Goal: Task Accomplishment & Management: Manage account settings

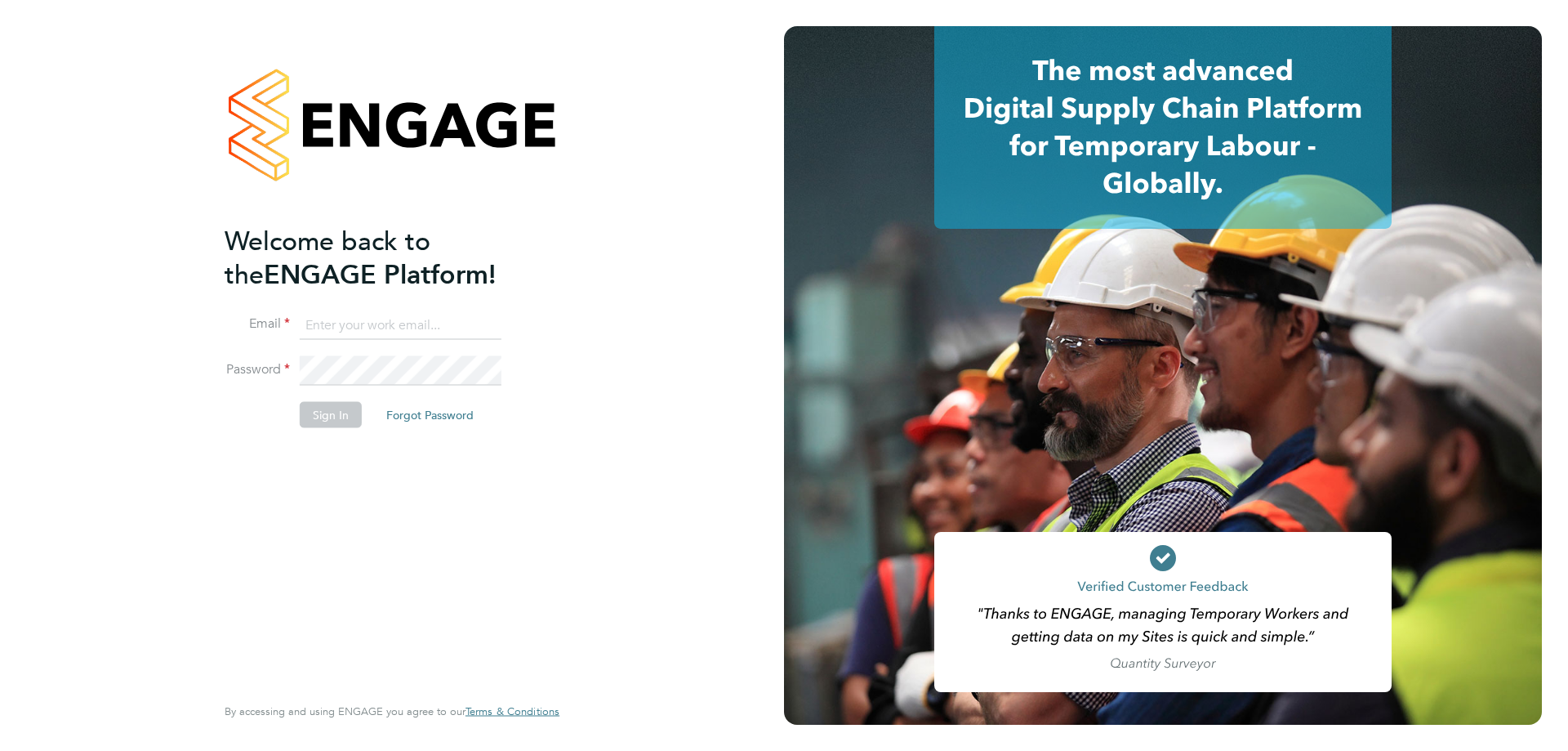
type input "[PERSON_NAME][EMAIL_ADDRESS][PERSON_NAME][DOMAIN_NAME]"
click at [341, 408] on button "Sign In" at bounding box center [330, 414] width 62 height 26
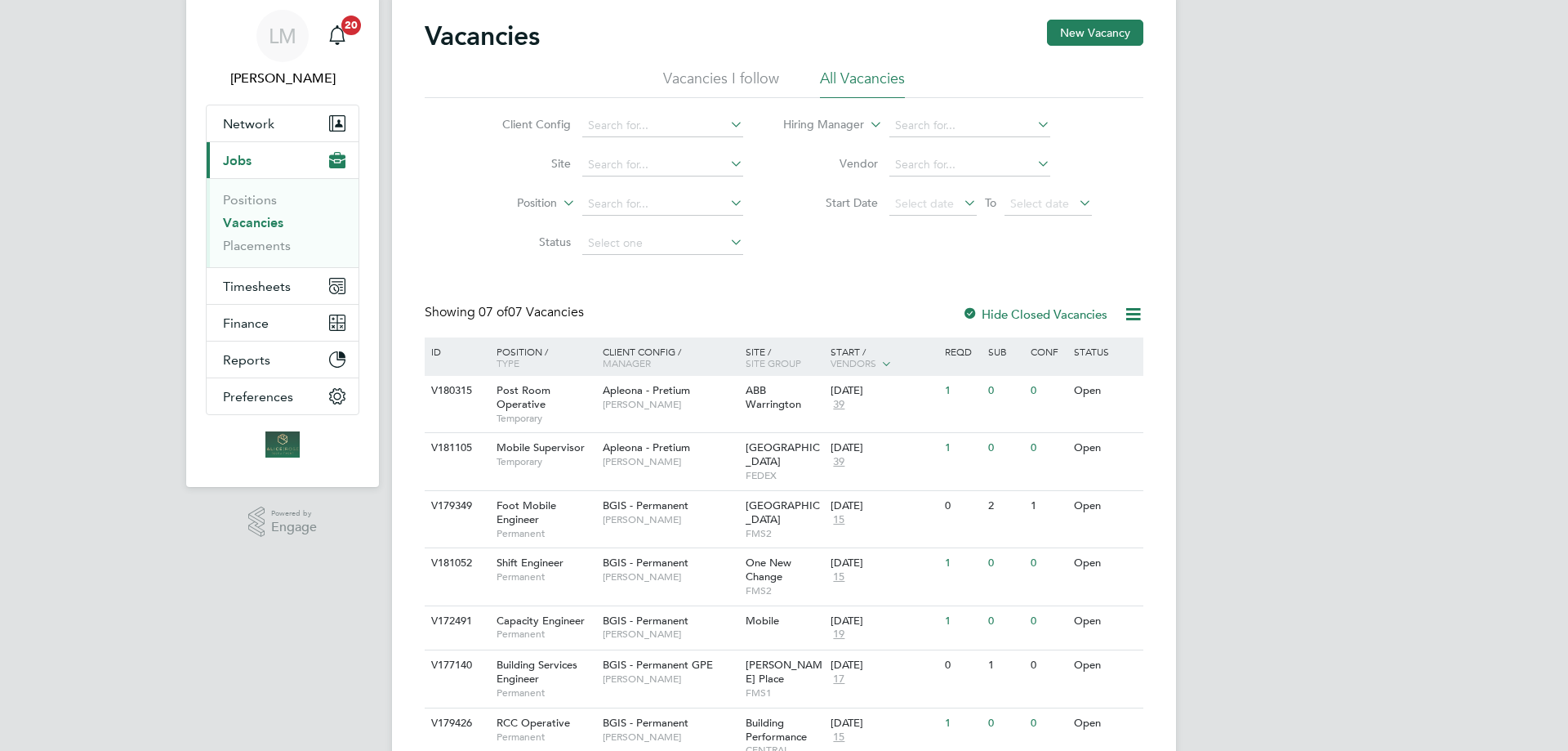
scroll to position [82, 0]
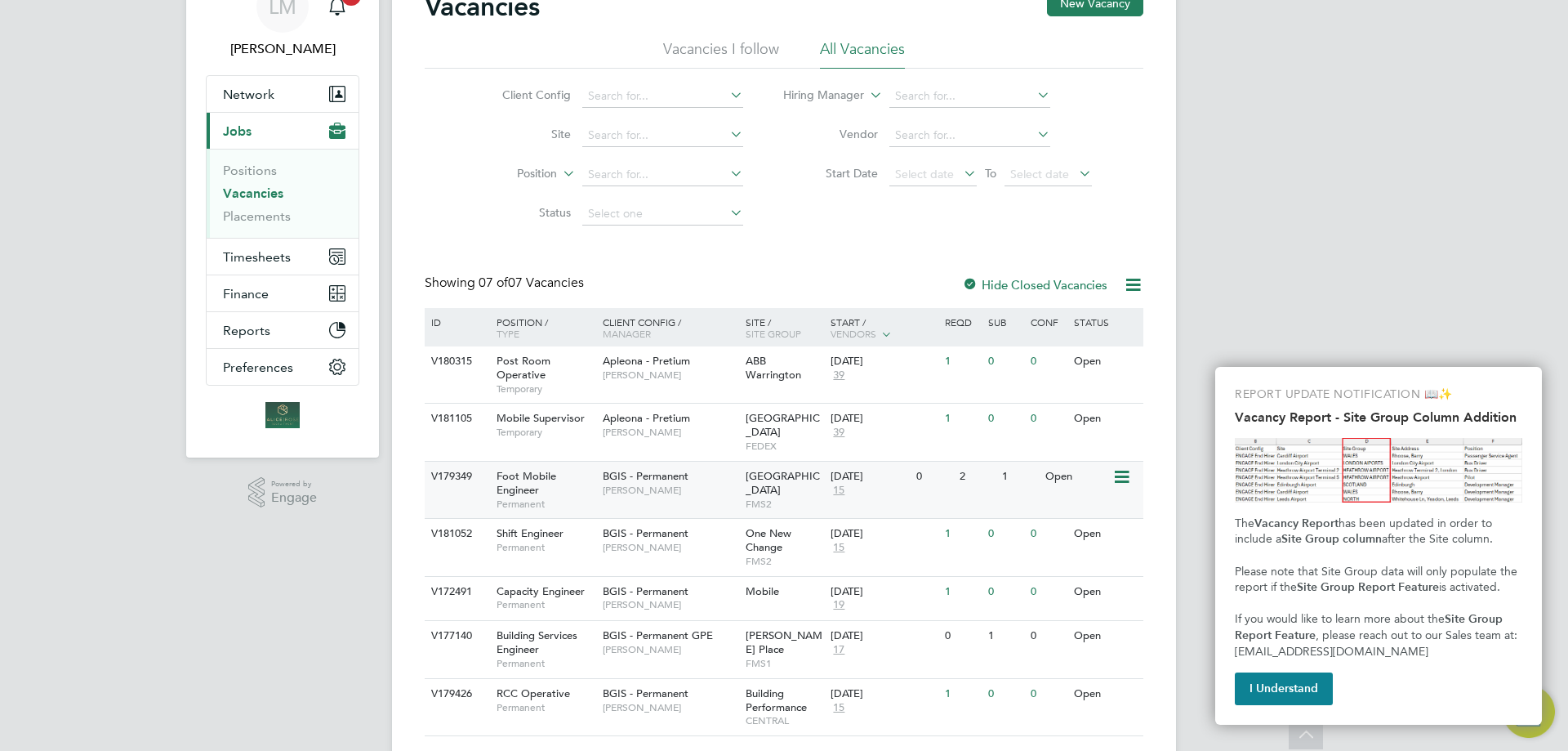
click at [546, 473] on div "Foot Mobile Engineer Permanent" at bounding box center [541, 490] width 114 height 56
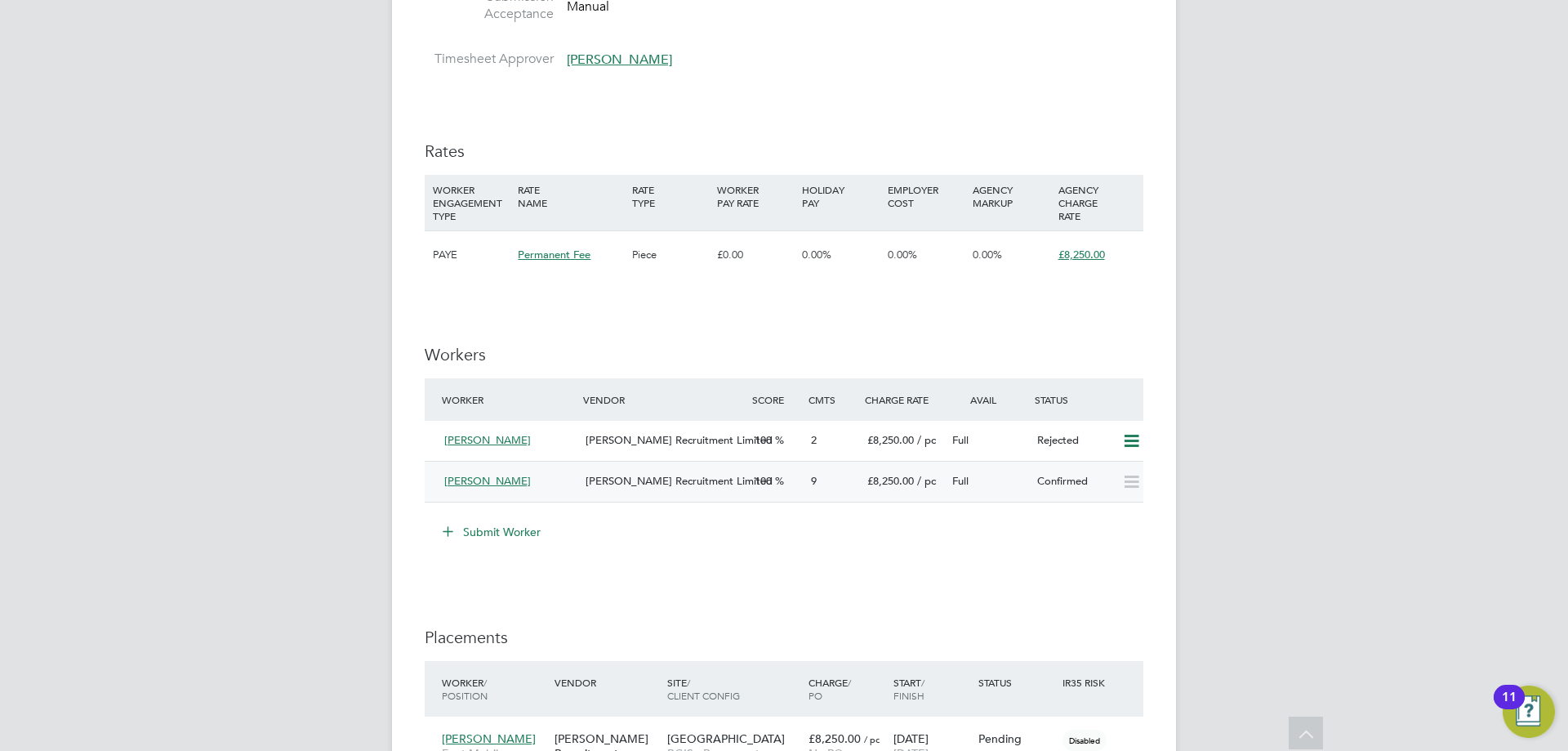
scroll to position [1879, 0]
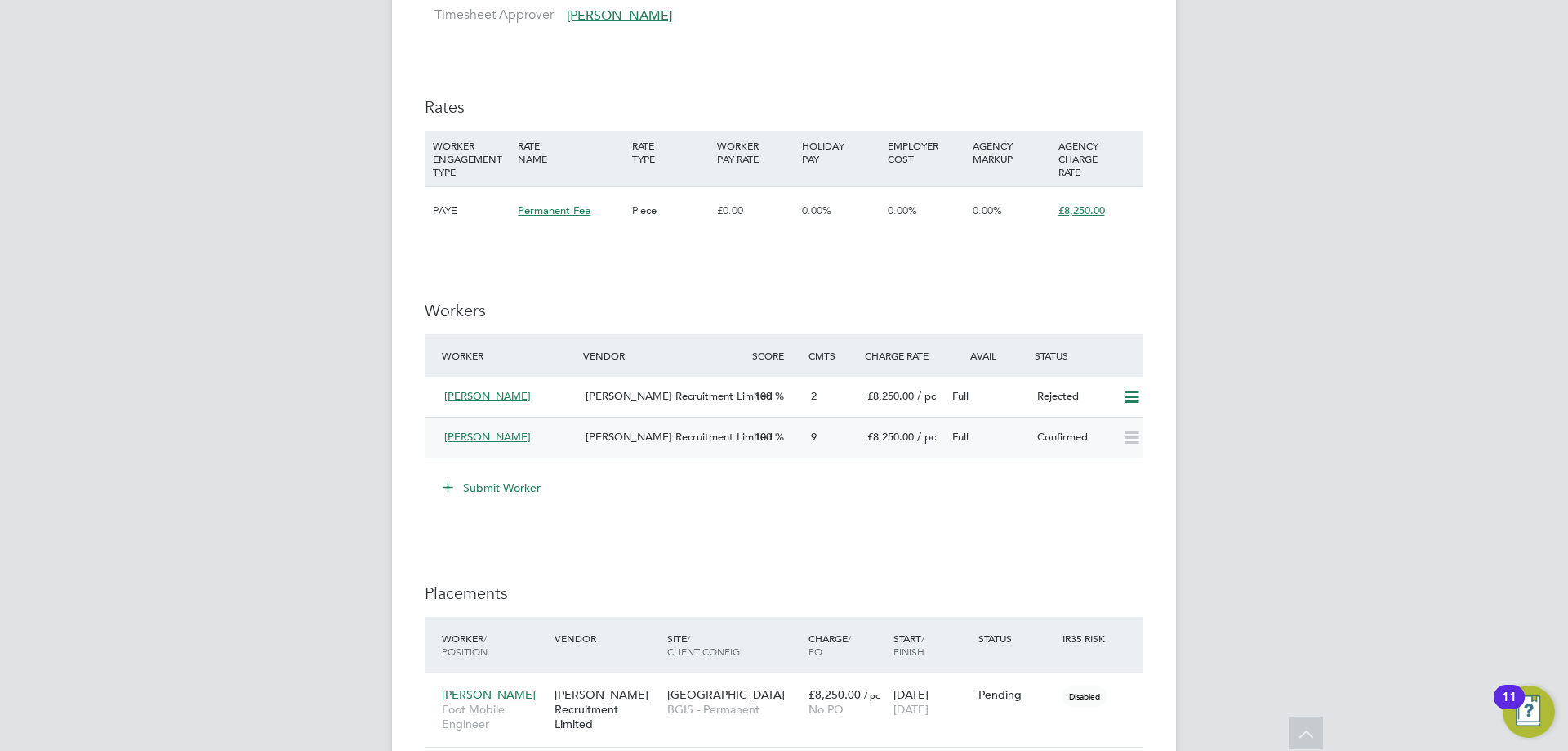
click at [554, 439] on div "Louis Doctrove" at bounding box center [508, 438] width 141 height 27
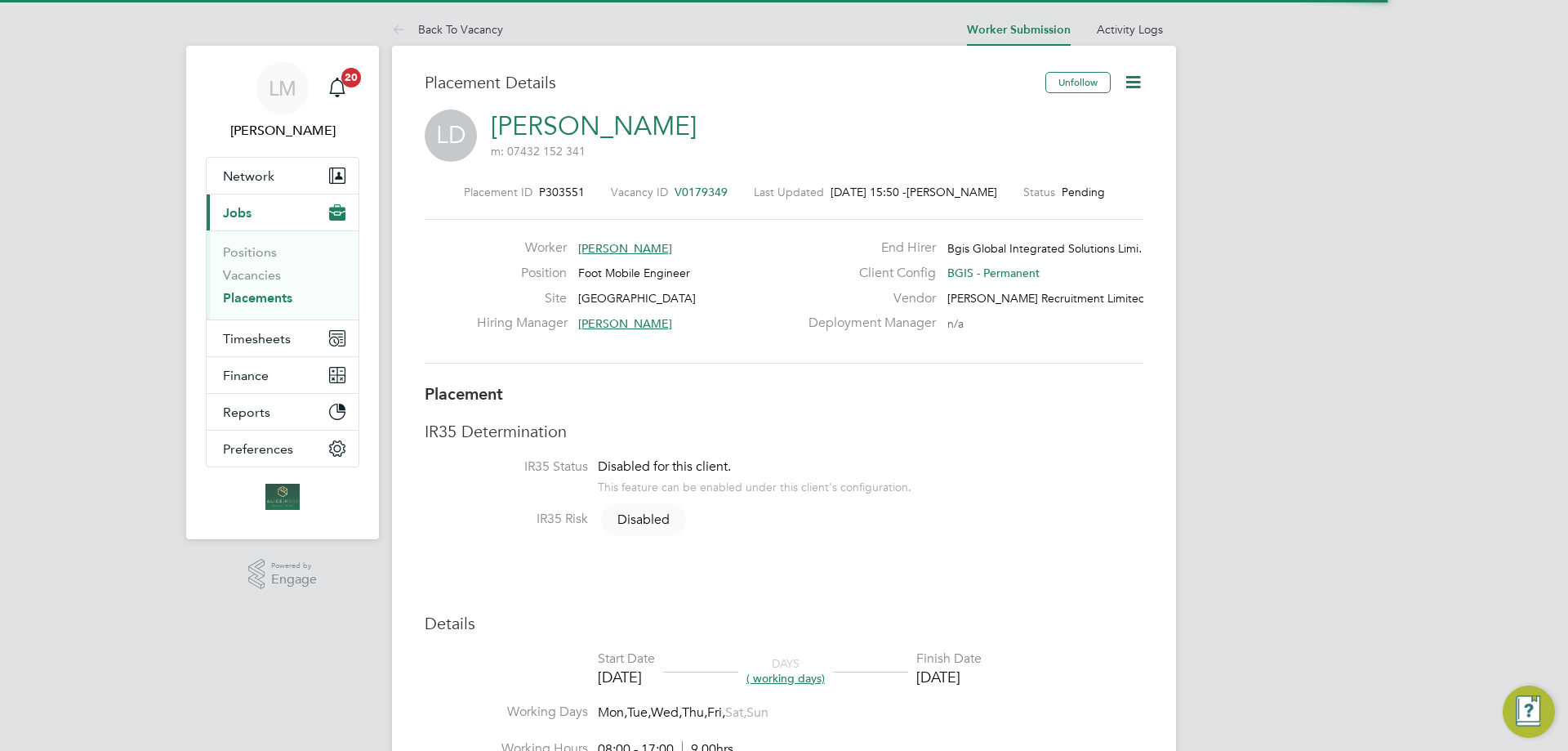
scroll to position [8, 8]
click at [1133, 76] on icon at bounding box center [1132, 81] width 20 height 20
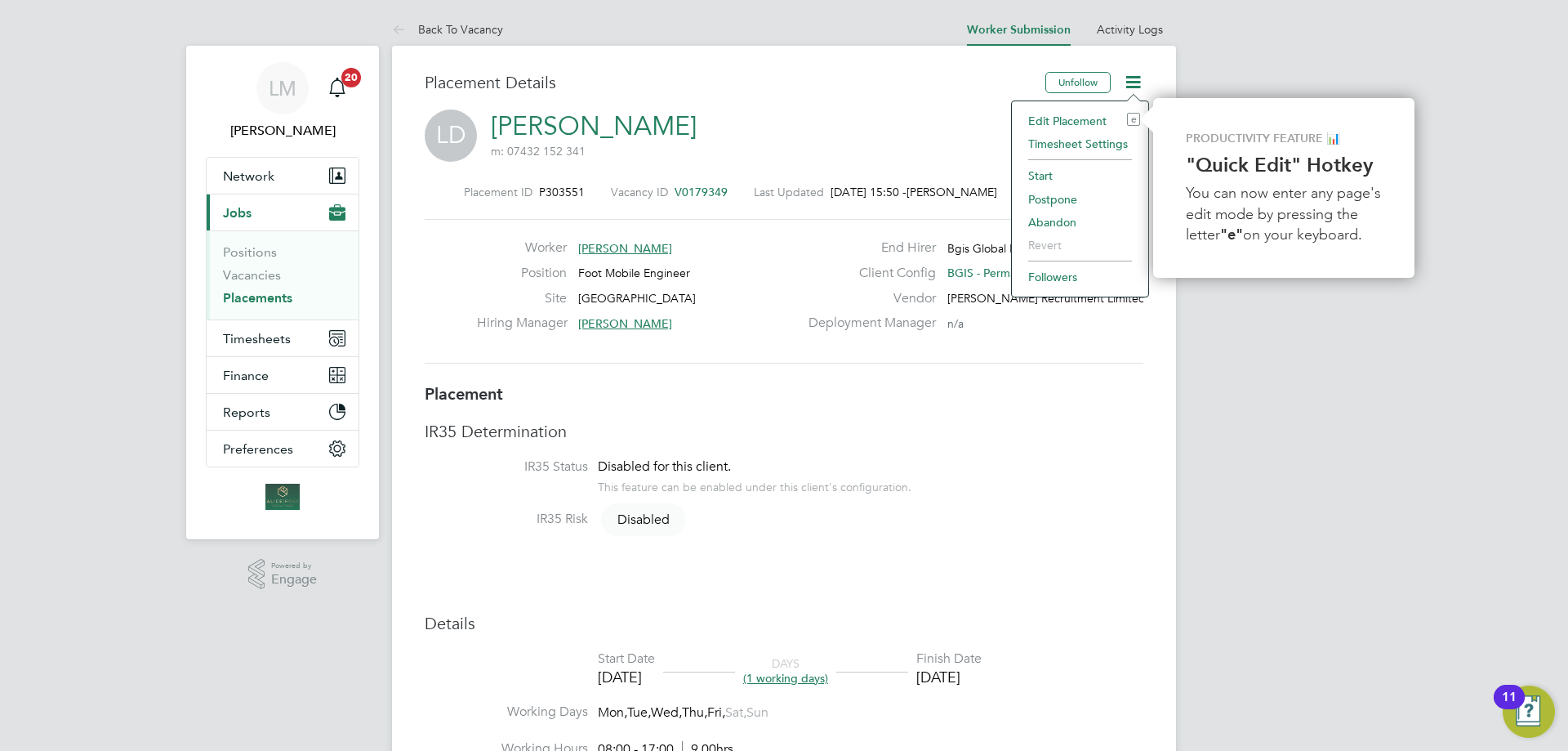
click at [1062, 139] on li "Timesheet Settings" at bounding box center [1080, 144] width 120 height 23
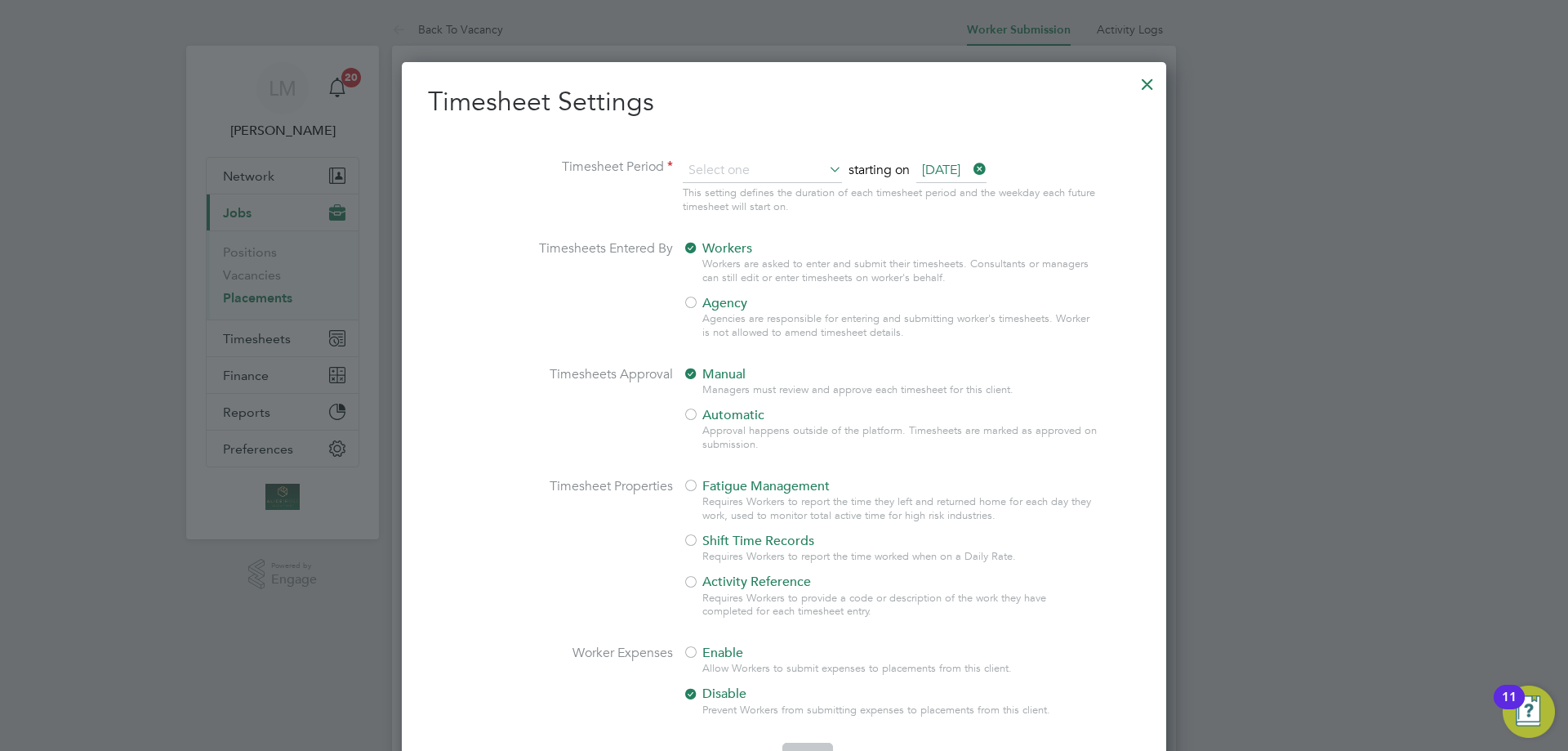
click at [1145, 84] on div at bounding box center [1148, 80] width 29 height 29
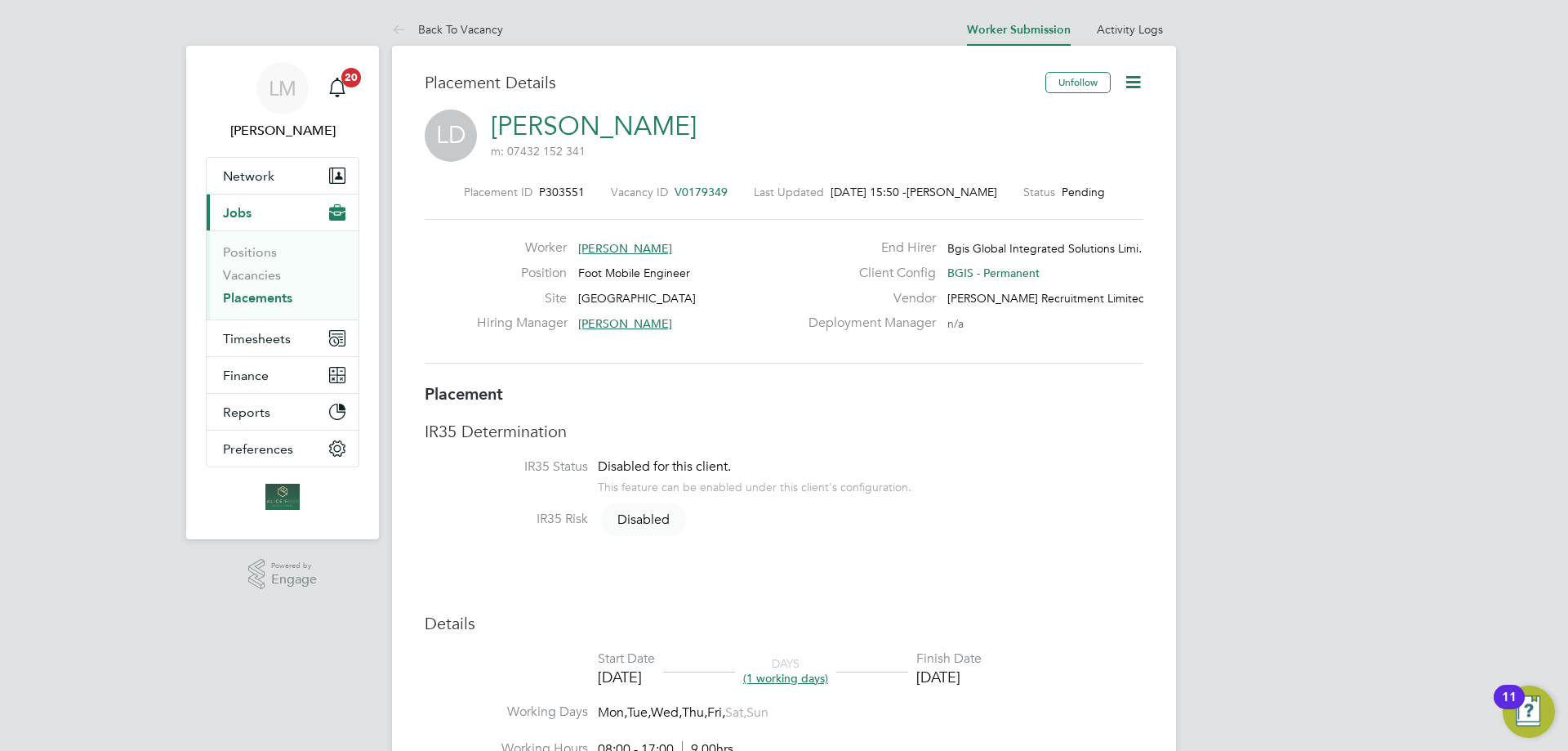
click at [1141, 87] on icon at bounding box center [1132, 81] width 20 height 20
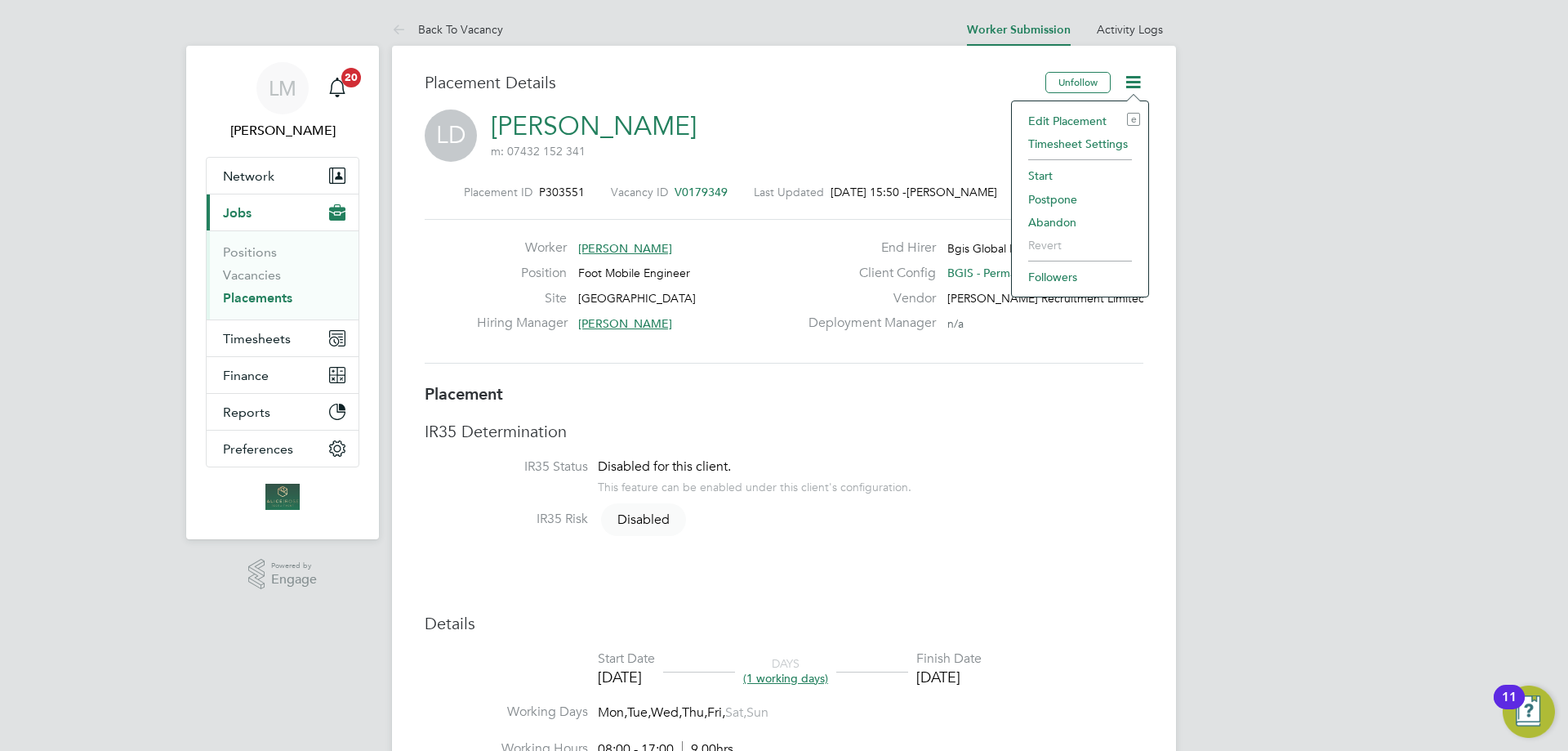
click at [954, 429] on h3 "IR35 Determination" at bounding box center [784, 431] width 719 height 21
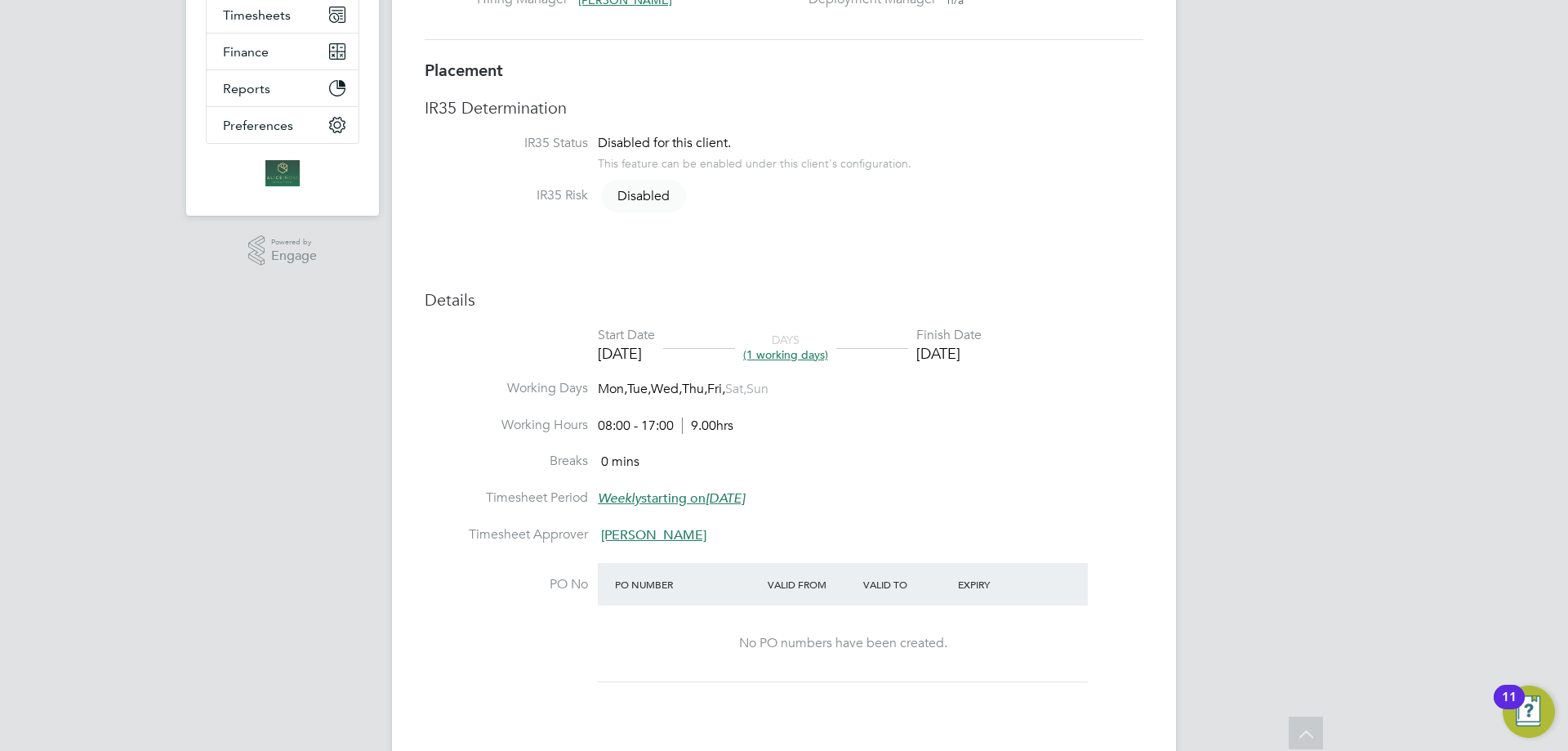
scroll to position [327, 0]
click at [824, 353] on span "(1 working days)" at bounding box center [785, 351] width 85 height 14
click at [984, 430] on li "Working Hours 08:00 - 17:00 9.00hrs" at bounding box center [784, 432] width 719 height 37
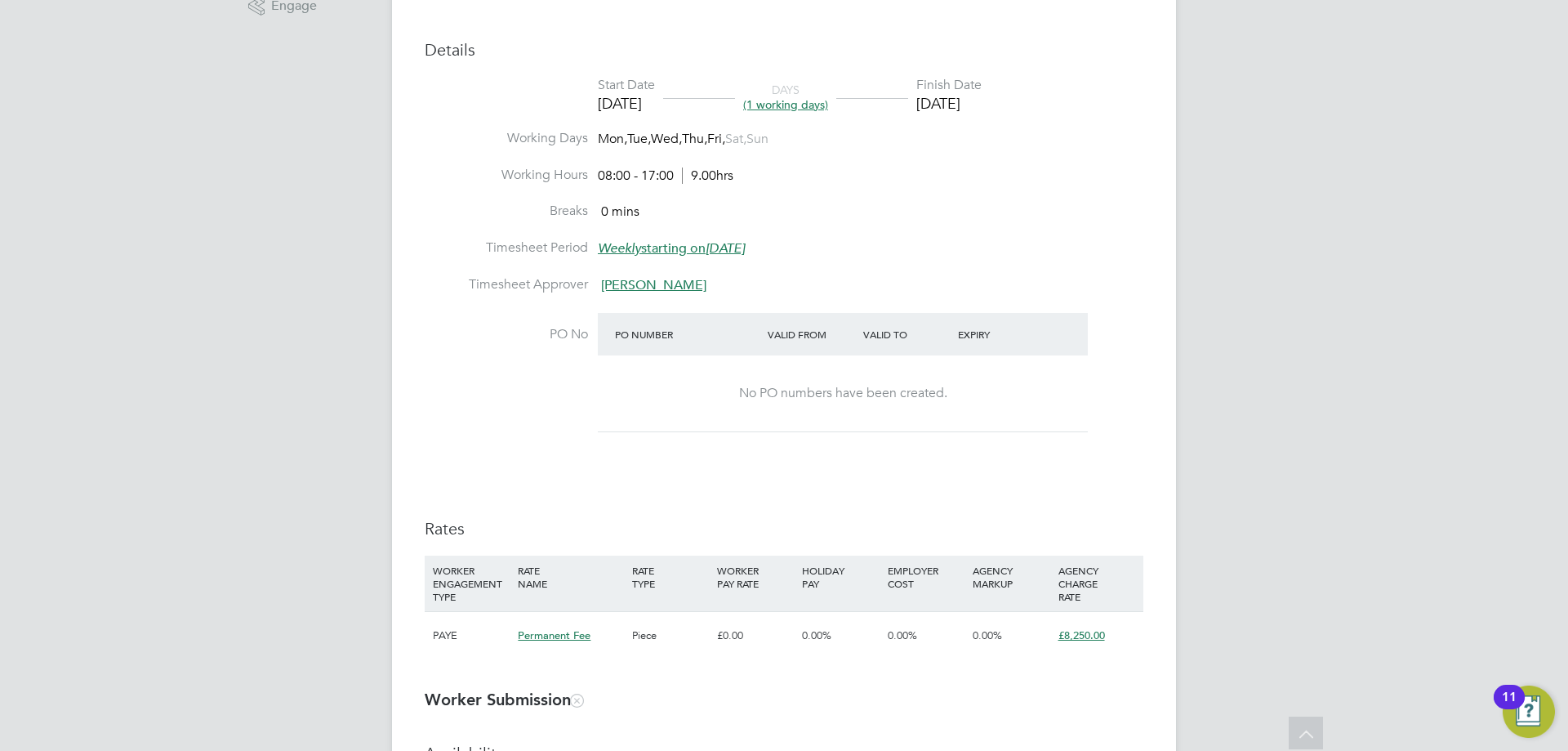
scroll to position [572, 0]
click at [799, 391] on div "No PO numbers have been created." at bounding box center [842, 395] width 457 height 17
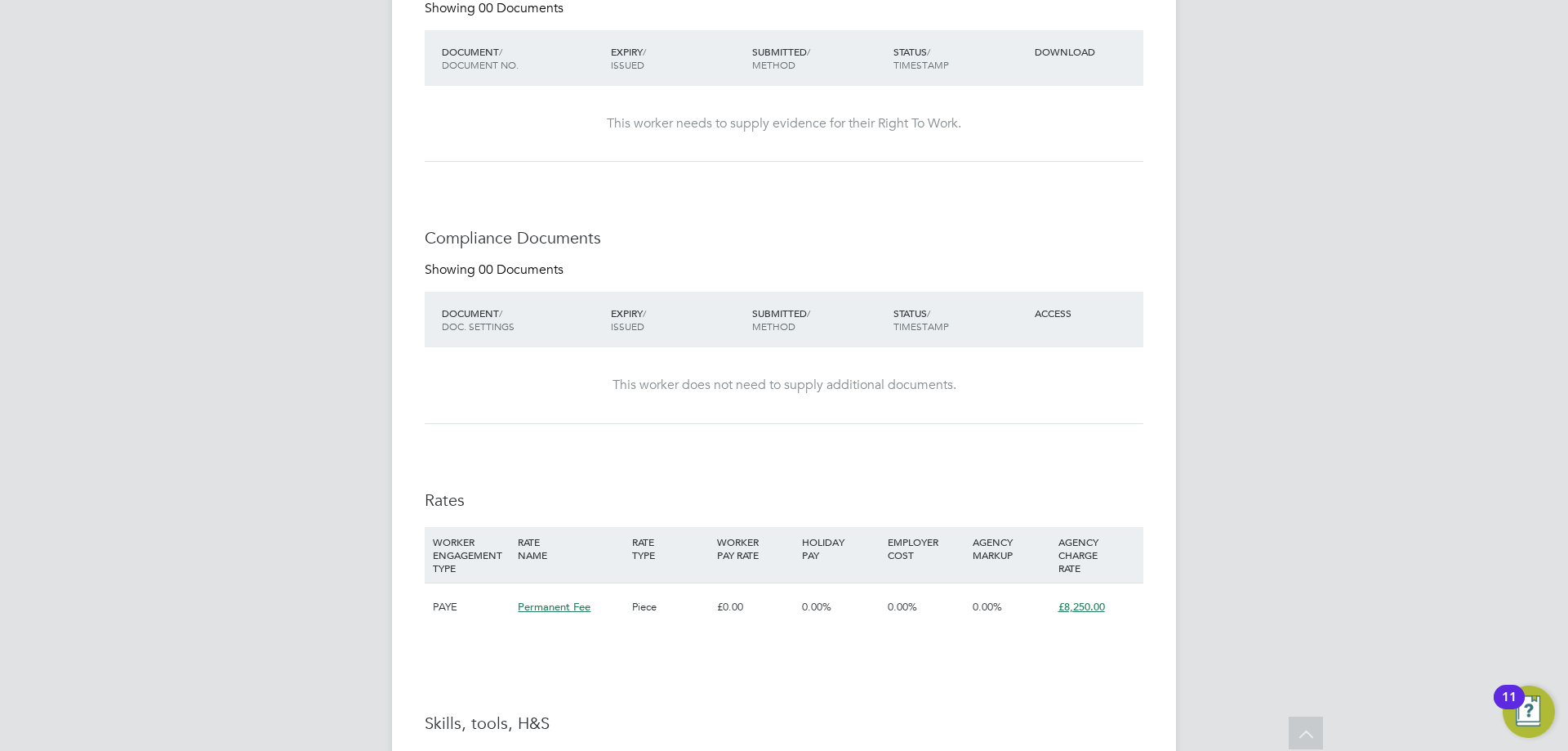
scroll to position [1879, 0]
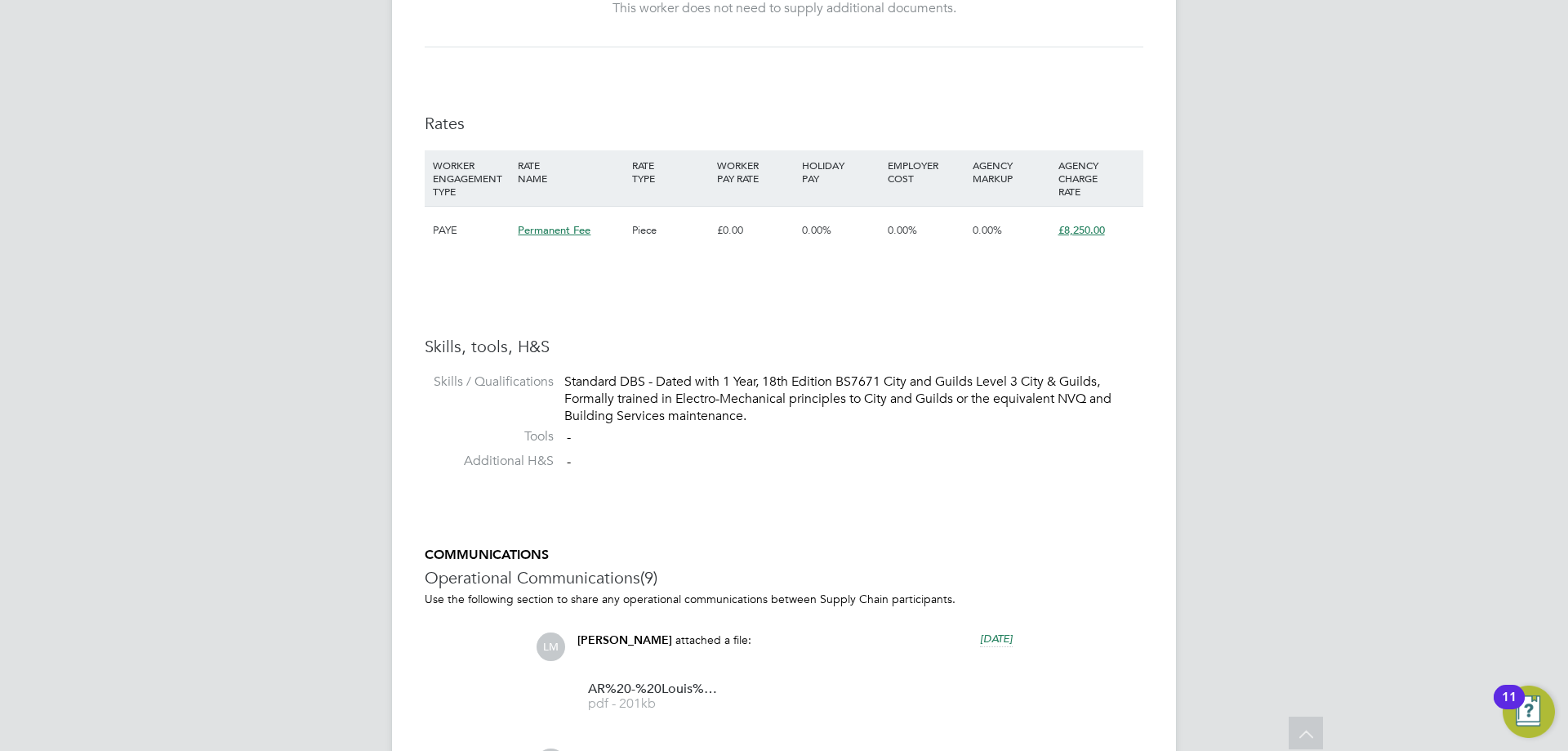
click at [558, 227] on span "Permanent Fee" at bounding box center [554, 230] width 72 height 14
drag, startPoint x: 1048, startPoint y: 332, endPoint x: 1036, endPoint y: 262, distance: 71.0
click at [1069, 229] on span "£8,250.00" at bounding box center [1082, 230] width 46 height 14
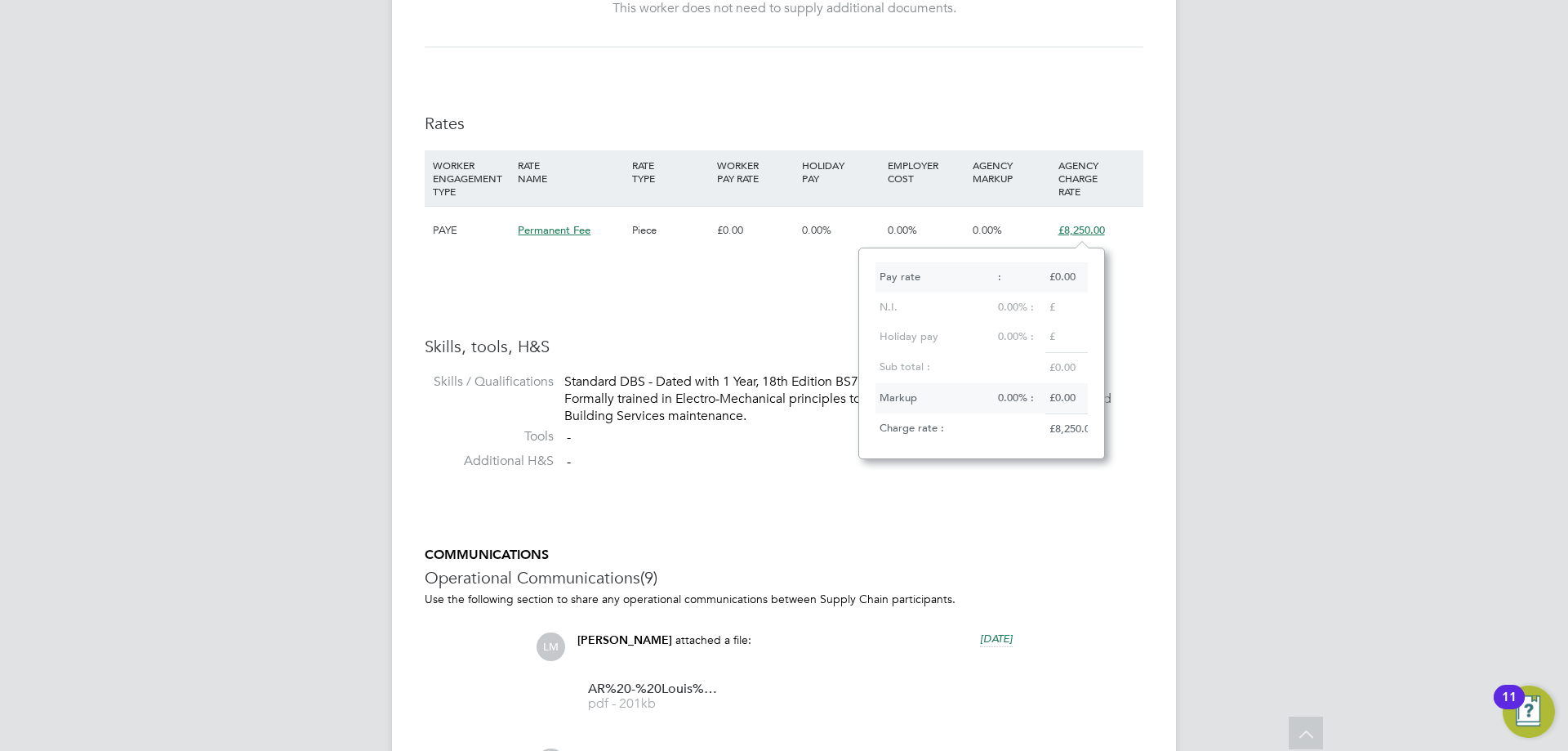
scroll to position [212, 245]
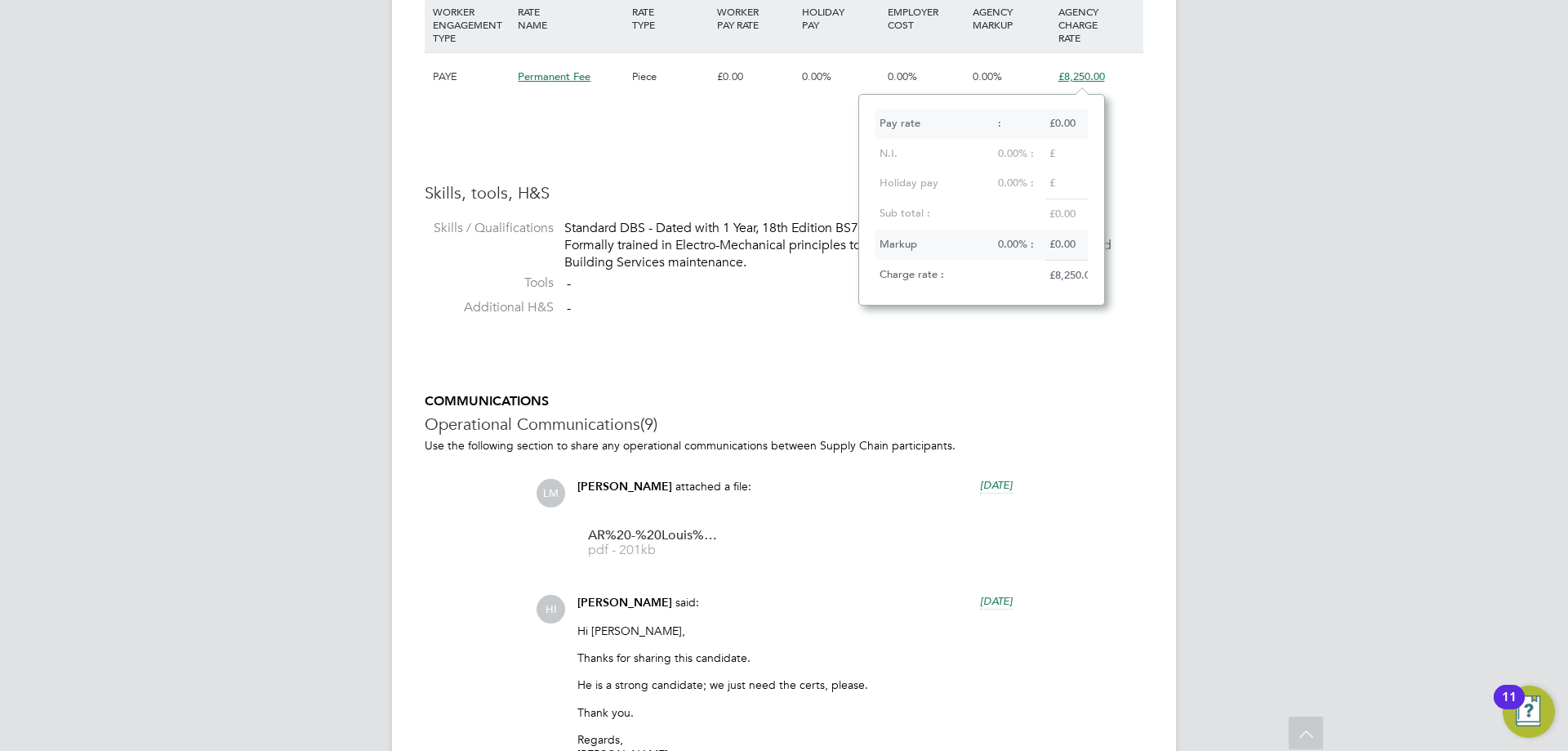
scroll to position [2288, 0]
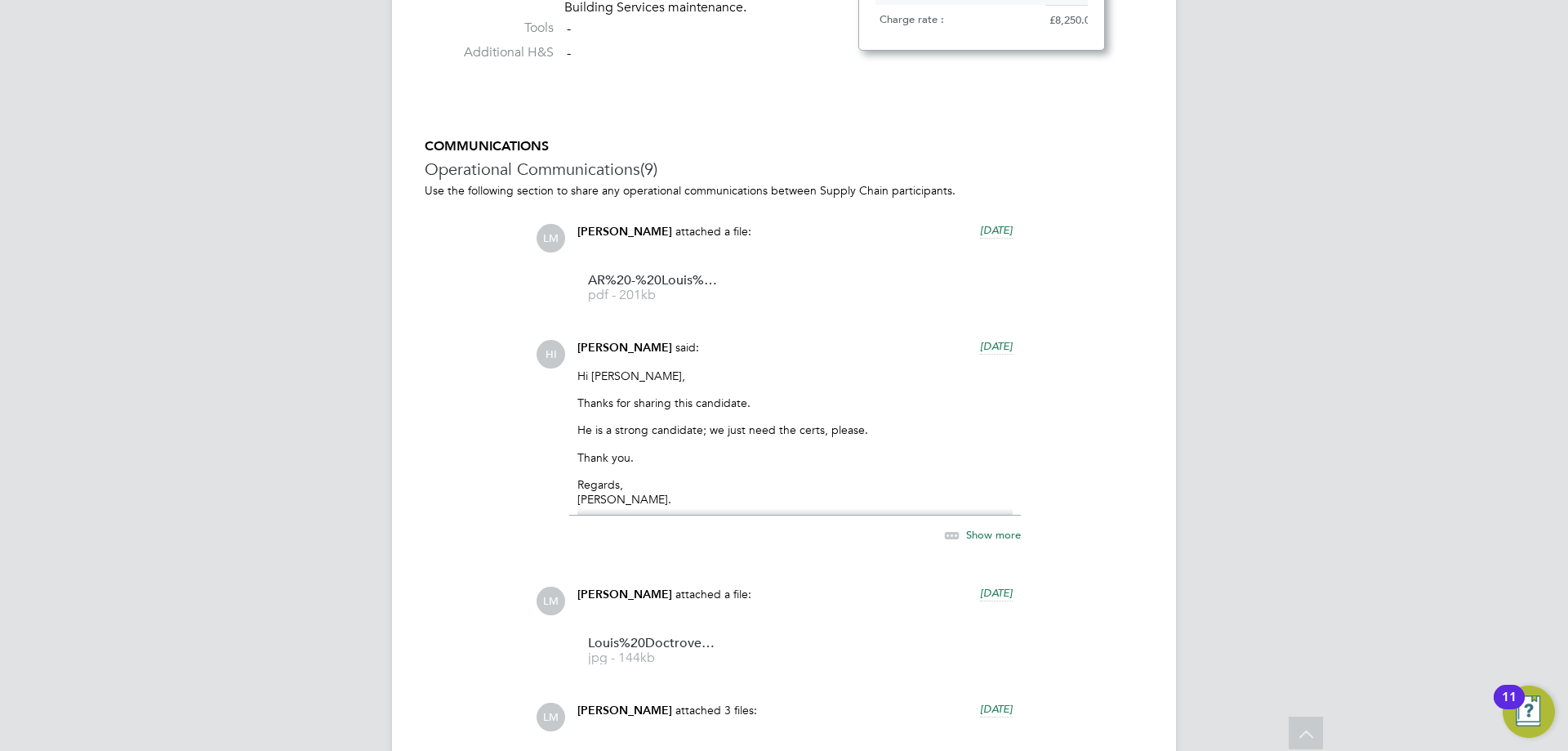
click at [1073, 307] on div "LM Lucas Maxwell attached a file: 22 days ago AR%20-%20Louis%20Doctrove%20-%20M…" at bounding box center [840, 270] width 608 height 92
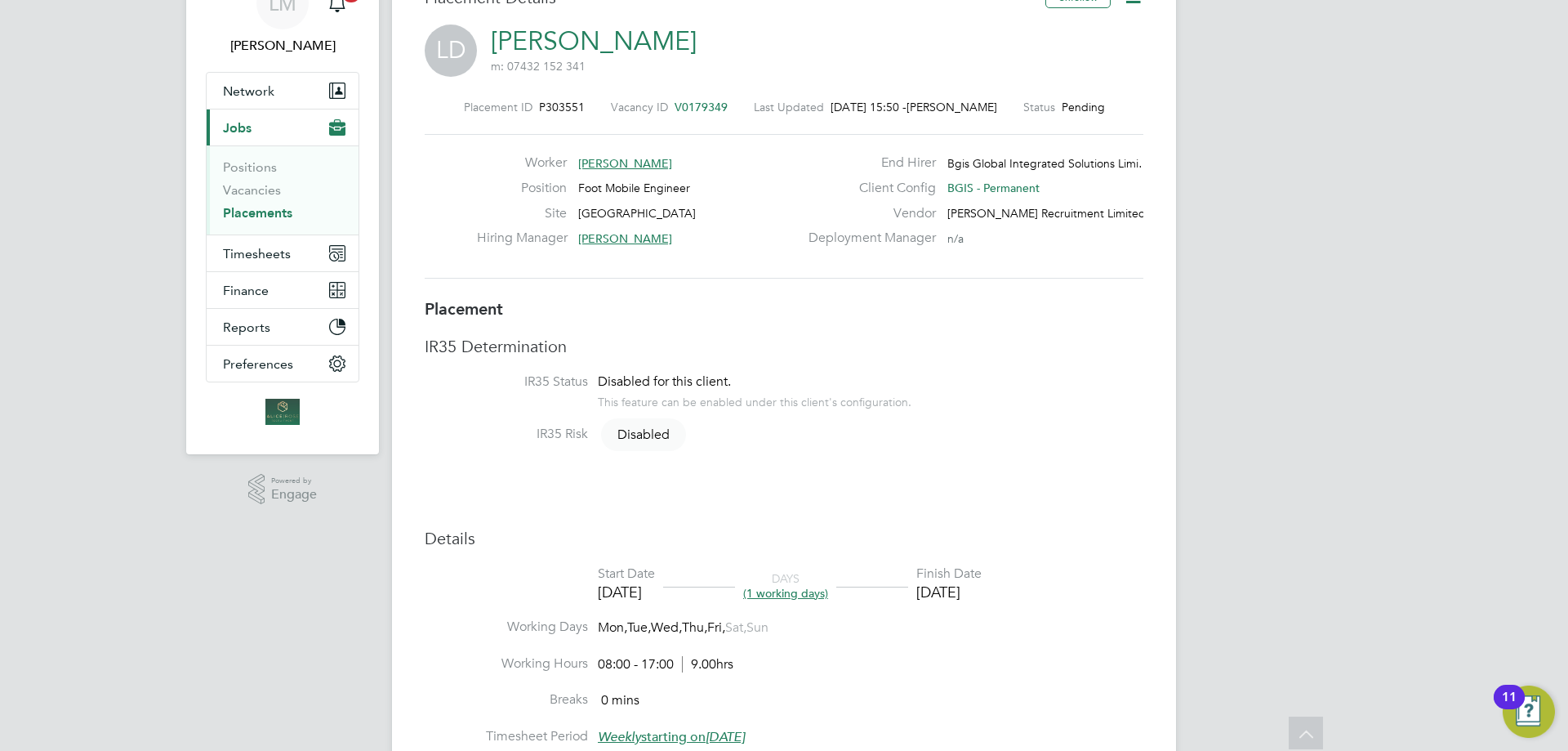
scroll to position [0, 0]
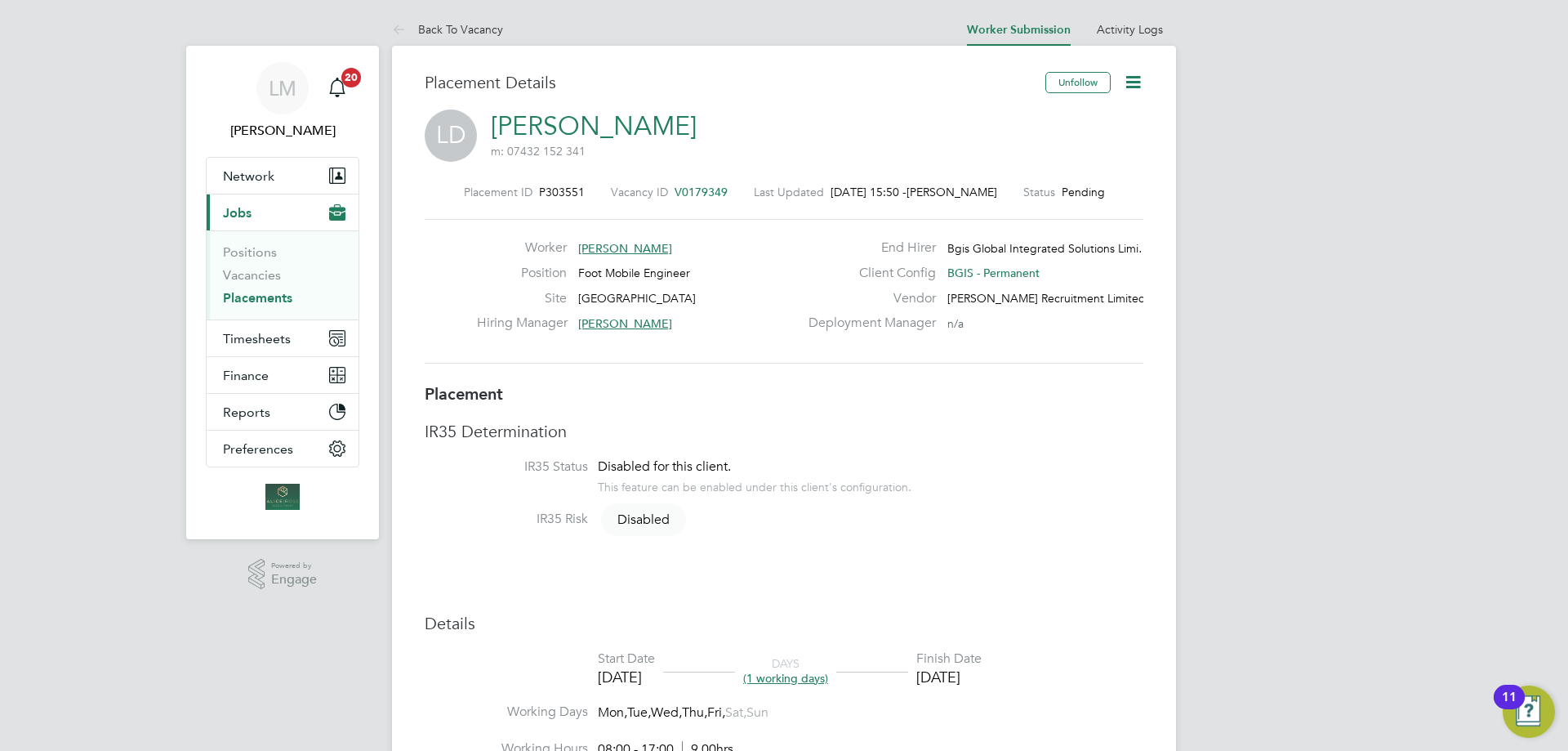
click at [1144, 83] on icon at bounding box center [1132, 81] width 20 height 20
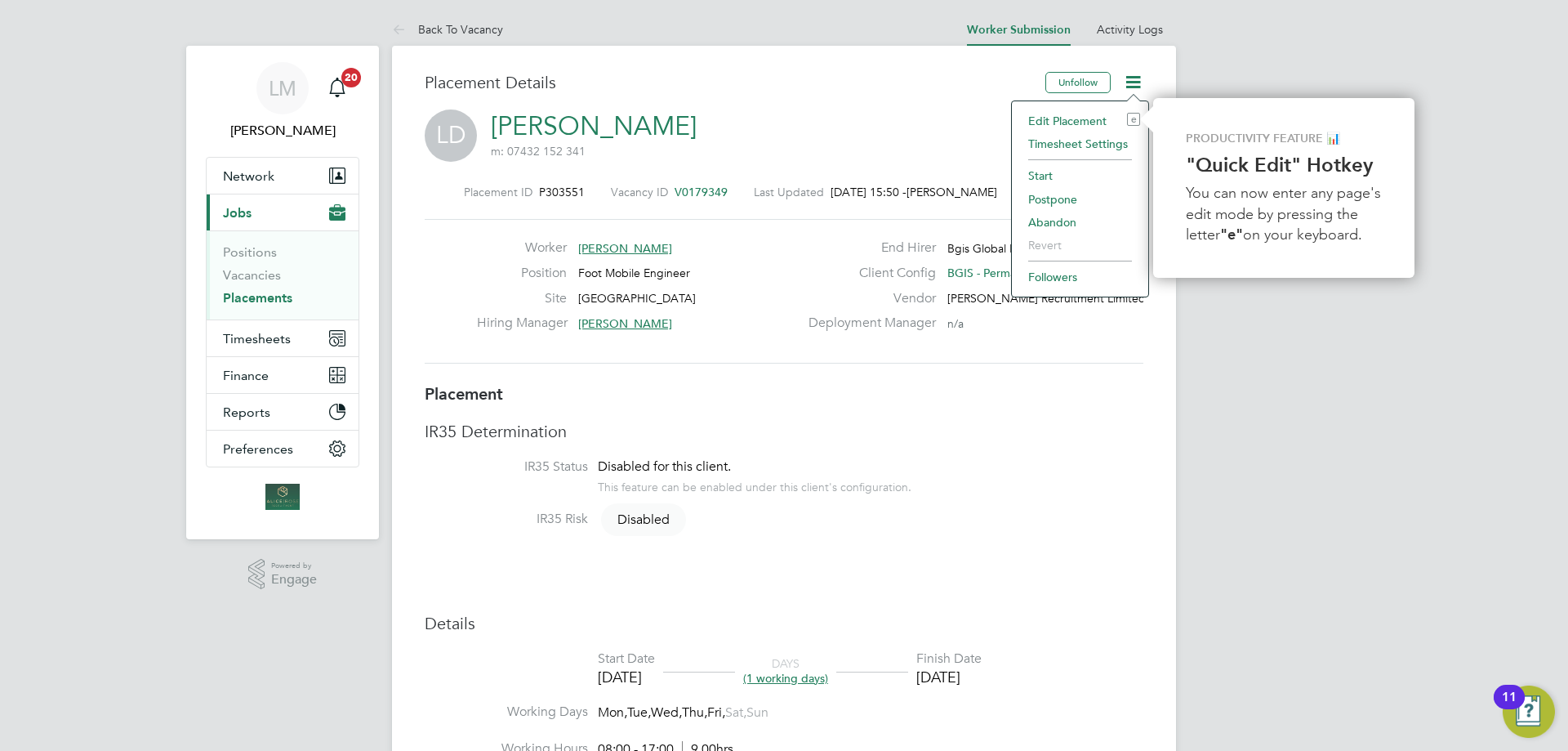
click at [1075, 124] on li "Edit Placement e" at bounding box center [1080, 121] width 120 height 23
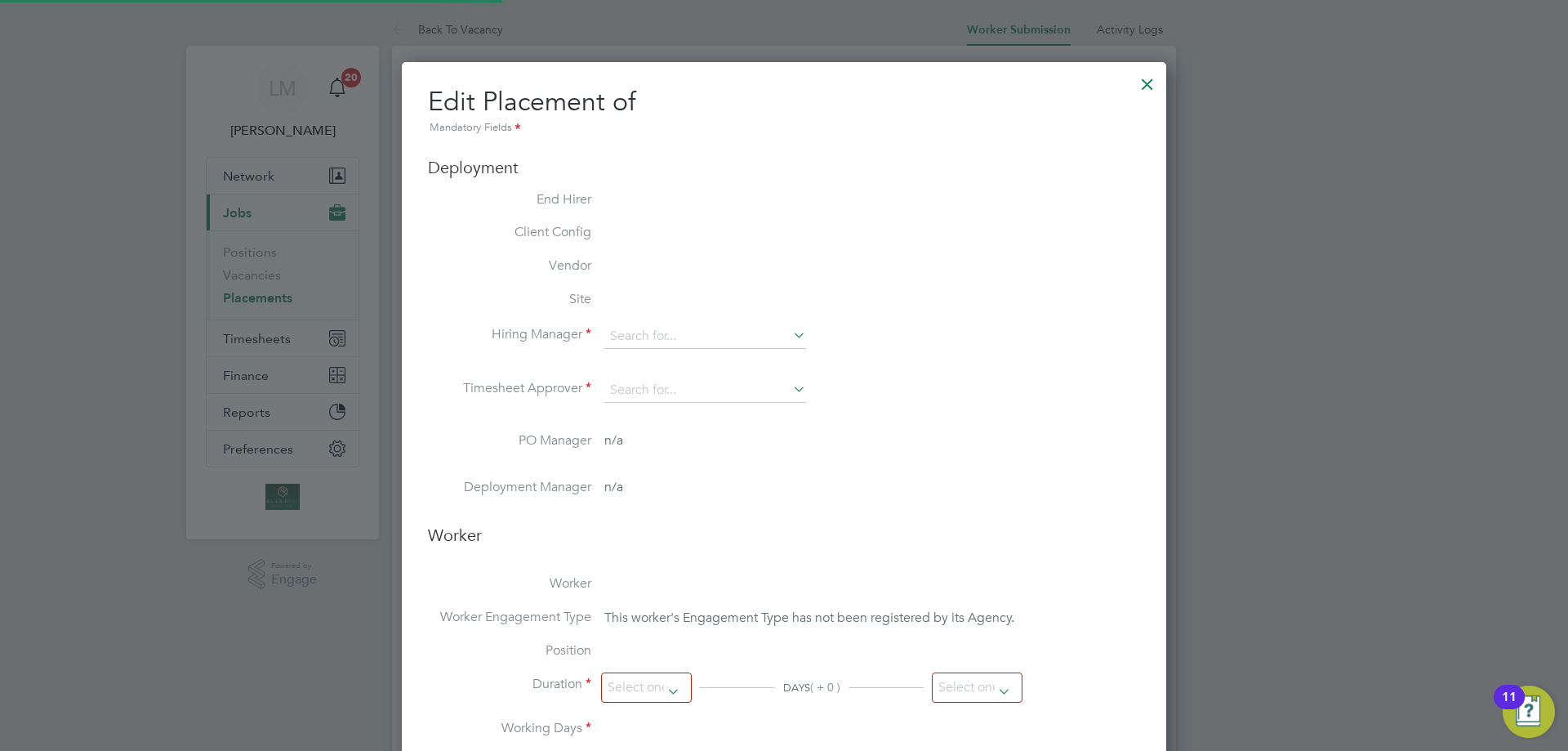
type input "[PERSON_NAME]"
type input "[DATE]"
type input "08:00"
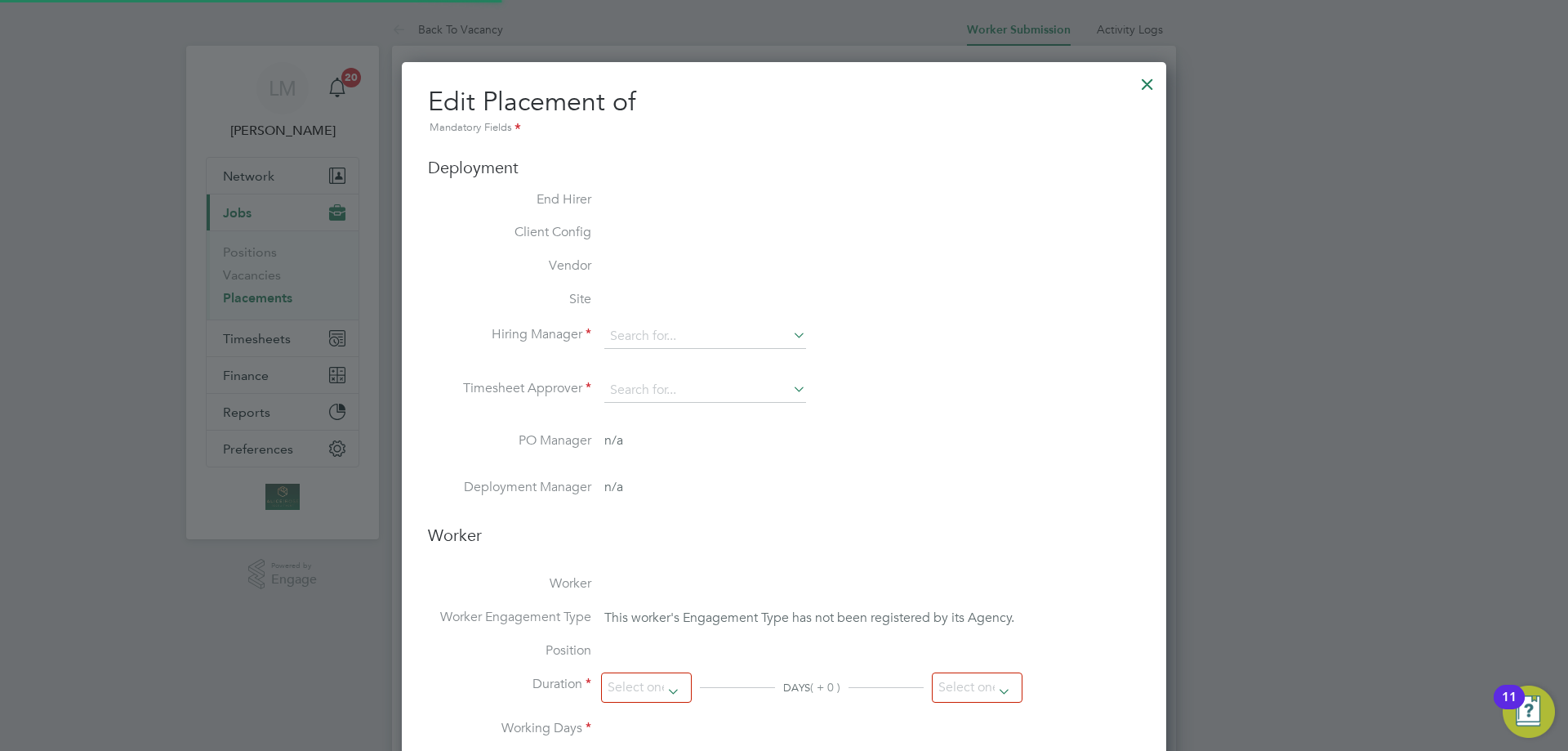
type input "17:00"
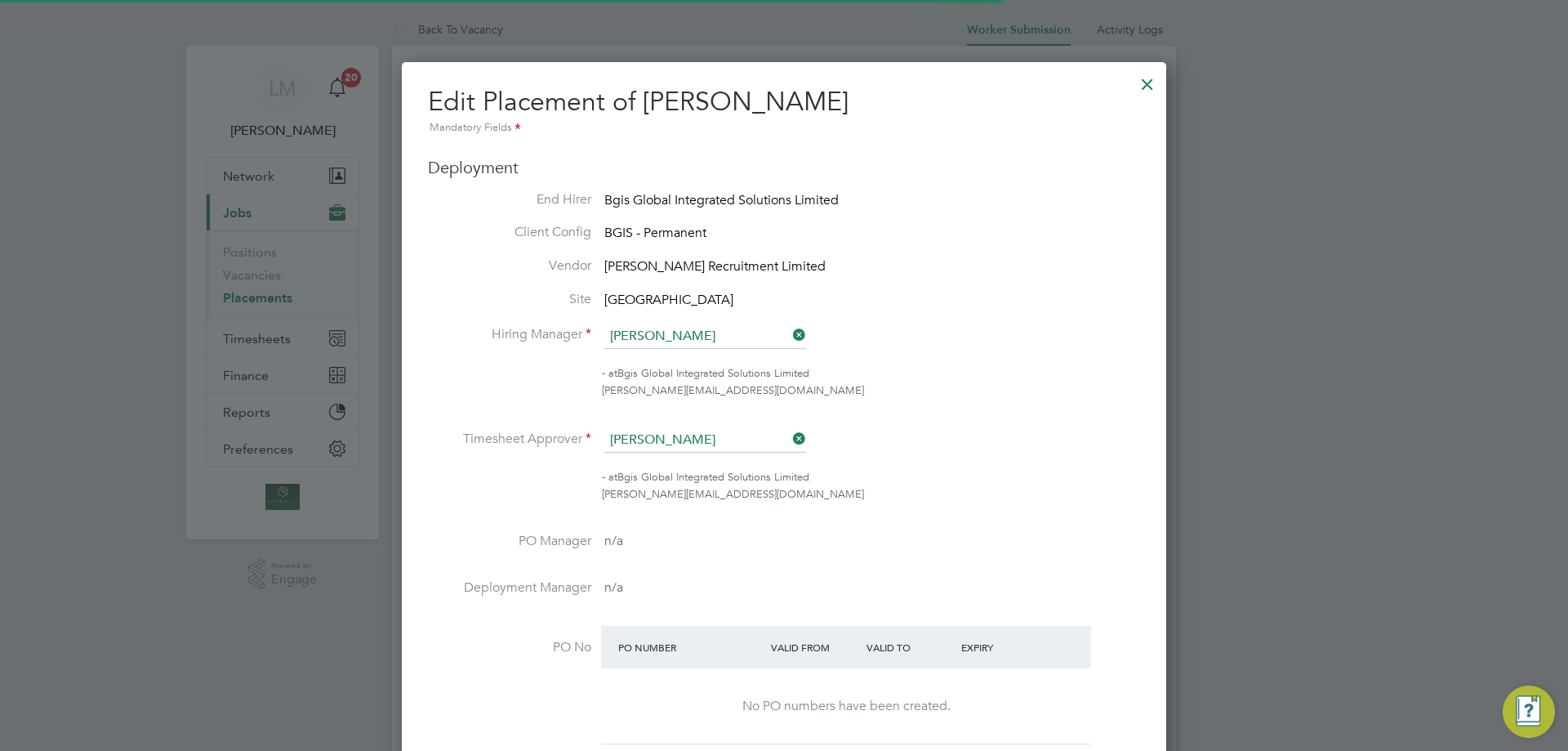
scroll to position [8, 8]
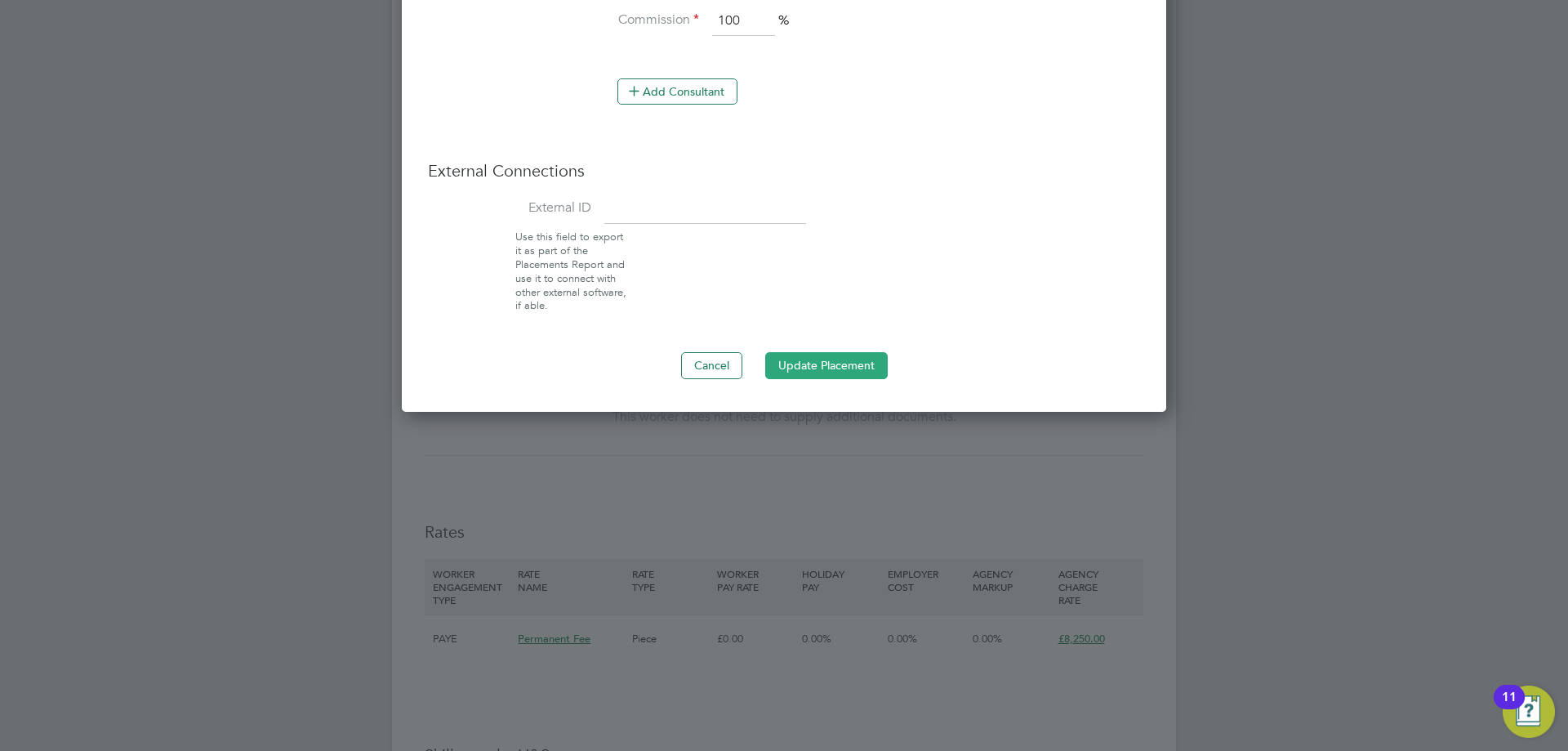
click at [833, 357] on button "Update Placement" at bounding box center [826, 364] width 123 height 26
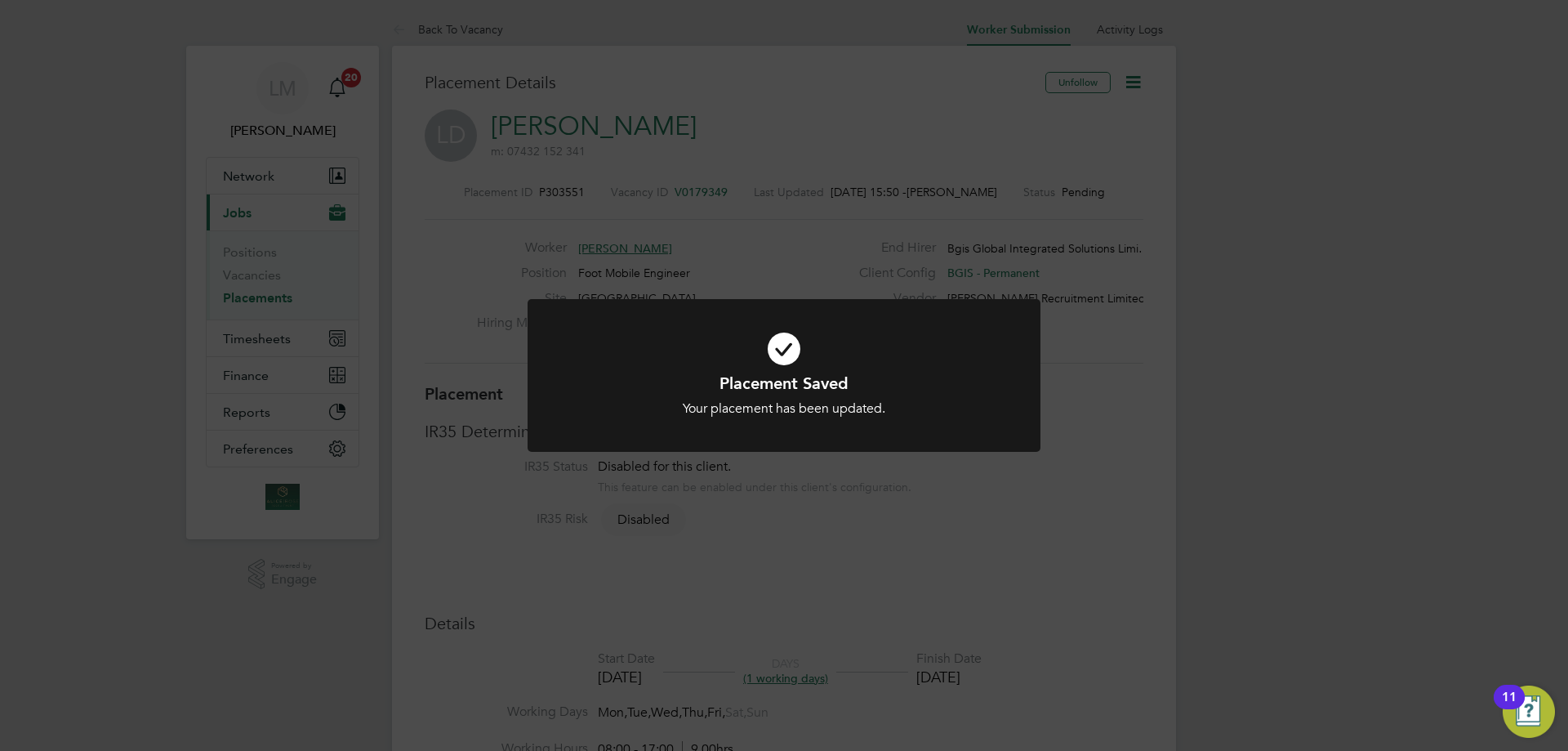
click at [1239, 471] on div "Placement Saved Your placement has been updated. Cancel Okay" at bounding box center [784, 375] width 1568 height 751
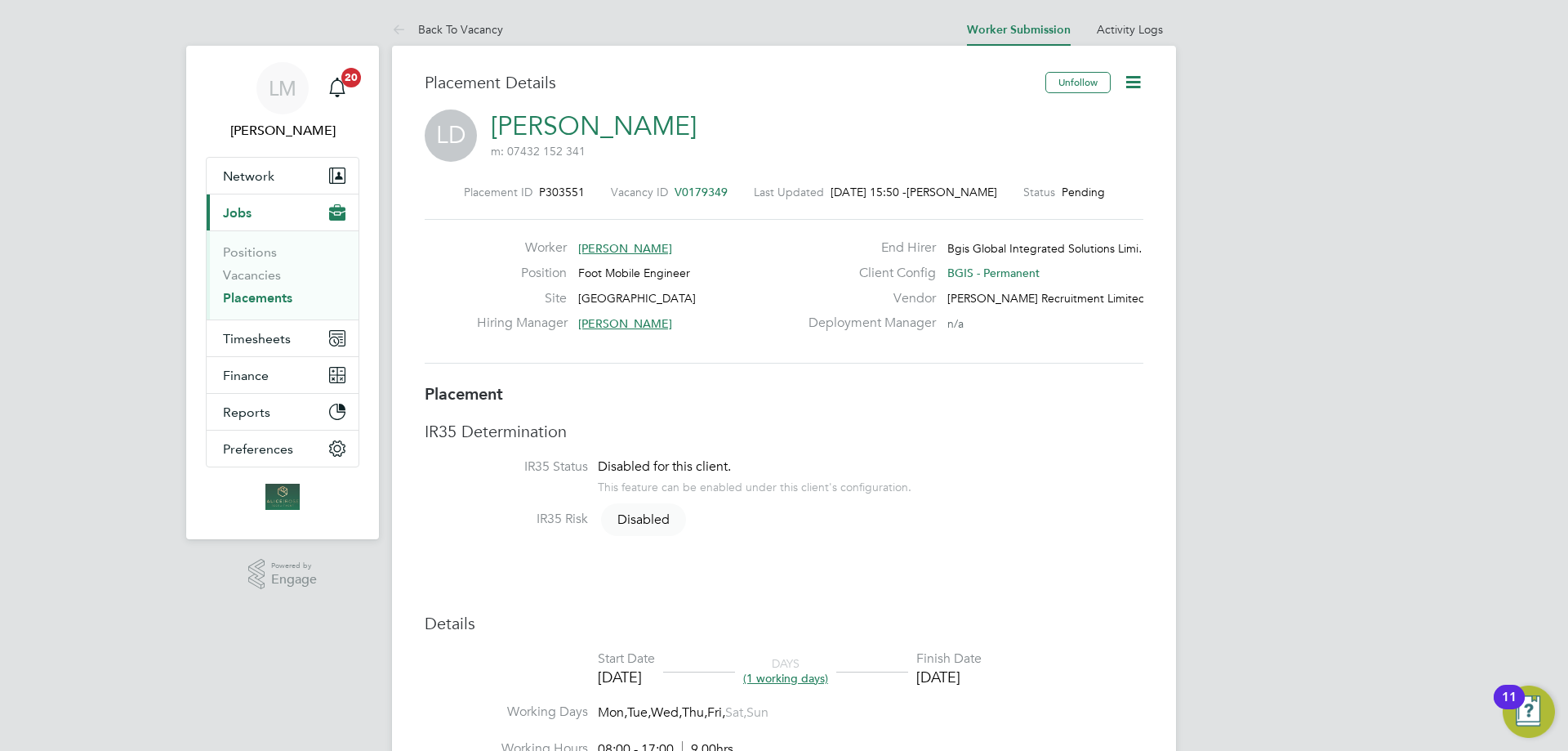
click at [1128, 77] on icon at bounding box center [1132, 81] width 20 height 20
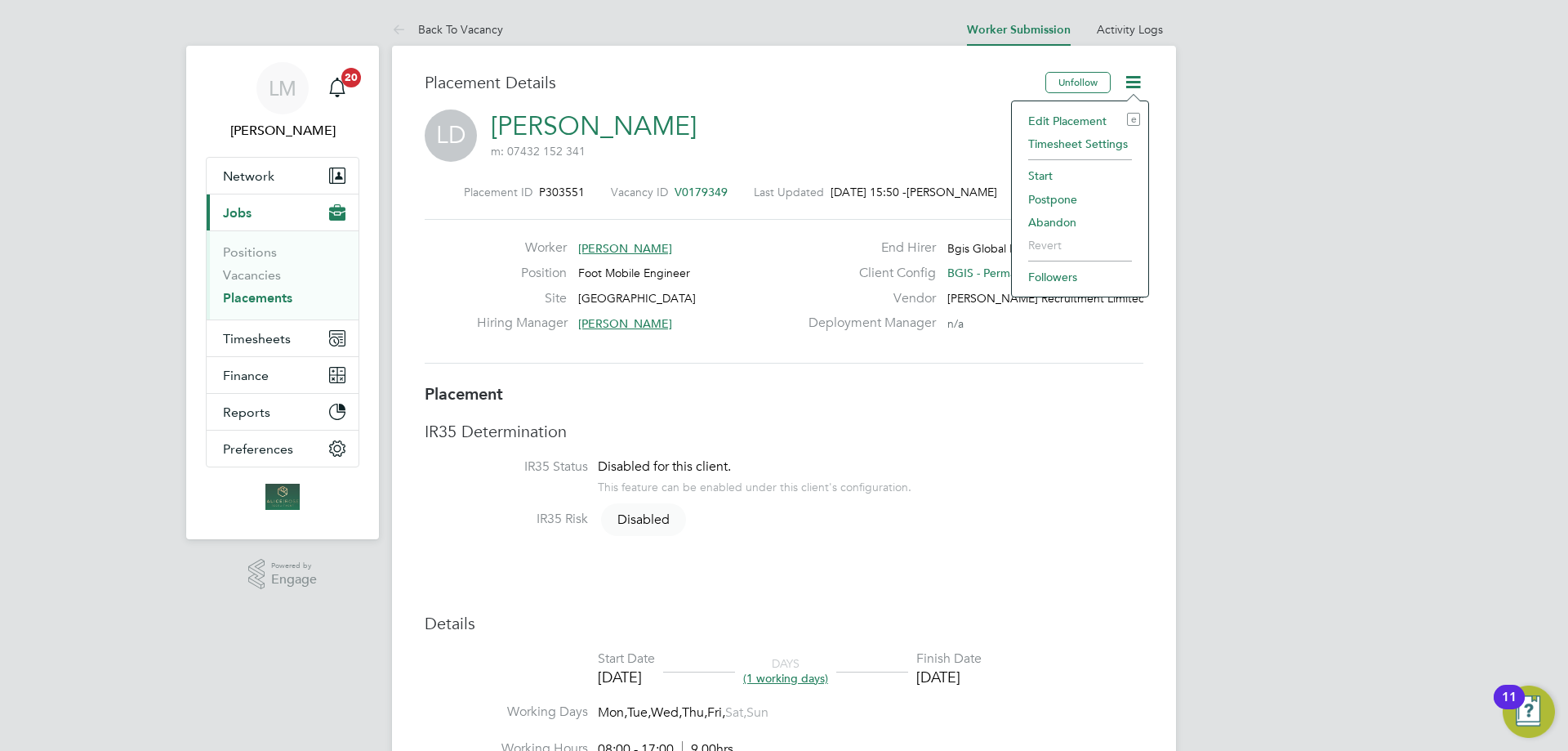
click at [1069, 145] on li "Timesheet Settings" at bounding box center [1080, 144] width 120 height 23
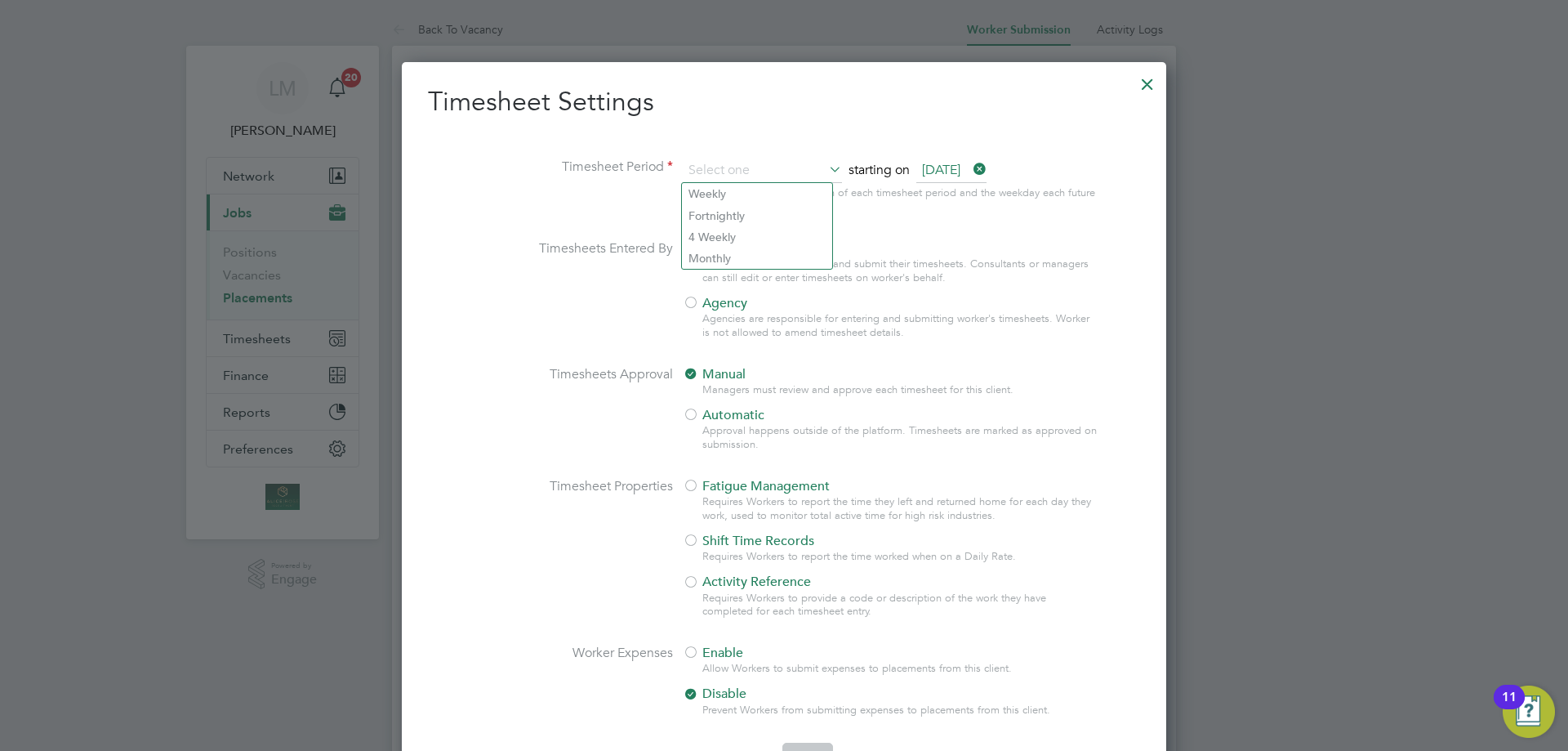
click at [529, 312] on li "Timesheets Entered By Workers Workers are asked to enter and submit their times…" at bounding box center [784, 303] width 712 height 126
click at [745, 169] on input at bounding box center [762, 170] width 159 height 24
click at [582, 349] on li "Timesheets Entered By Workers Workers are asked to enter and submit their times…" at bounding box center [784, 303] width 712 height 126
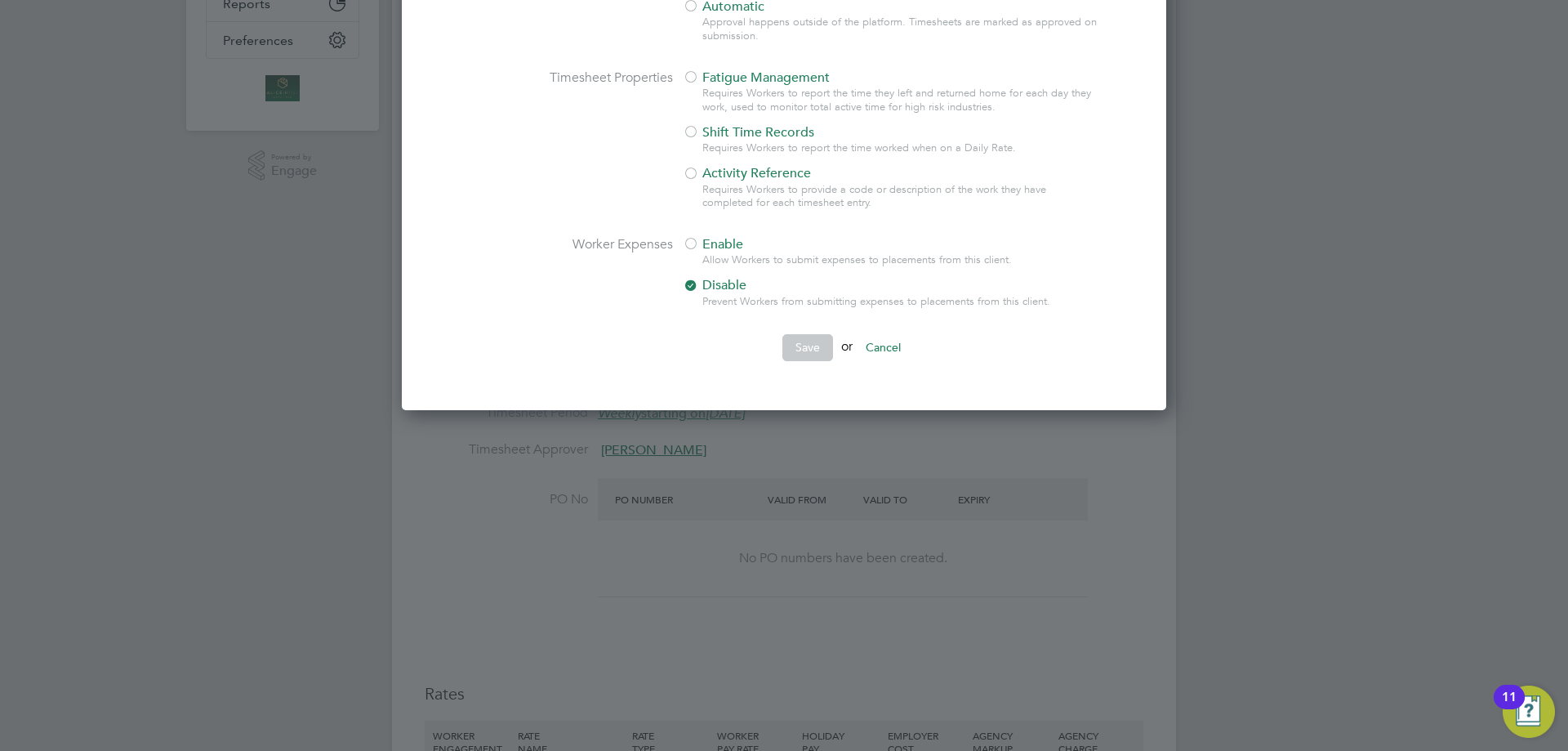
click at [895, 350] on button "Cancel" at bounding box center [883, 347] width 61 height 26
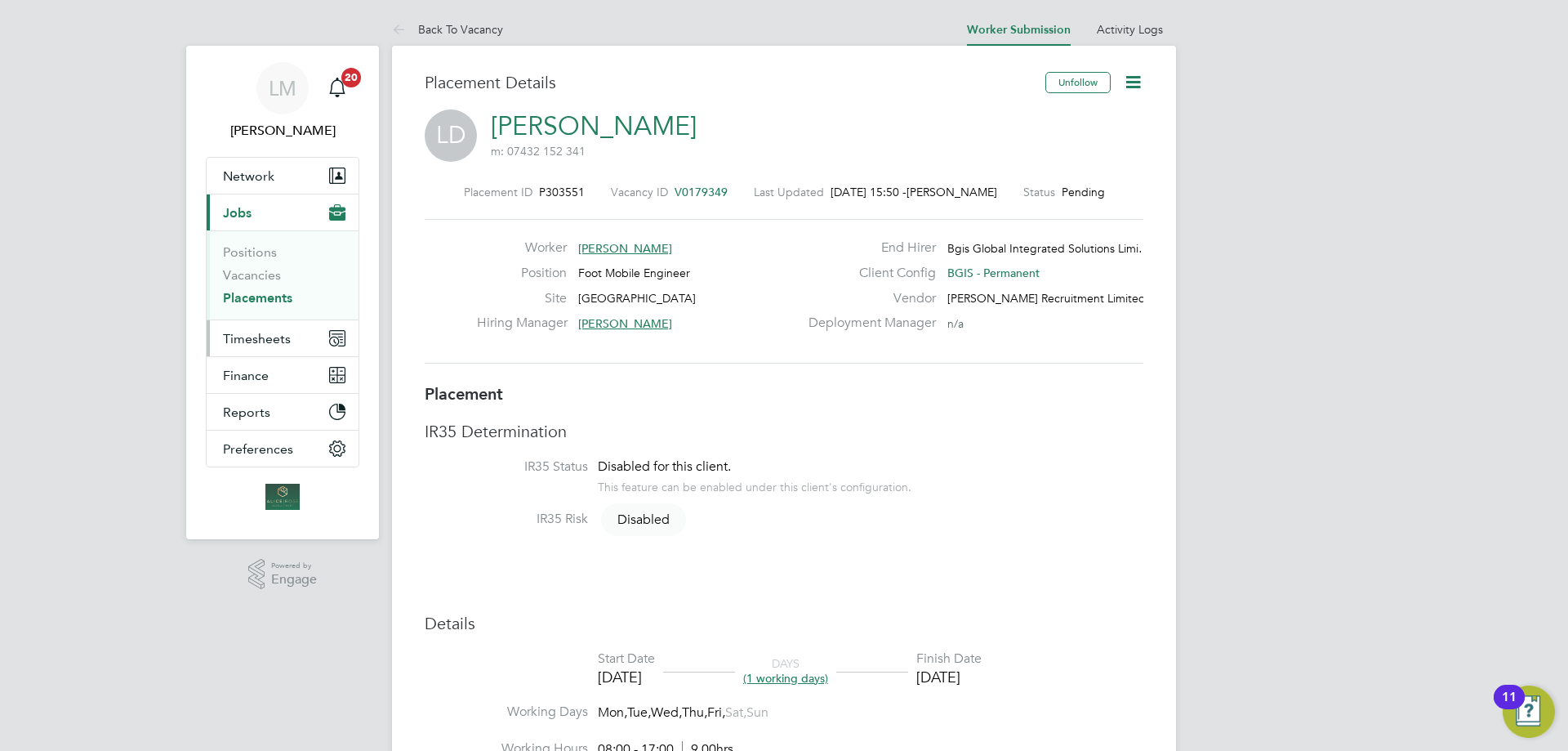
click at [247, 349] on button "Timesheets" at bounding box center [282, 337] width 152 height 36
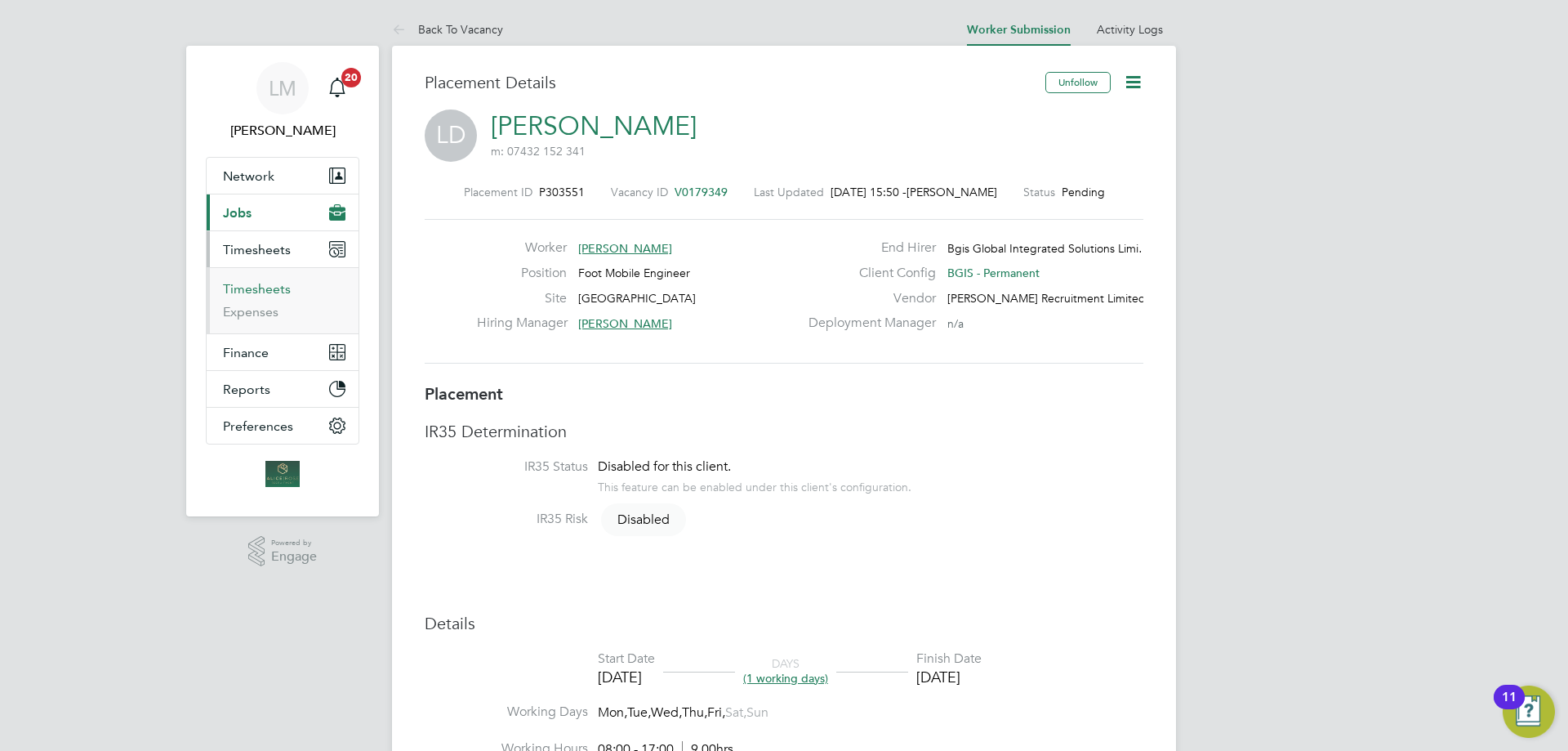
click at [261, 291] on link "Timesheets" at bounding box center [257, 289] width 68 height 15
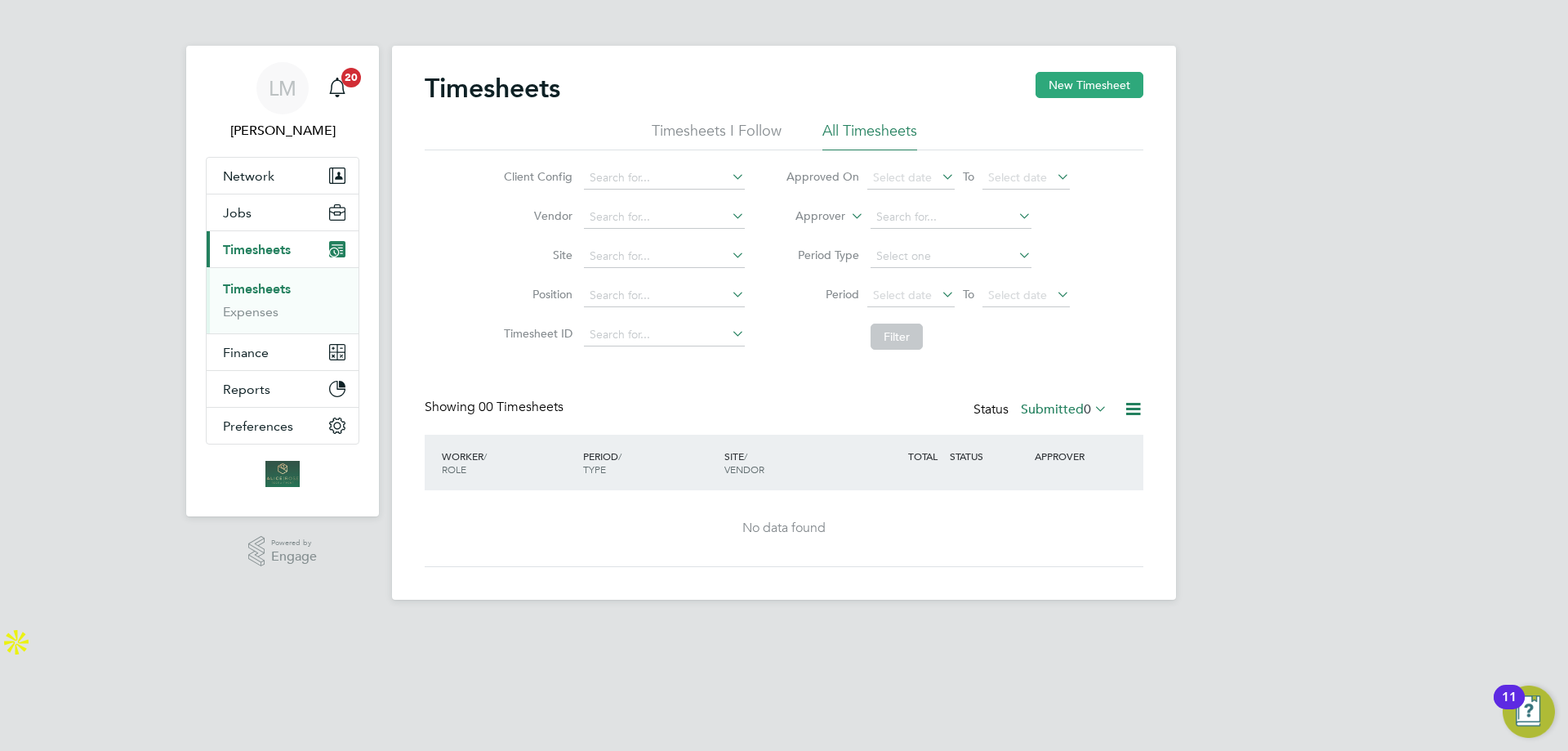
click at [1102, 87] on button "New Timesheet" at bounding box center [1090, 84] width 108 height 26
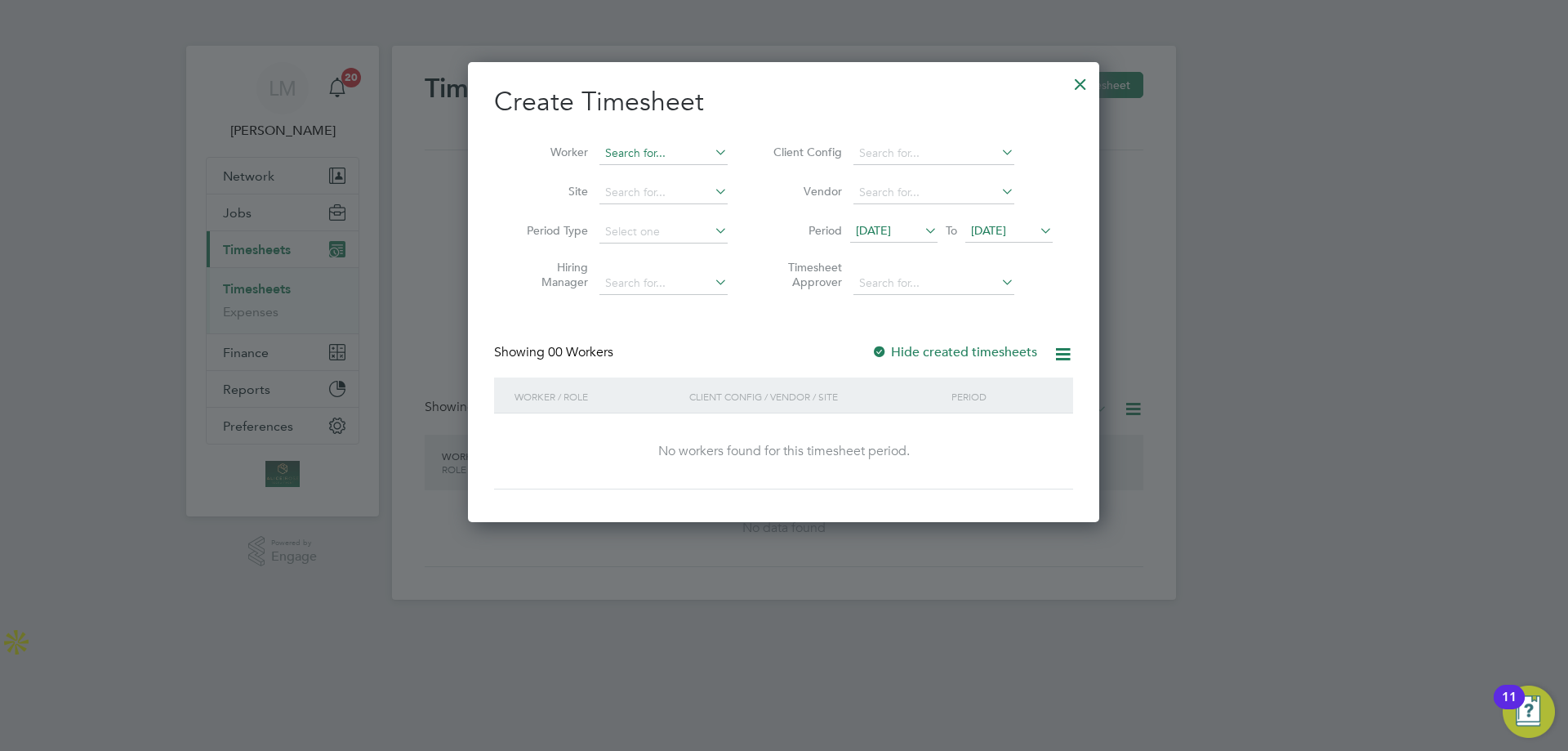
click at [669, 159] on input at bounding box center [664, 154] width 128 height 23
click at [670, 194] on li "Louis Doctrove" at bounding box center [676, 197] width 156 height 22
type input "[PERSON_NAME]"
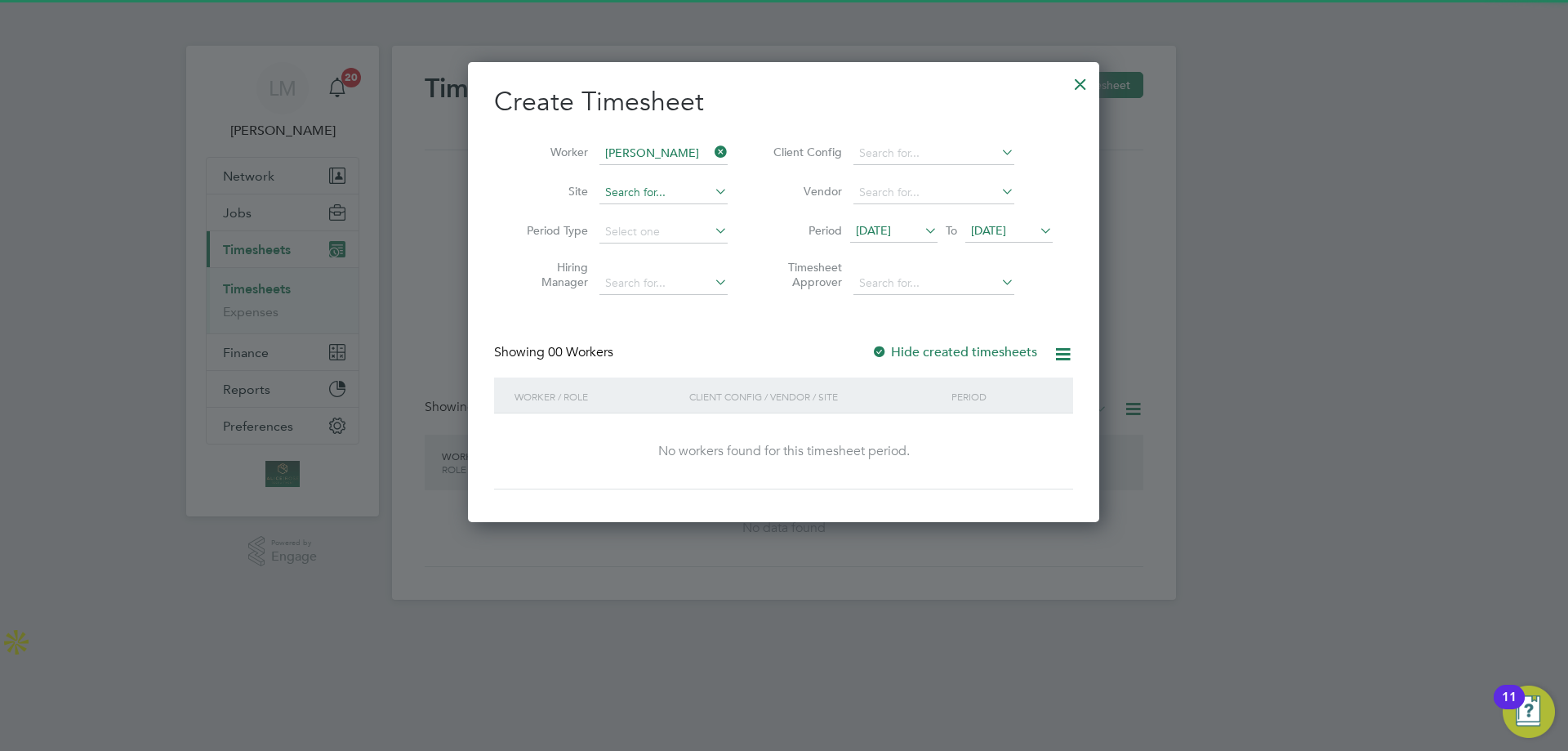
click at [701, 191] on input at bounding box center [664, 193] width 128 height 23
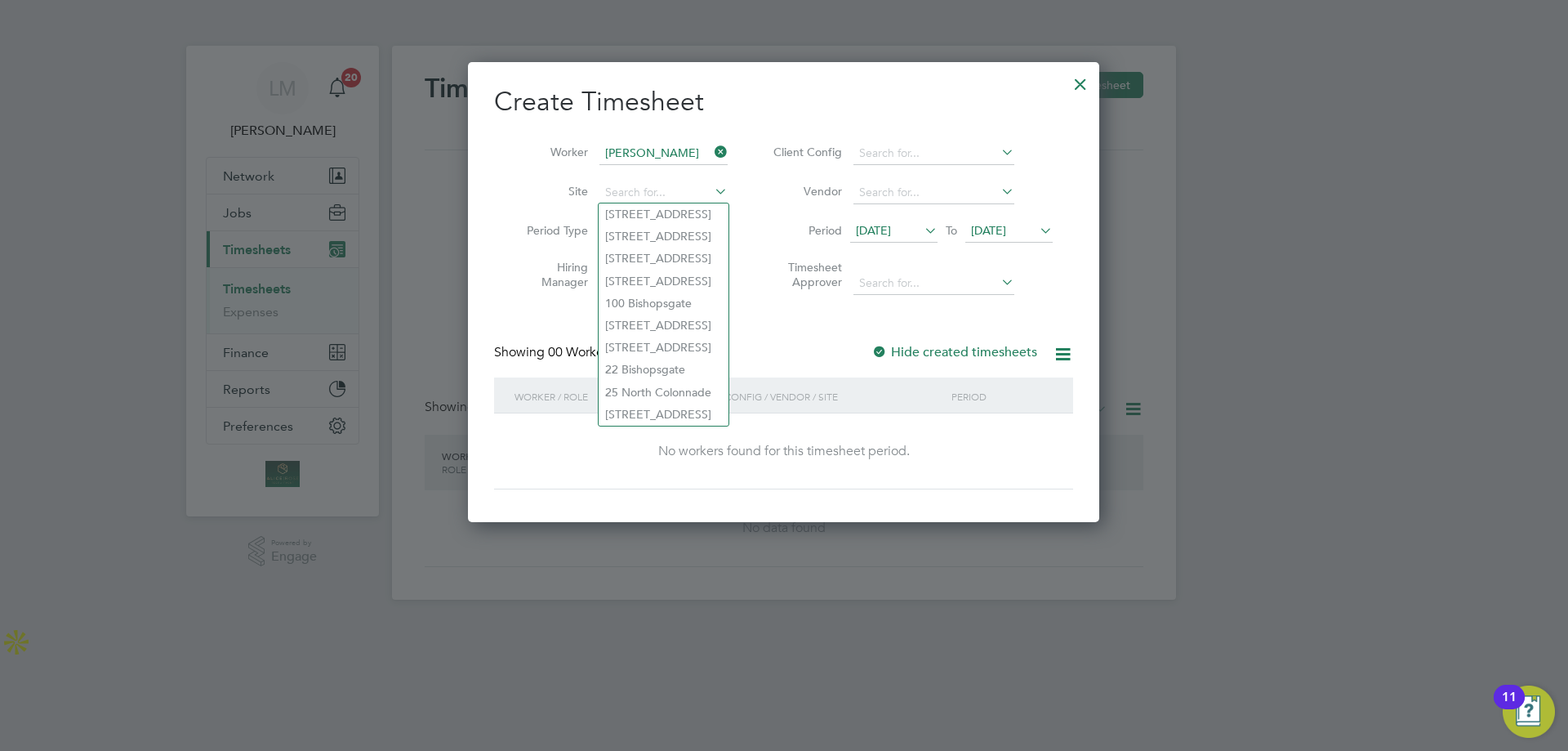
click at [523, 183] on li "Site" at bounding box center [620, 192] width 254 height 40
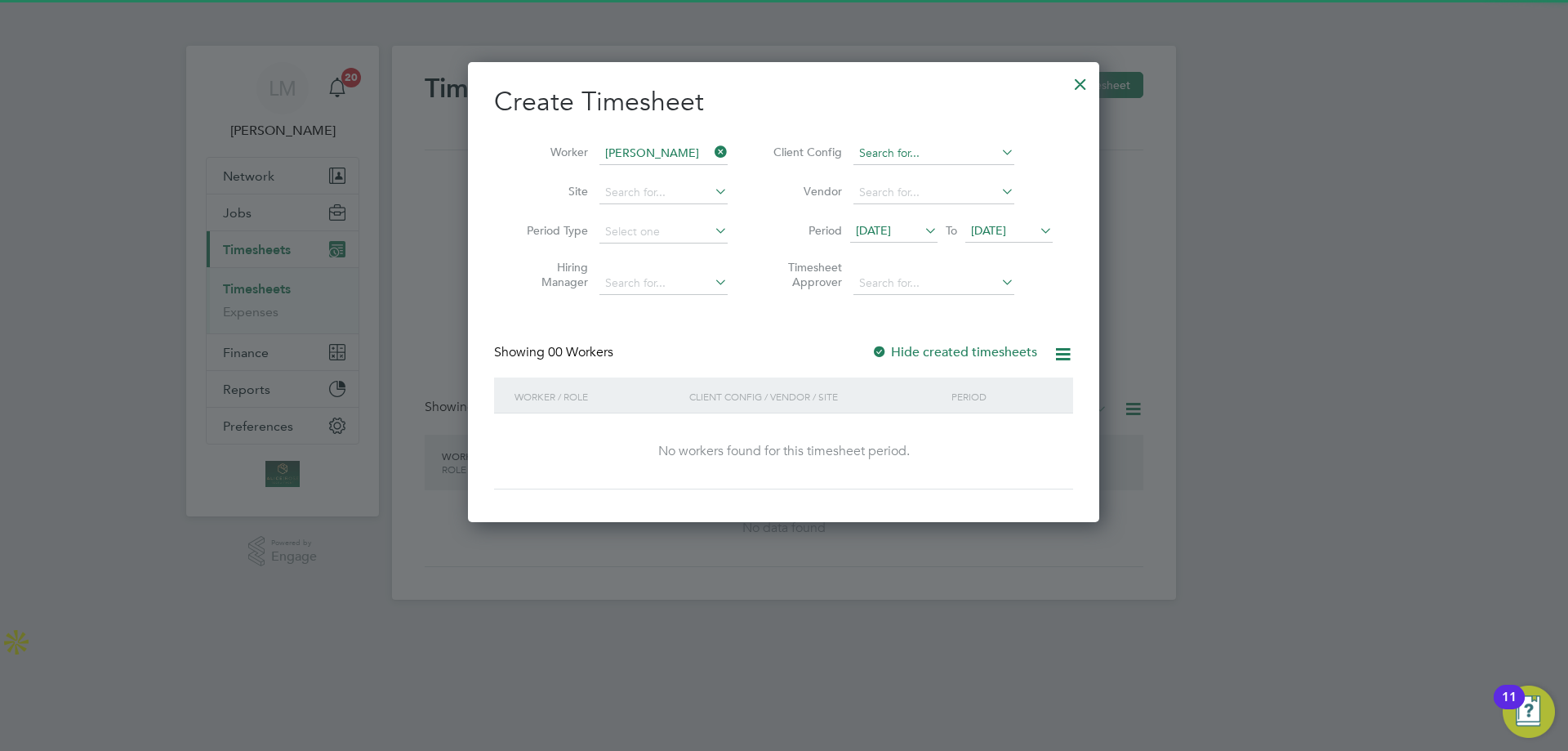
click at [906, 152] on input at bounding box center [933, 154] width 161 height 23
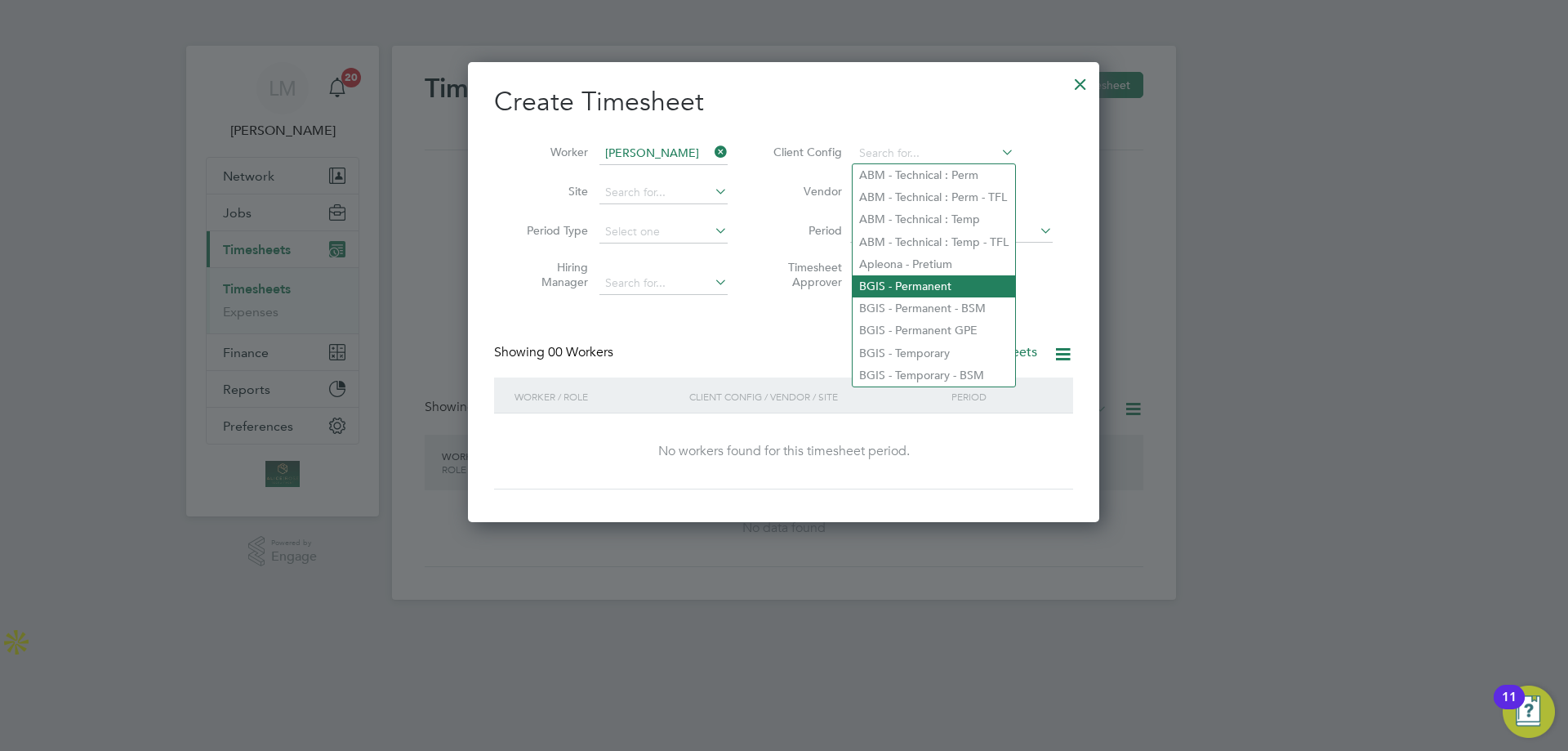
click at [927, 286] on li "BGIS - Permanent" at bounding box center [934, 286] width 162 height 22
type input "BGIS - Permanent"
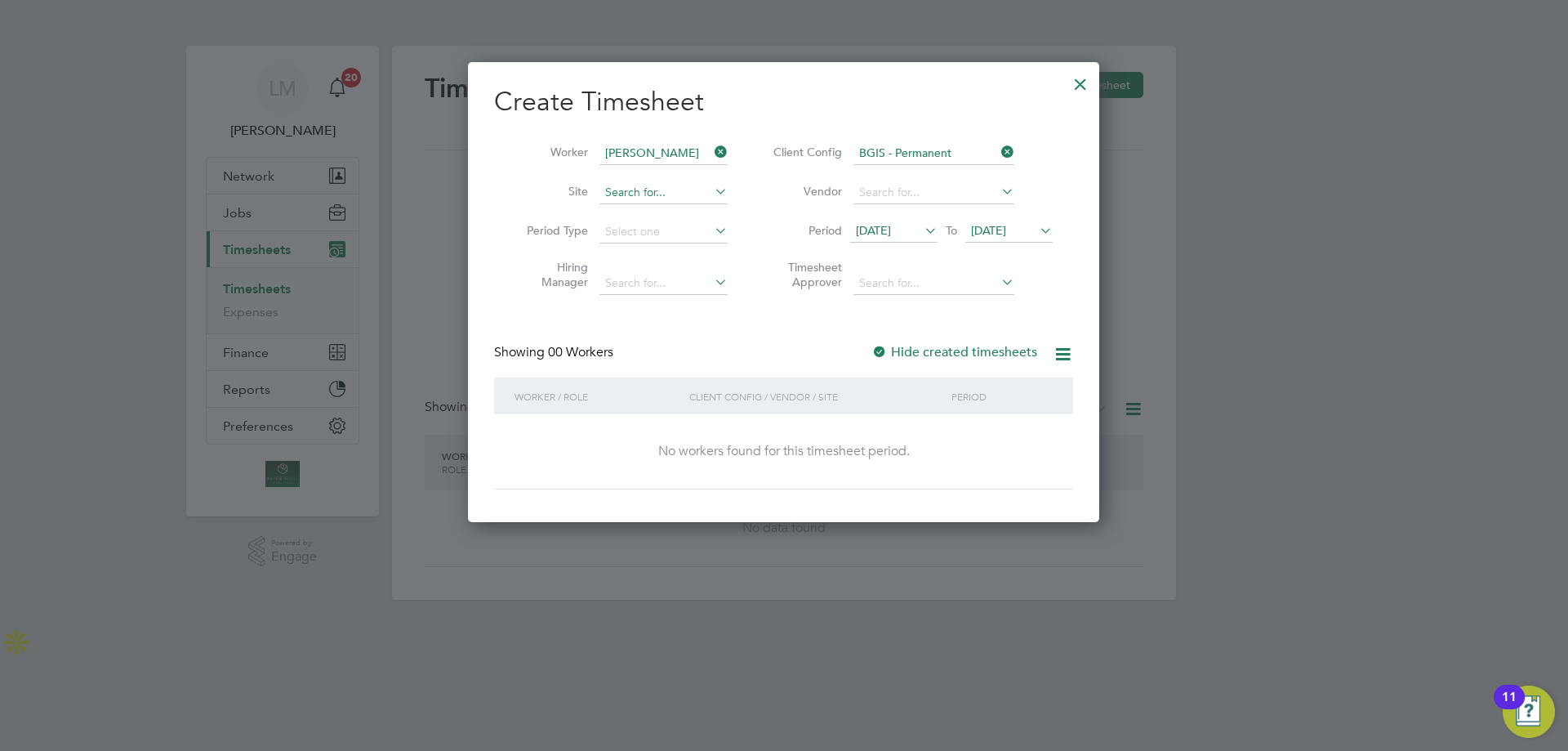
click at [673, 199] on input at bounding box center [664, 193] width 128 height 23
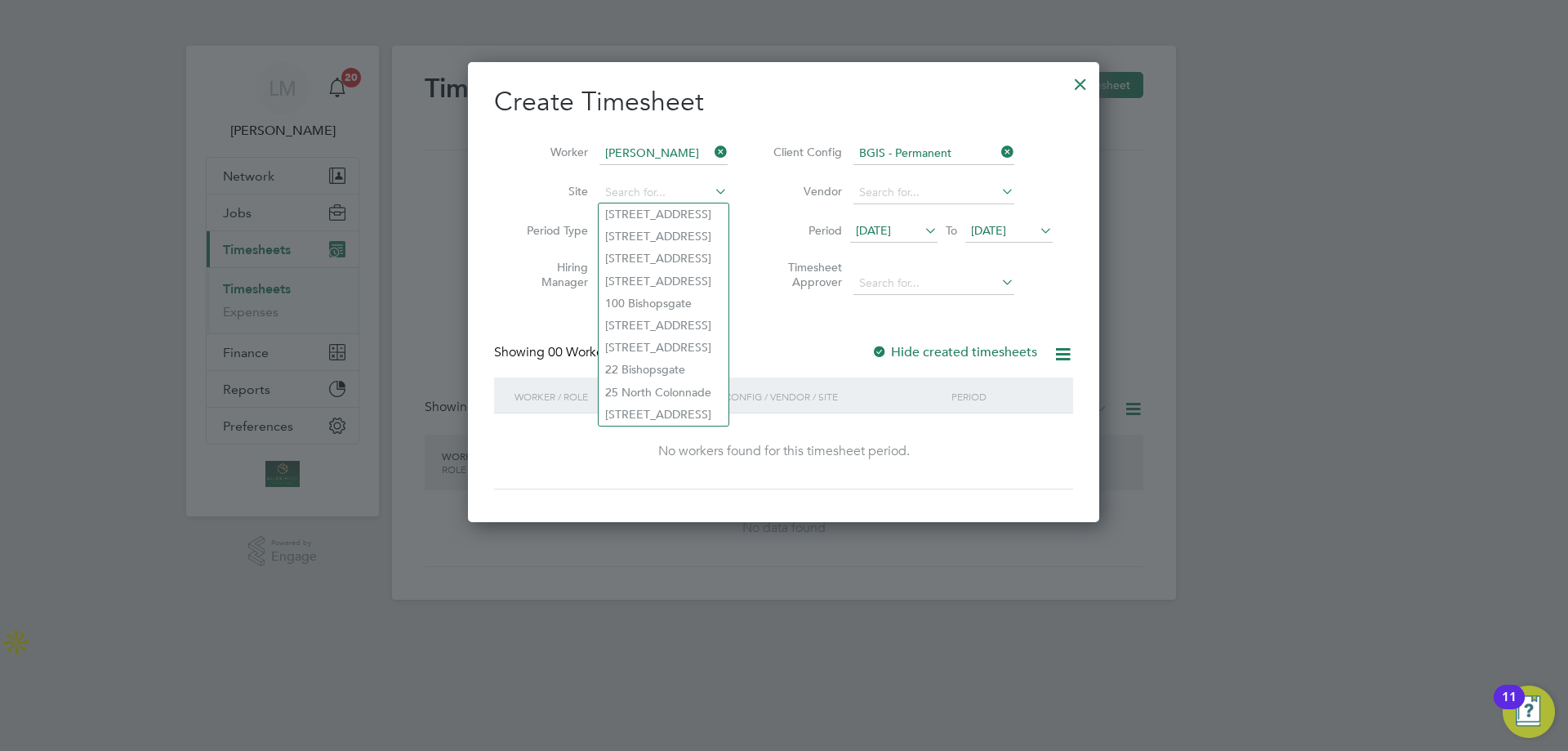
click at [505, 295] on li "Hiring Manager" at bounding box center [620, 276] width 254 height 51
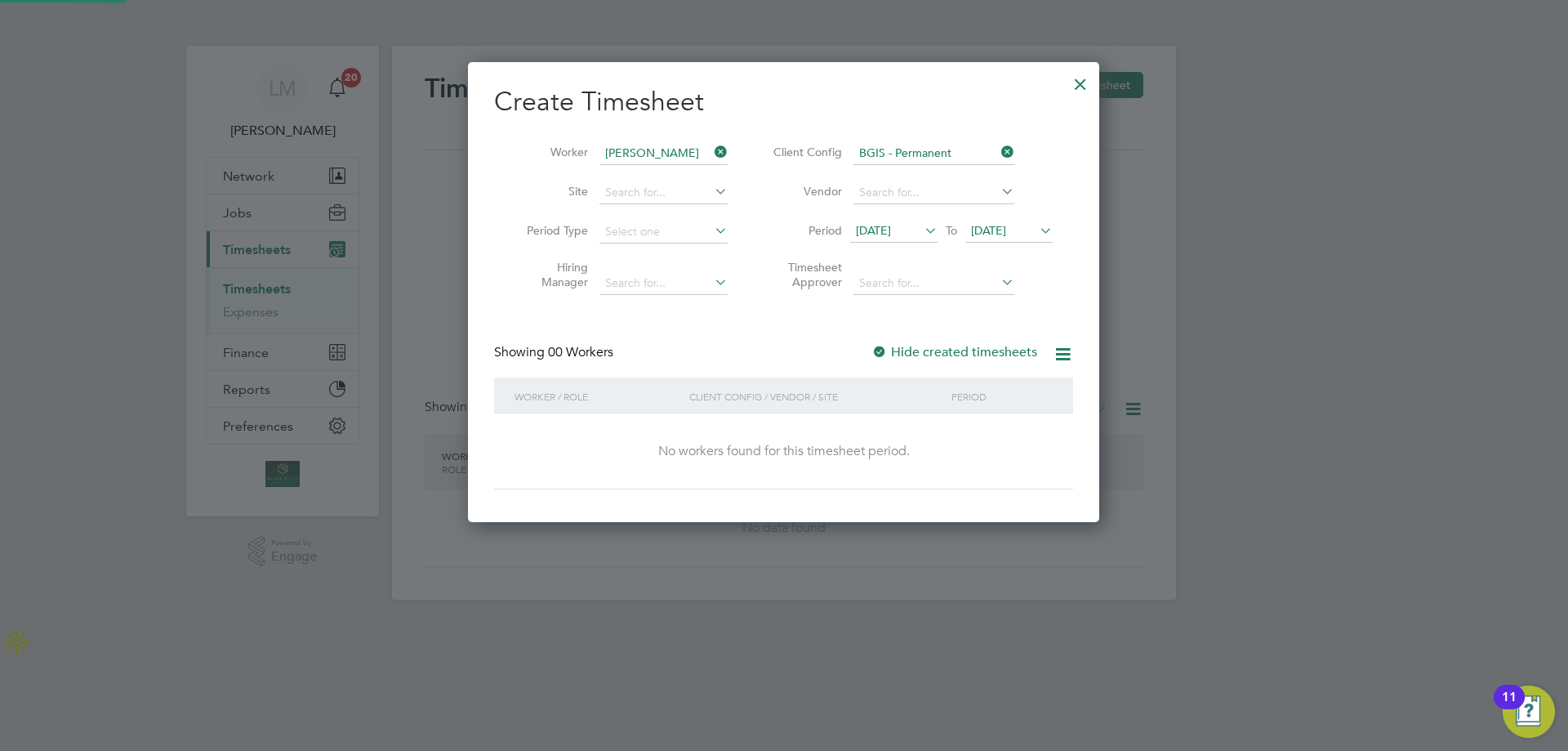
click at [904, 181] on li "Vendor" at bounding box center [910, 192] width 325 height 40
click at [896, 196] on input at bounding box center [933, 193] width 161 height 23
click at [950, 183] on input at bounding box center [933, 193] width 161 height 23
click at [998, 191] on icon at bounding box center [998, 191] width 0 height 23
click at [710, 290] on div "Timesheets New Timesheet Timesheets I Follow All Timesheets Client Config Vendo…" at bounding box center [784, 322] width 784 height 554
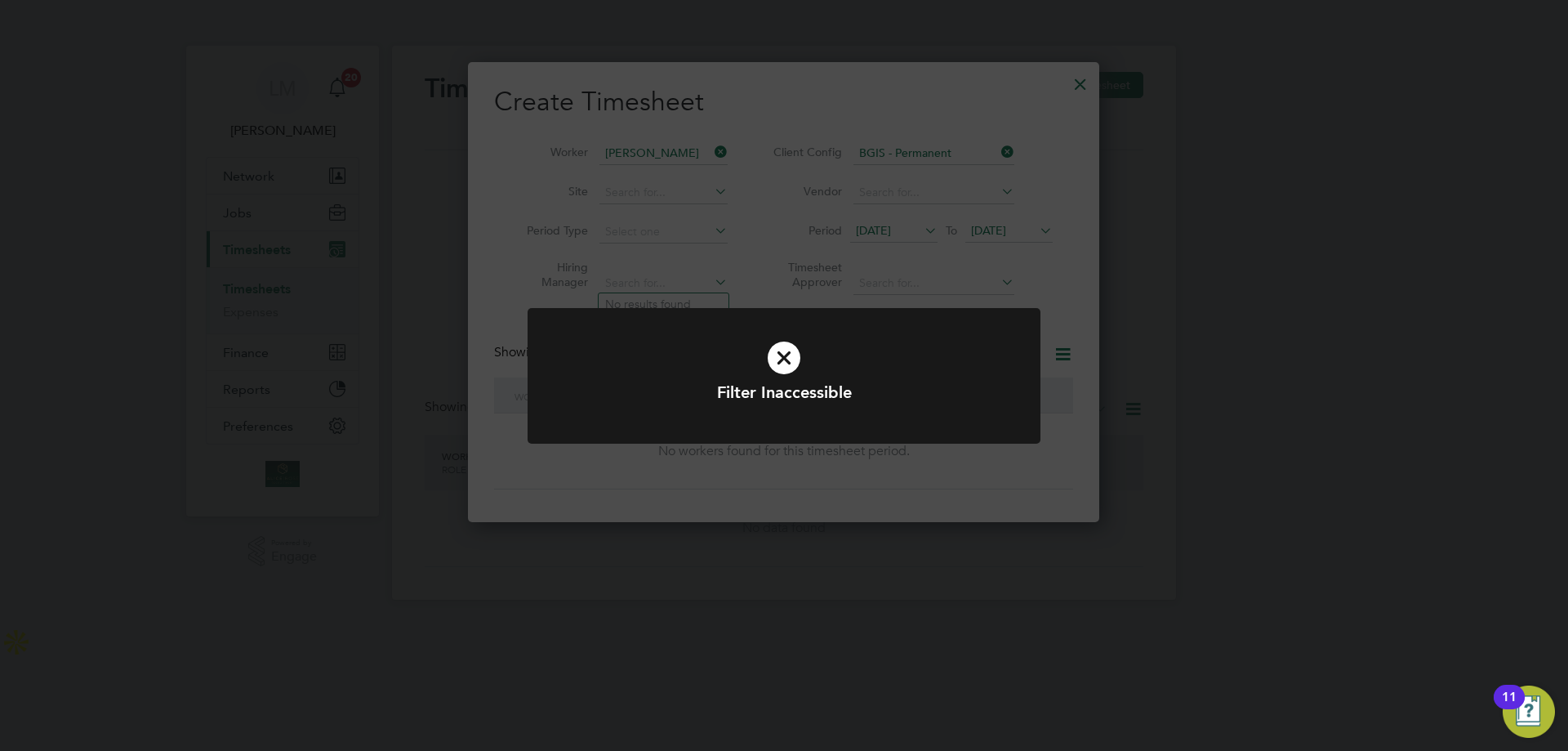
click at [743, 295] on div "Filter Inaccessible Cancel Okay" at bounding box center [784, 375] width 1568 height 751
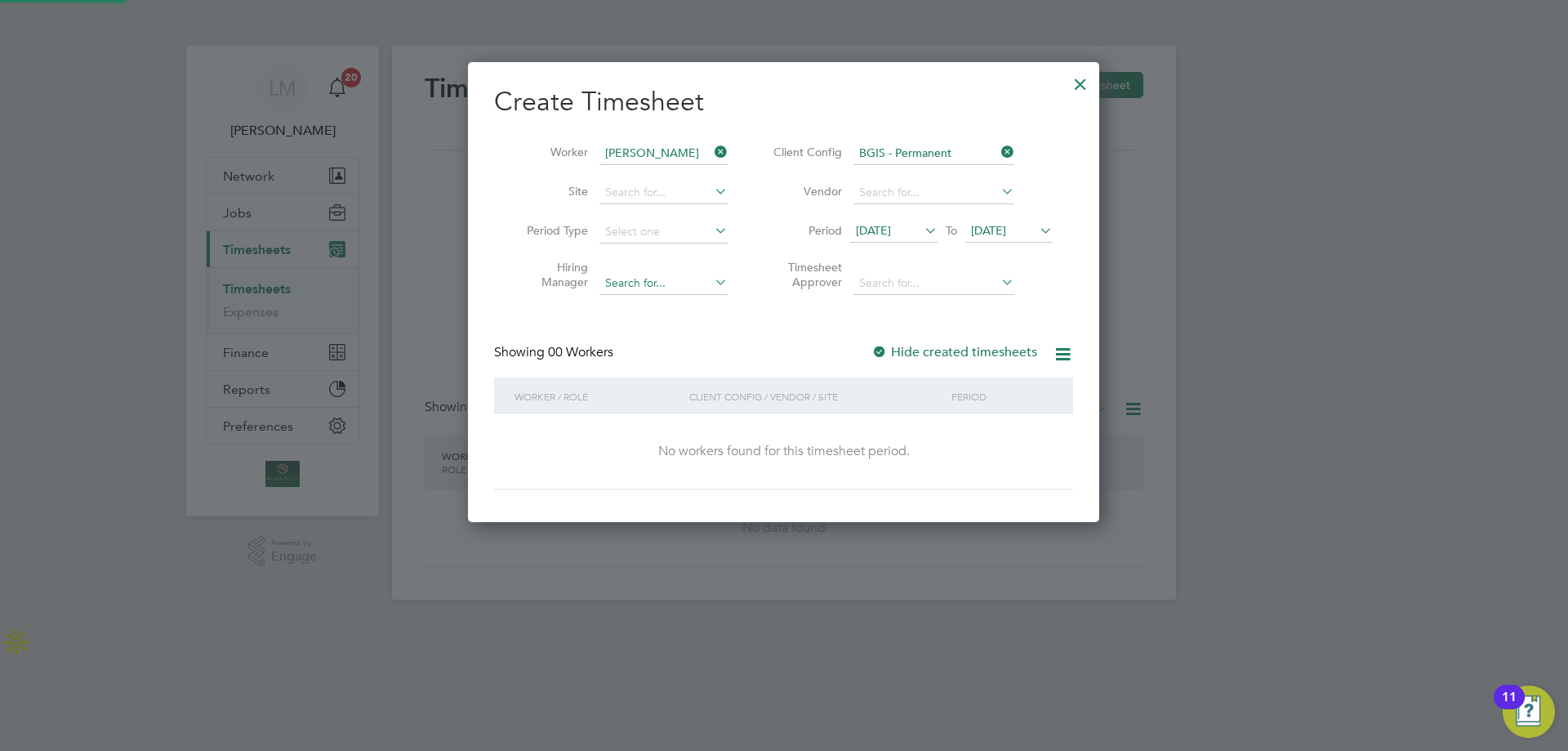
click at [681, 279] on input at bounding box center [664, 284] width 128 height 23
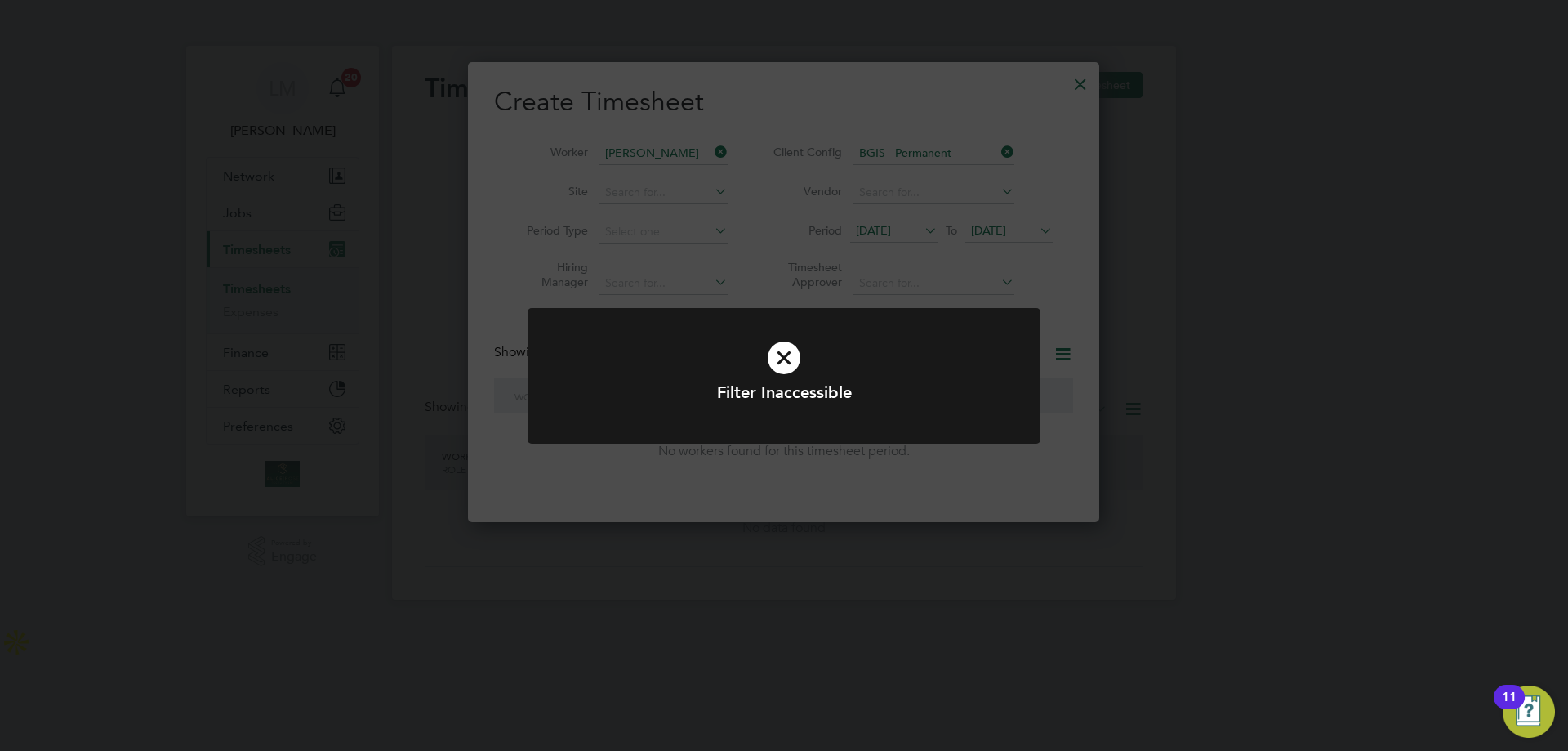
click at [767, 287] on div "Filter Inaccessible Cancel Okay" at bounding box center [784, 375] width 1568 height 751
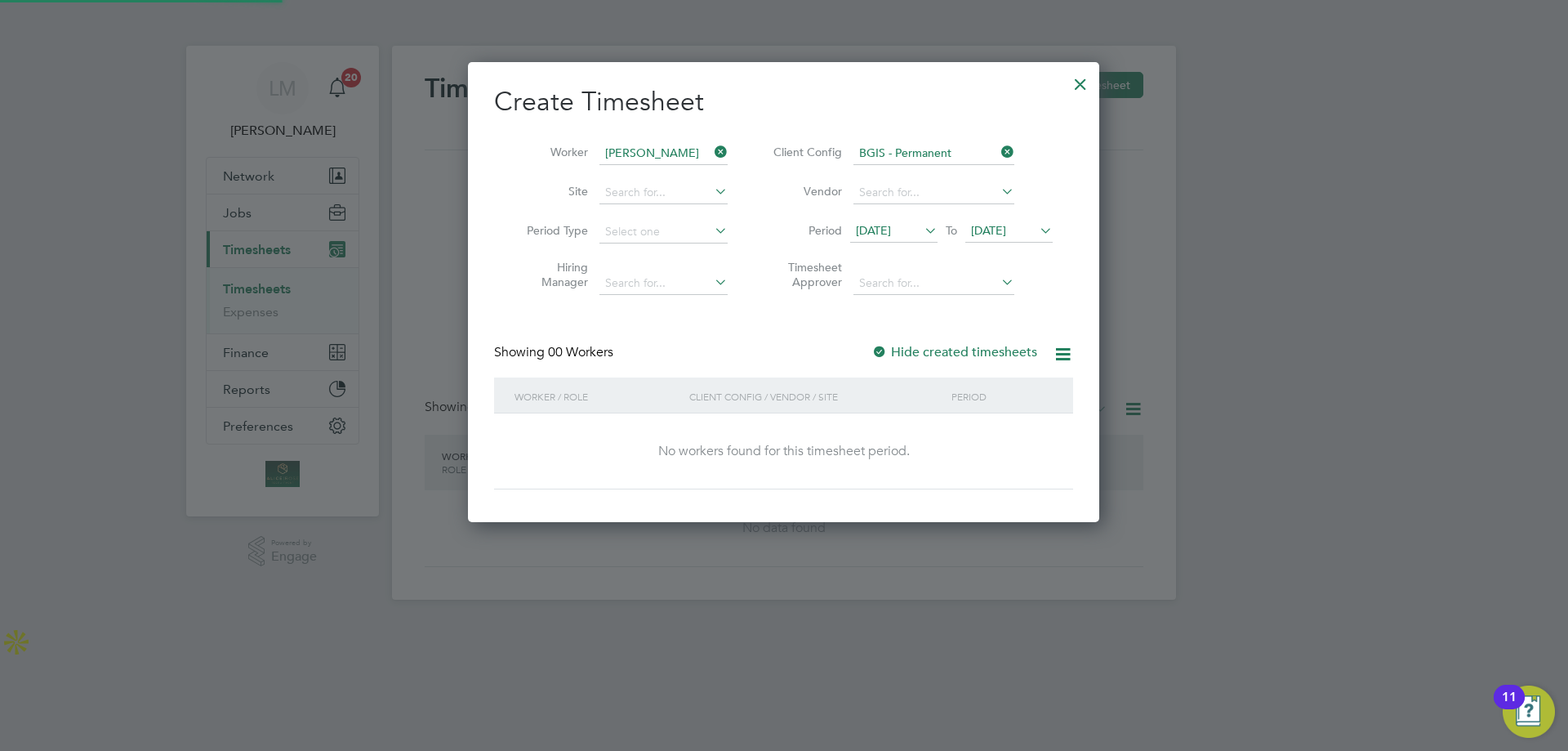
click at [711, 279] on icon at bounding box center [711, 282] width 0 height 23
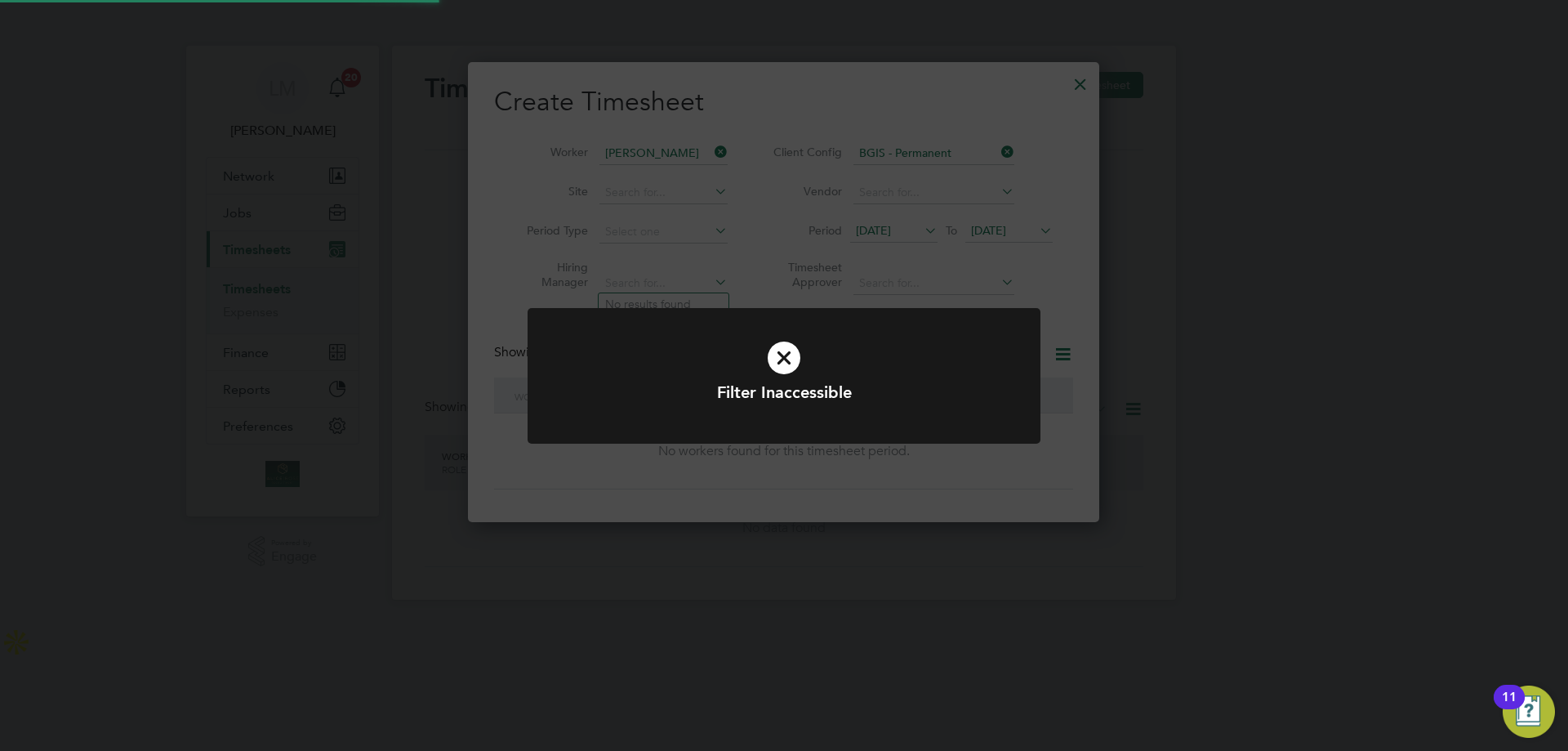
click at [757, 260] on div "Filter Inaccessible Cancel Okay" at bounding box center [784, 375] width 1568 height 751
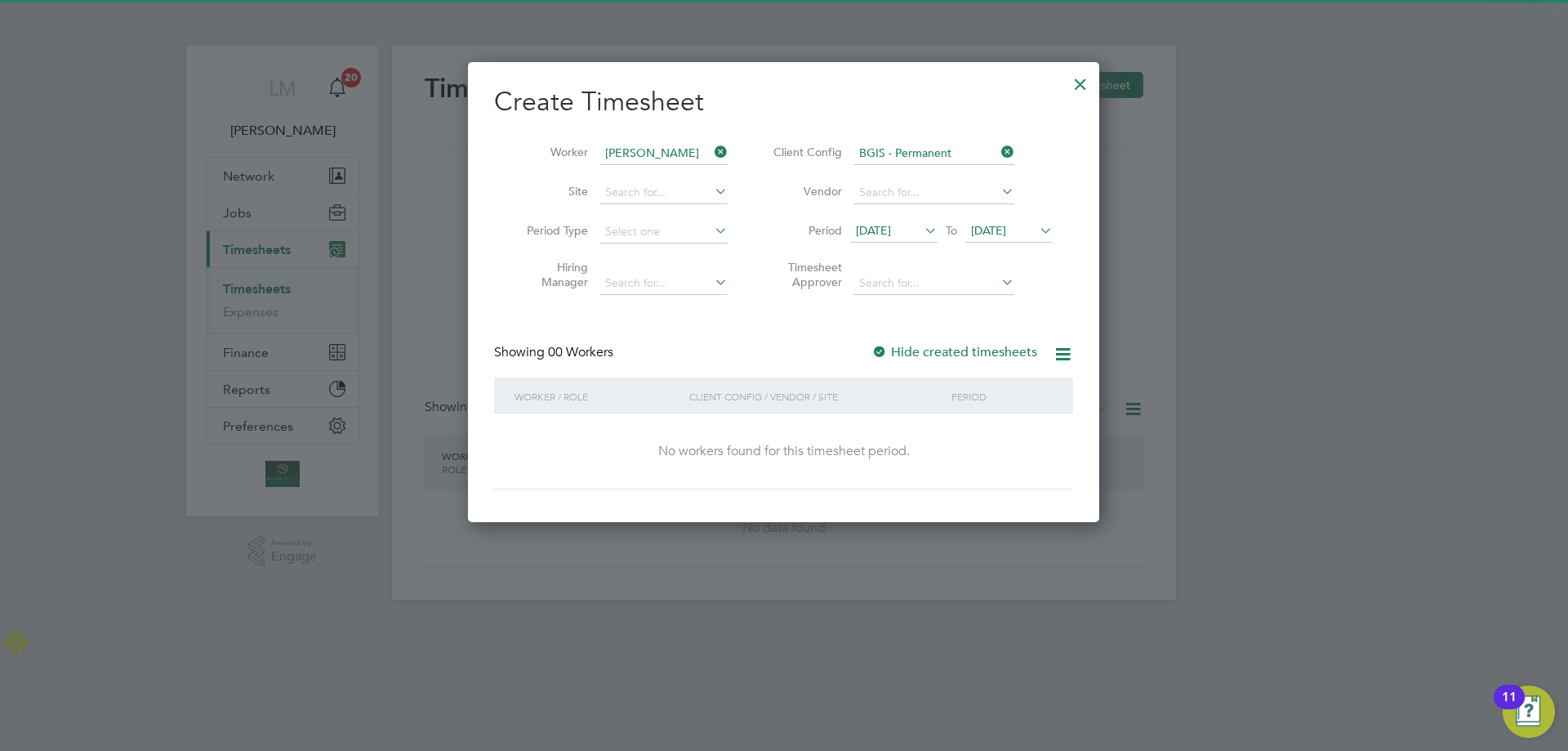
click at [711, 235] on icon at bounding box center [711, 231] width 0 height 23
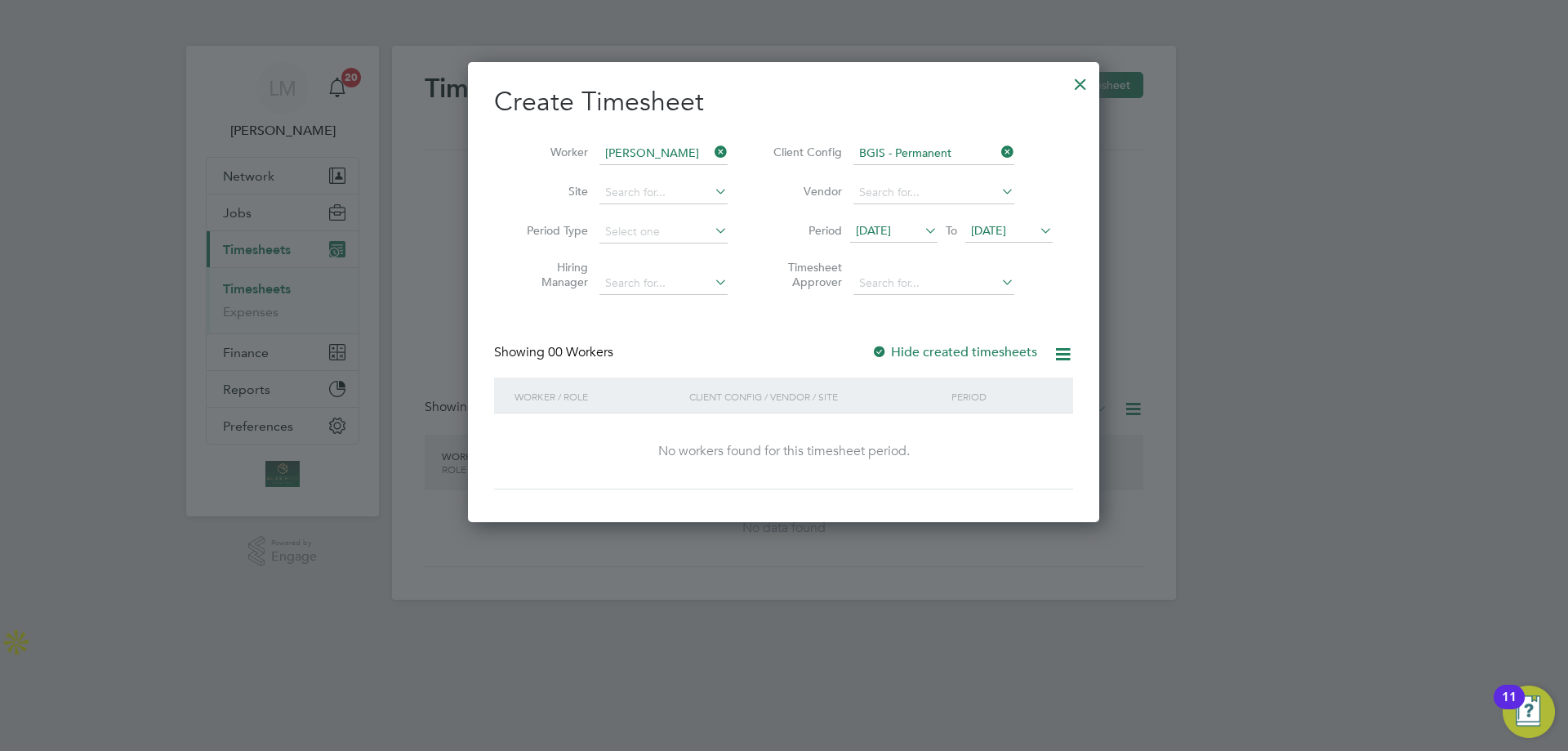
click at [711, 233] on icon at bounding box center [711, 231] width 0 height 23
click at [620, 229] on input at bounding box center [664, 232] width 128 height 23
click at [516, 253] on li "Hiring Manager" at bounding box center [620, 276] width 254 height 51
click at [711, 186] on icon at bounding box center [711, 191] width 0 height 23
click at [521, 185] on label "Site" at bounding box center [552, 190] width 73 height 14
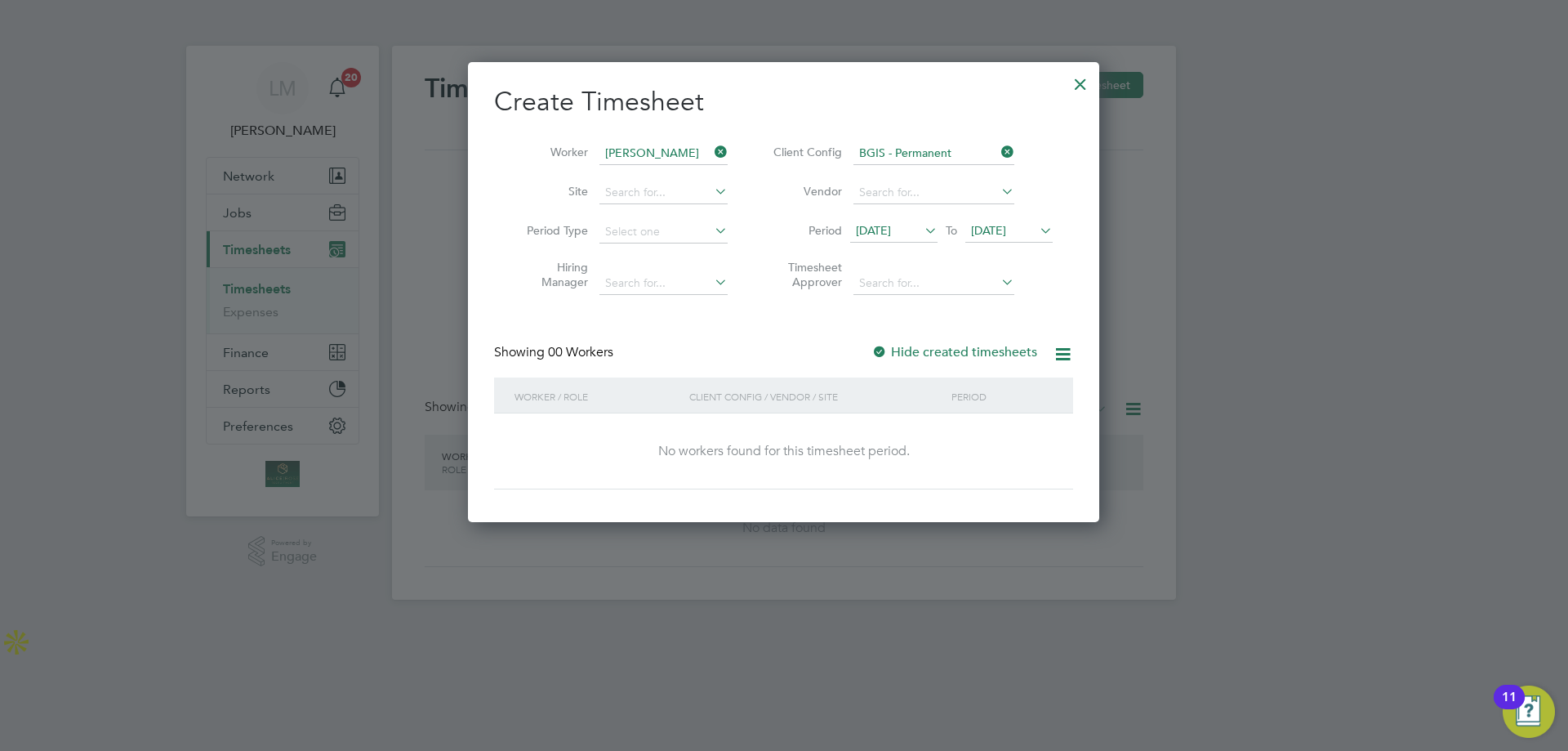
click at [1081, 82] on div at bounding box center [1080, 80] width 29 height 29
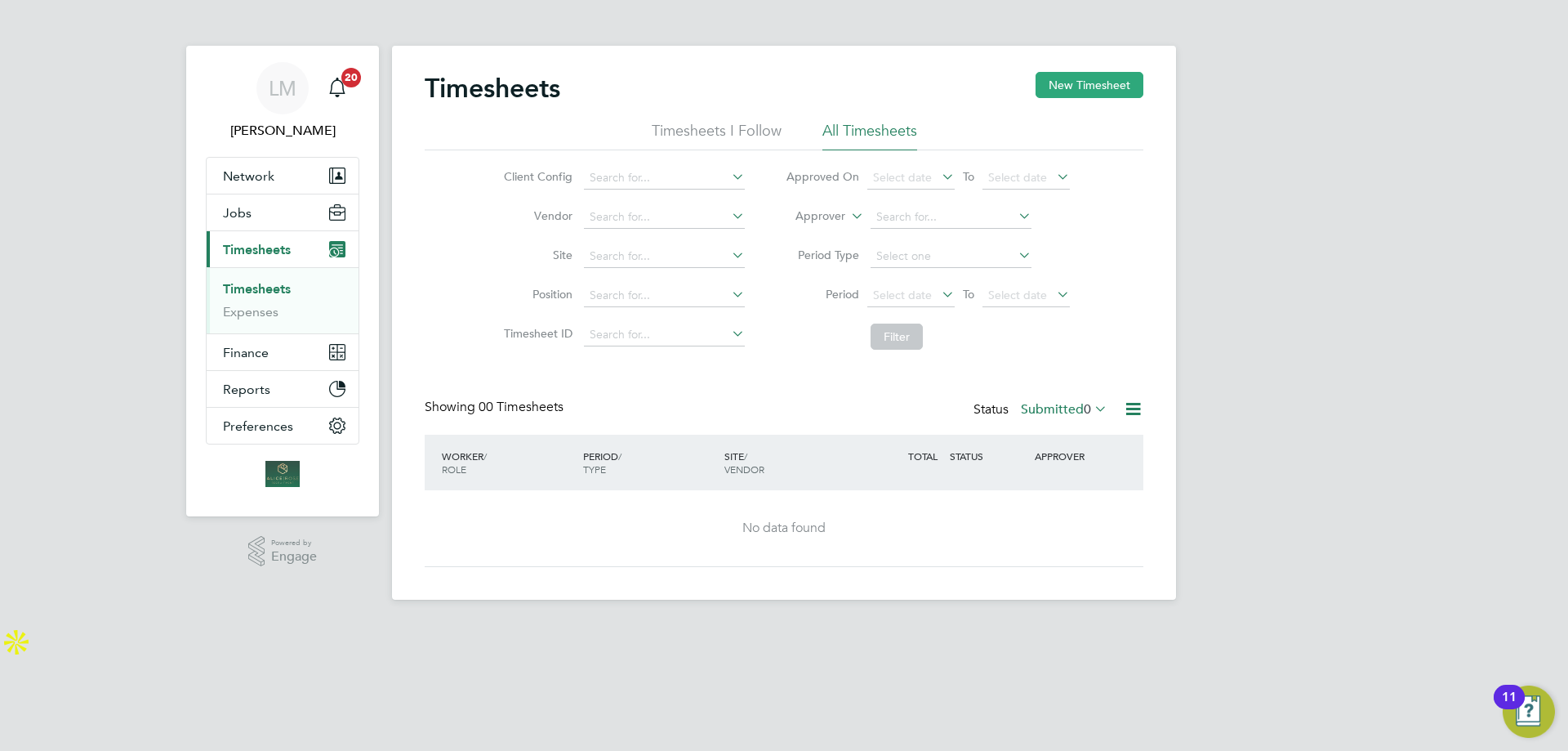
click at [1093, 78] on button "New Timesheet" at bounding box center [1090, 84] width 108 height 26
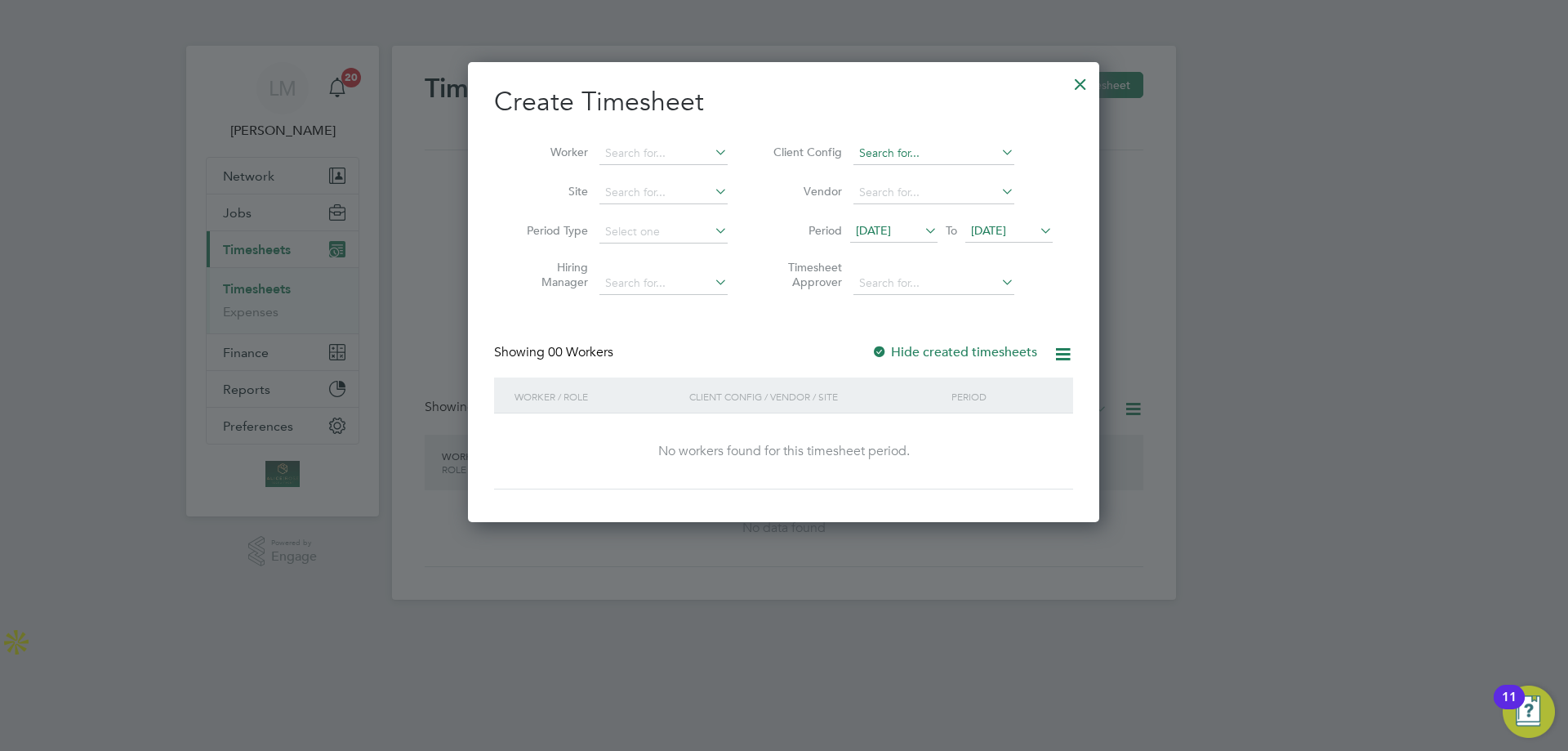
click at [921, 159] on input at bounding box center [933, 154] width 161 height 23
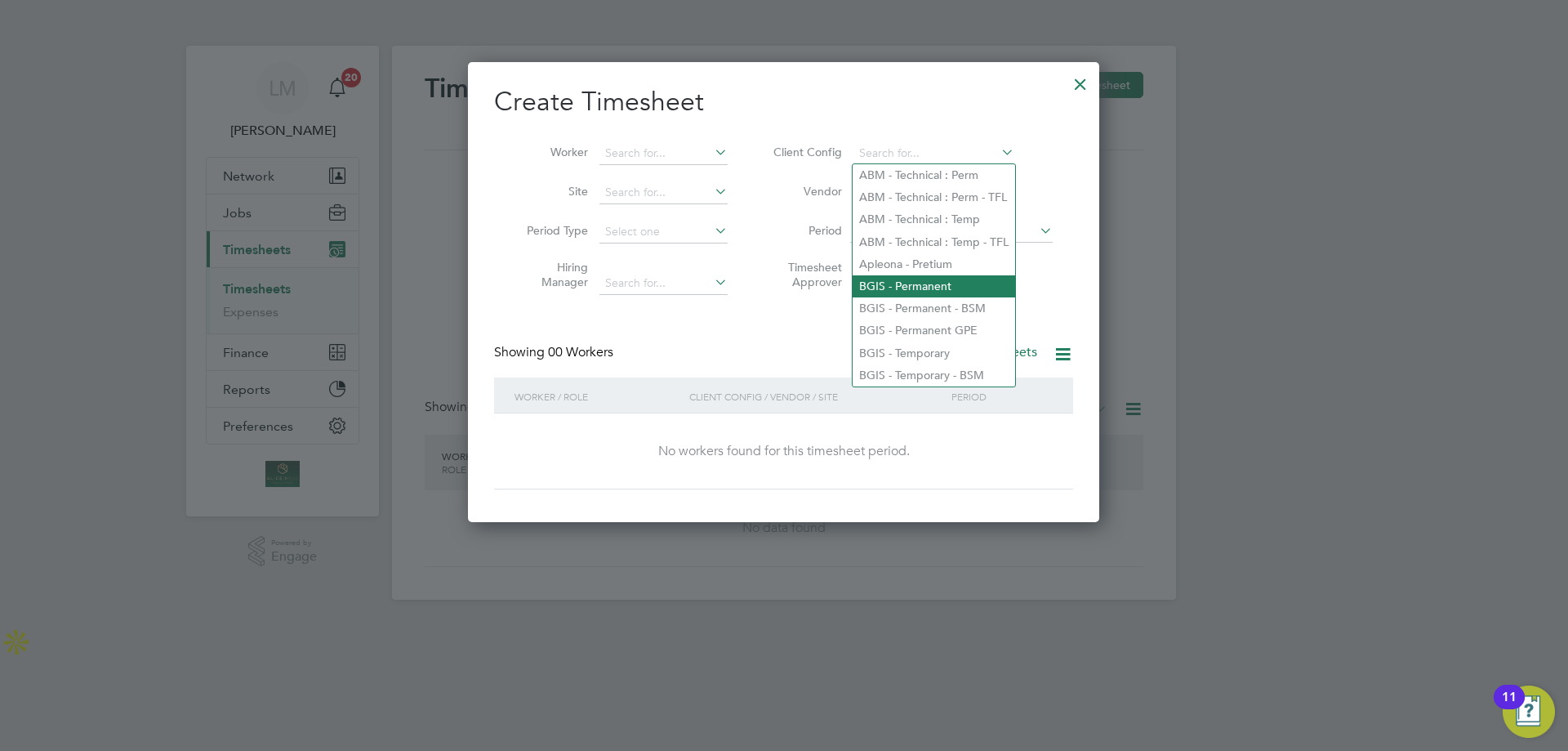
click at [927, 284] on li "BGIS - Permanent" at bounding box center [934, 286] width 162 height 22
type input "BGIS - Permanent"
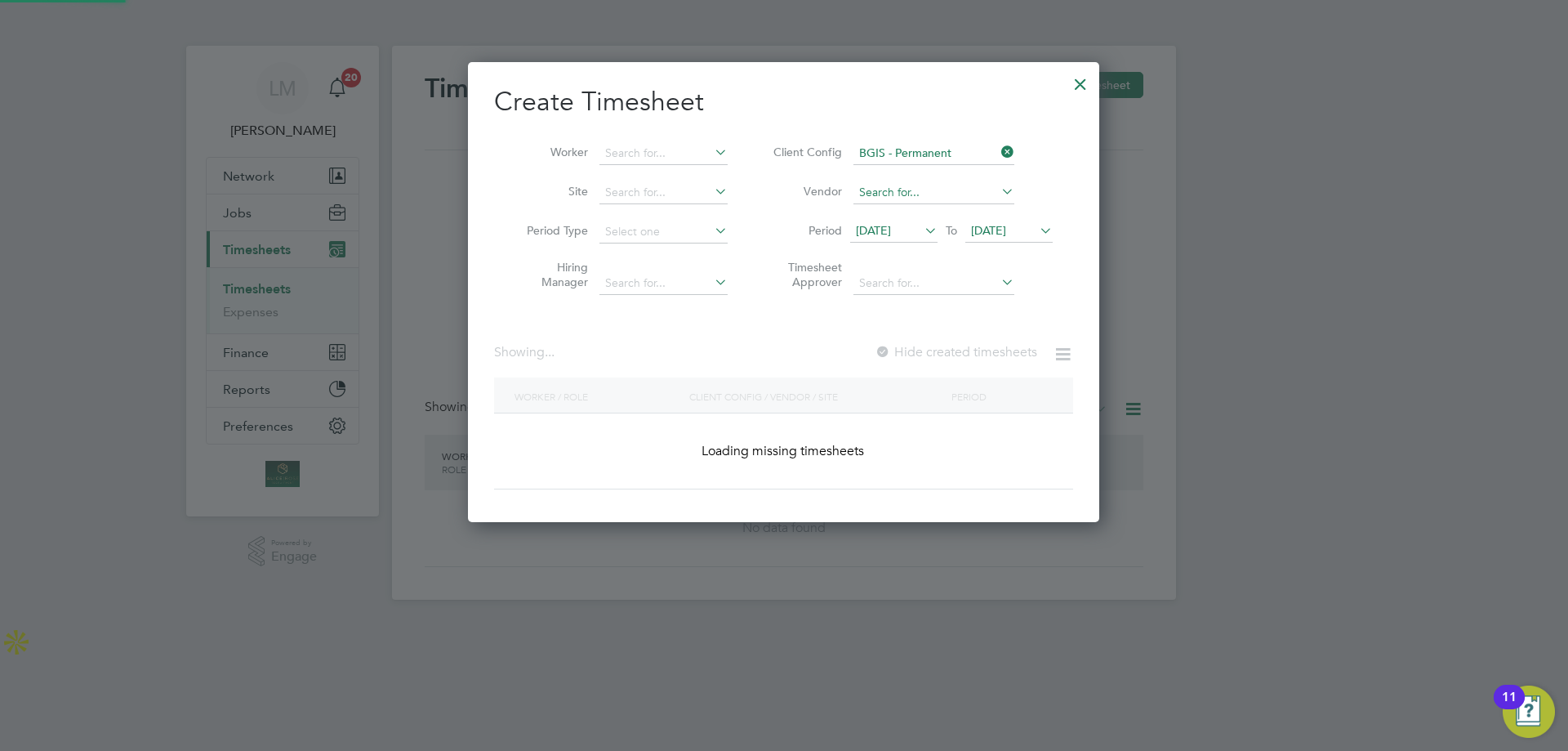
click at [889, 190] on input at bounding box center [933, 193] width 161 height 23
click at [1017, 193] on li "Vendor" at bounding box center [910, 192] width 325 height 40
click at [996, 188] on input at bounding box center [933, 193] width 161 height 23
click at [655, 159] on input at bounding box center [664, 154] width 128 height 23
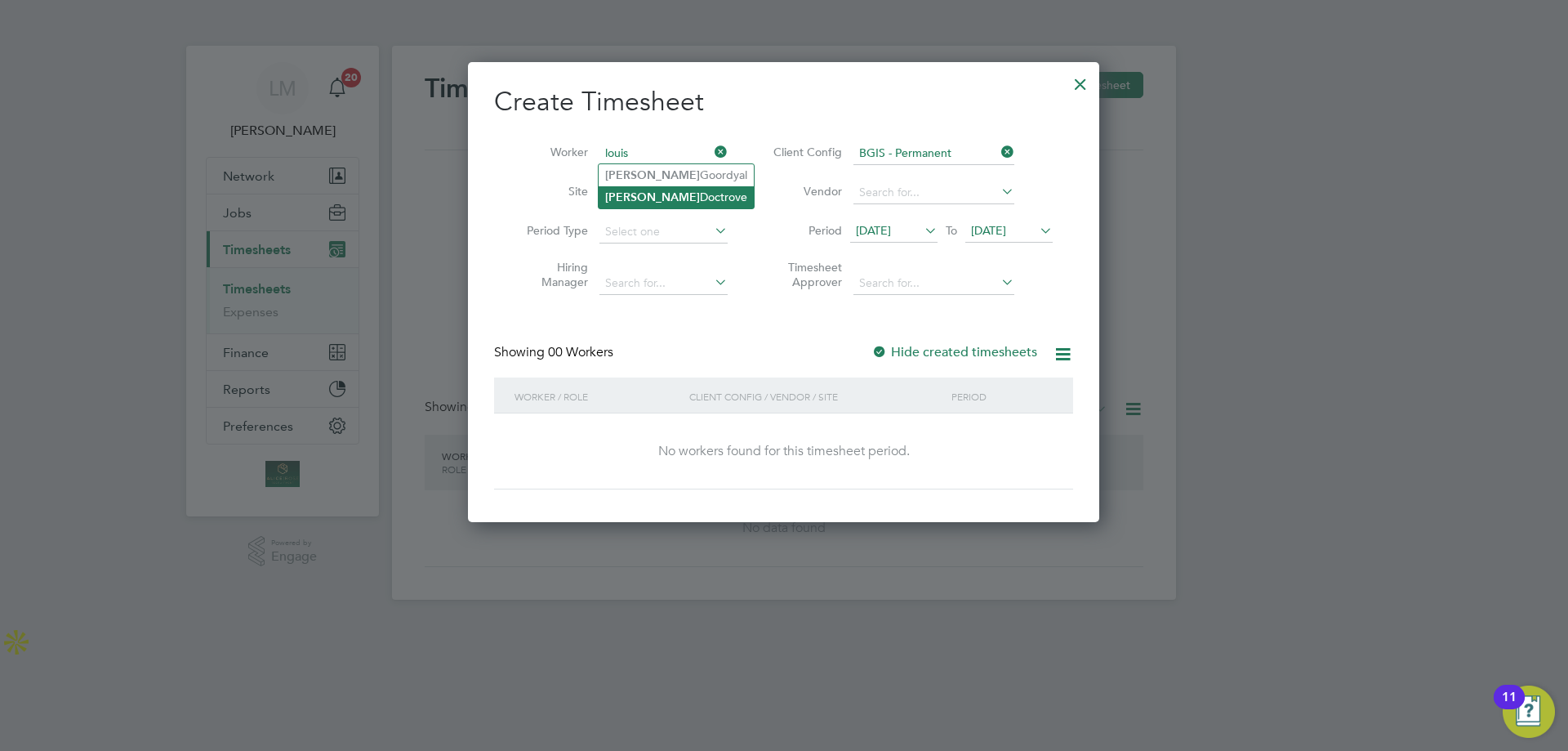
click at [638, 193] on li "Louis Doctrove" at bounding box center [676, 197] width 156 height 22
type input "[PERSON_NAME]"
click at [626, 184] on input at bounding box center [664, 193] width 128 height 23
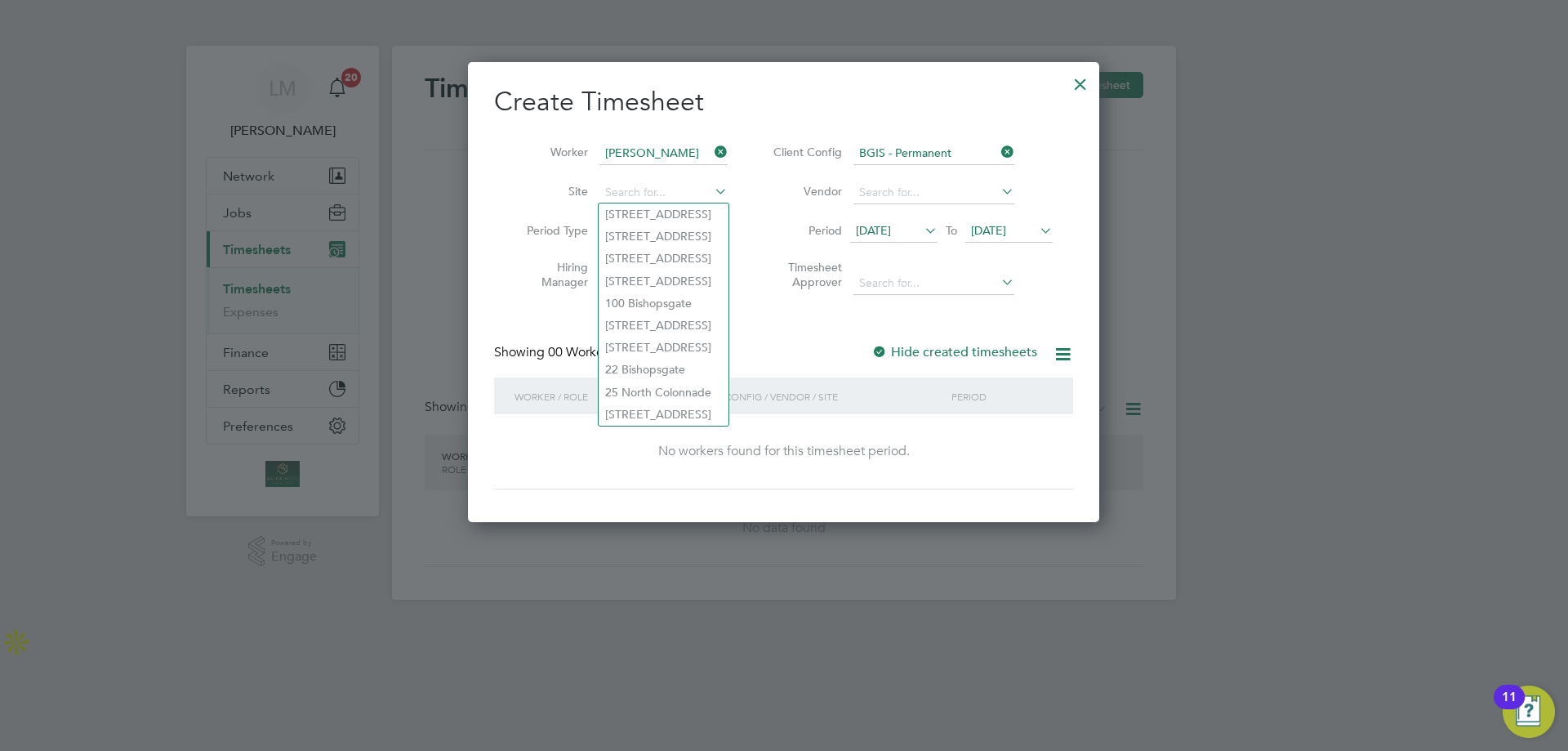
click at [520, 188] on label "Site" at bounding box center [552, 190] width 73 height 14
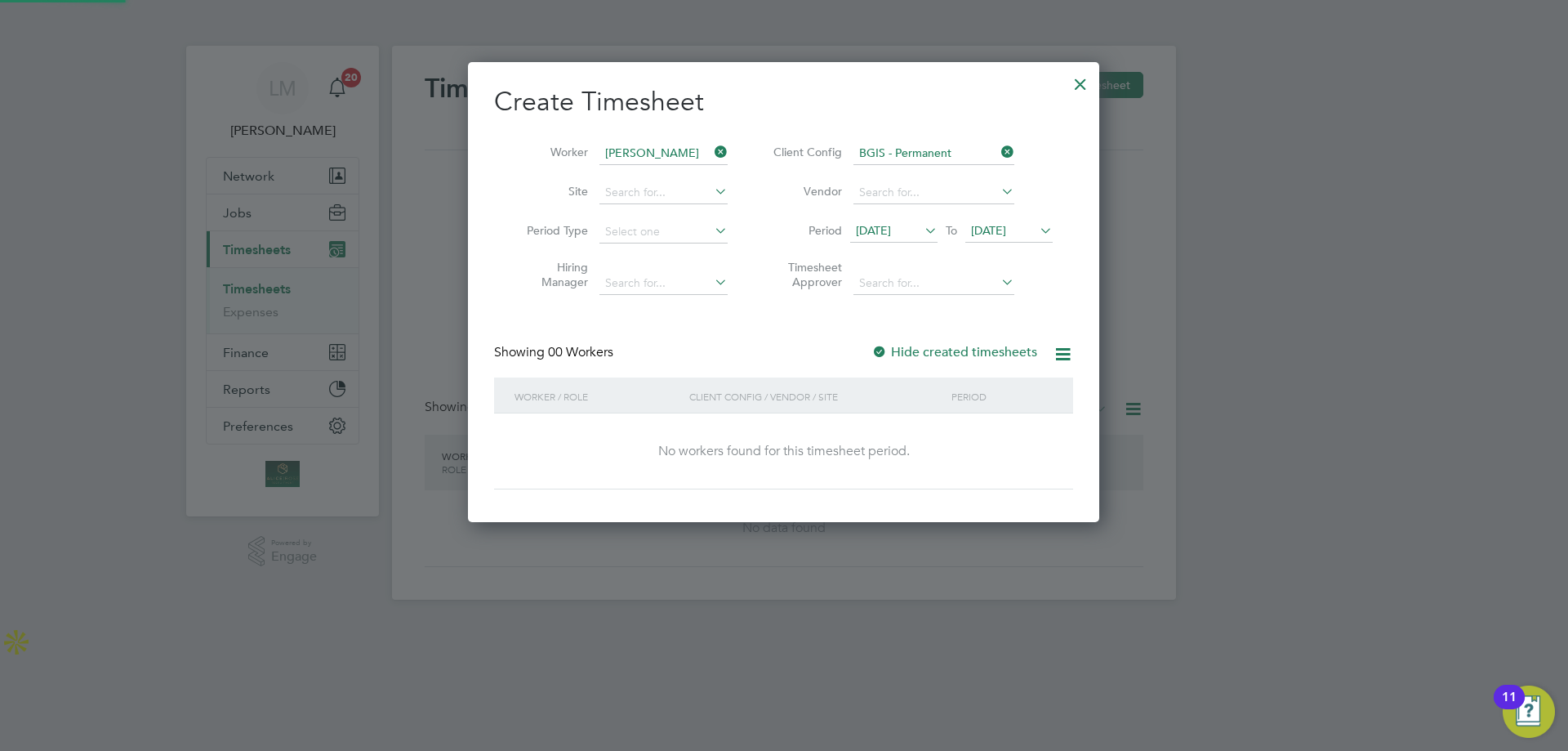
click at [652, 219] on li "Period Type" at bounding box center [620, 232] width 254 height 40
click at [659, 285] on div "Timesheets New Timesheet Timesheets I Follow All Timesheets Client Config Vendo…" at bounding box center [784, 322] width 784 height 554
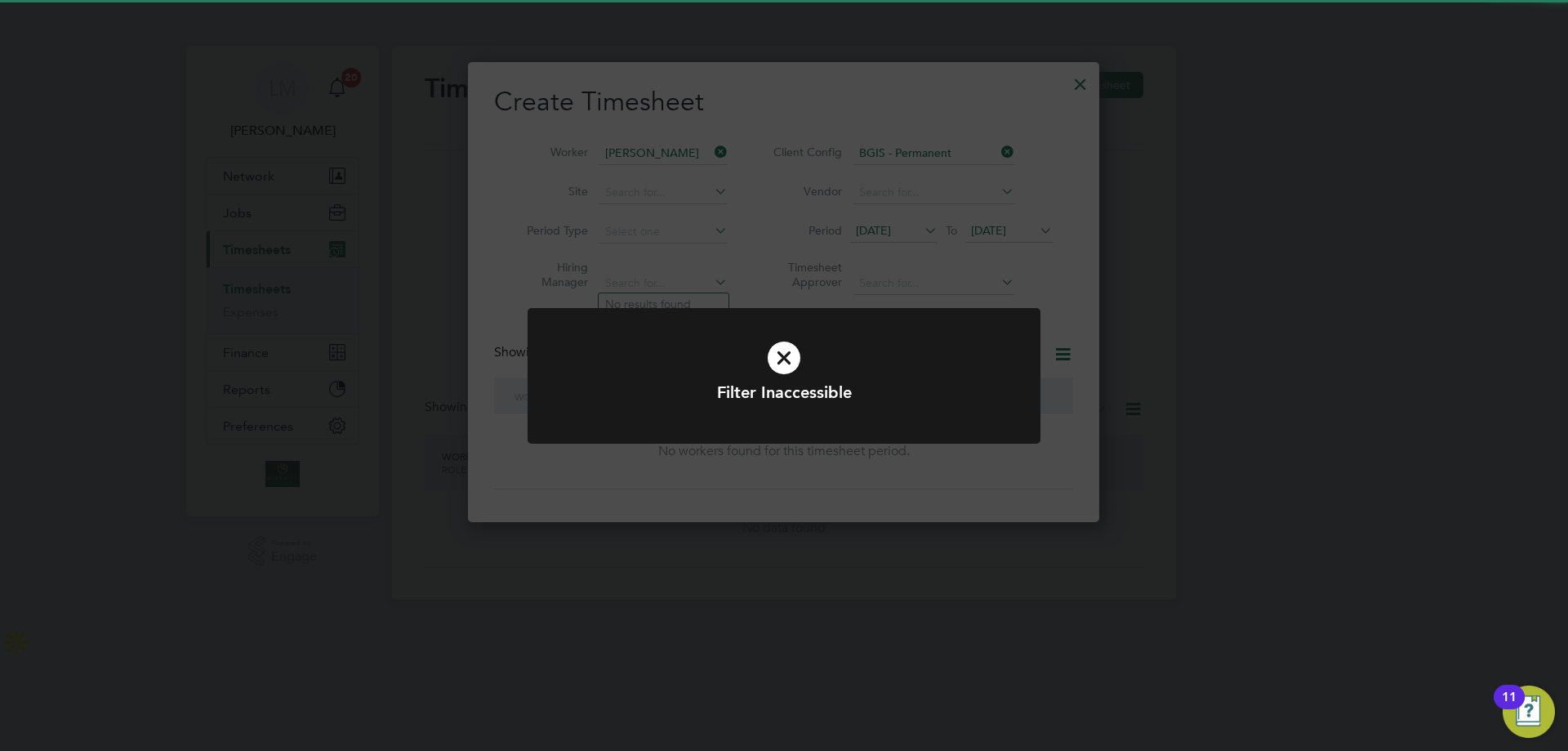
click at [821, 266] on div "Filter Inaccessible Cancel Okay" at bounding box center [784, 375] width 1568 height 751
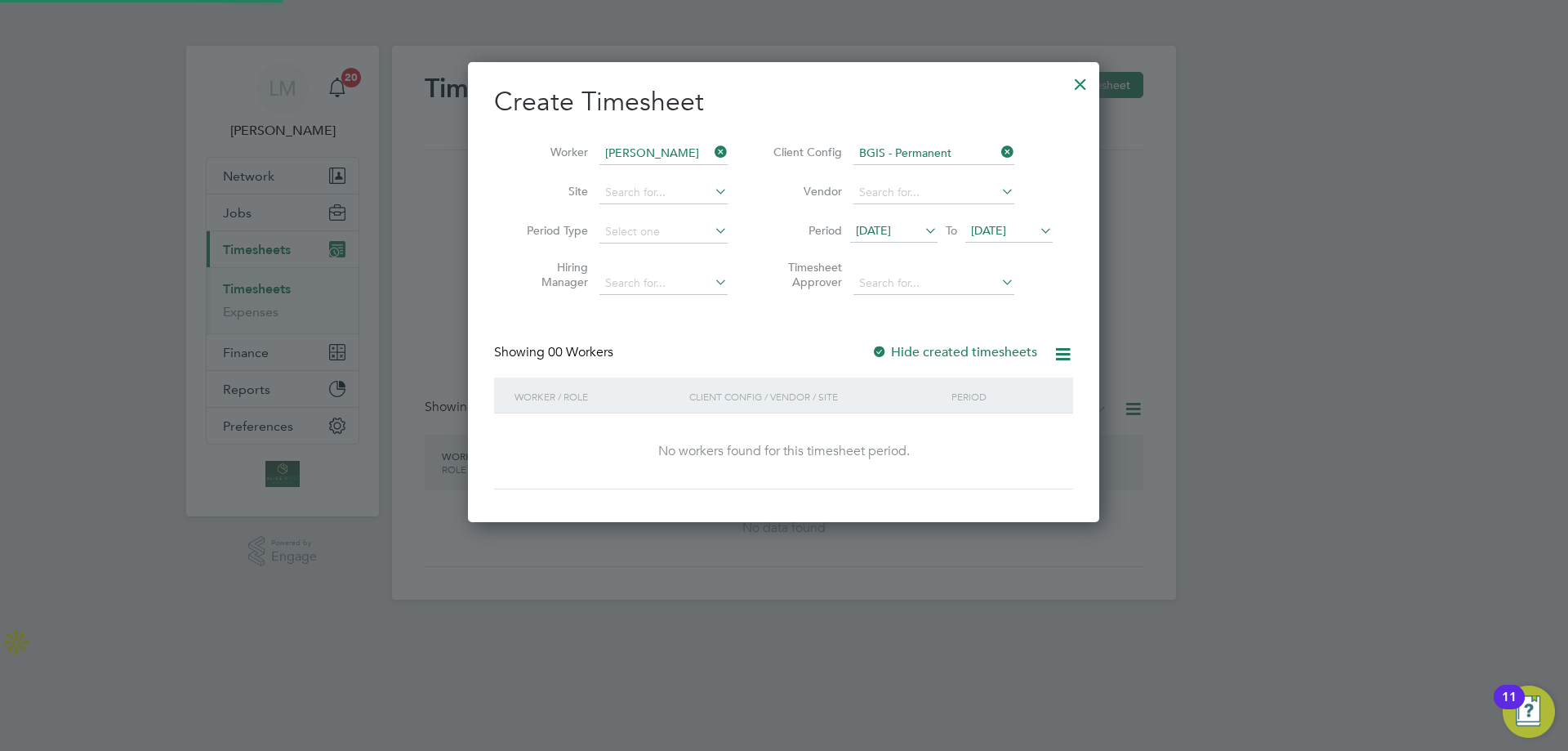
click at [905, 271] on li "Timesheet Approver" at bounding box center [910, 276] width 325 height 51
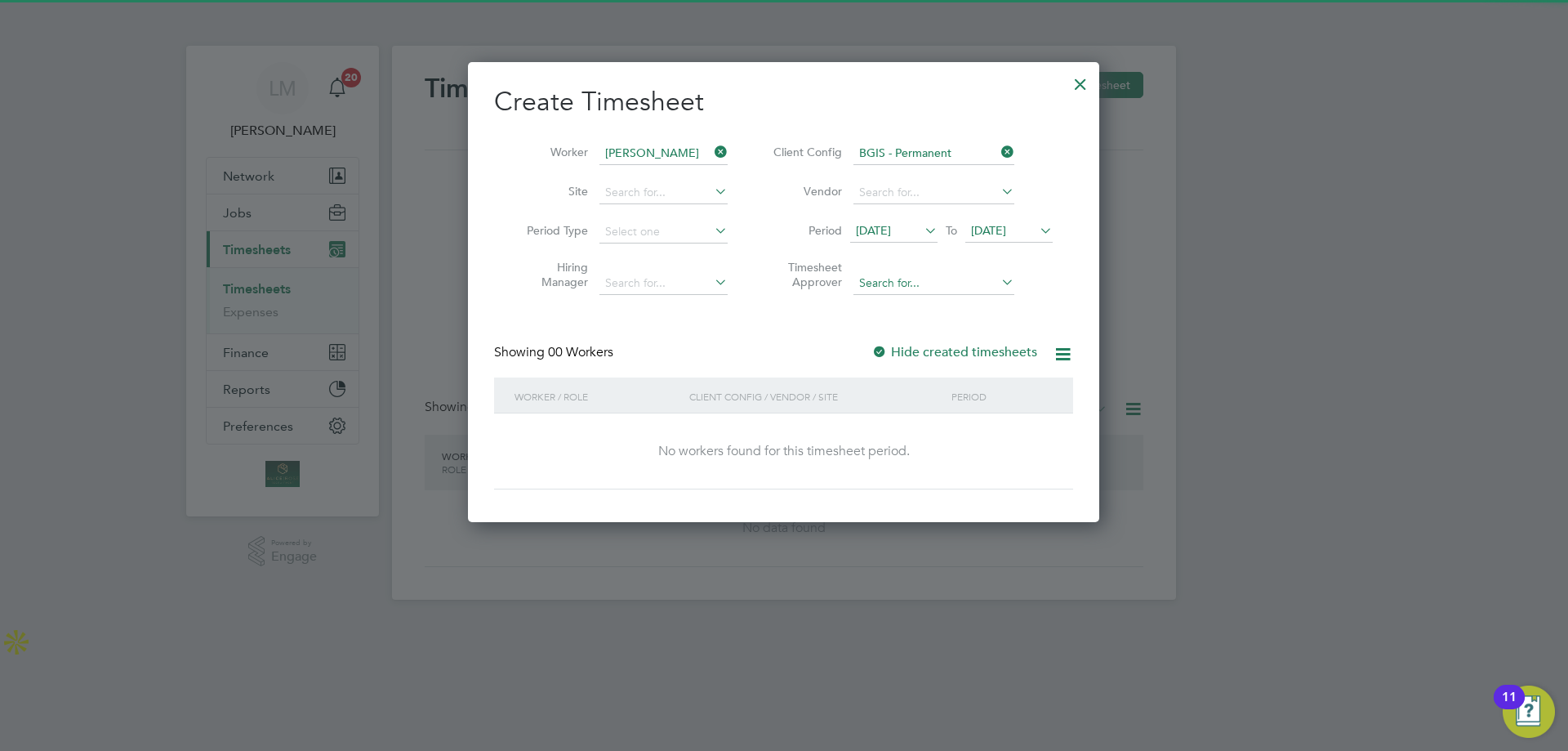
click at [919, 288] on input at bounding box center [933, 284] width 161 height 23
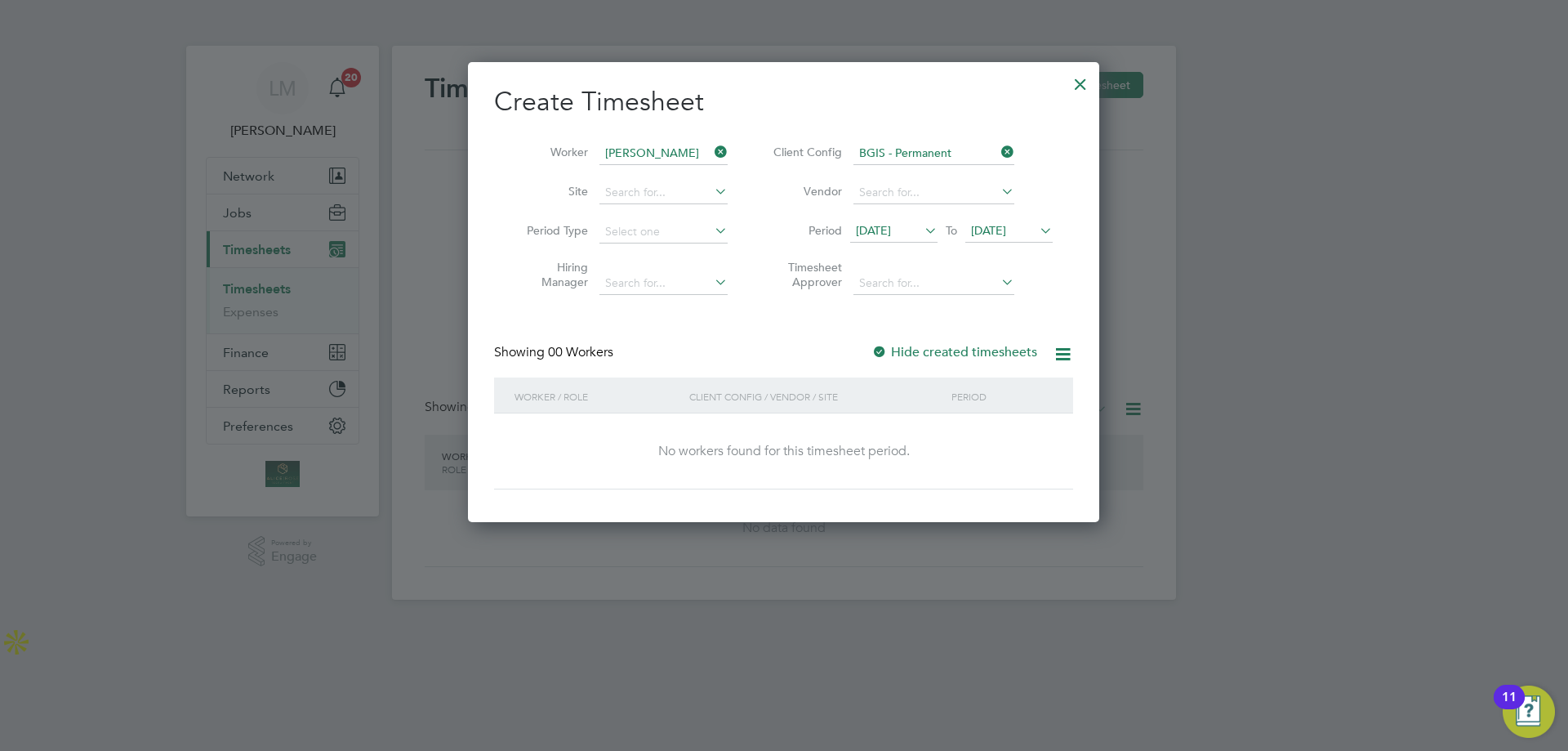
drag, startPoint x: 734, startPoint y: 341, endPoint x: 870, endPoint y: 226, distance: 178.1
click at [737, 341] on div "Create Timesheet Worker Louis Doctrove Site Period Type Hiring Manager Client C…" at bounding box center [783, 287] width 579 height 404
click at [1074, 83] on div at bounding box center [1080, 80] width 29 height 29
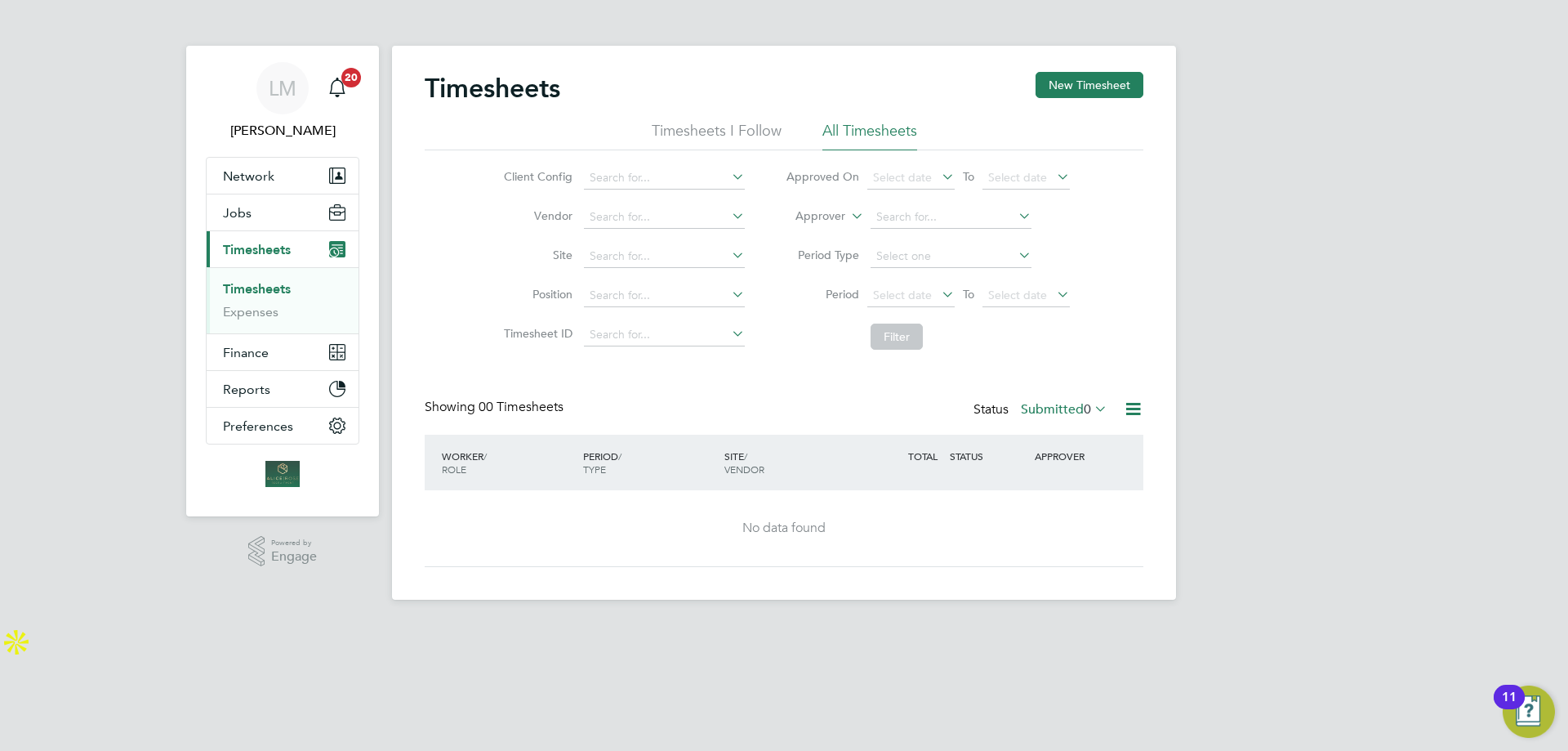
click at [711, 140] on li "Timesheets I Follow" at bounding box center [717, 135] width 129 height 29
click at [885, 130] on li "All Timesheets" at bounding box center [870, 135] width 95 height 29
click at [256, 202] on button "Jobs" at bounding box center [282, 212] width 152 height 36
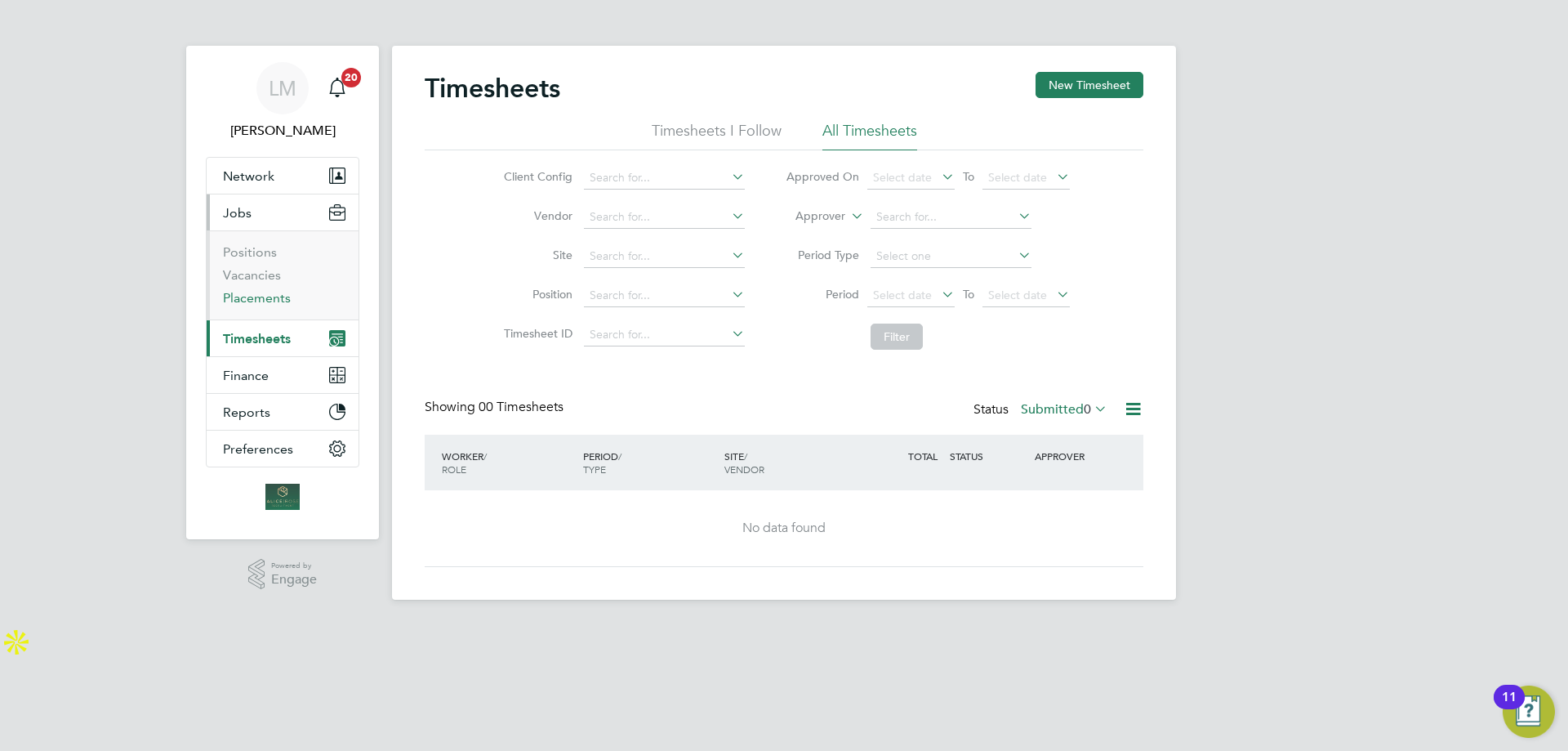
click at [267, 297] on link "Placements" at bounding box center [257, 298] width 68 height 15
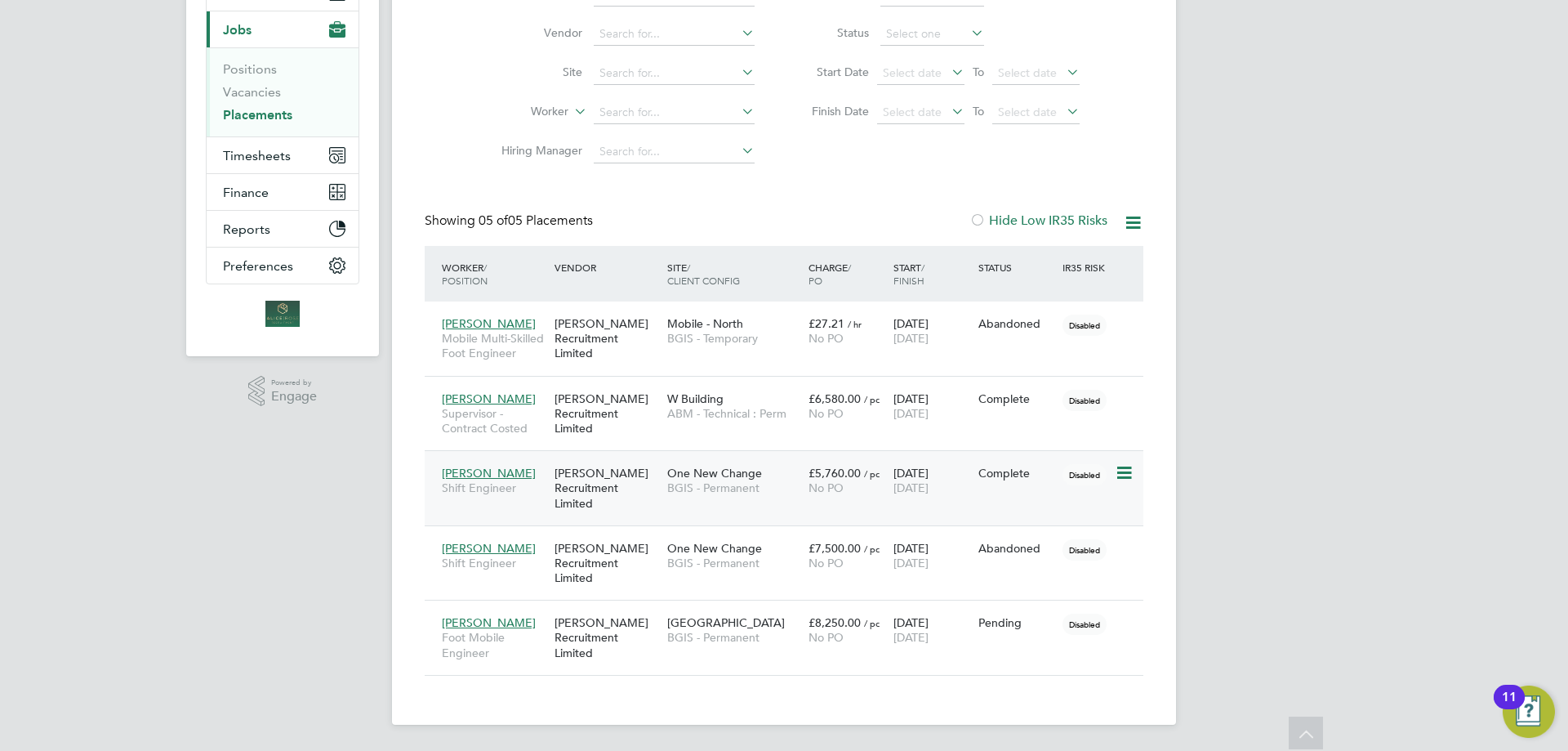
click at [619, 511] on div "[PERSON_NAME] Recruitment Limited" at bounding box center [607, 487] width 113 height 61
click at [476, 656] on span "Foot Mobile Engineer" at bounding box center [494, 645] width 104 height 29
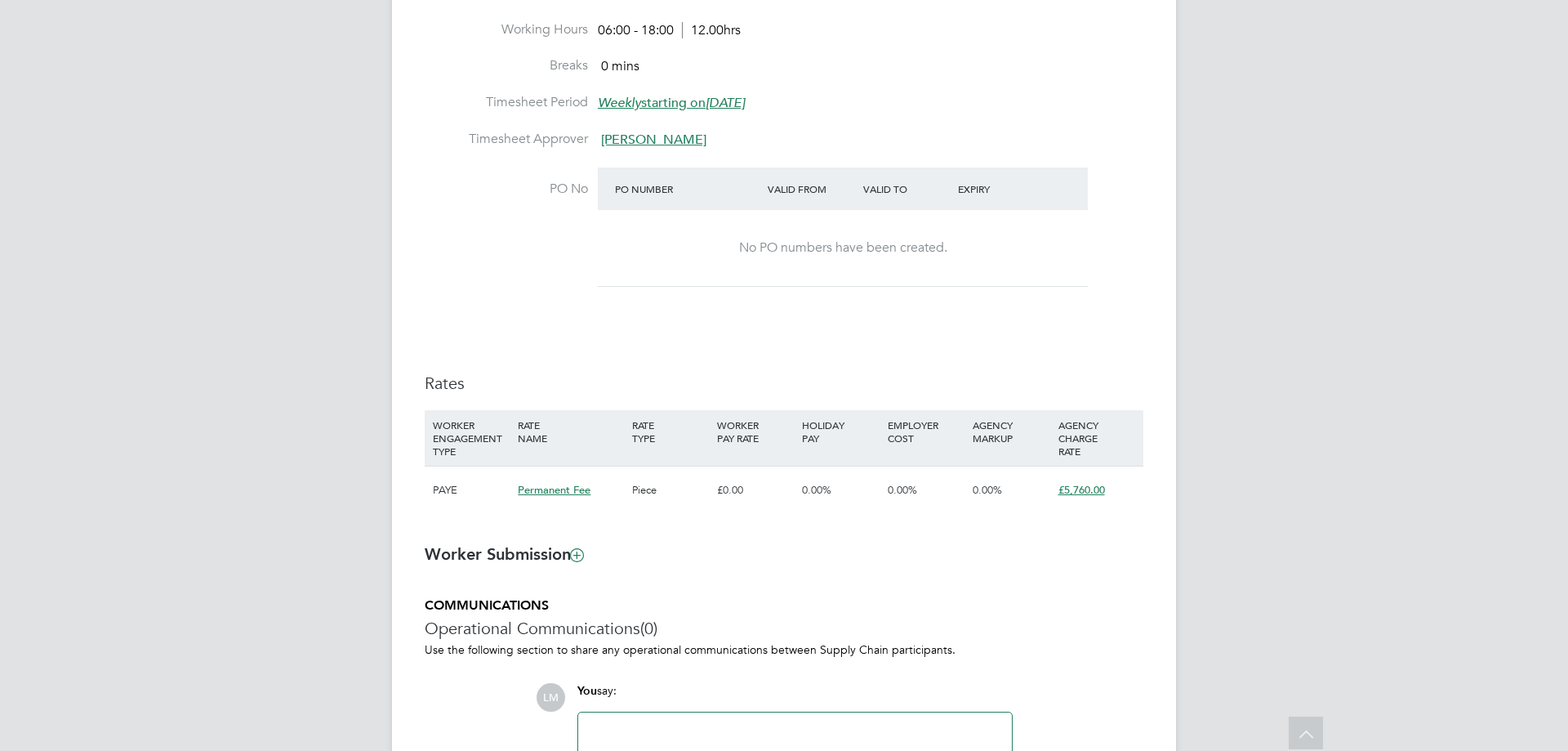
scroll to position [933, 0]
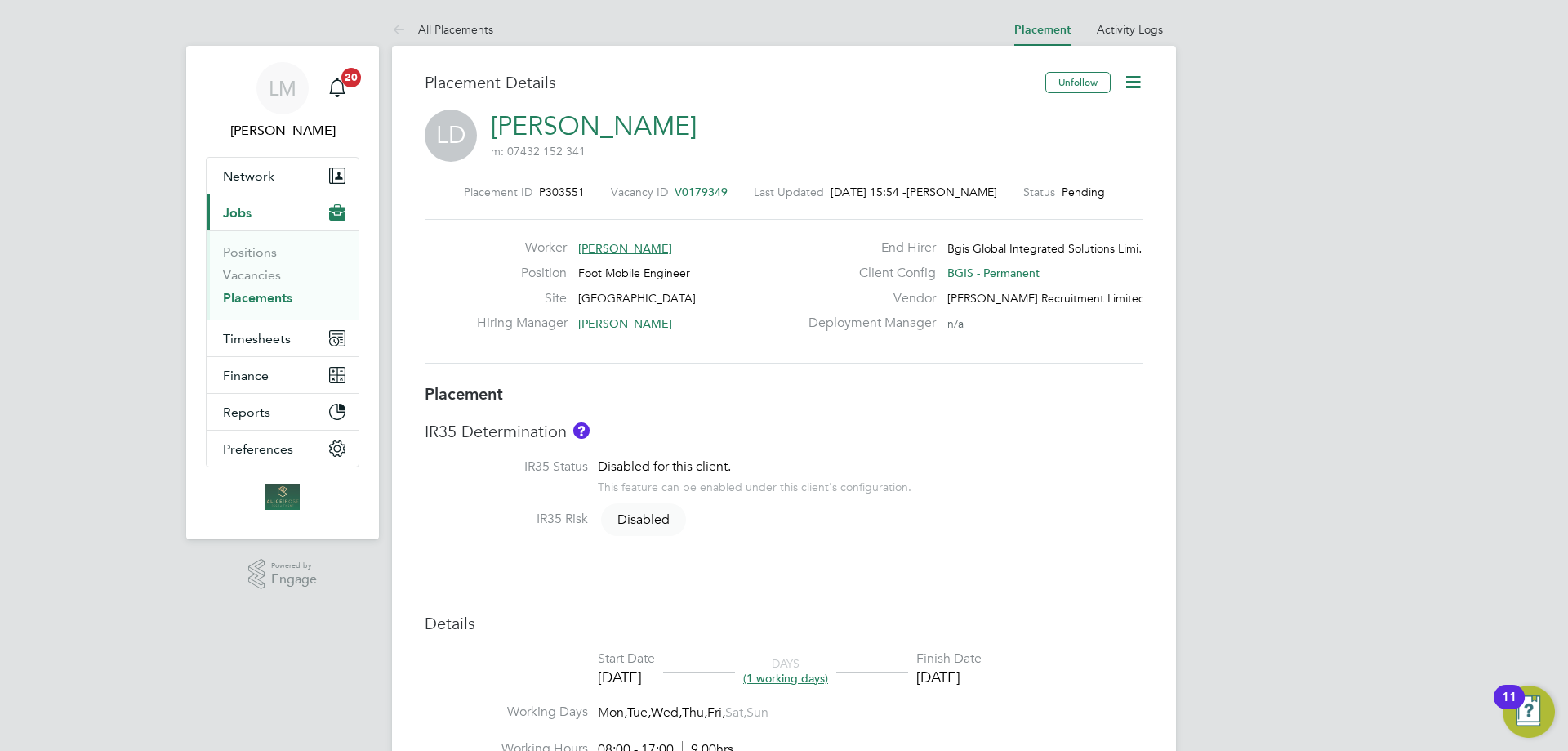
click at [1131, 85] on icon at bounding box center [1132, 81] width 20 height 20
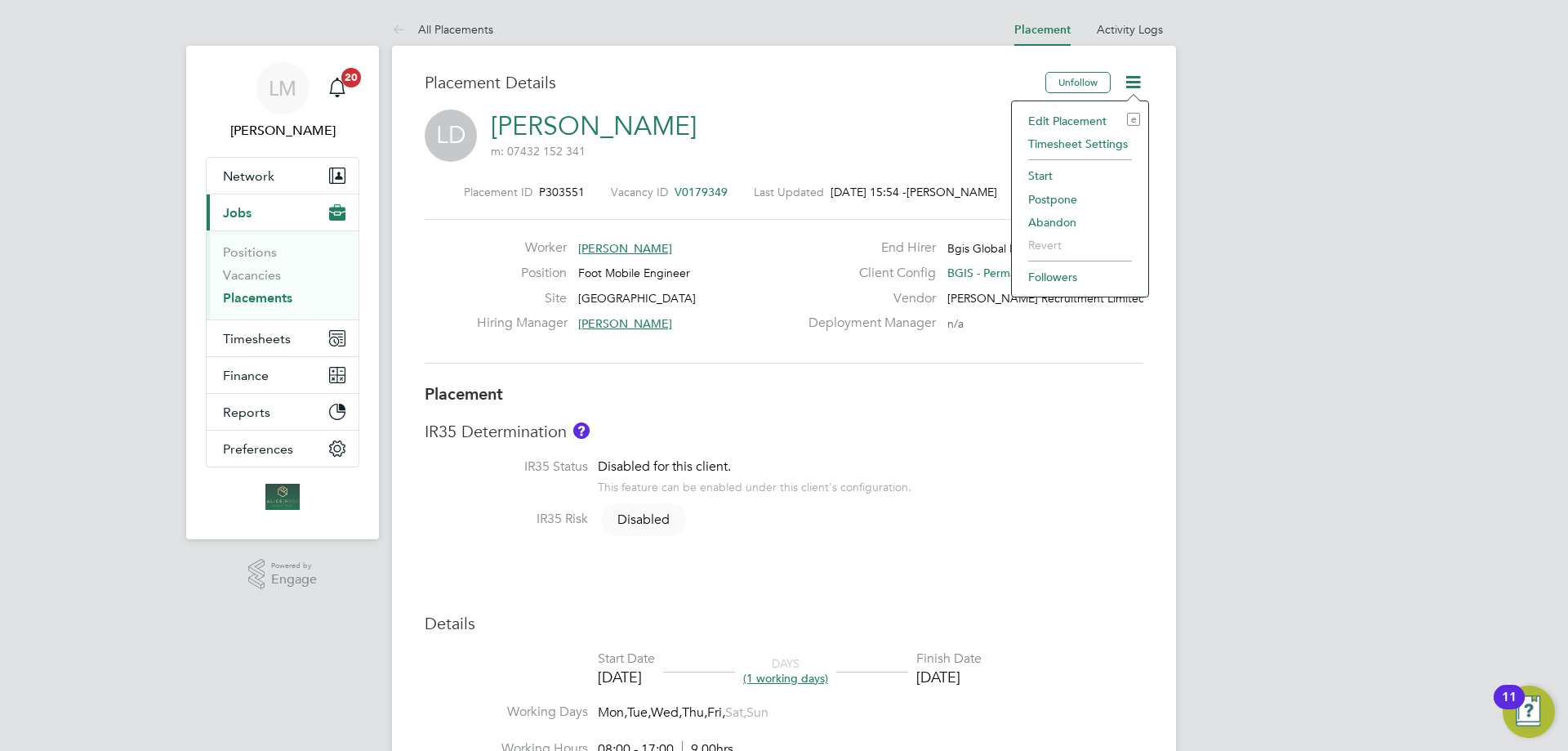
click at [1051, 174] on li "Start" at bounding box center [1080, 176] width 120 height 23
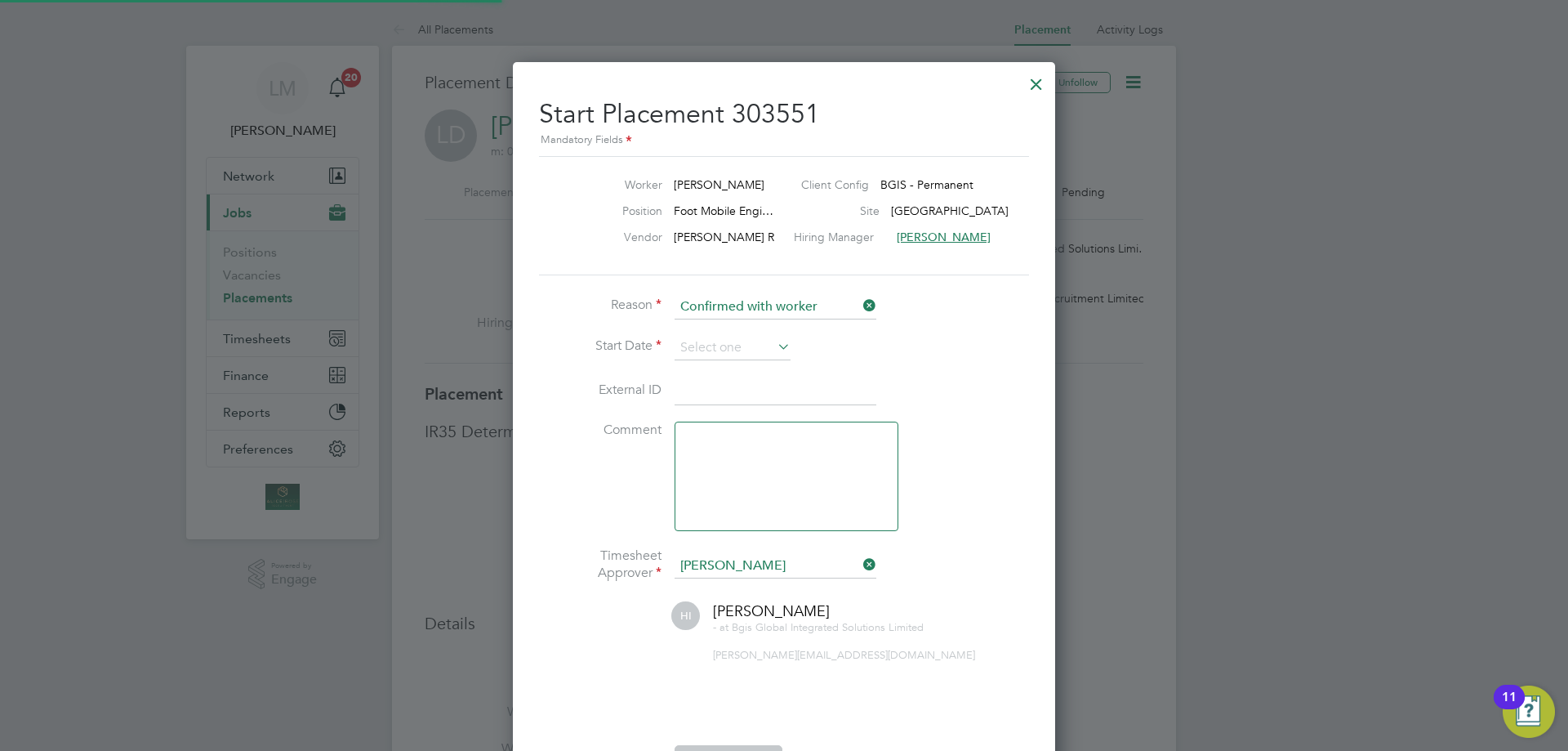
scroll to position [8, 8]
click at [774, 350] on icon at bounding box center [774, 347] width 0 height 23
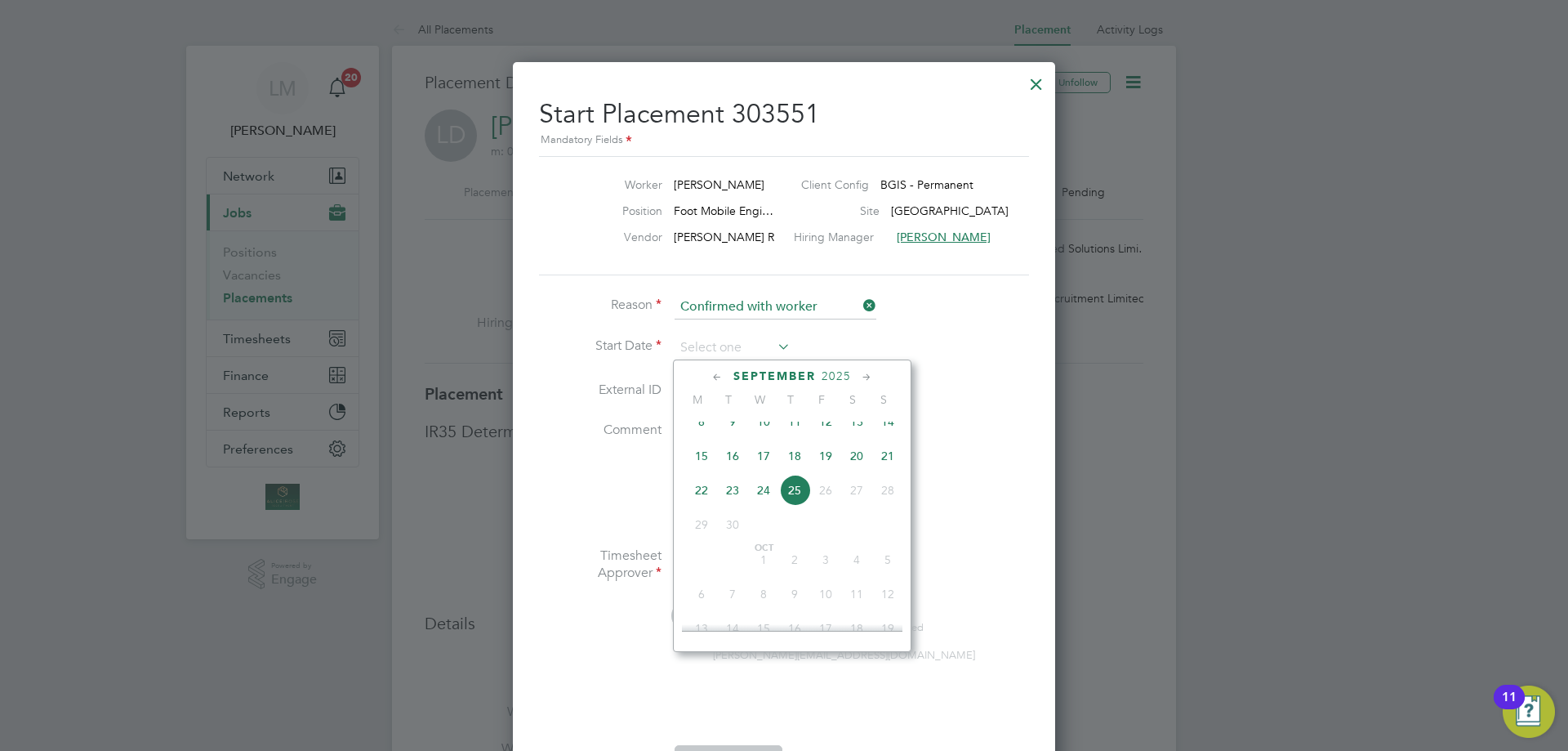
click at [868, 378] on icon at bounding box center [867, 377] width 15 height 18
click at [721, 381] on icon at bounding box center [718, 377] width 15 height 18
drag, startPoint x: 791, startPoint y: 546, endPoint x: 801, endPoint y: 538, distance: 12.8
click at [792, 542] on span "25" at bounding box center [795, 527] width 31 height 31
type input "[DATE]"
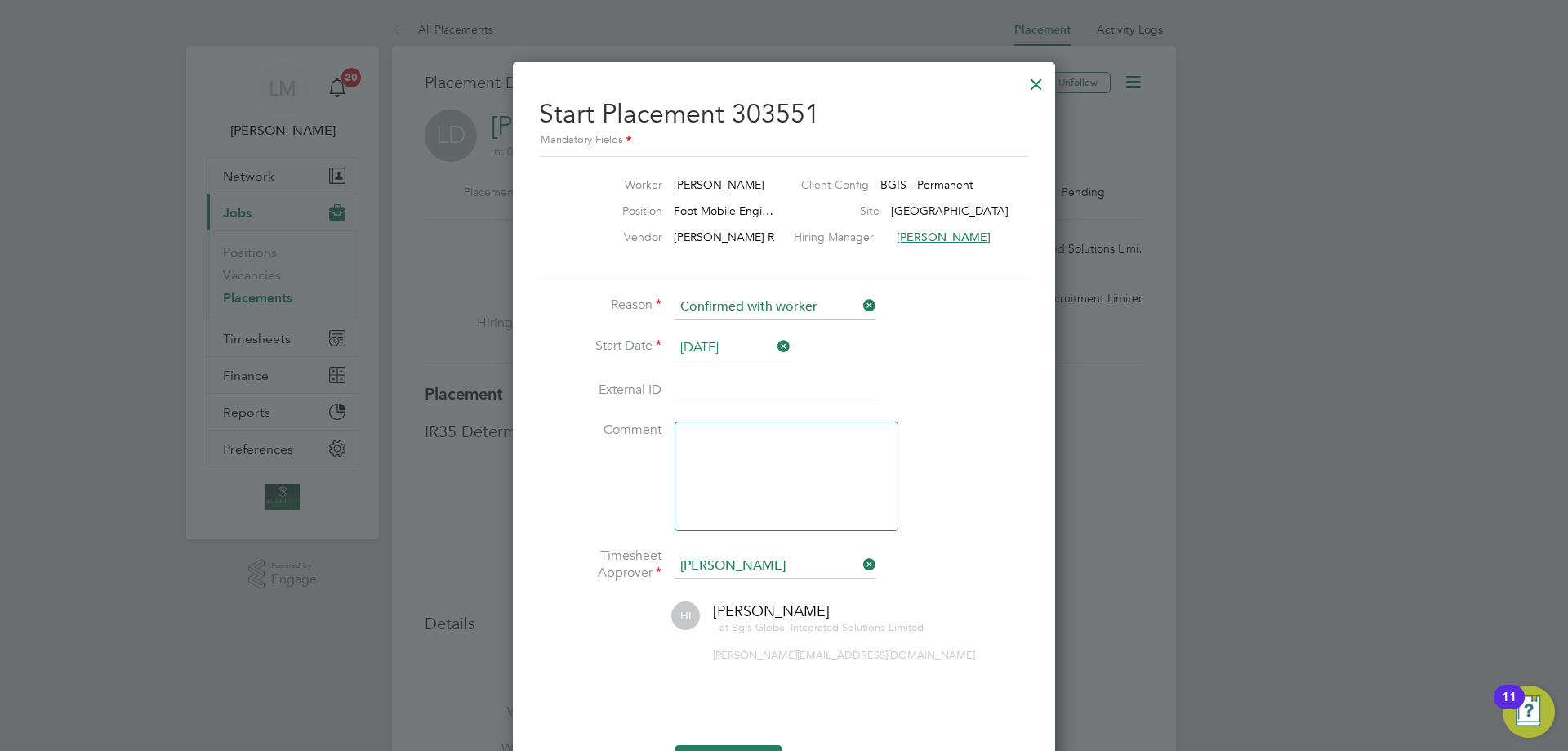
click at [1038, 76] on div at bounding box center [1037, 80] width 29 height 29
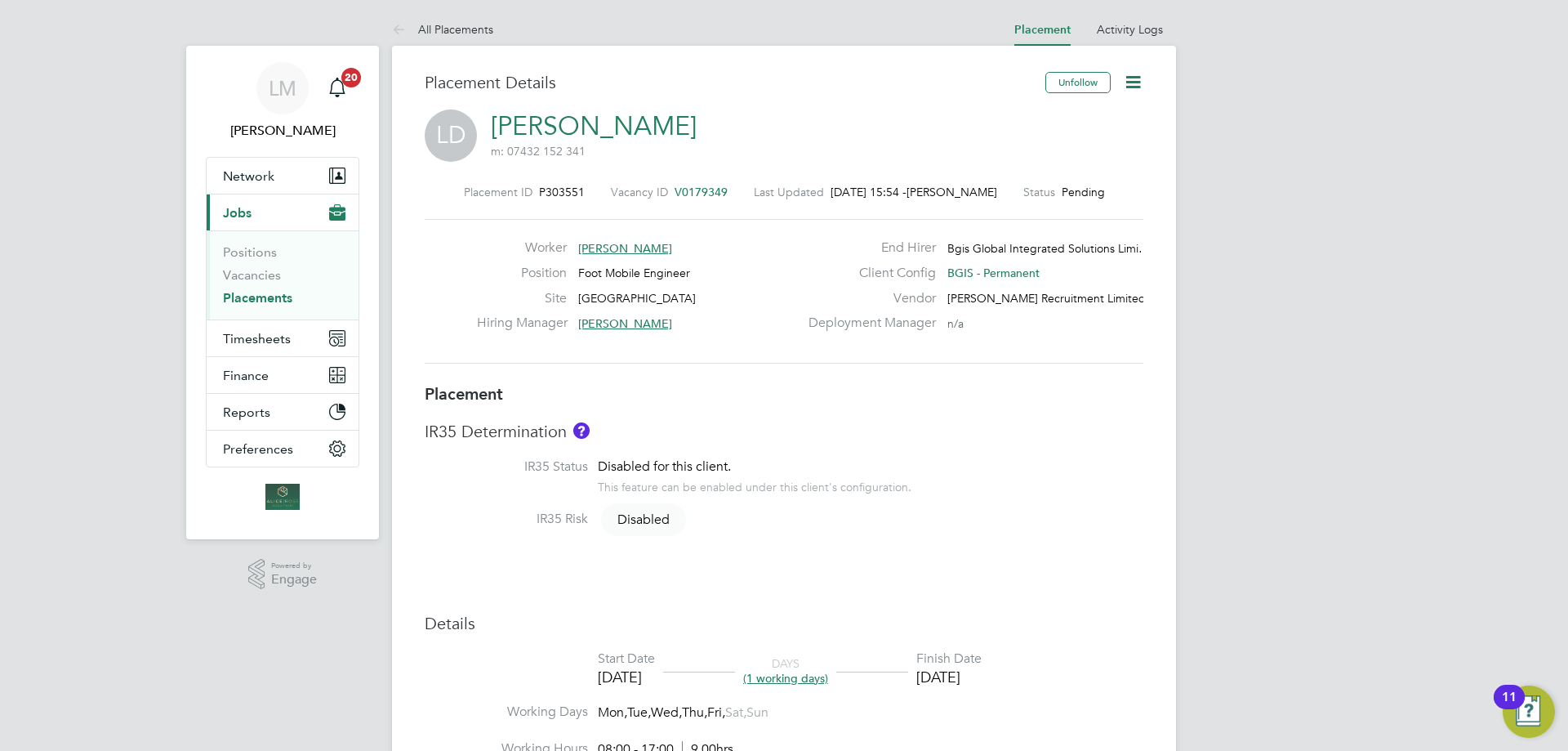
click at [1133, 78] on icon at bounding box center [1132, 81] width 20 height 20
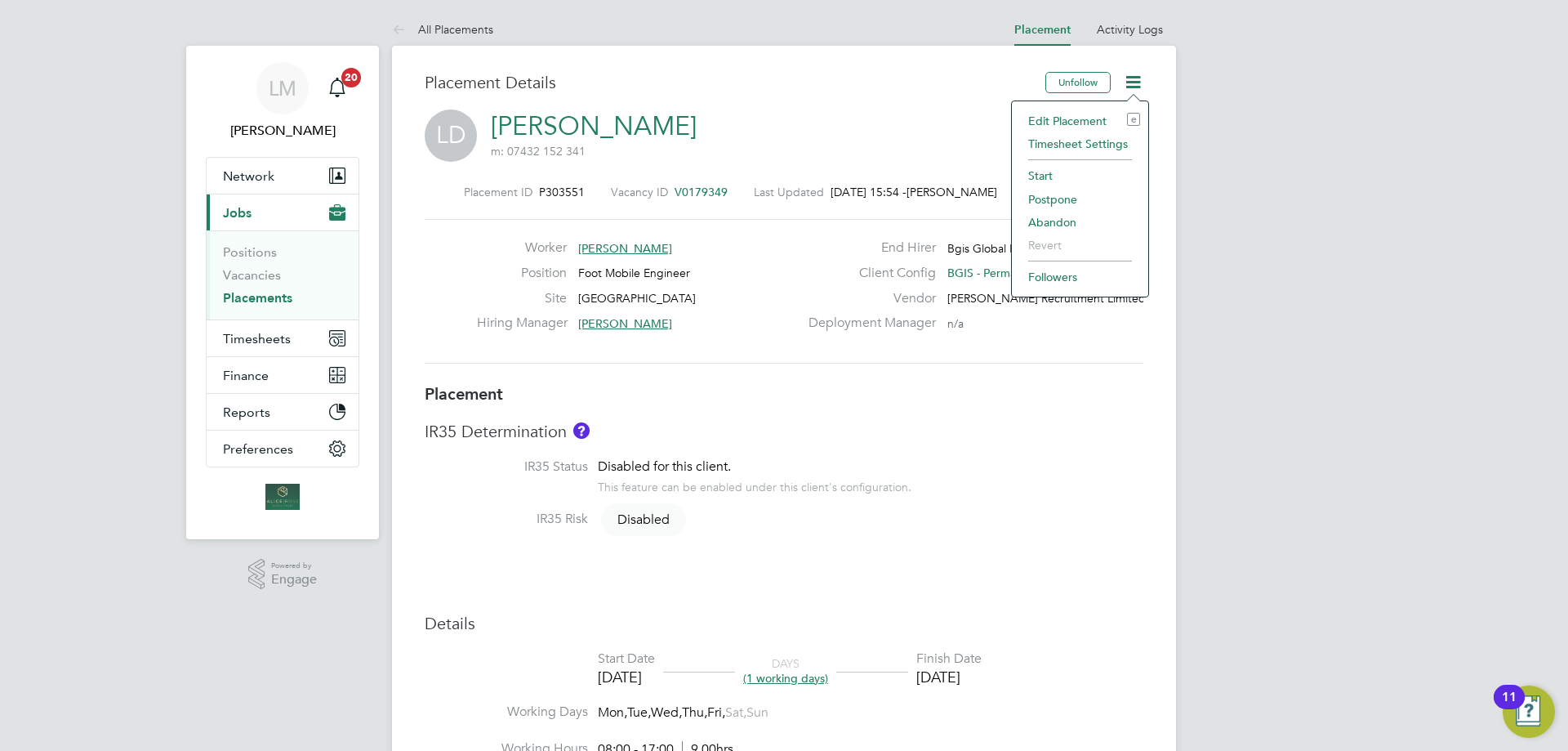
click at [905, 117] on div "LD Louis Doctrove m: 07432 152 341" at bounding box center [784, 136] width 719 height 55
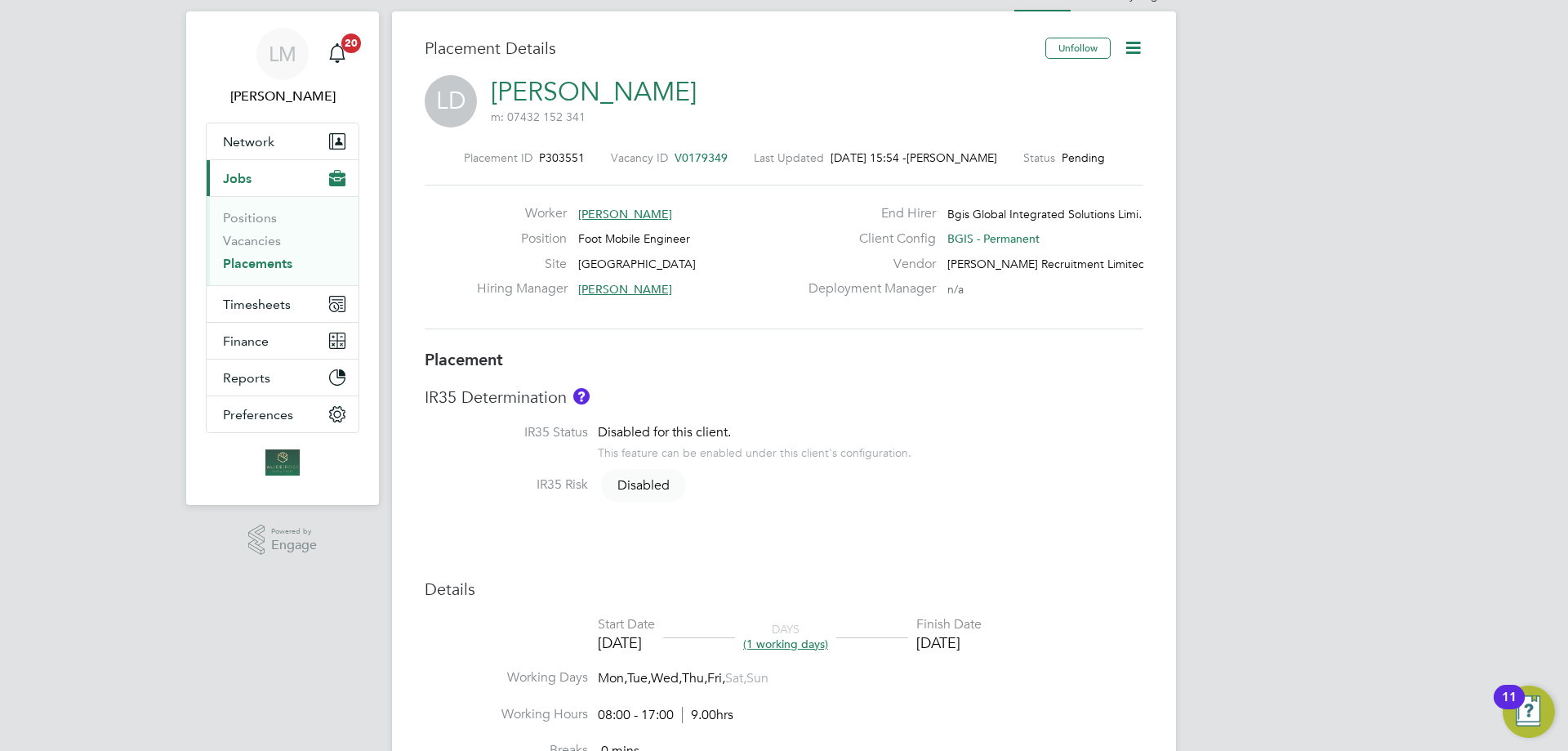
scroll to position [0, 0]
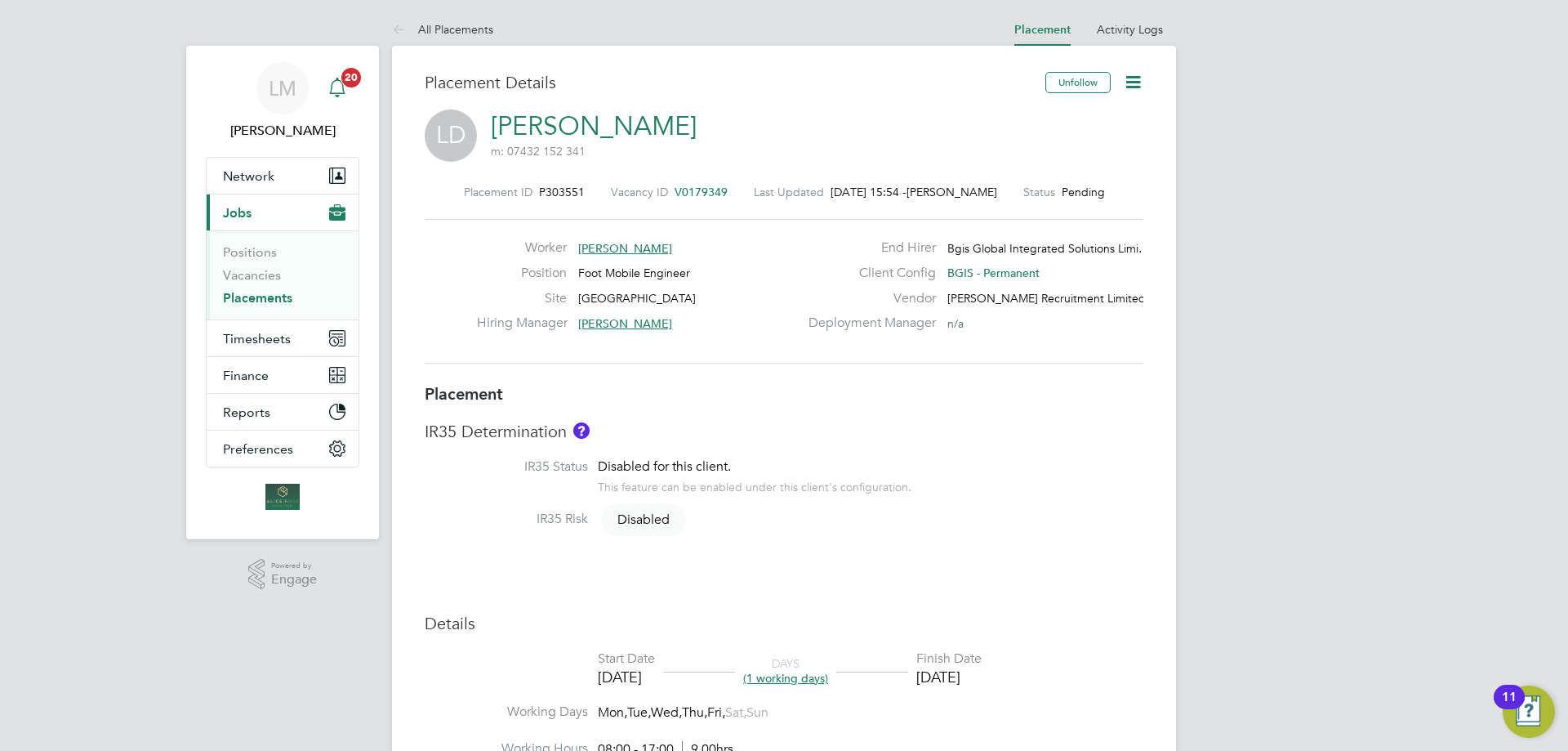
click at [352, 85] on span "20" at bounding box center [351, 77] width 19 height 19
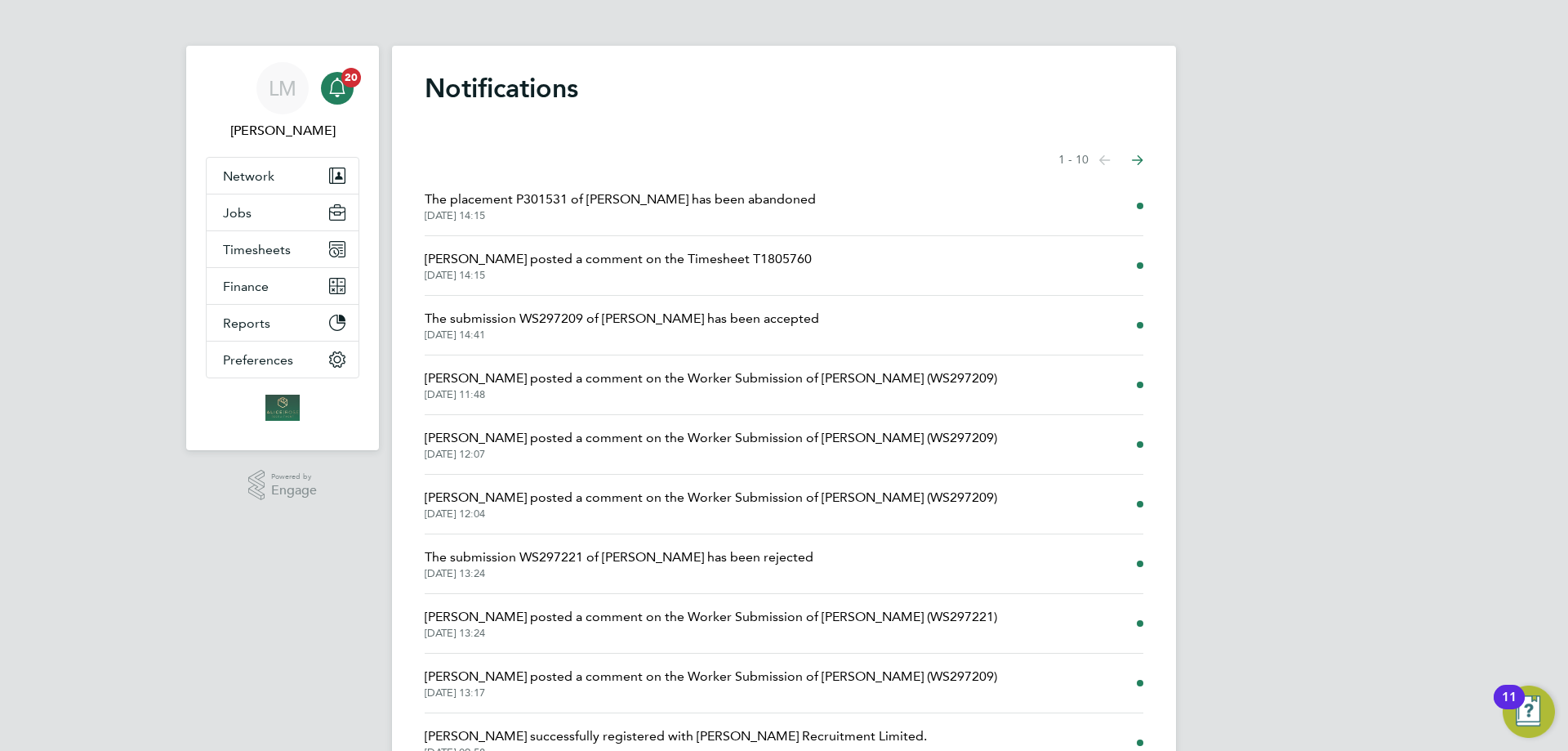
click at [662, 273] on span "22 Sep 2025, 14:15" at bounding box center [618, 275] width 387 height 14
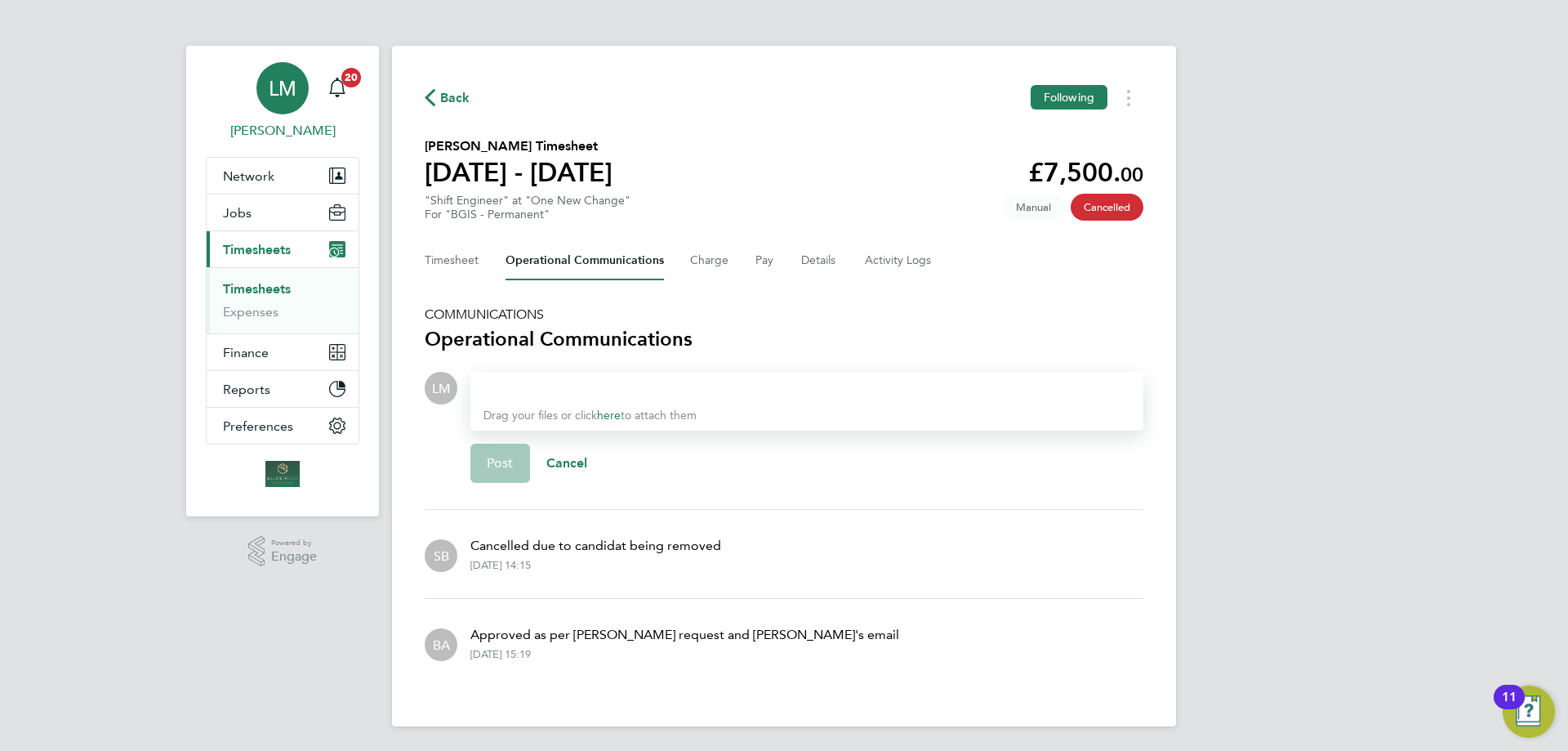
click at [354, 88] on link "LM Lucas Maxwell" at bounding box center [282, 101] width 154 height 78
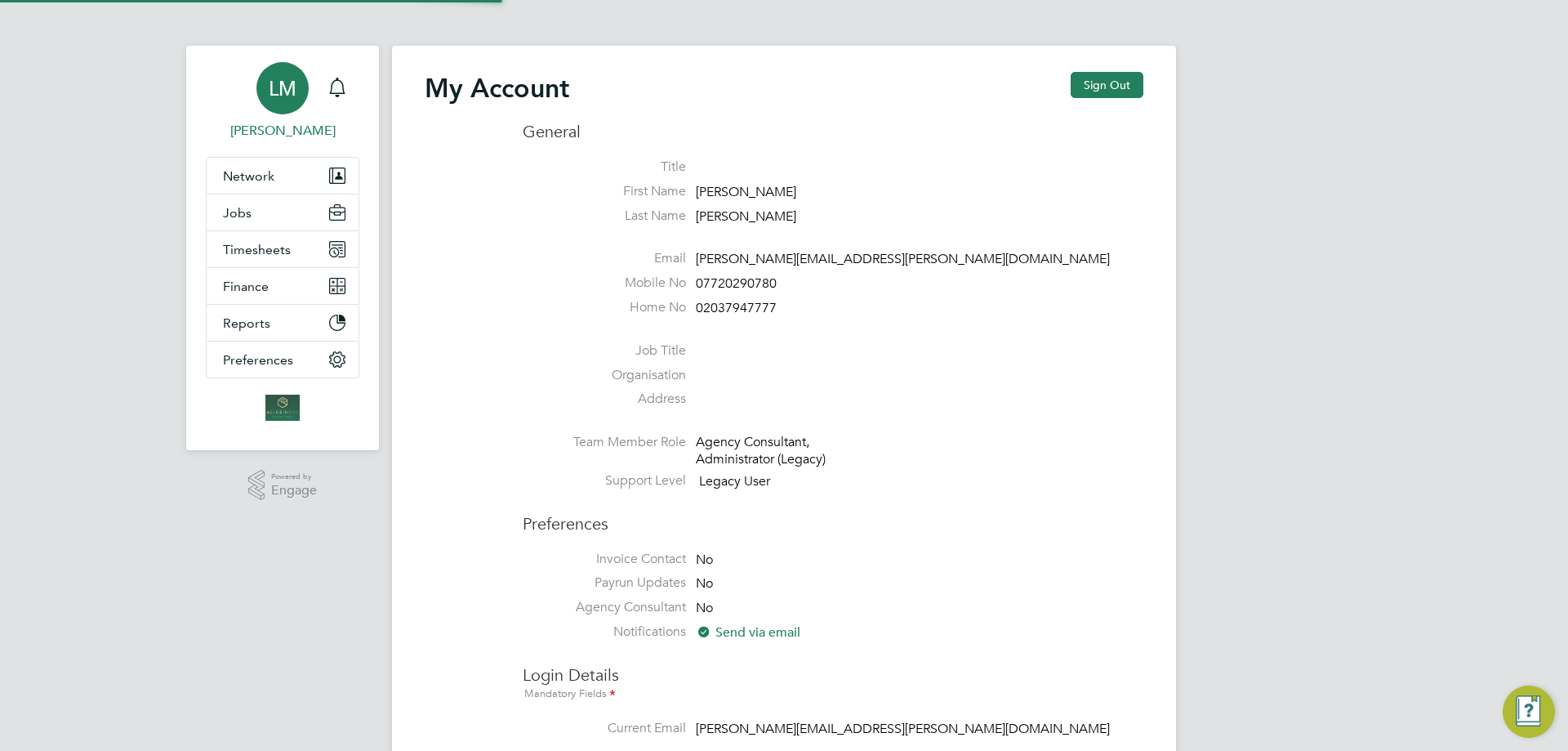
type input "[PERSON_NAME][EMAIL_ADDRESS][PERSON_NAME][DOMAIN_NAME]"
click at [329, 87] on icon "Main navigation" at bounding box center [337, 87] width 19 height 19
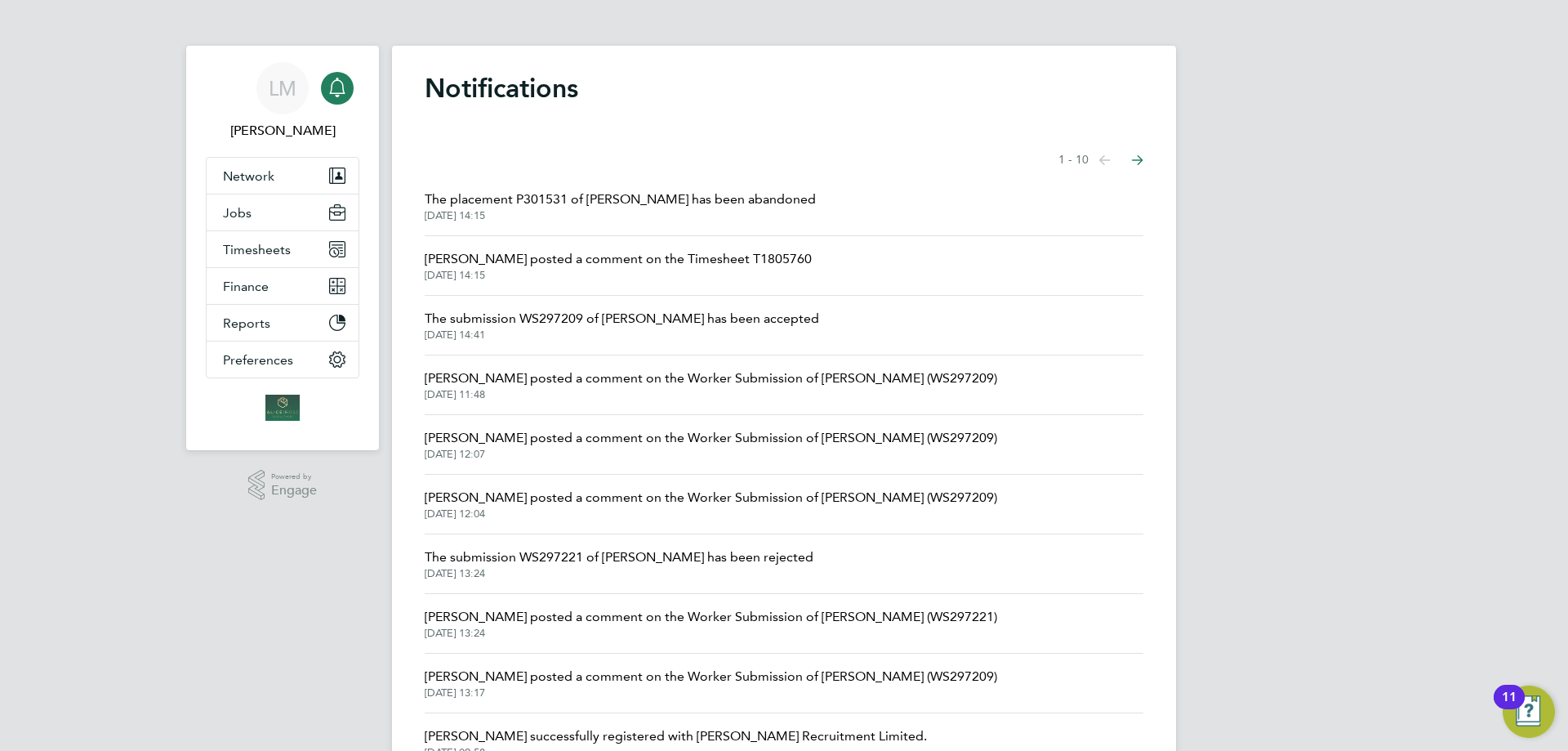
click at [625, 323] on span "The submission WS297209 of Louis Doctrove has been accepted" at bounding box center [622, 319] width 394 height 19
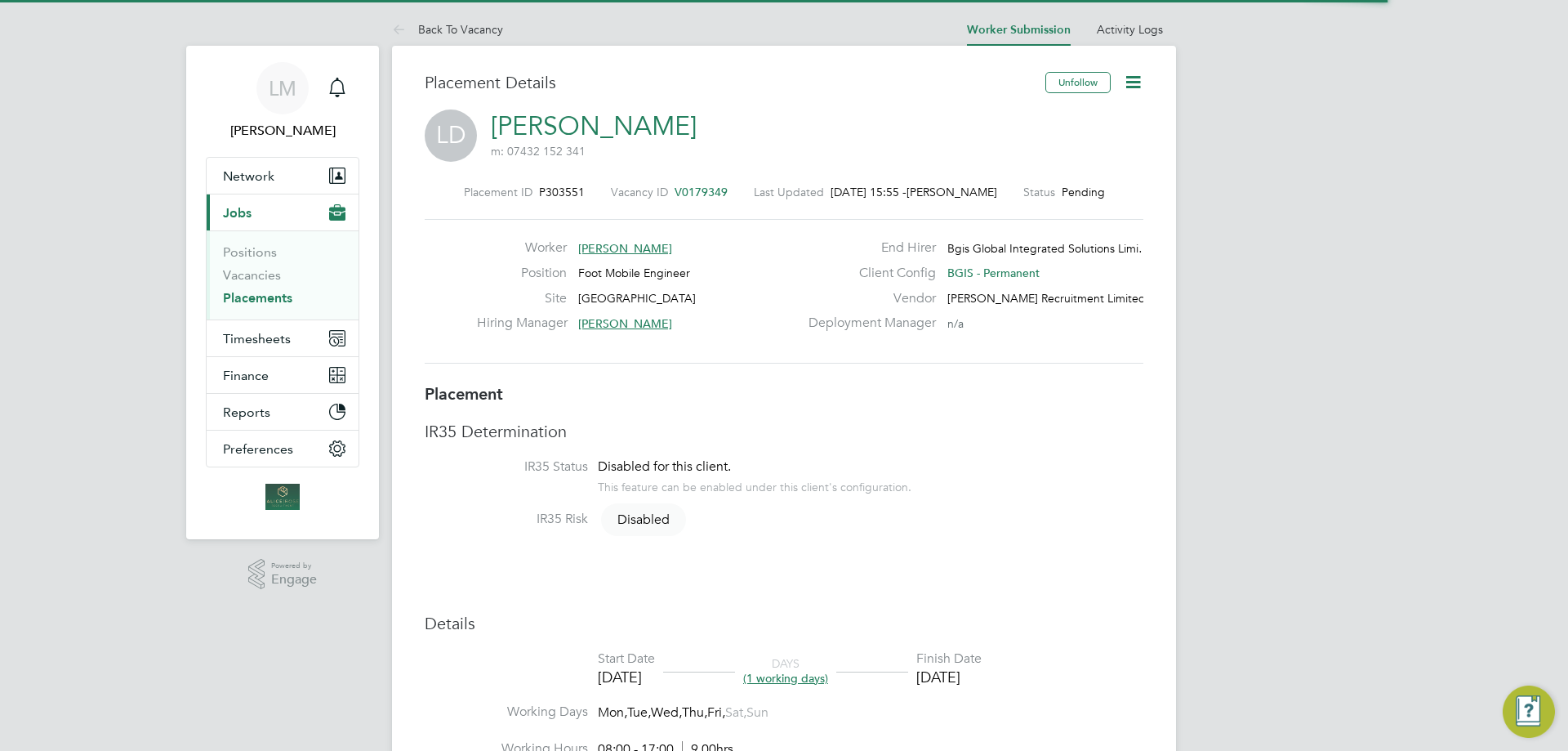
scroll to position [48, 114]
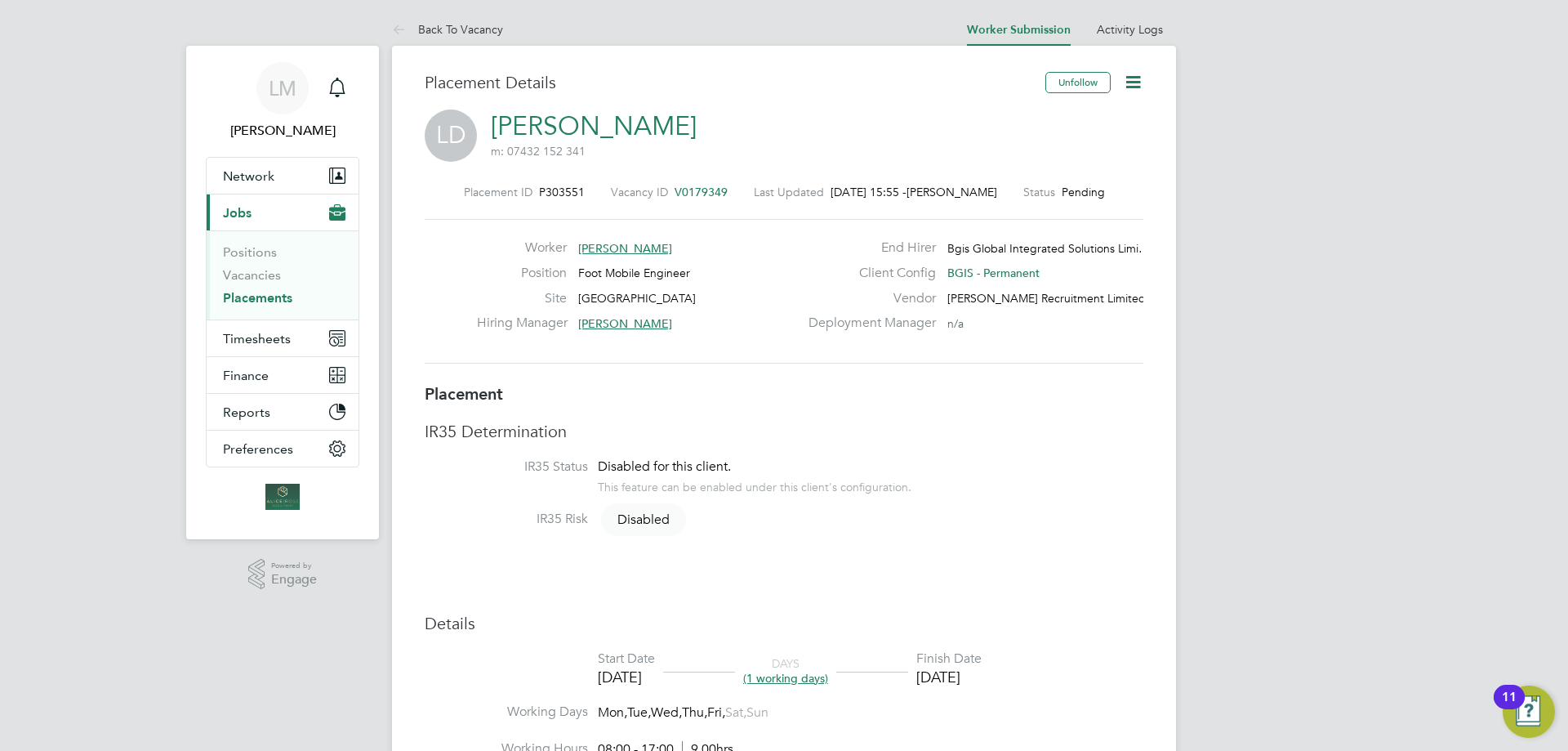
click at [1142, 91] on icon at bounding box center [1132, 81] width 20 height 20
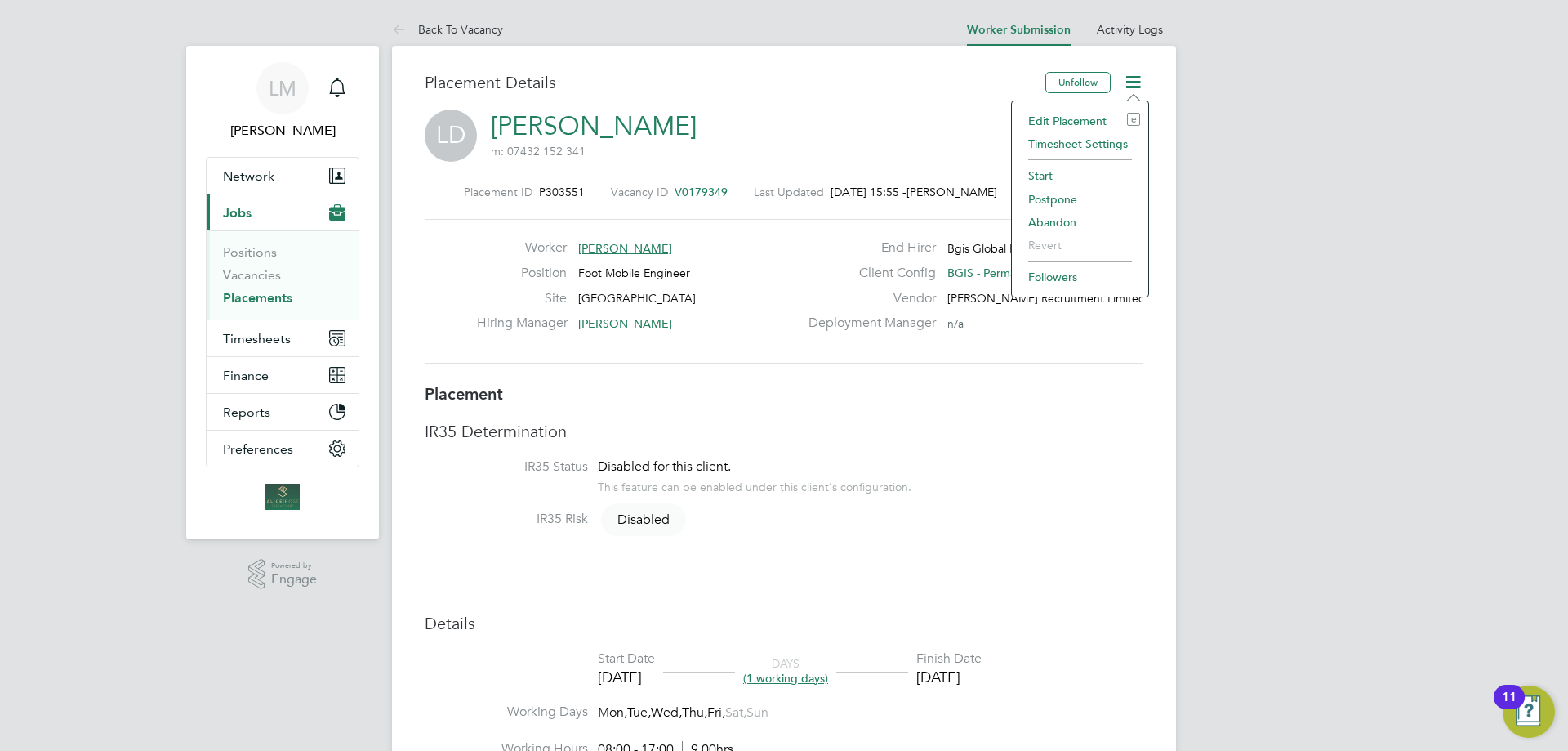
click at [1065, 144] on li "Timesheet Settings" at bounding box center [1080, 144] width 120 height 23
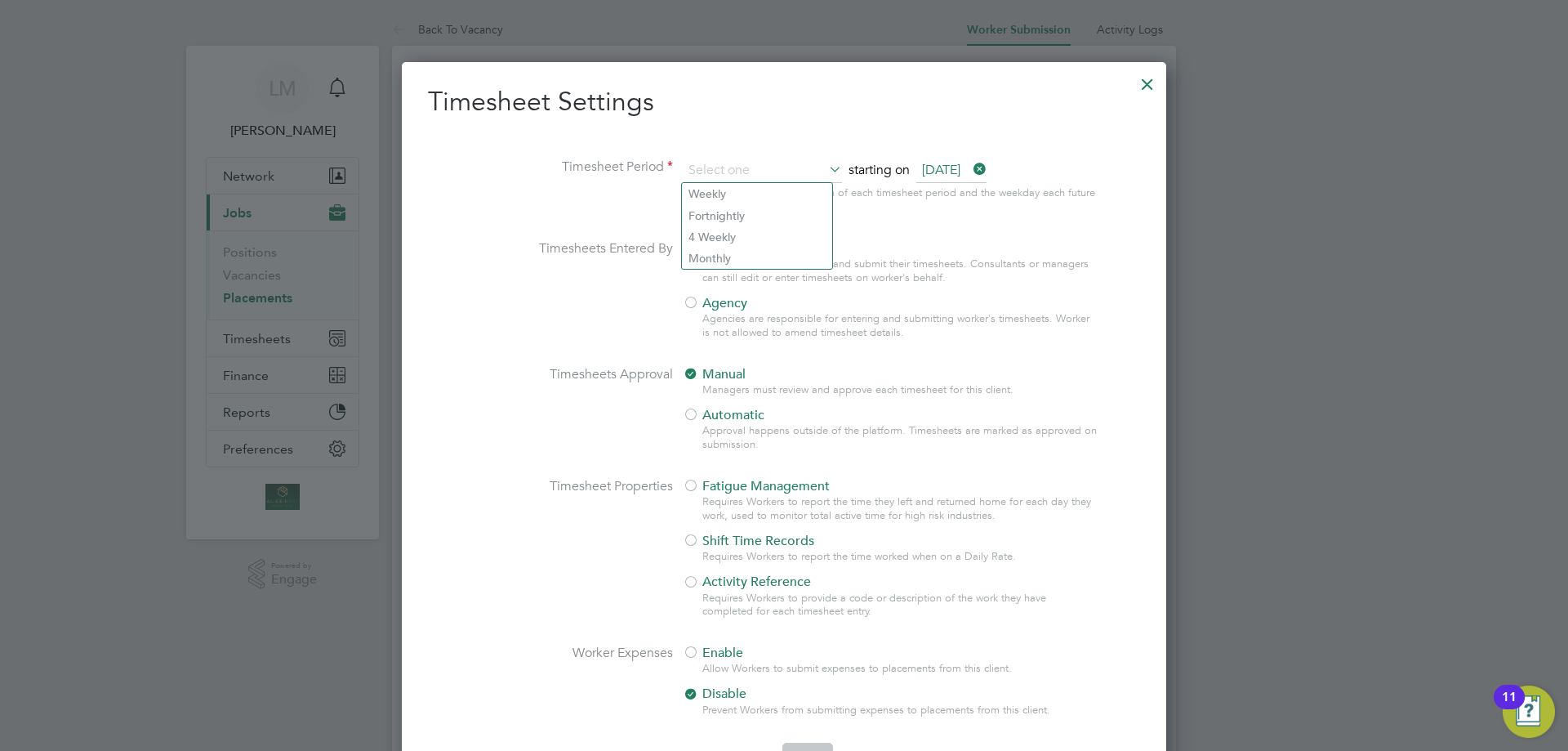
click at [1238, 314] on div at bounding box center [784, 375] width 1568 height 751
click at [1144, 74] on div at bounding box center [1148, 80] width 29 height 29
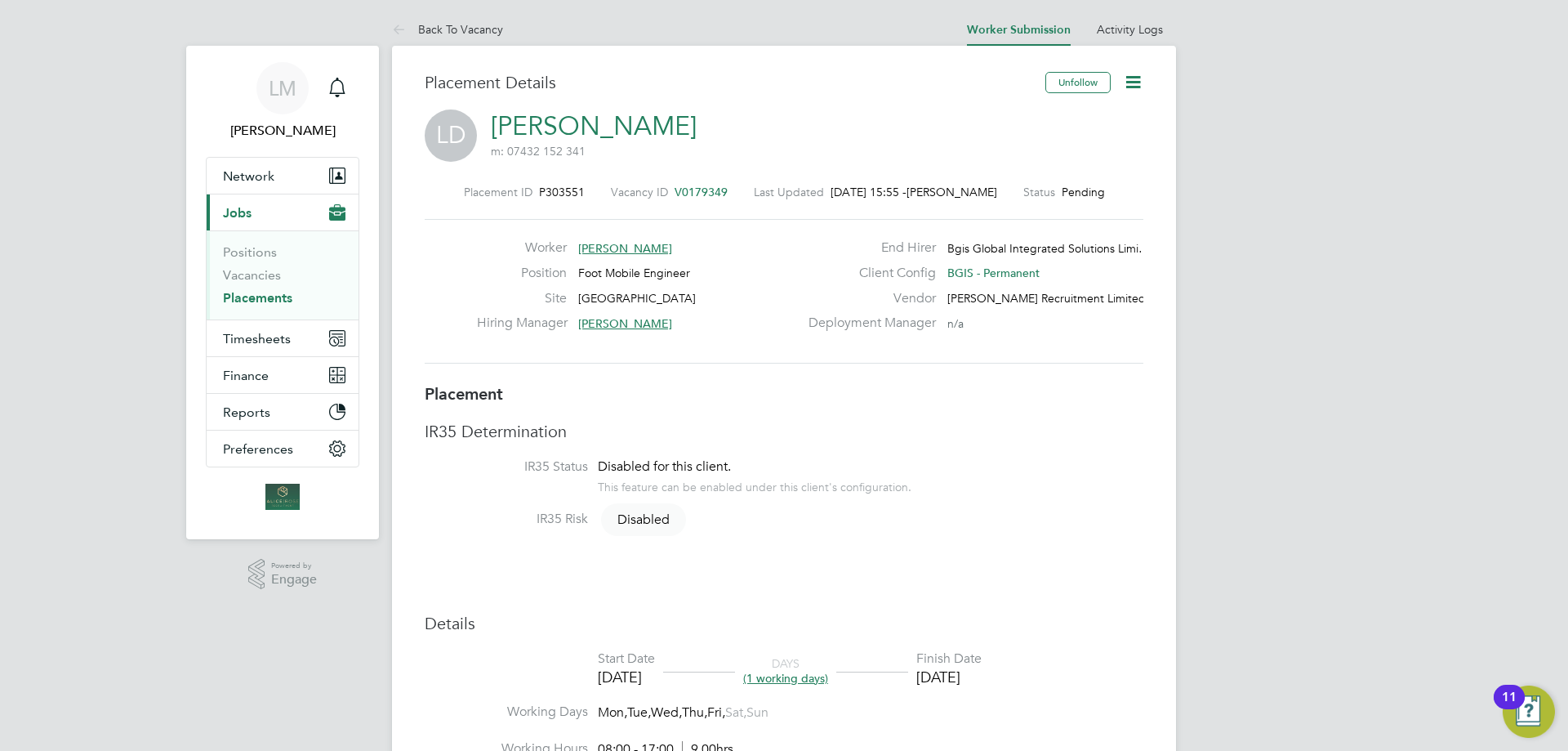
click at [1514, 697] on div "11" at bounding box center [1509, 708] width 14 height 21
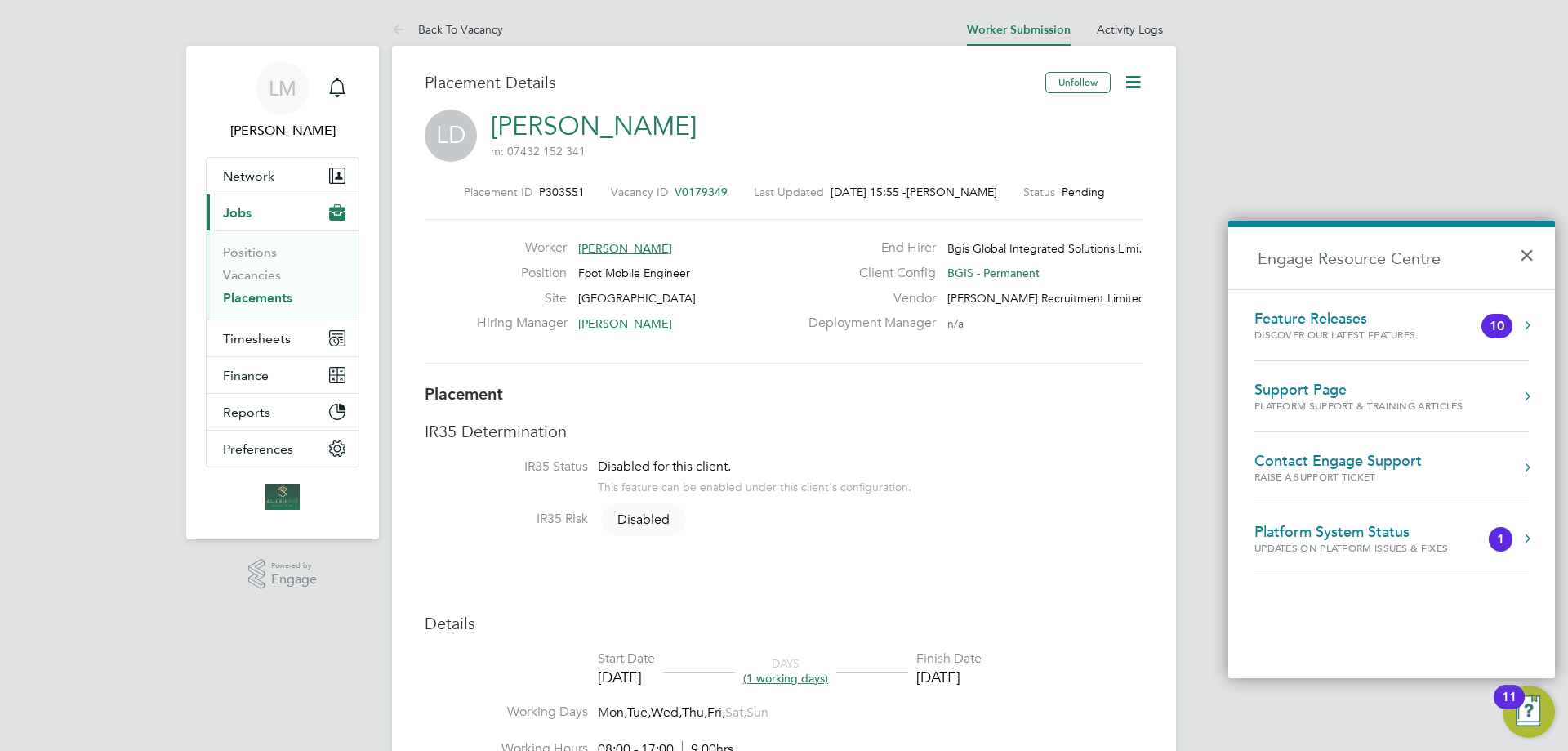
click at [1378, 403] on div "Platform Support & Training Articles" at bounding box center [1359, 406] width 209 height 14
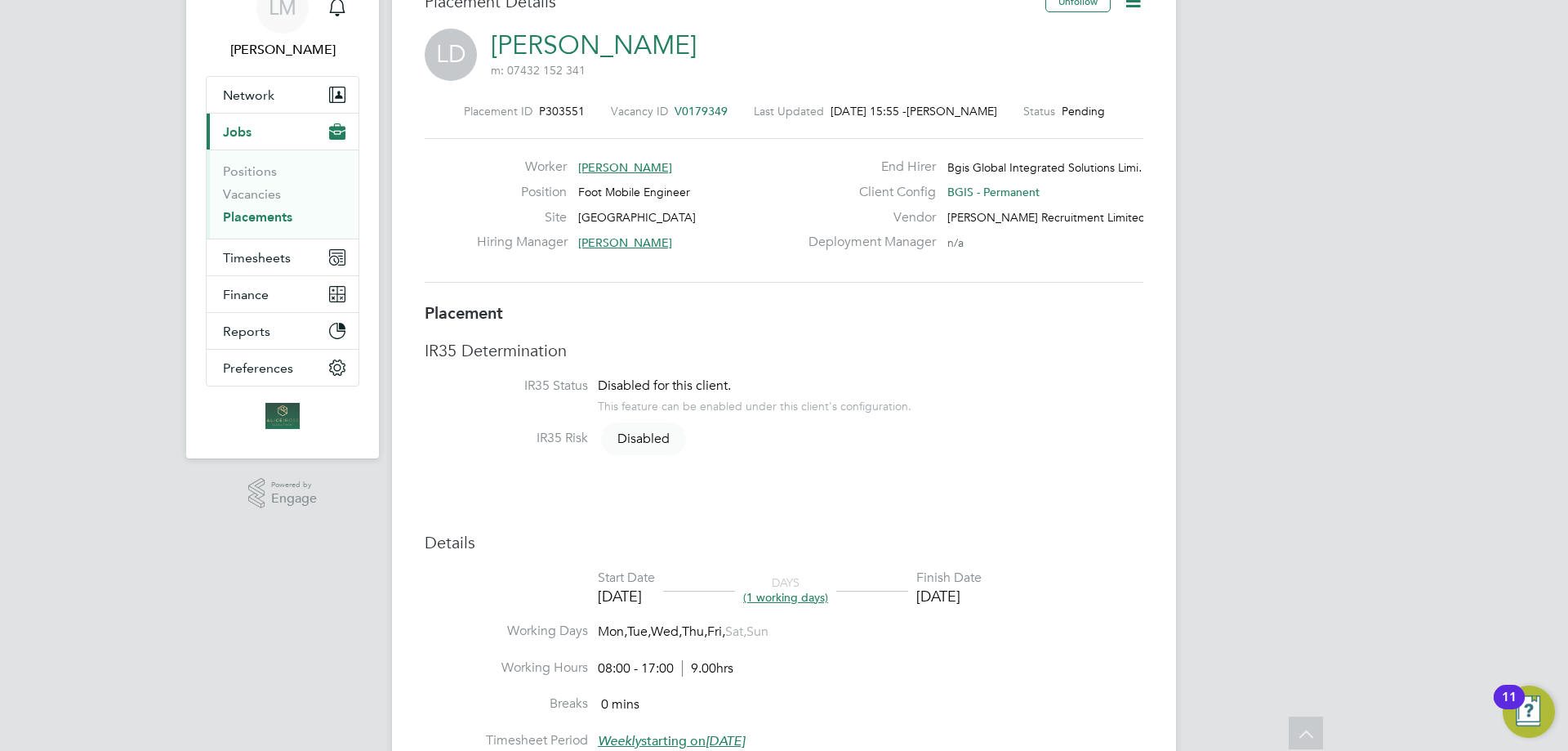
scroll to position [0, 0]
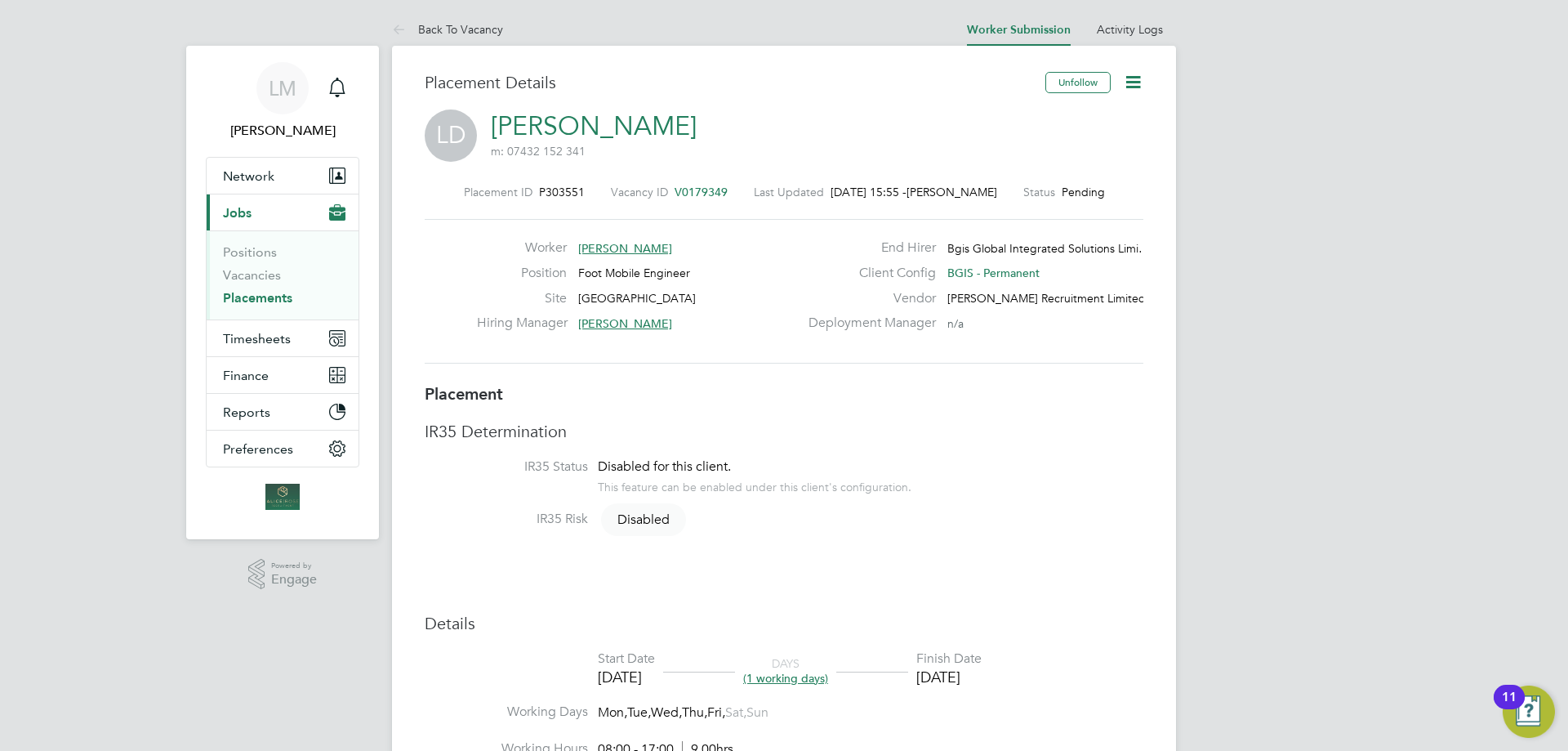
click at [1127, 80] on icon at bounding box center [1132, 81] width 20 height 20
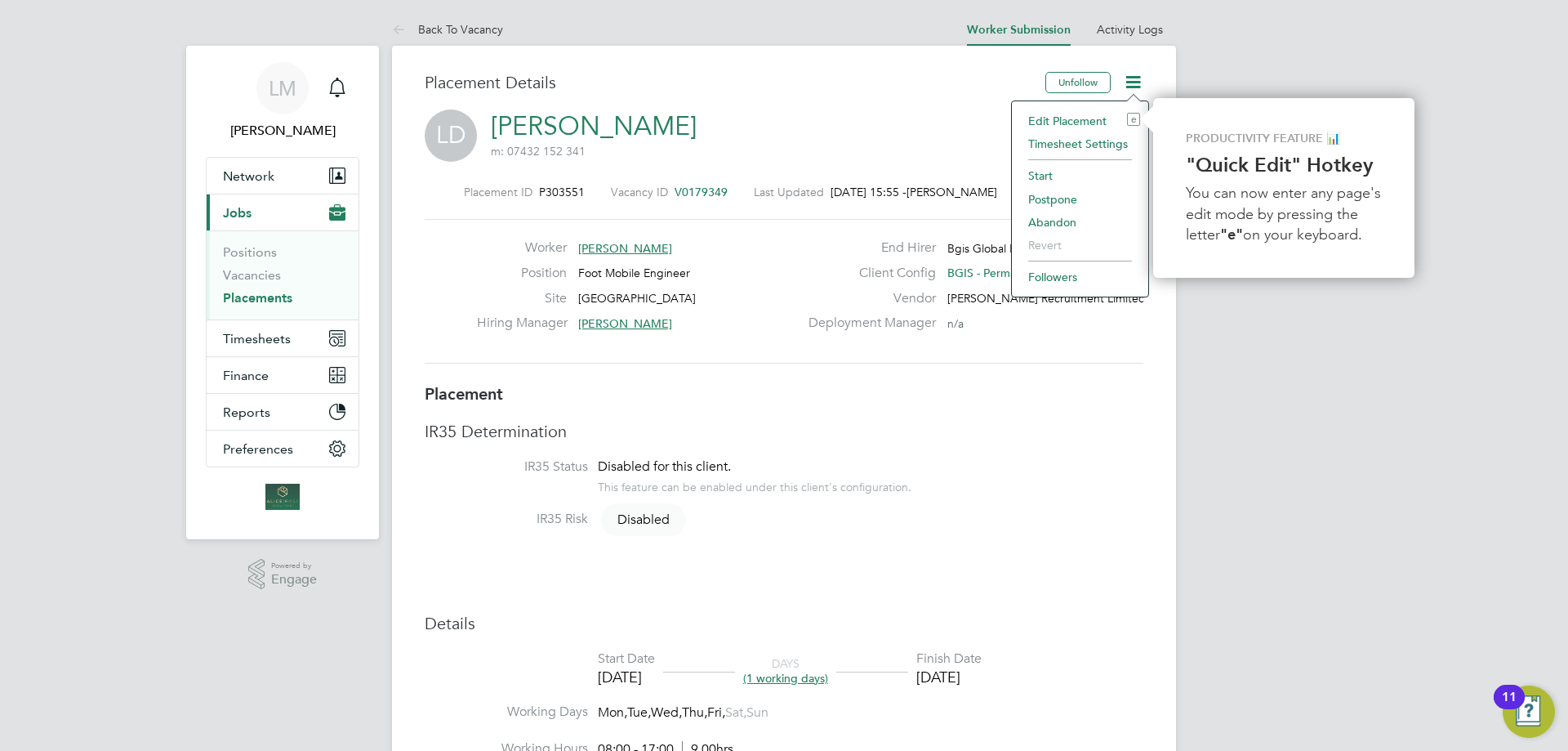
click at [1049, 175] on li "Start" at bounding box center [1080, 176] width 120 height 23
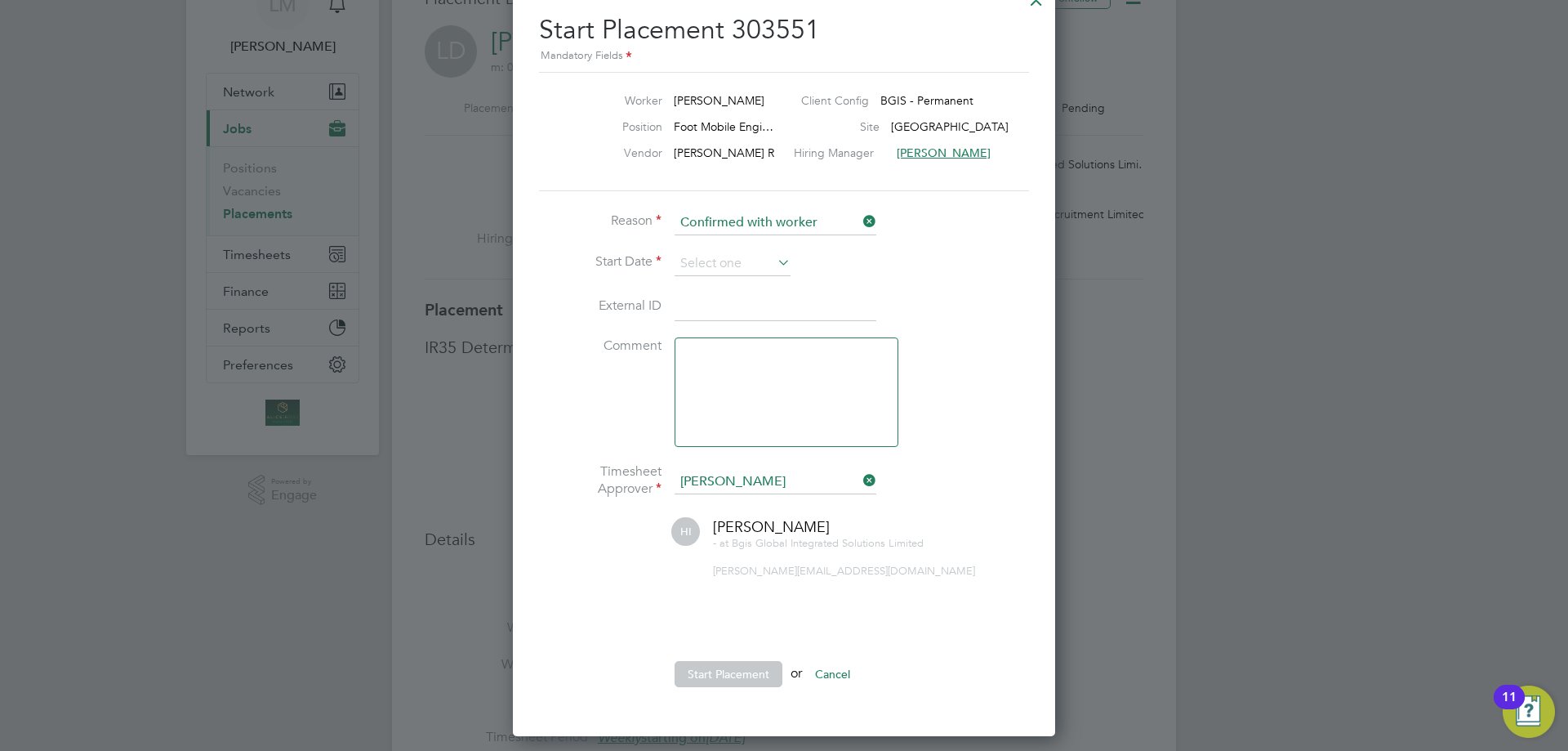
scroll to position [163, 0]
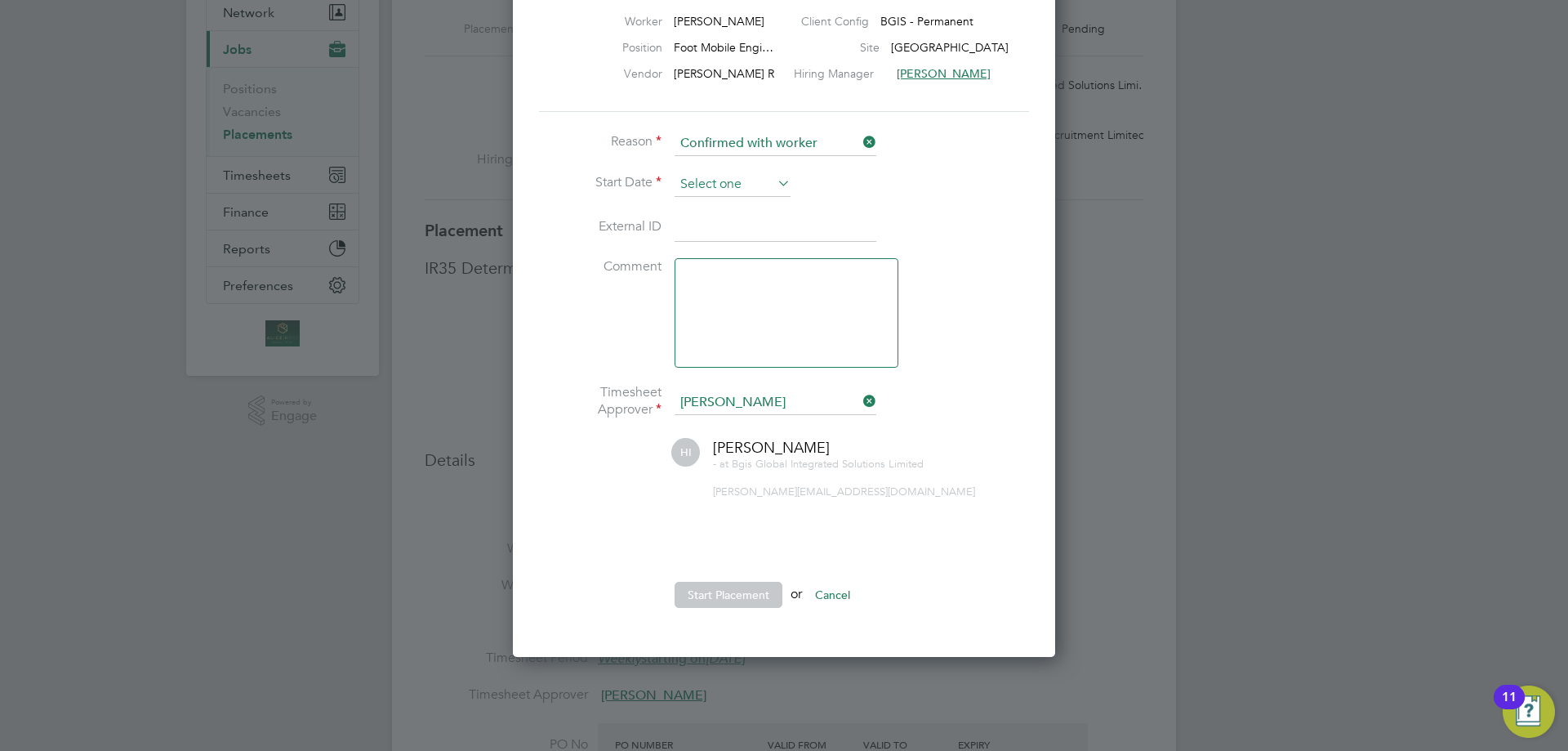
click at [727, 177] on input at bounding box center [732, 184] width 116 height 24
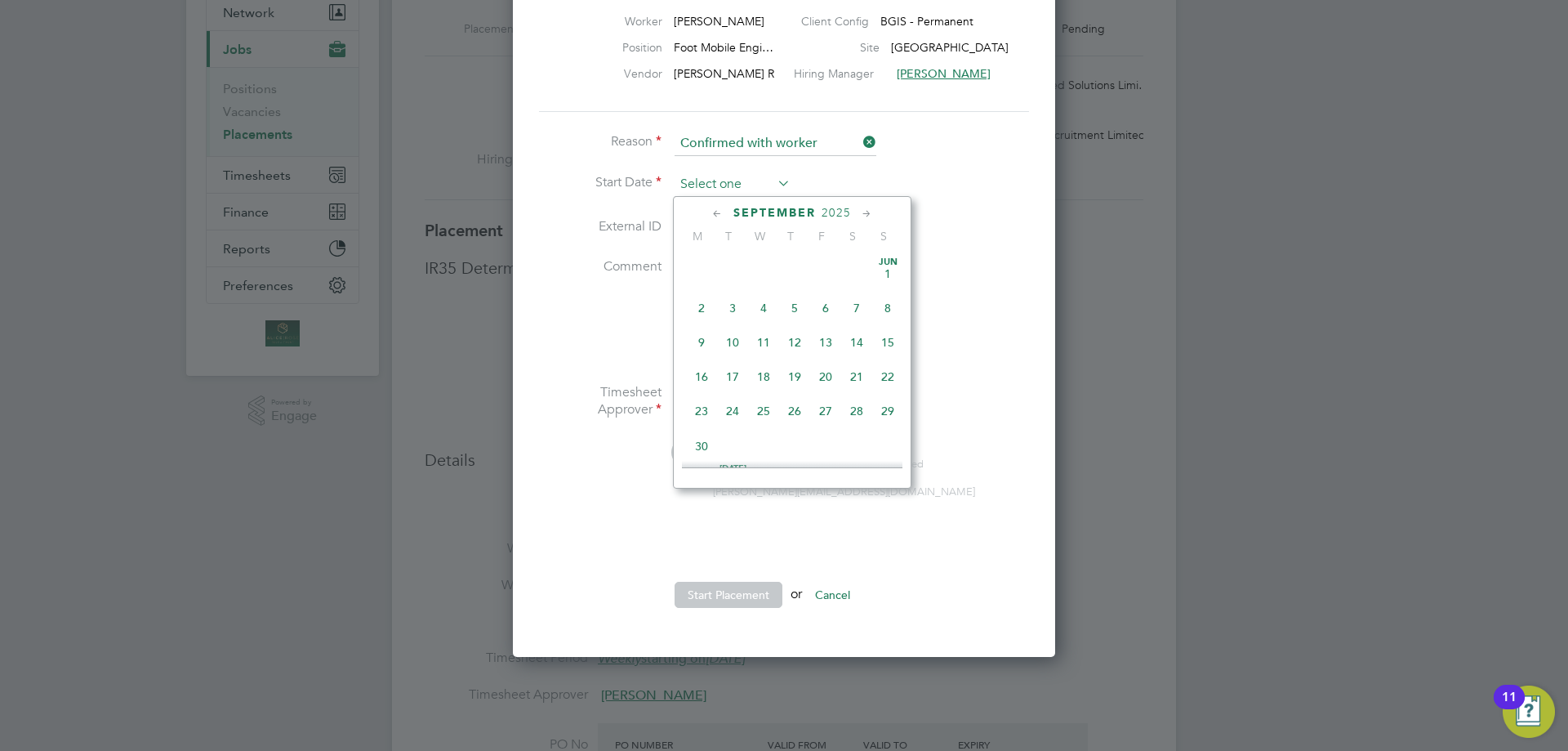
scroll to position [601, 0]
click at [793, 342] on span "25" at bounding box center [795, 327] width 31 height 31
type input "25 Sep 2025"
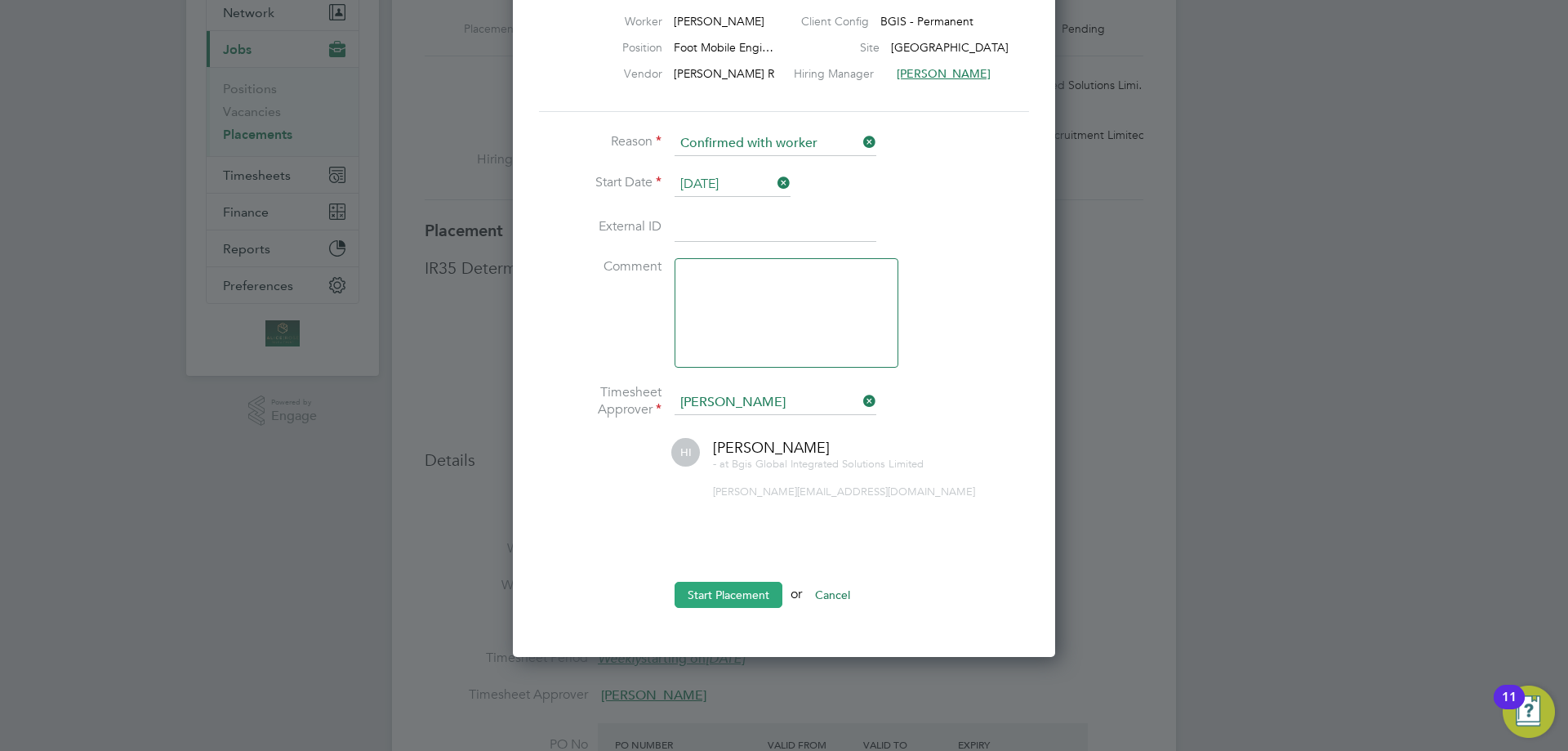
click at [740, 590] on button "Start Placement" at bounding box center [728, 594] width 108 height 26
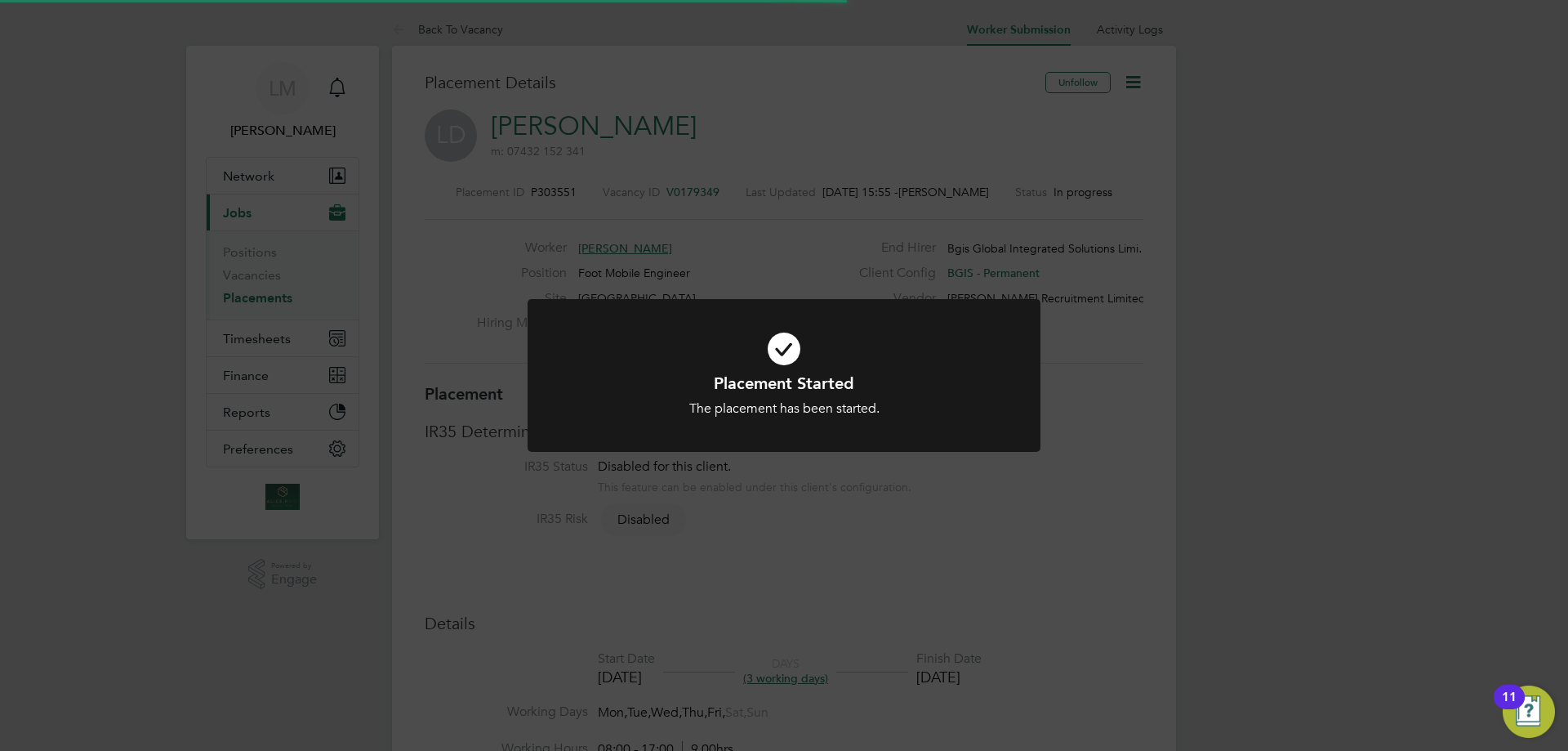
scroll to position [48, 114]
click at [1255, 300] on div "Placement Started The placement has been started. Cancel Okay" at bounding box center [784, 375] width 1568 height 751
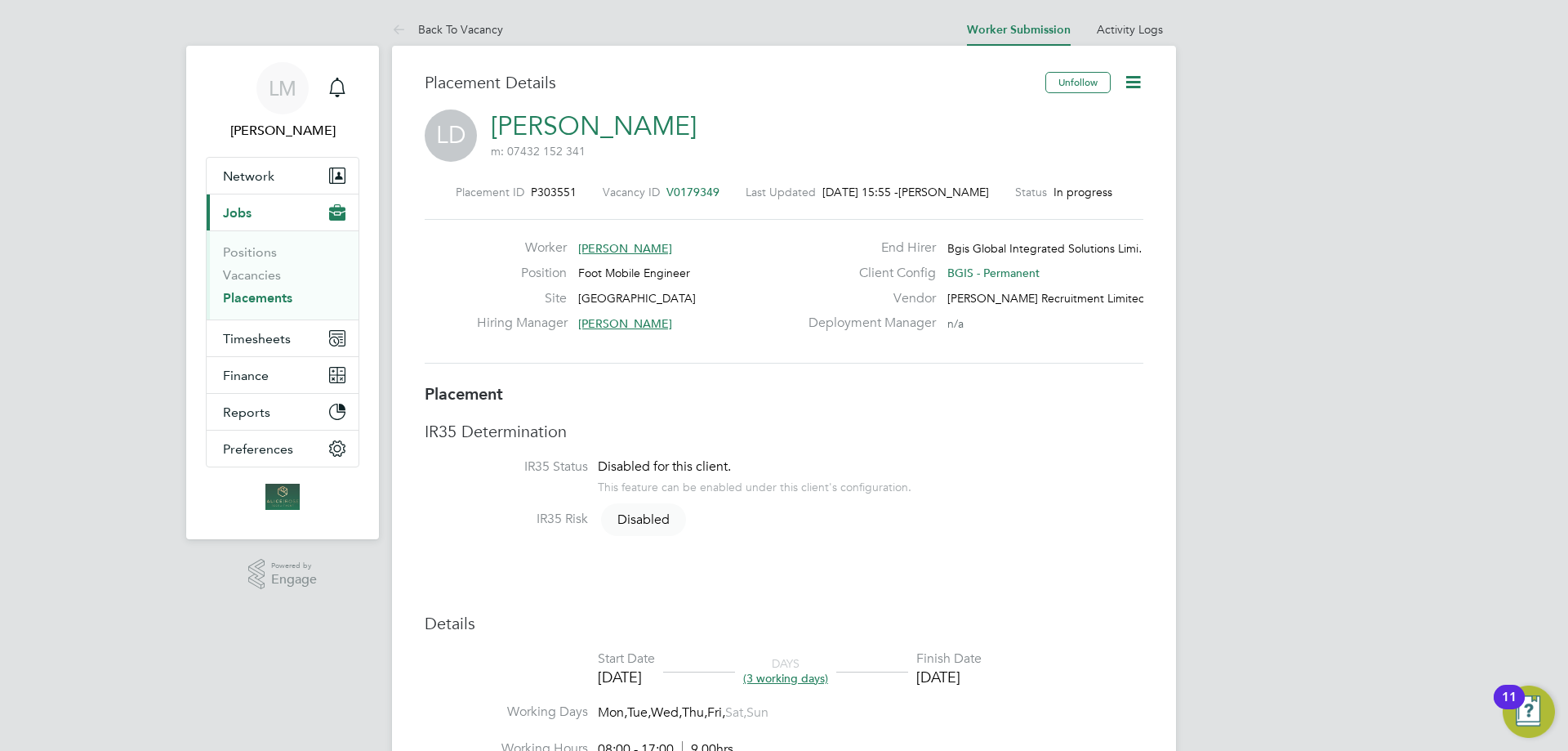
click at [1123, 86] on icon at bounding box center [1132, 81] width 20 height 20
click at [1052, 123] on li "Edit Placement e" at bounding box center [1080, 121] width 120 height 23
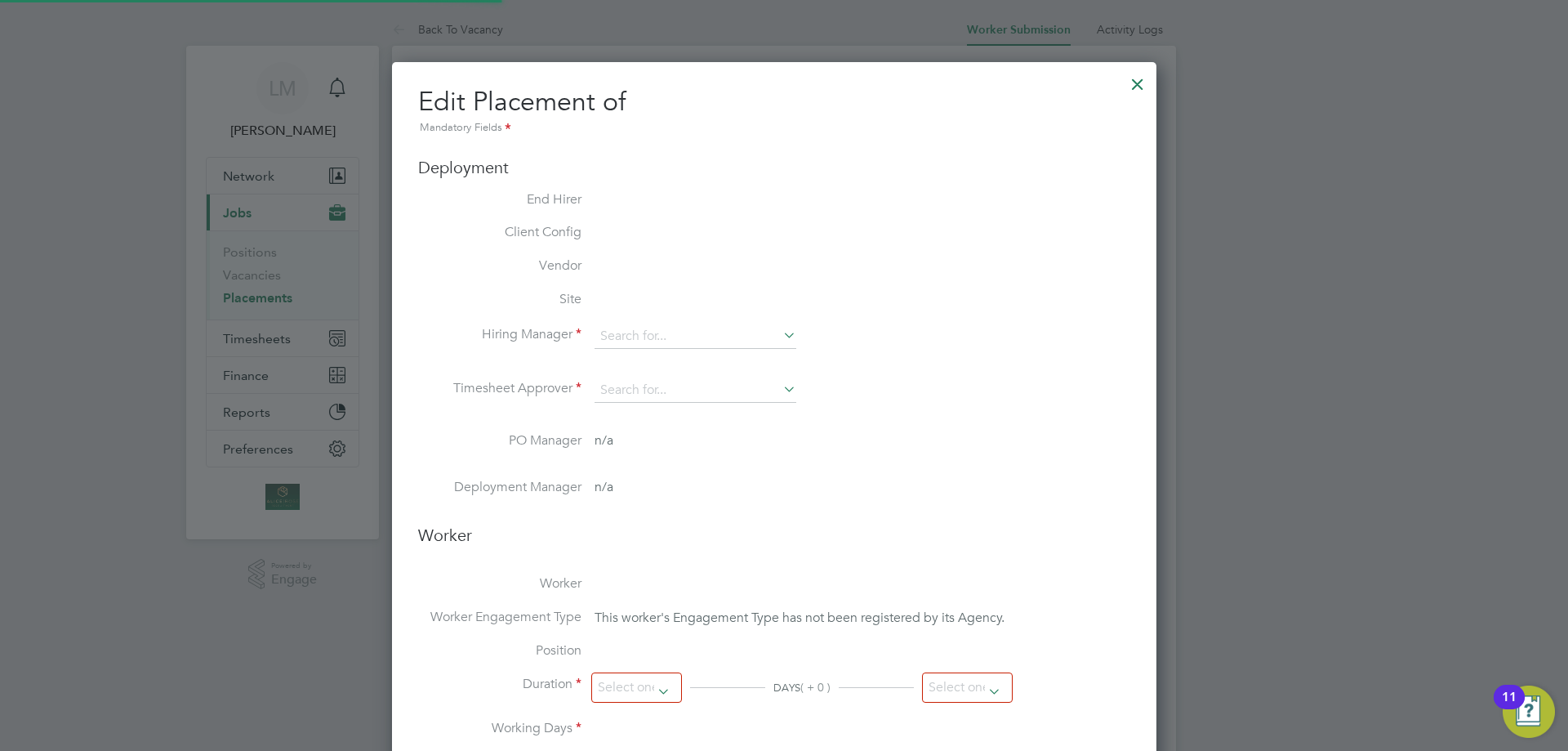
type input "[PERSON_NAME]"
type input "25 Sep 2025"
type input "[DATE]"
type input "08:00"
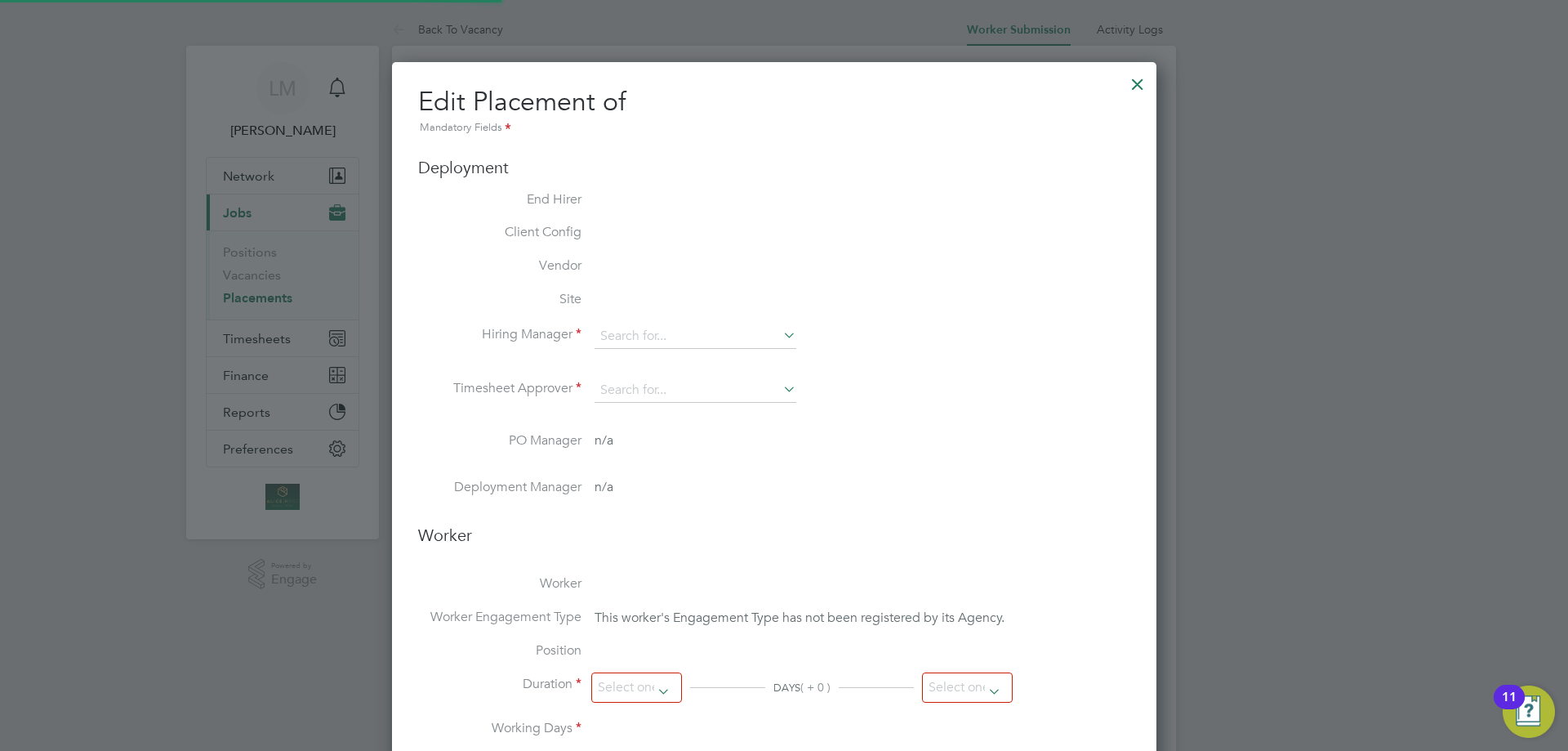
type input "17:00"
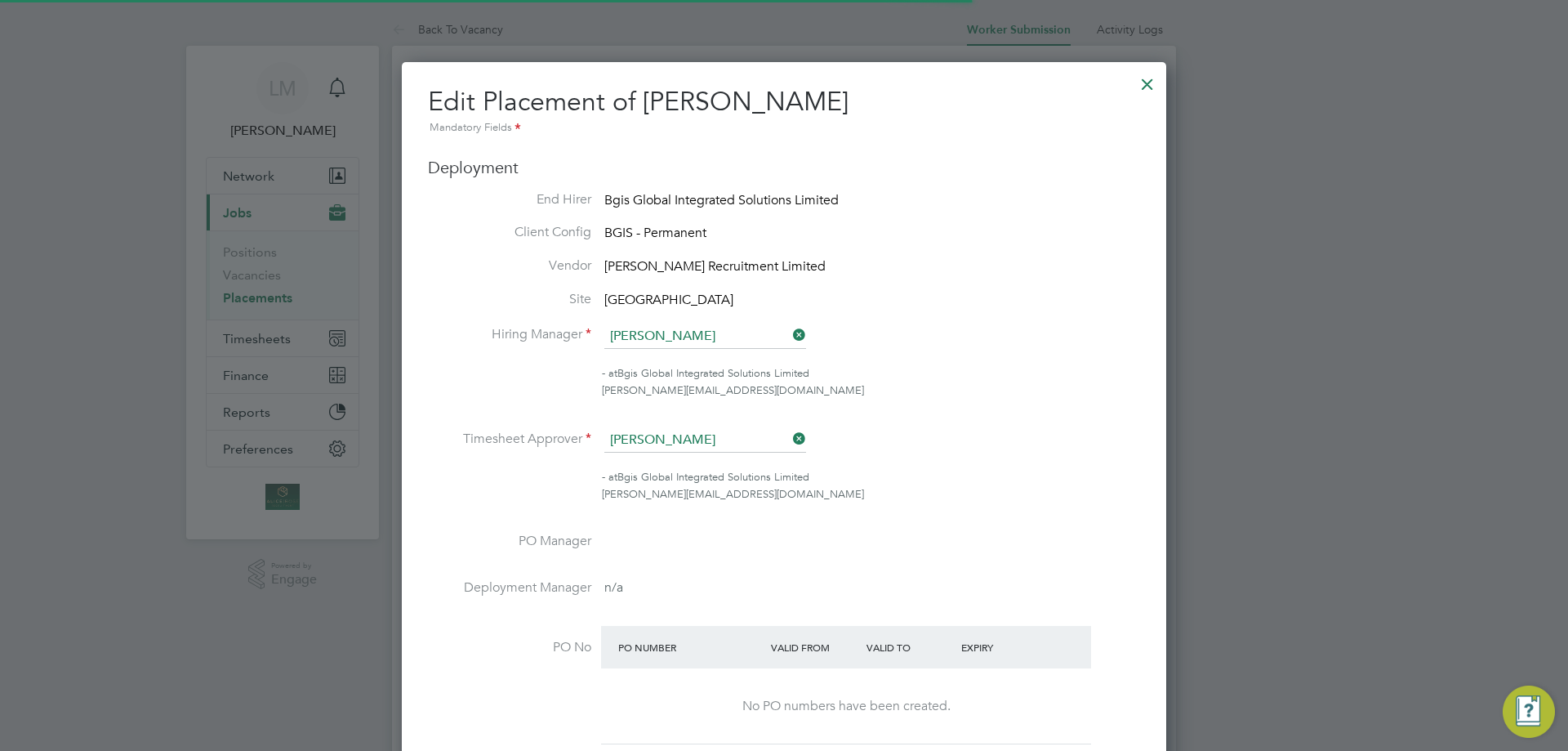
scroll to position [8, 8]
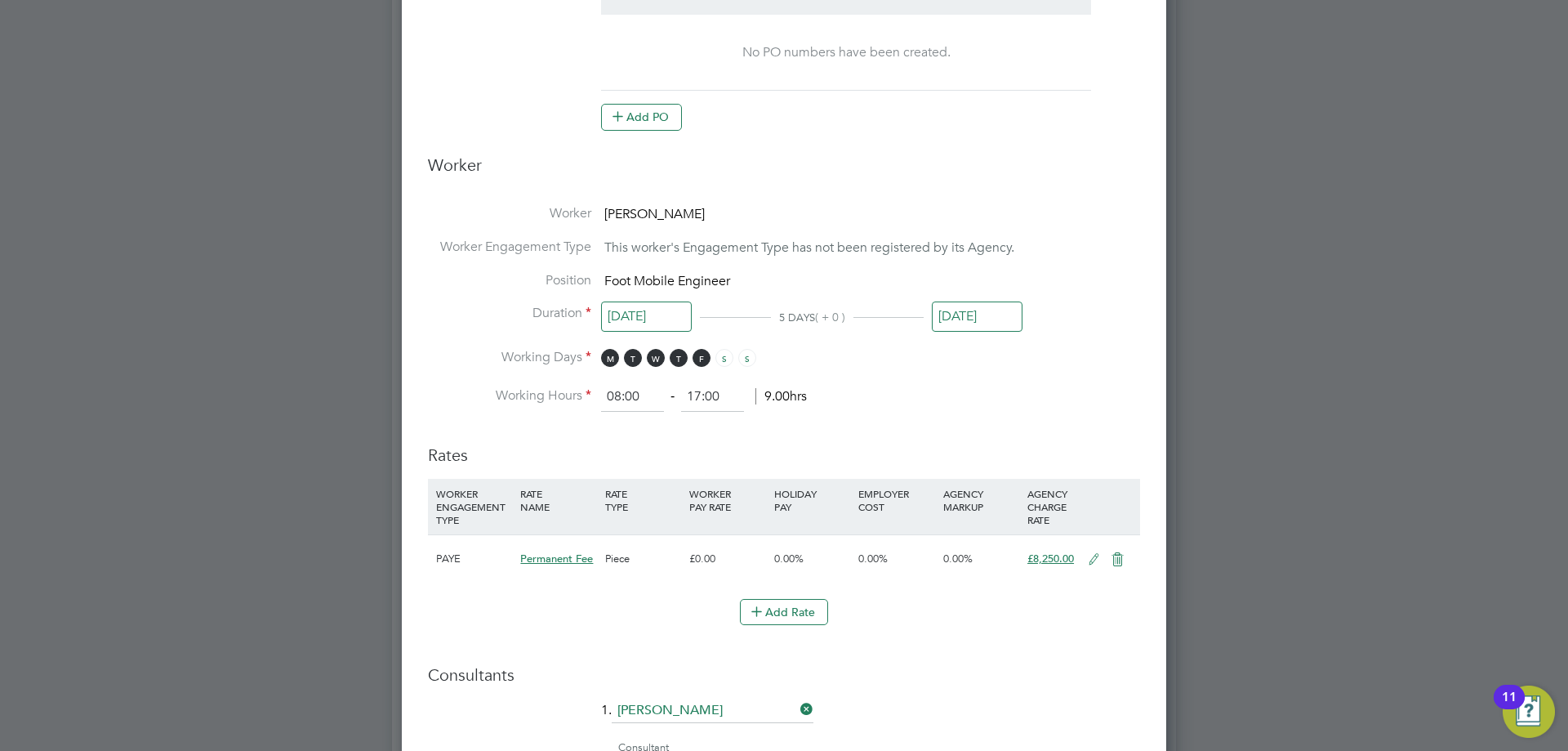
click at [649, 320] on input "25 Sep 2025" at bounding box center [646, 316] width 91 height 30
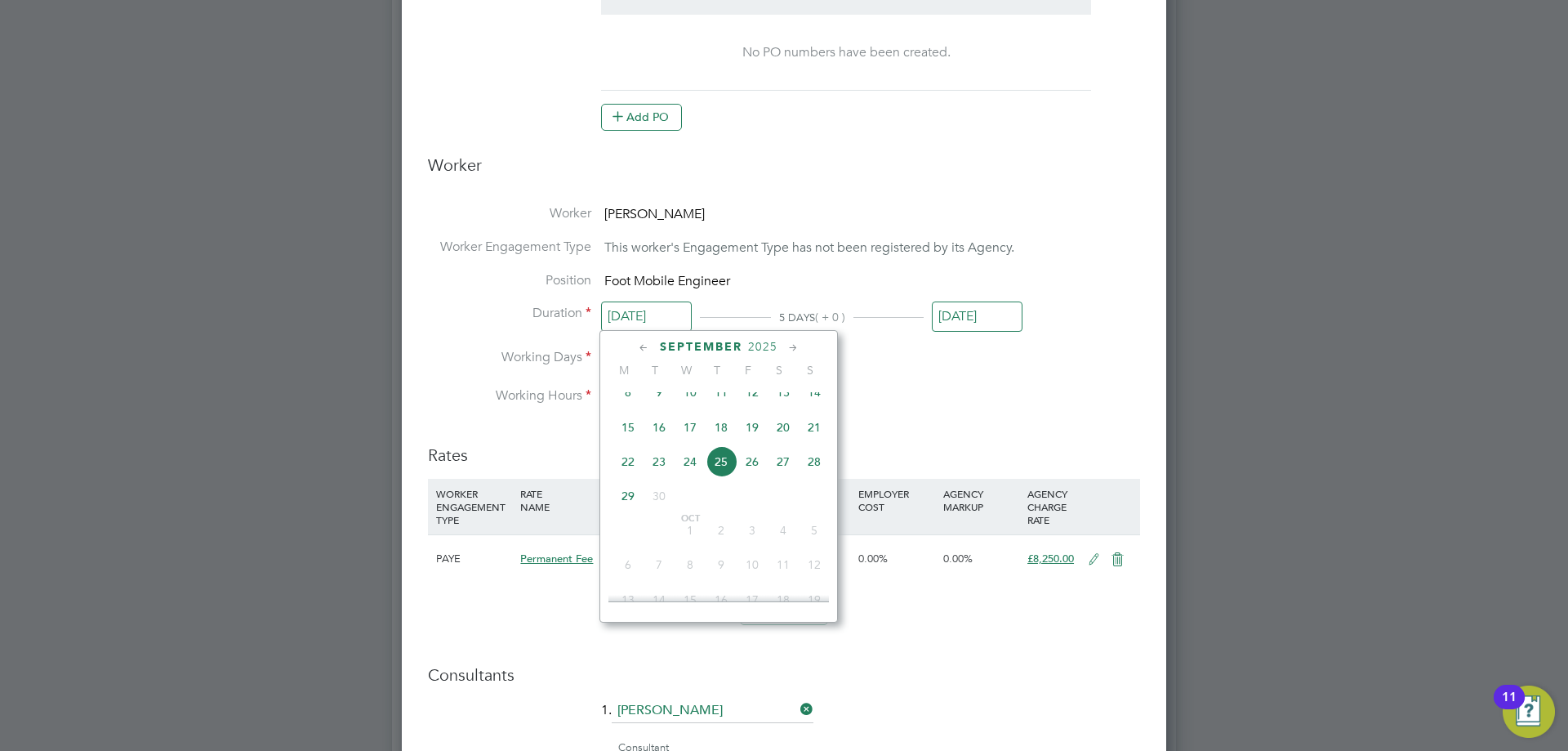
click at [621, 511] on span "29" at bounding box center [628, 496] width 31 height 31
type input "[DATE]"
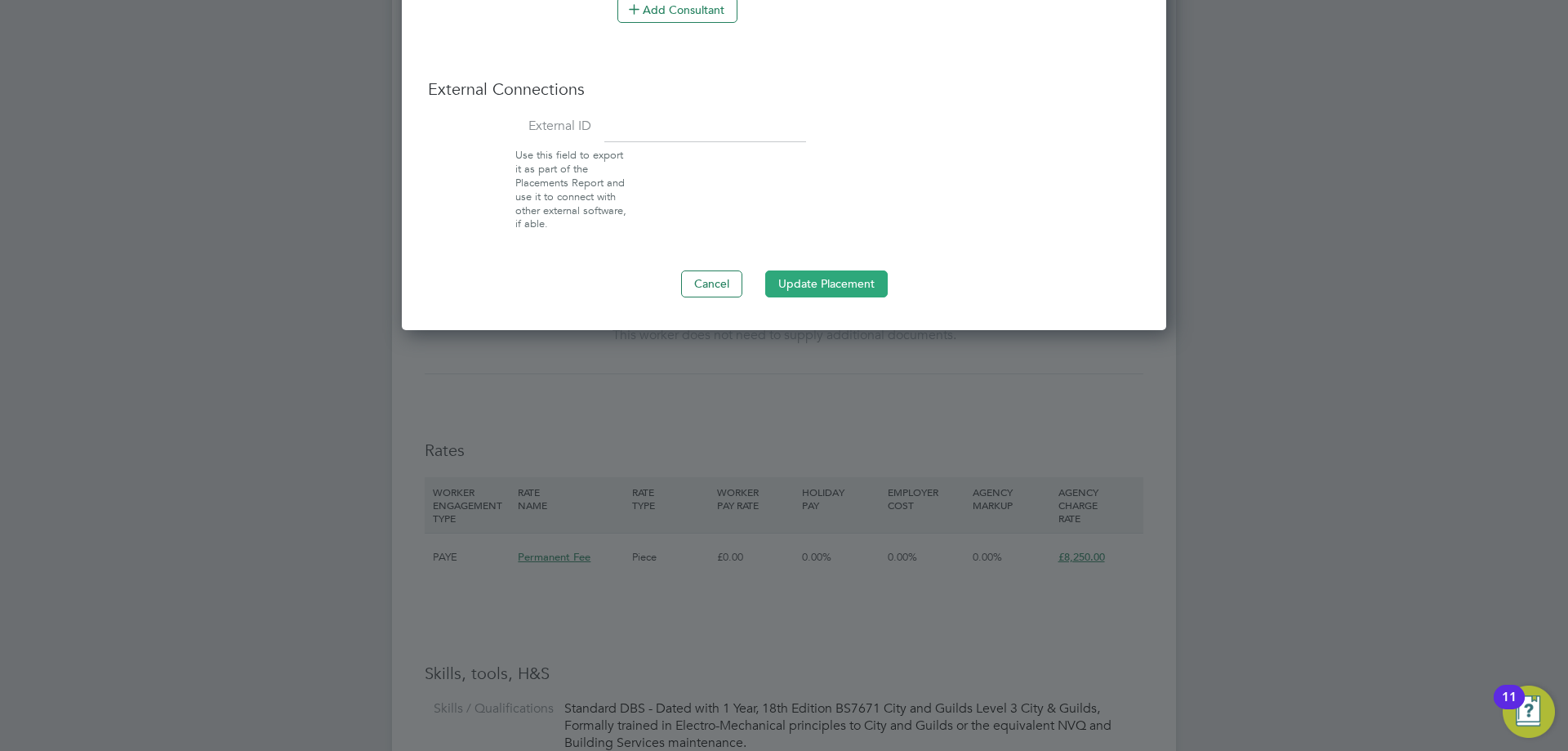
click at [838, 294] on button "Update Placement" at bounding box center [826, 283] width 123 height 26
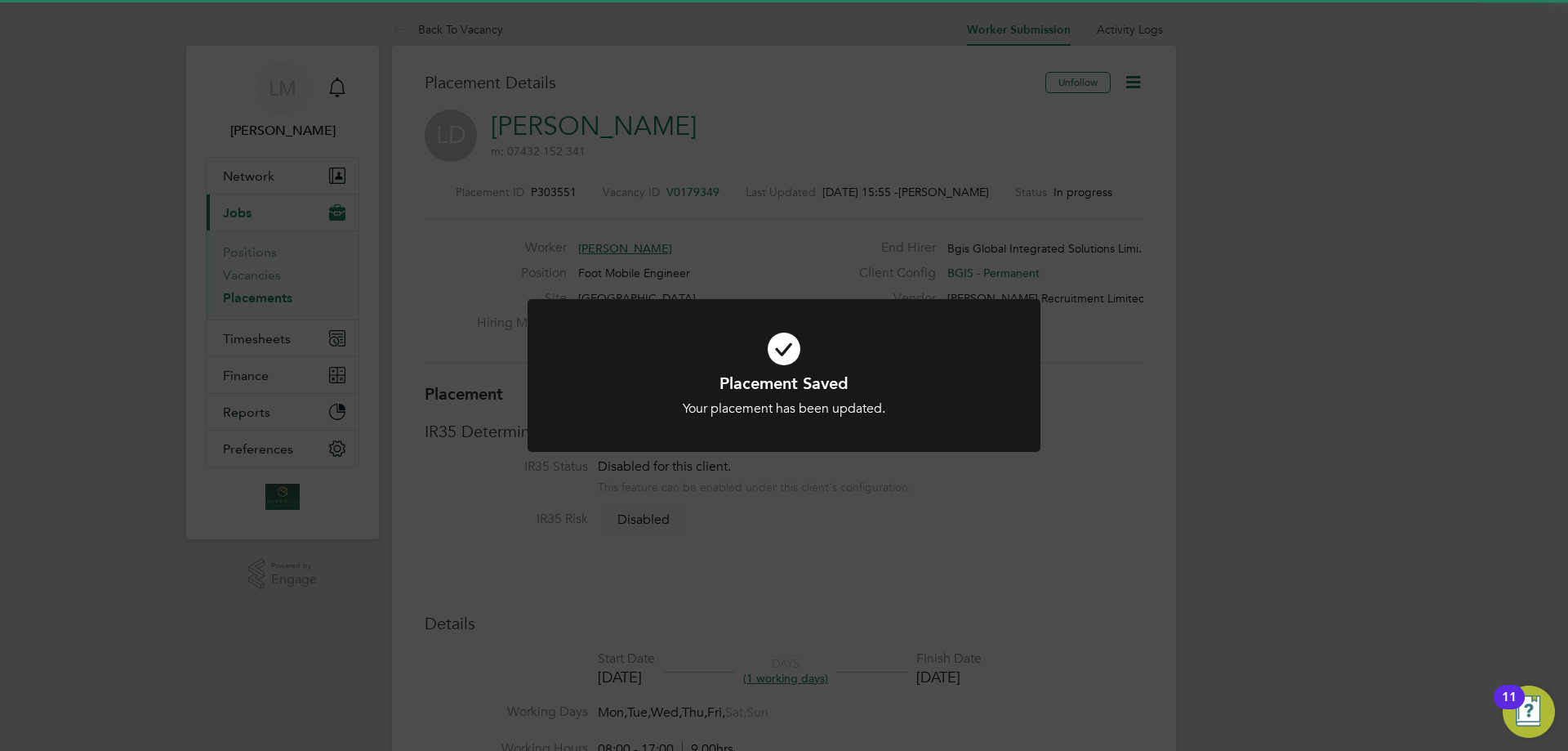
click at [1253, 499] on div "Placement Saved Your placement has been updated. Cancel Okay" at bounding box center [784, 375] width 1568 height 751
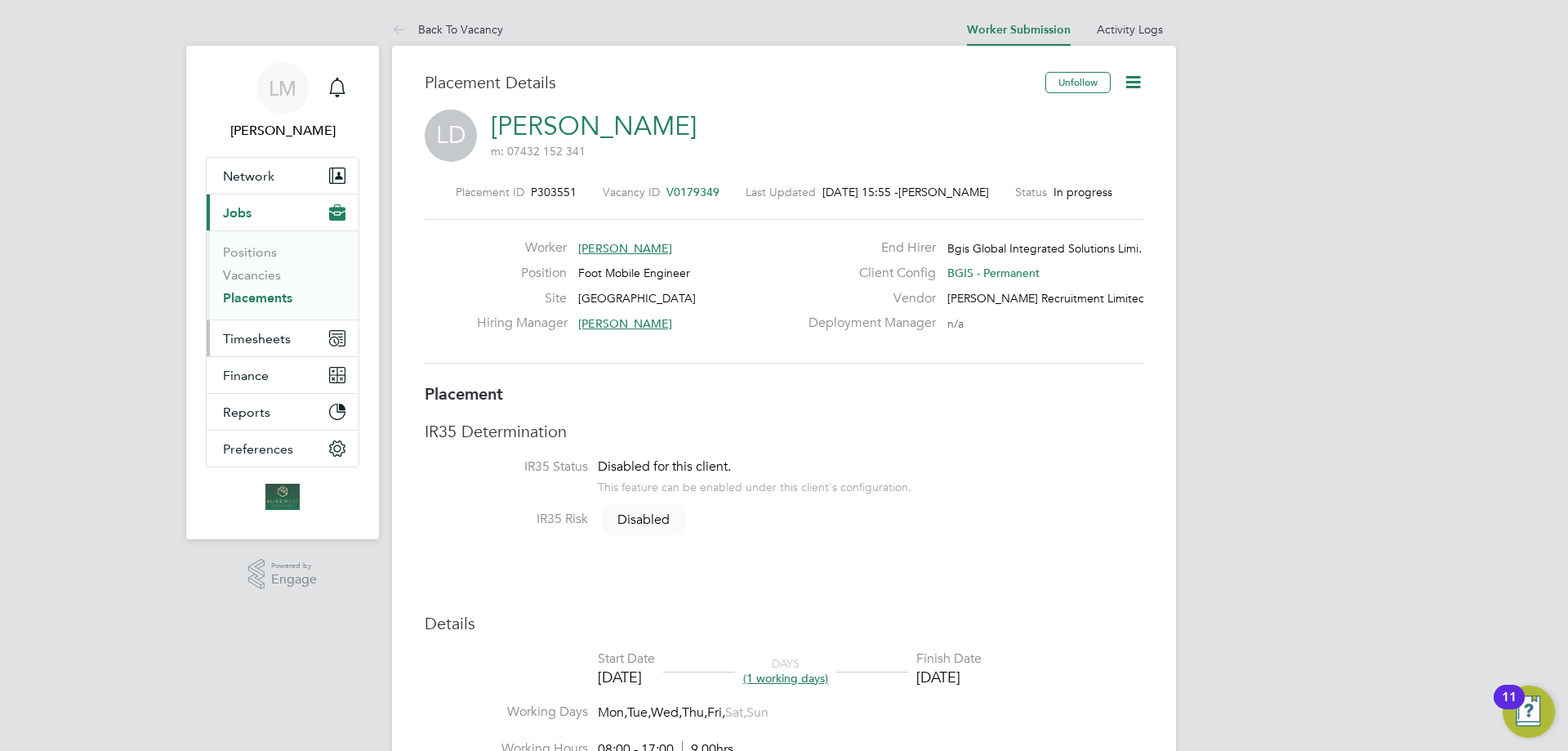
click at [242, 332] on span "Timesheets" at bounding box center [257, 338] width 68 height 15
click at [300, 337] on button "Timesheets" at bounding box center [282, 337] width 152 height 36
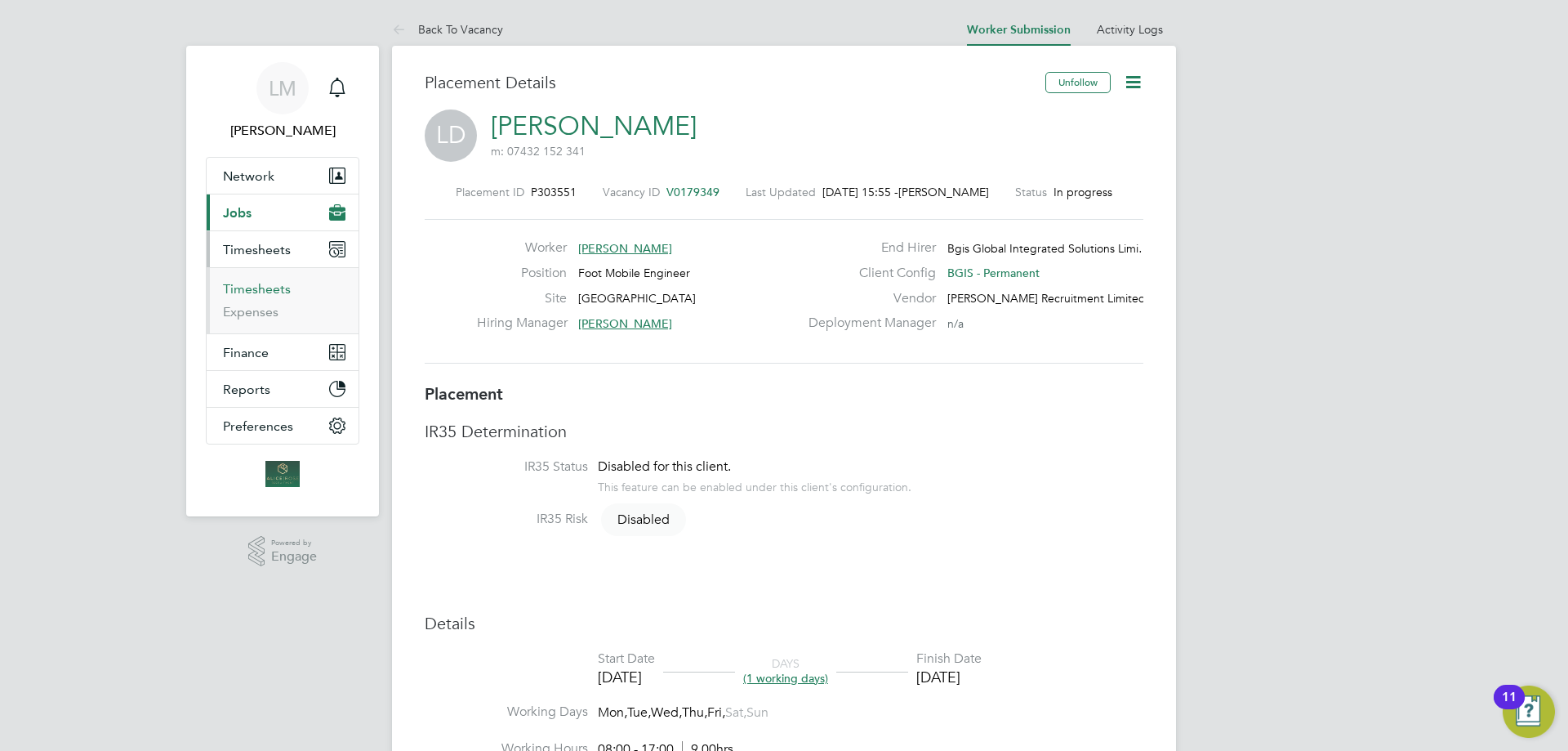
click at [262, 289] on link "Timesheets" at bounding box center [257, 289] width 68 height 15
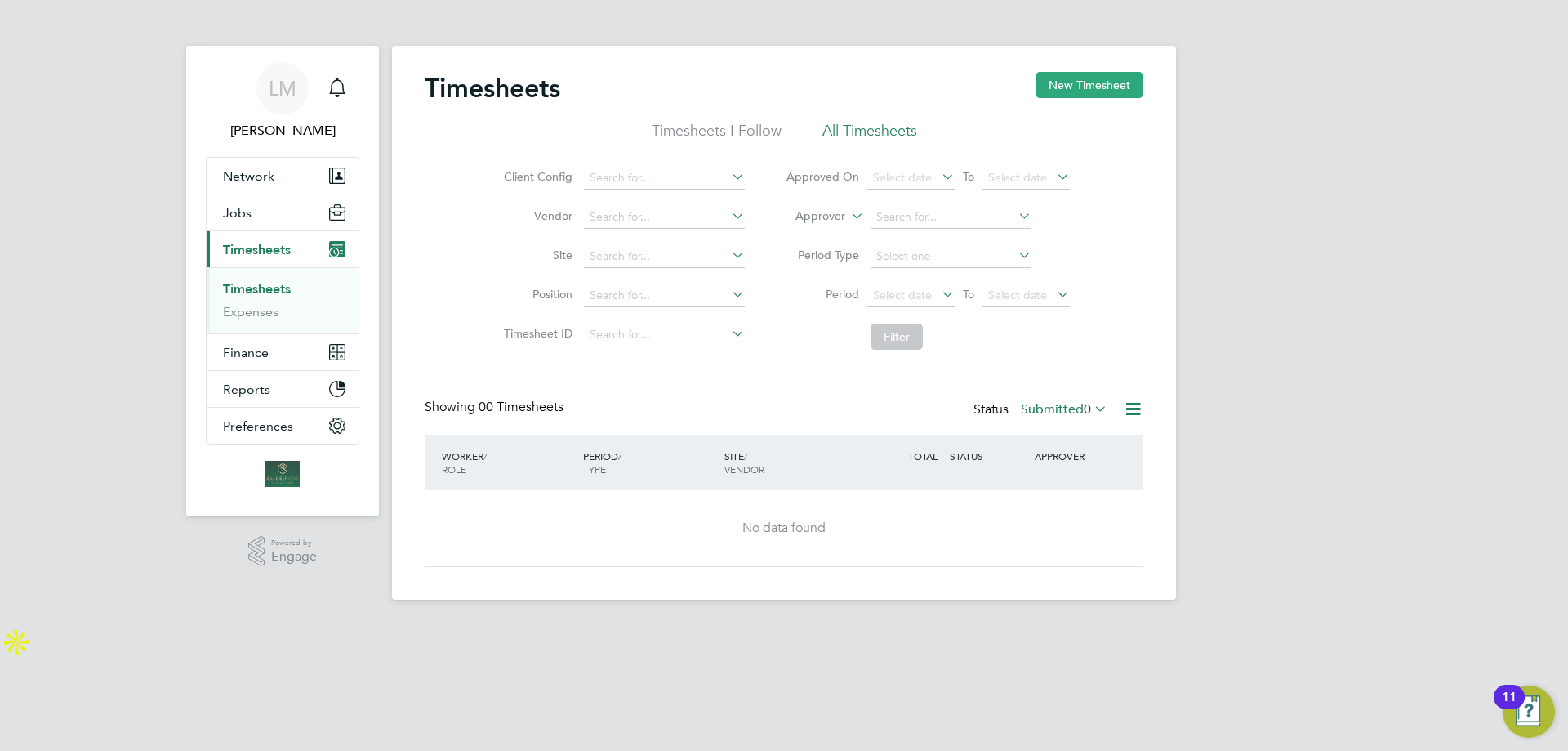
click at [1092, 87] on button "New Timesheet" at bounding box center [1090, 84] width 108 height 26
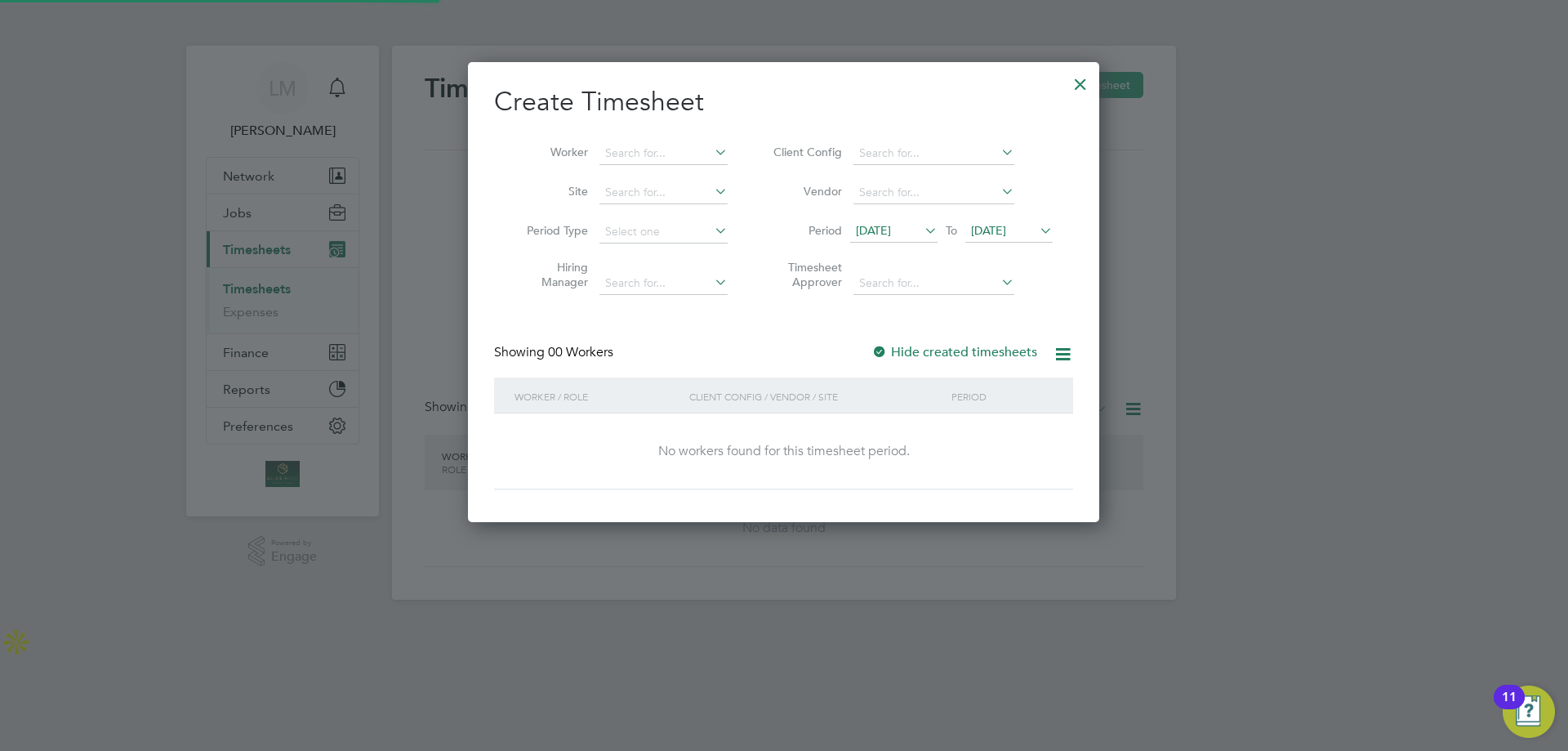
scroll to position [8, 8]
click at [665, 152] on input at bounding box center [664, 154] width 128 height 23
click at [690, 195] on li "[PERSON_NAME]" at bounding box center [664, 197] width 129 height 22
type input "[PERSON_NAME]"
click at [911, 154] on input at bounding box center [933, 154] width 161 height 23
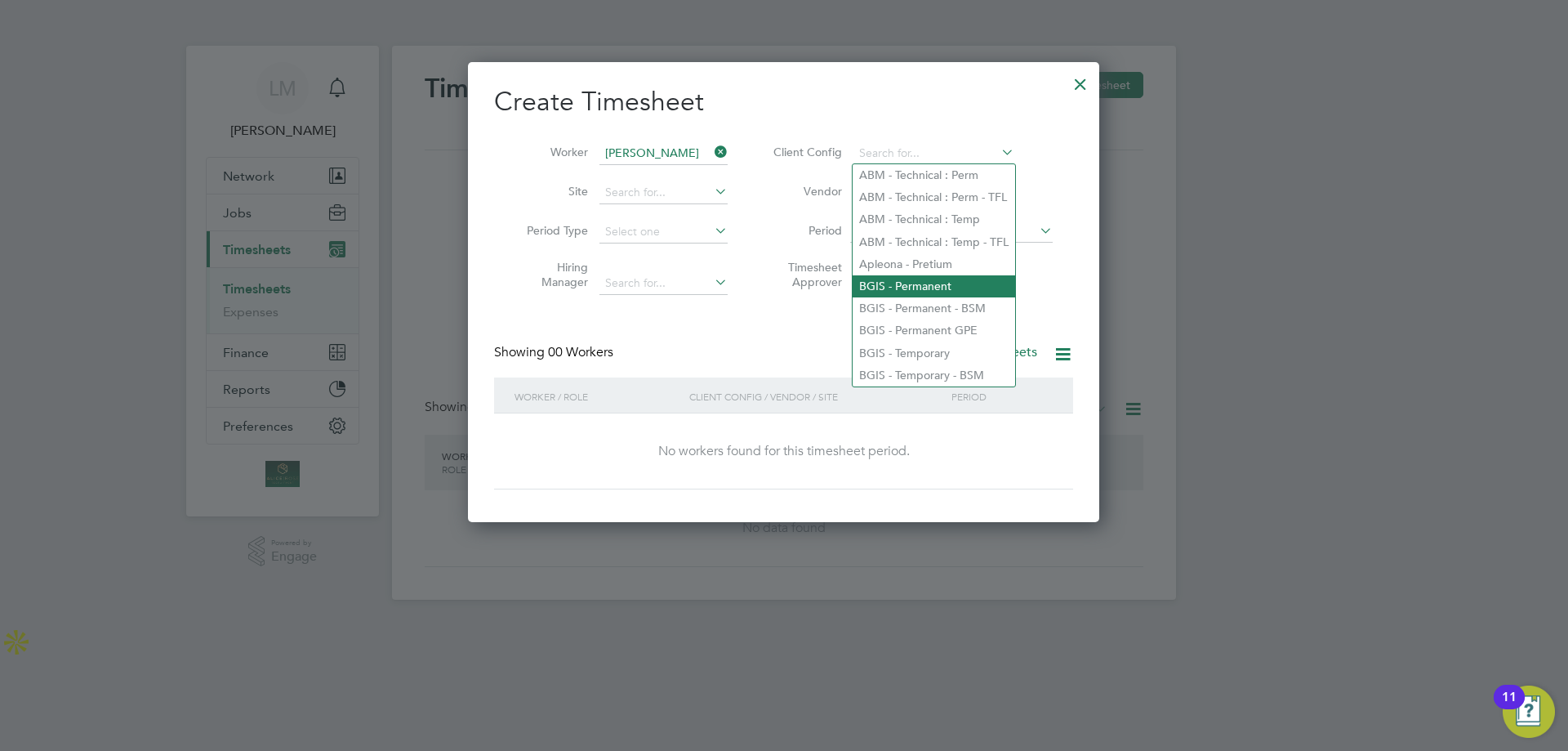
click at [915, 283] on li "BGIS - Permanent" at bounding box center [934, 286] width 162 height 22
type input "BGIS - Permanent"
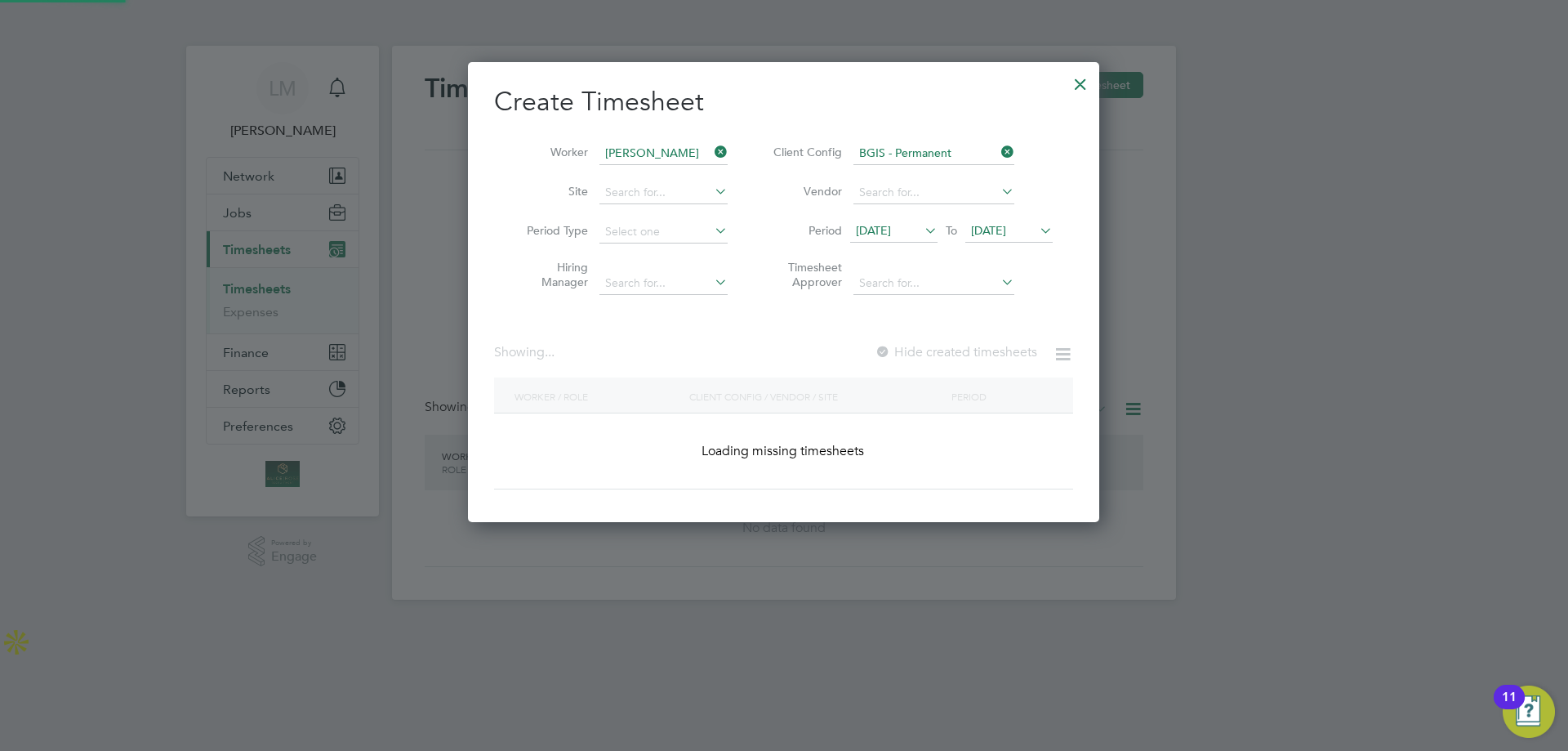
scroll to position [461, 632]
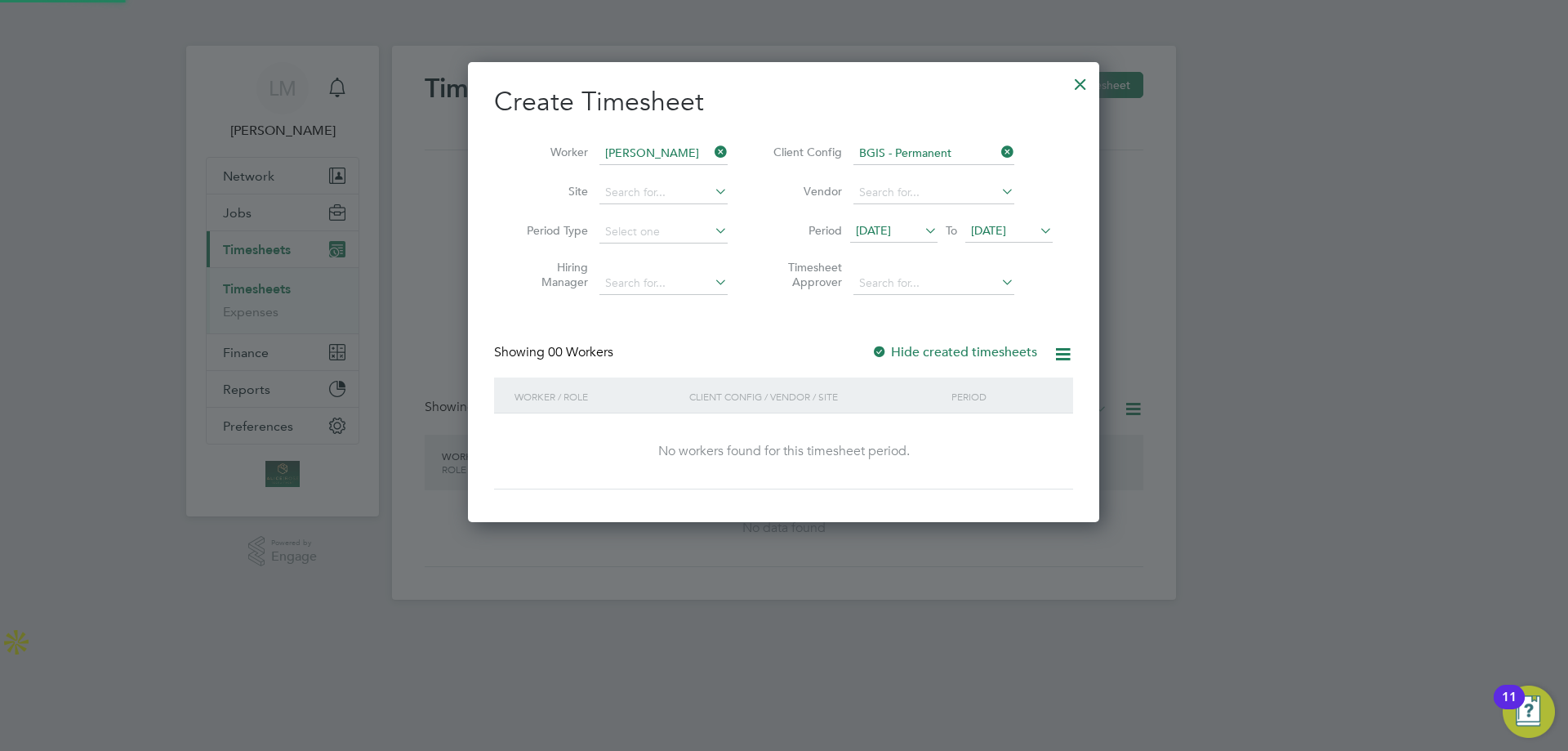
click at [729, 190] on li "Site" at bounding box center [620, 192] width 254 height 40
click at [711, 188] on icon at bounding box center [711, 191] width 0 height 23
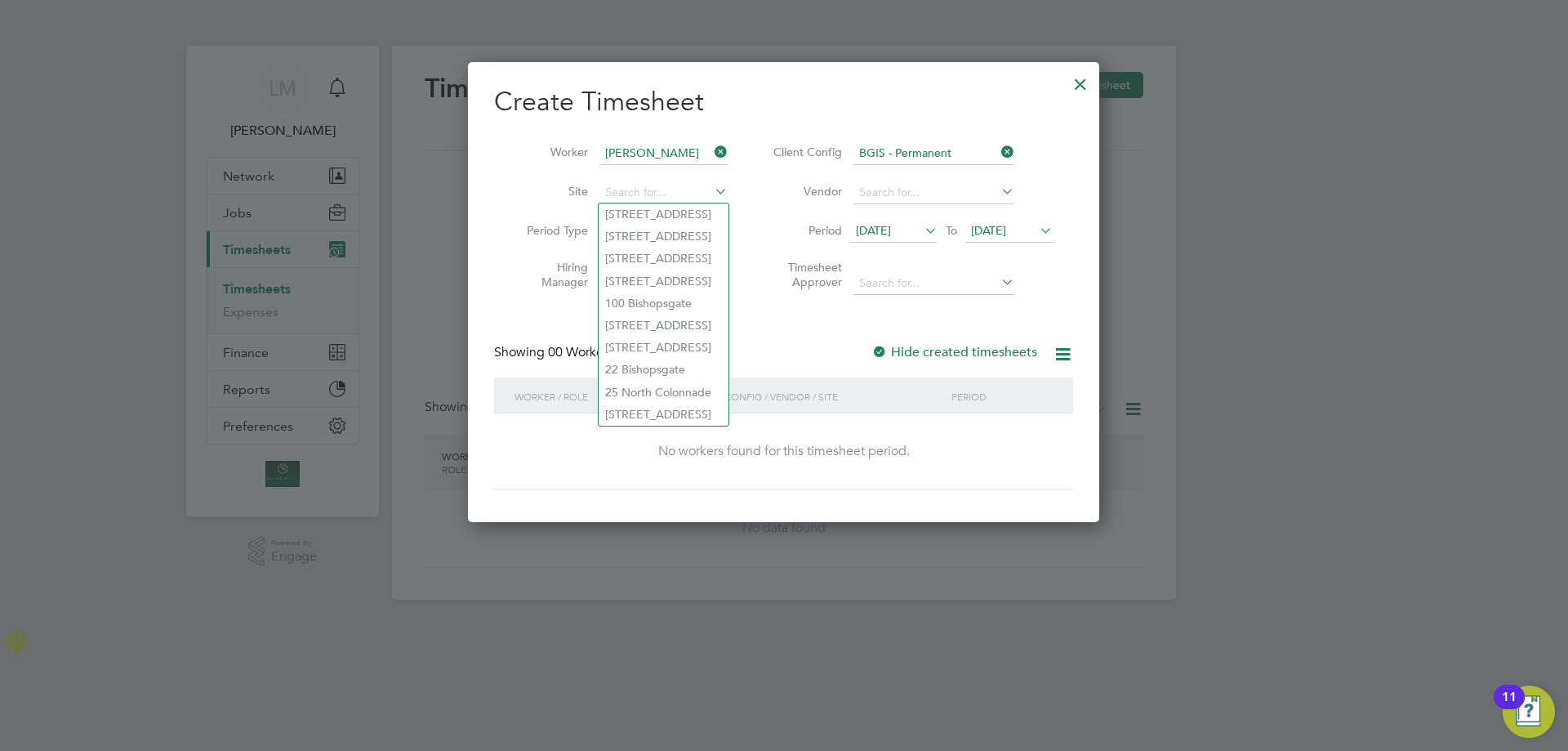
click at [1300, 274] on div at bounding box center [784, 375] width 1568 height 751
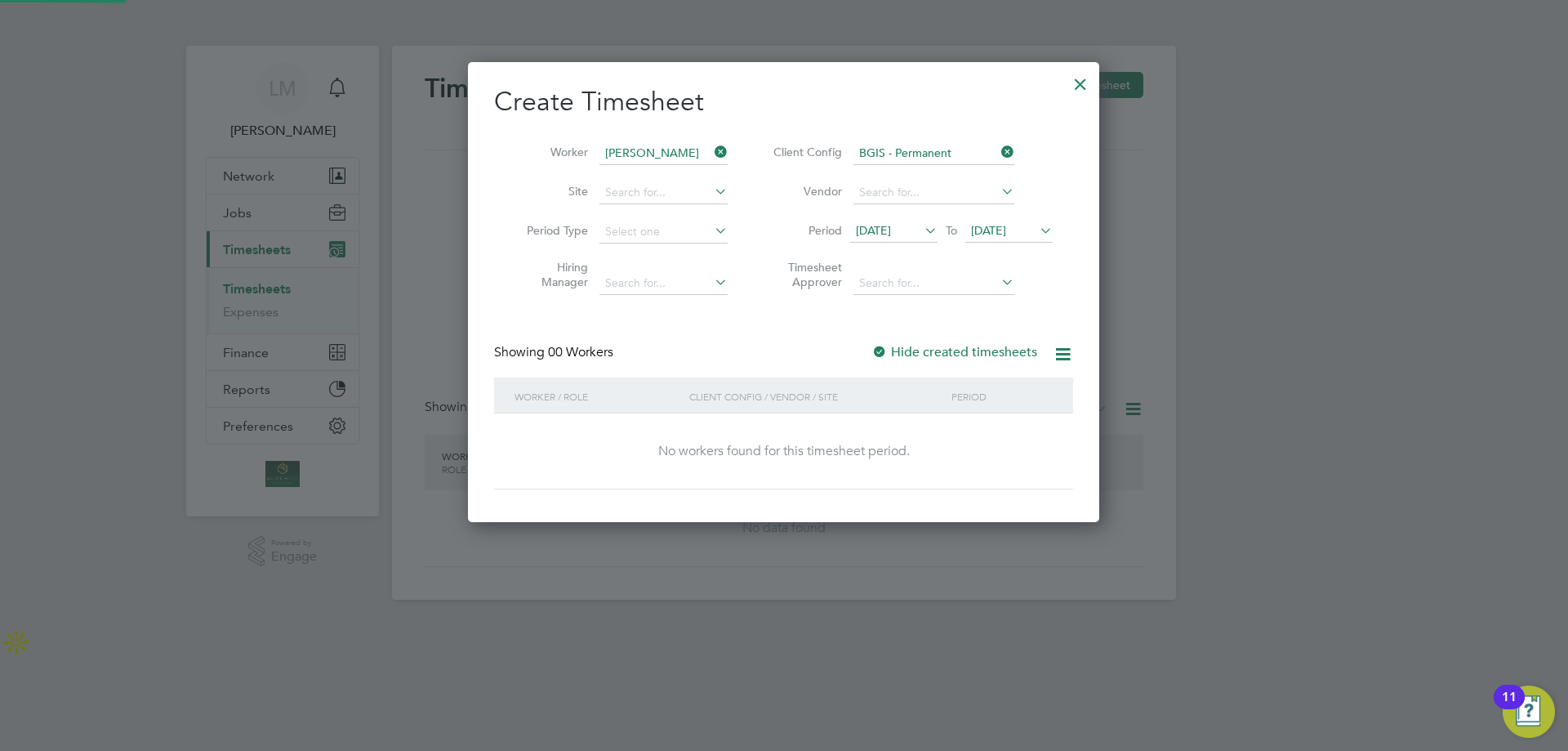
scroll to position [8, 8]
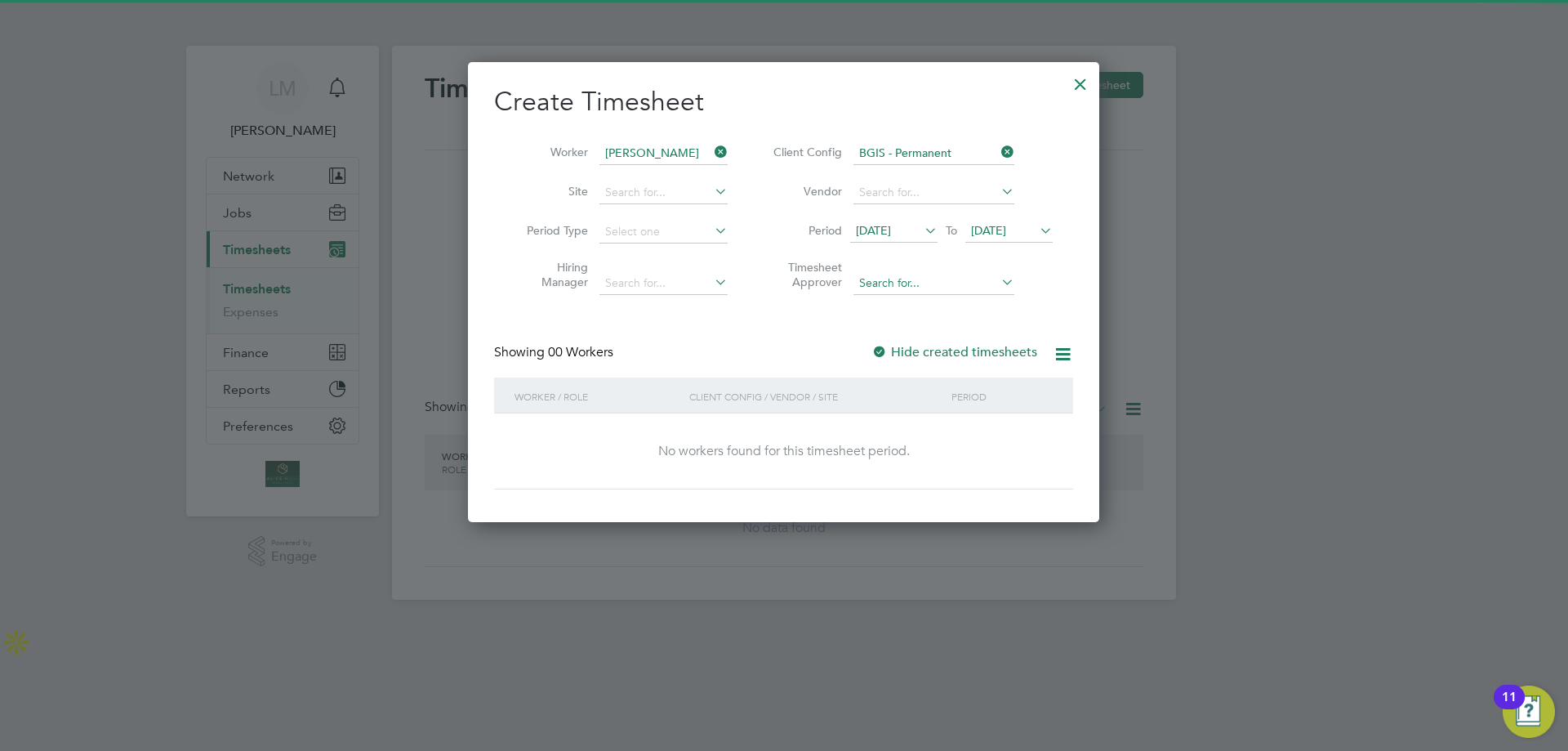
click at [911, 287] on input at bounding box center [933, 284] width 161 height 23
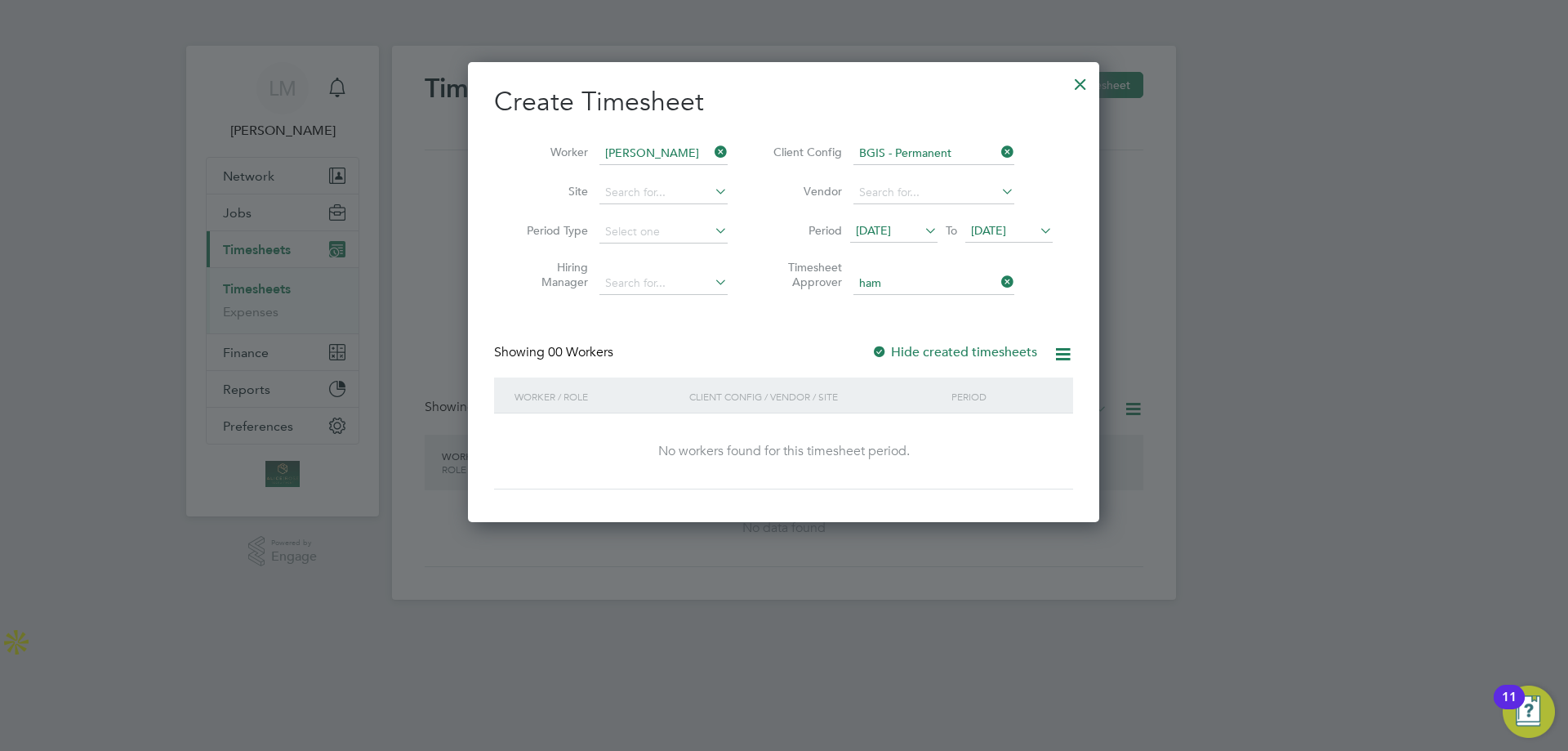
click at [919, 297] on li "Ham za Idris" at bounding box center [934, 303] width 162 height 22
type input "[PERSON_NAME]"
click at [691, 189] on input at bounding box center [664, 193] width 128 height 23
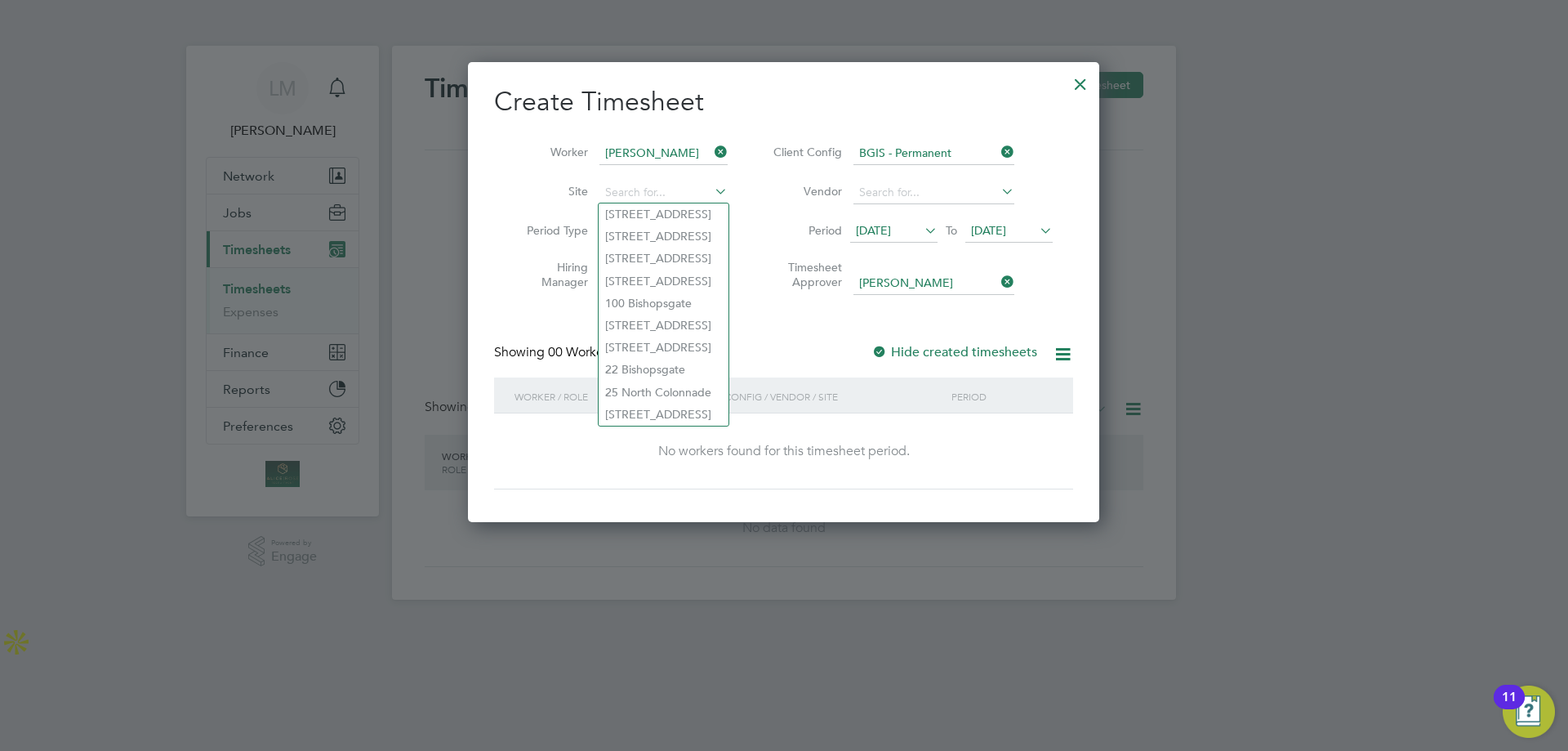
drag, startPoint x: 457, startPoint y: 202, endPoint x: 474, endPoint y: 200, distance: 17.1
click at [457, 202] on div at bounding box center [784, 375] width 1568 height 751
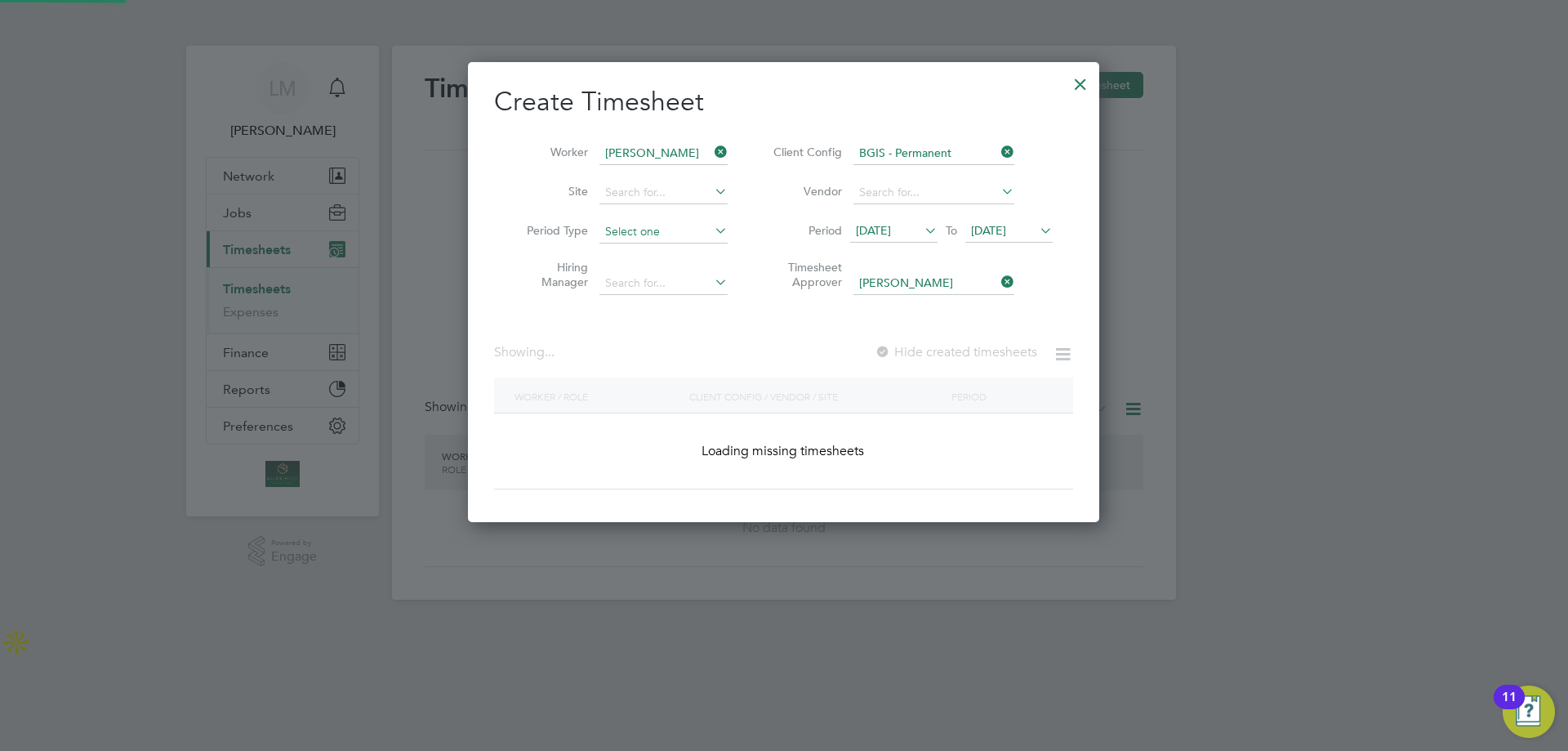
scroll to position [461, 632]
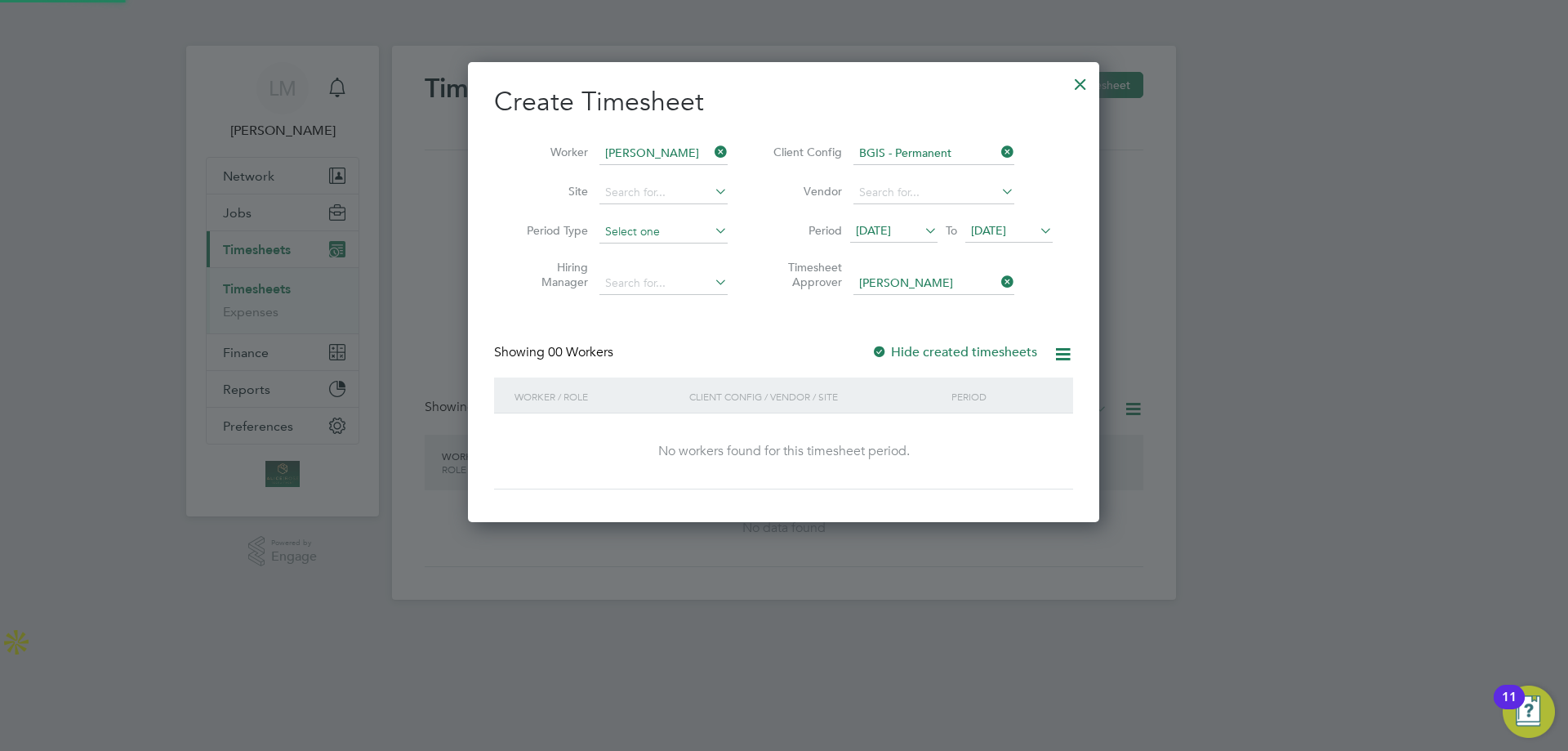
click at [611, 225] on input at bounding box center [664, 232] width 128 height 23
click at [777, 274] on label "Timesheet Approver" at bounding box center [806, 274] width 73 height 29
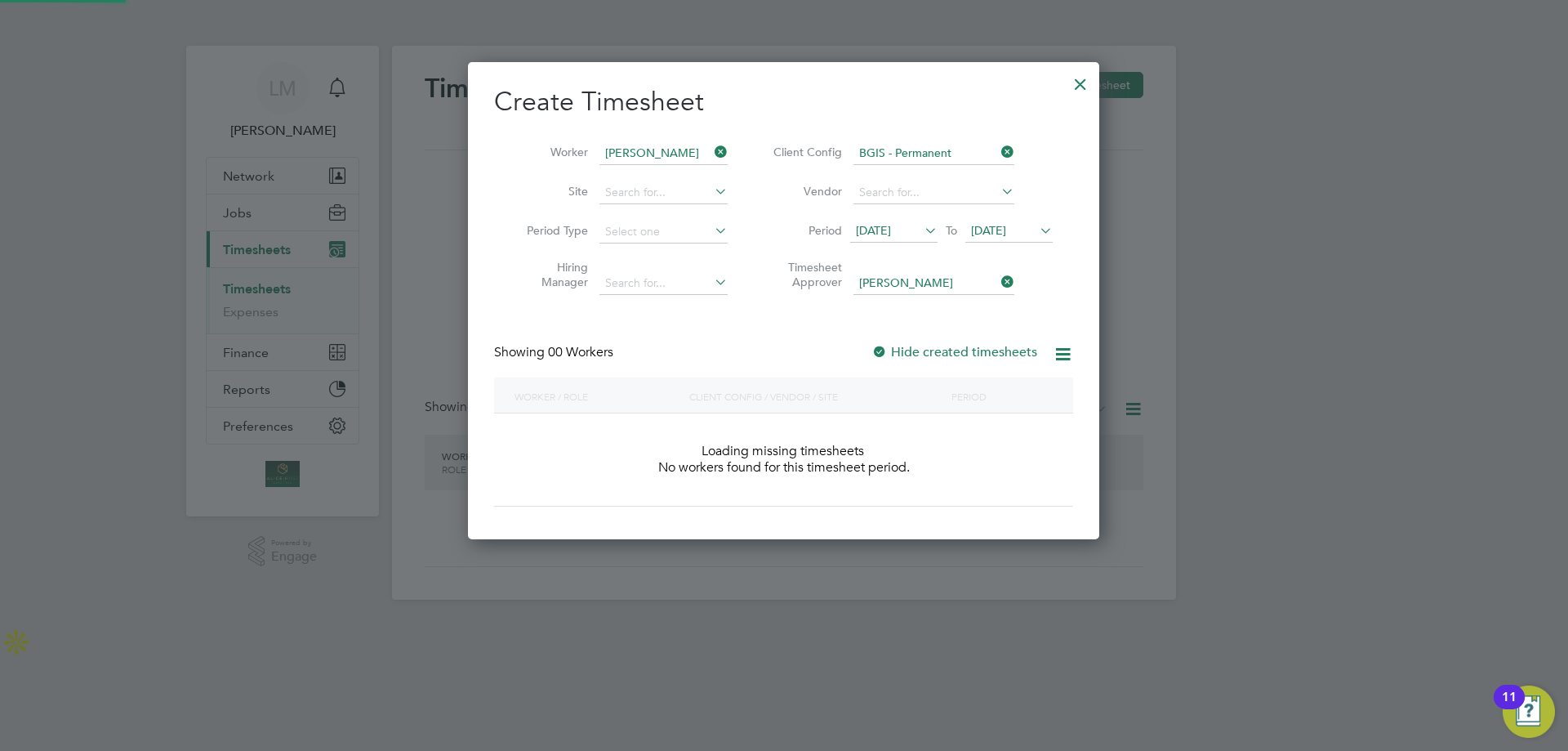
scroll to position [8, 8]
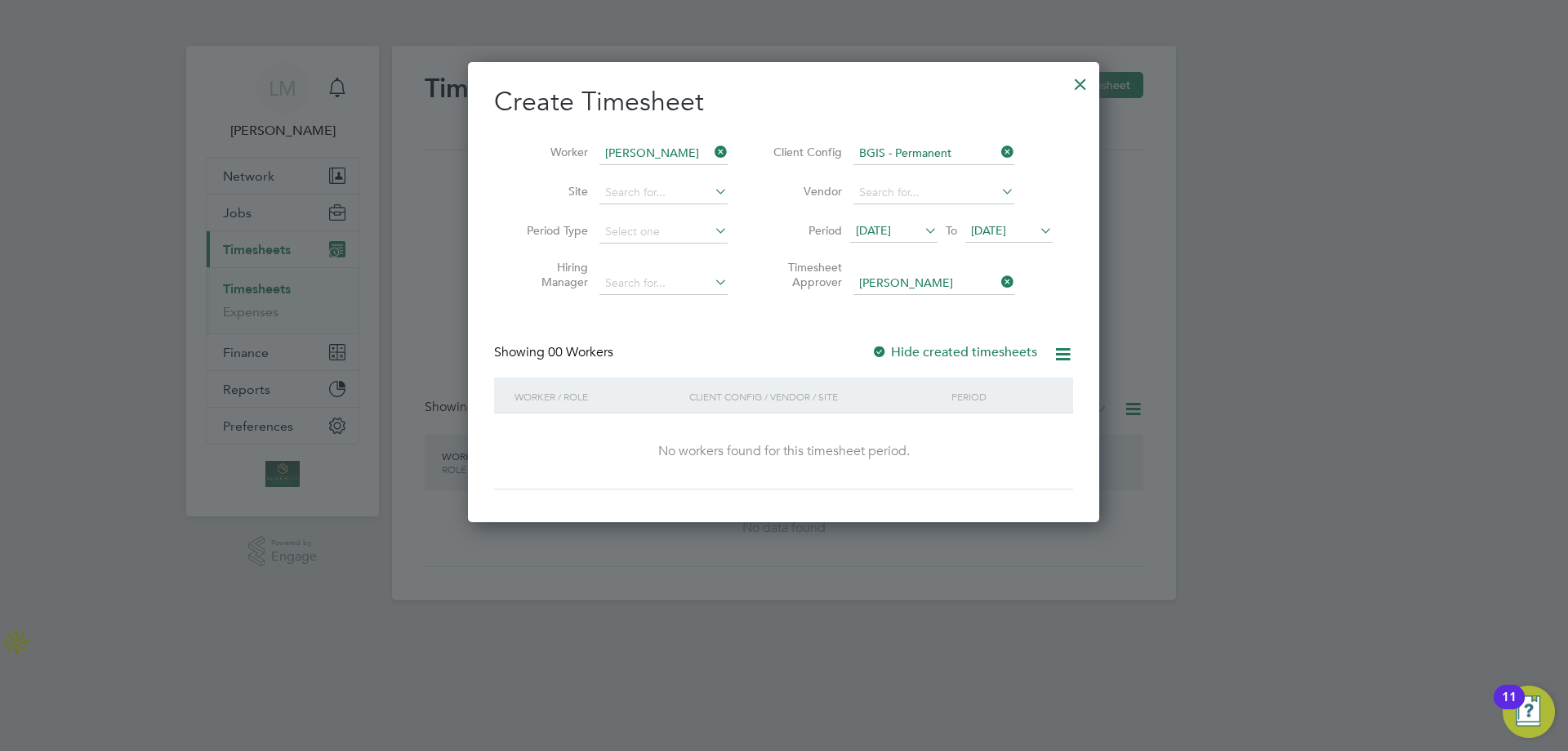
click at [922, 230] on icon at bounding box center [922, 231] width 0 height 23
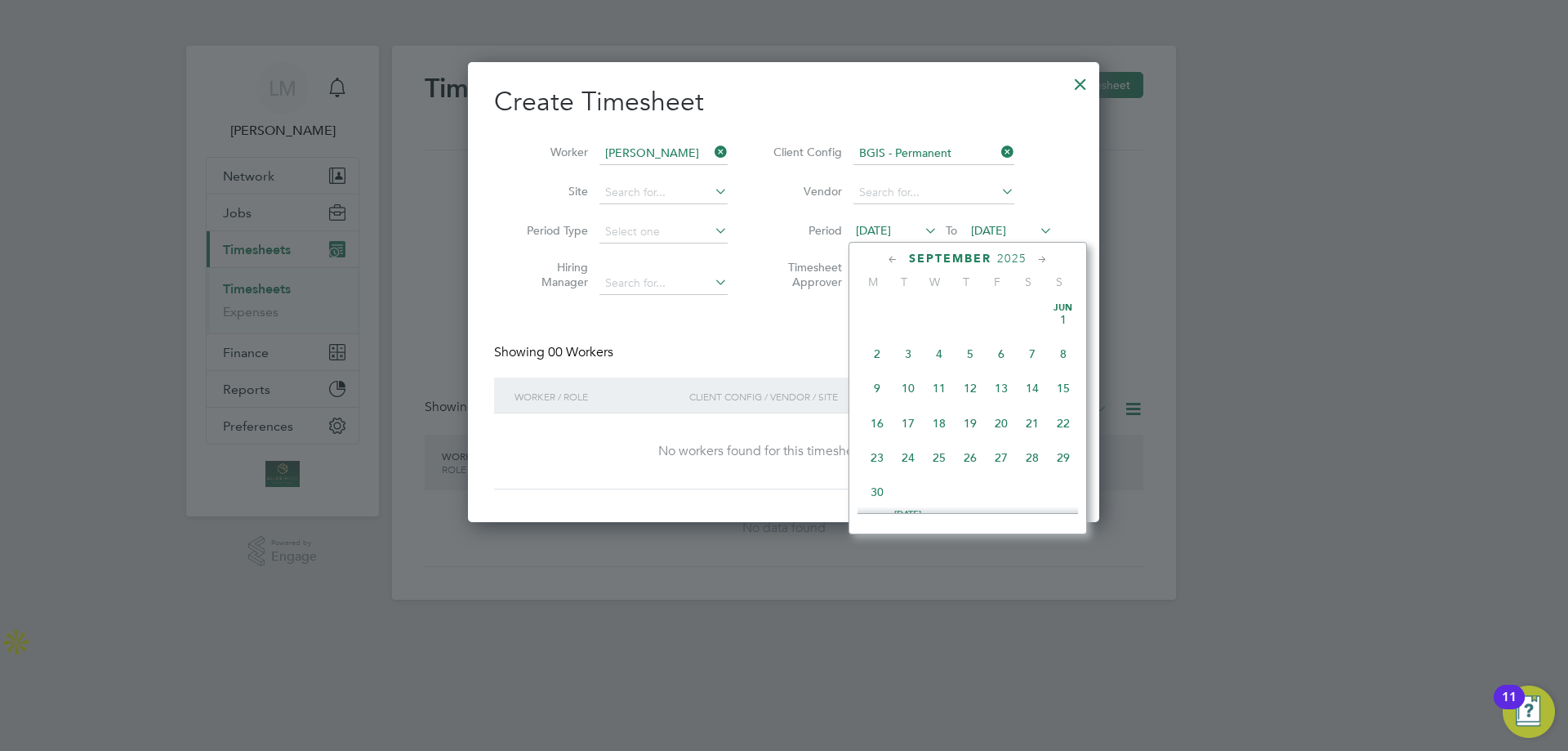
scroll to position [531, 0]
click at [873, 494] on span "29" at bounding box center [877, 478] width 31 height 31
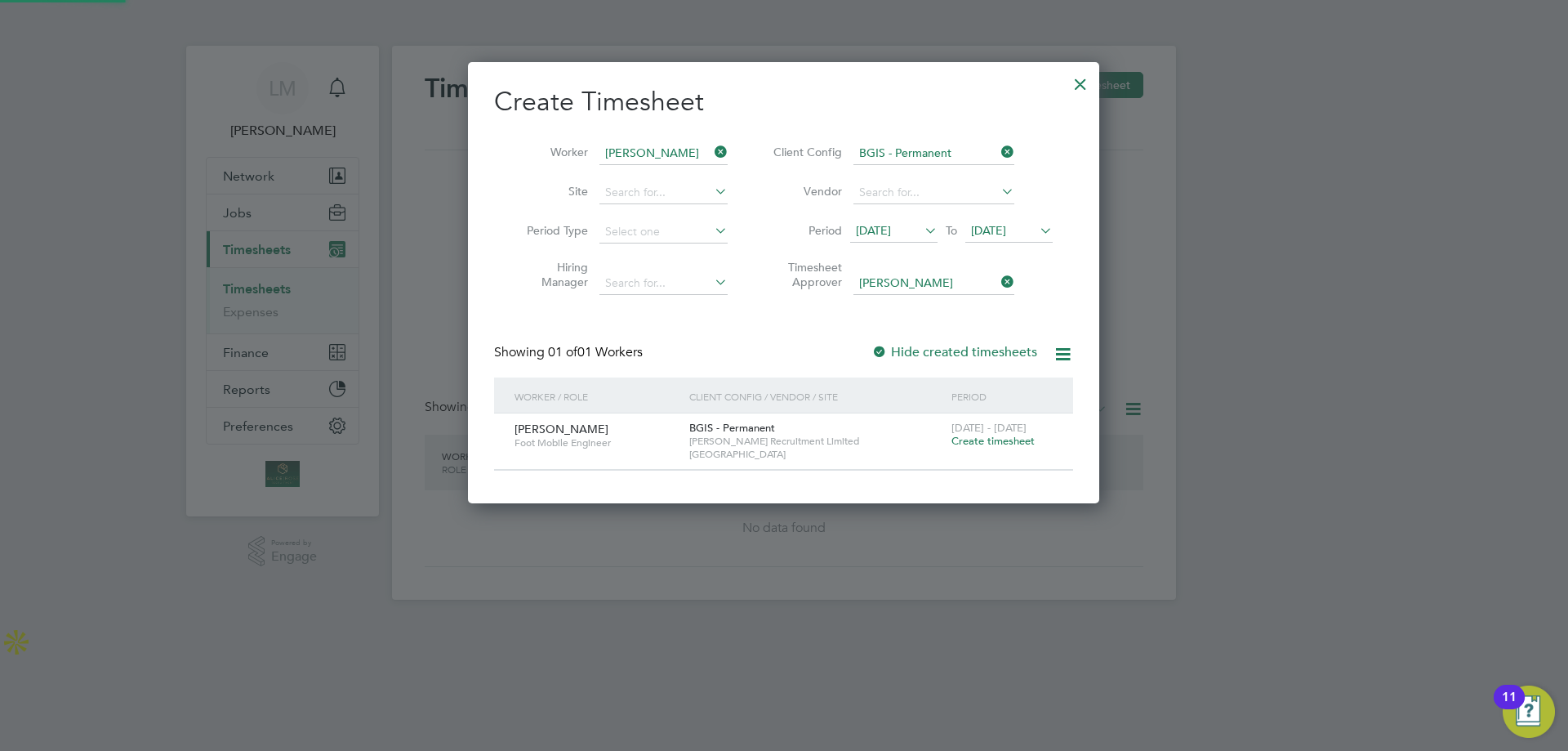
scroll to position [441, 632]
click at [648, 283] on input at bounding box center [664, 284] width 128 height 23
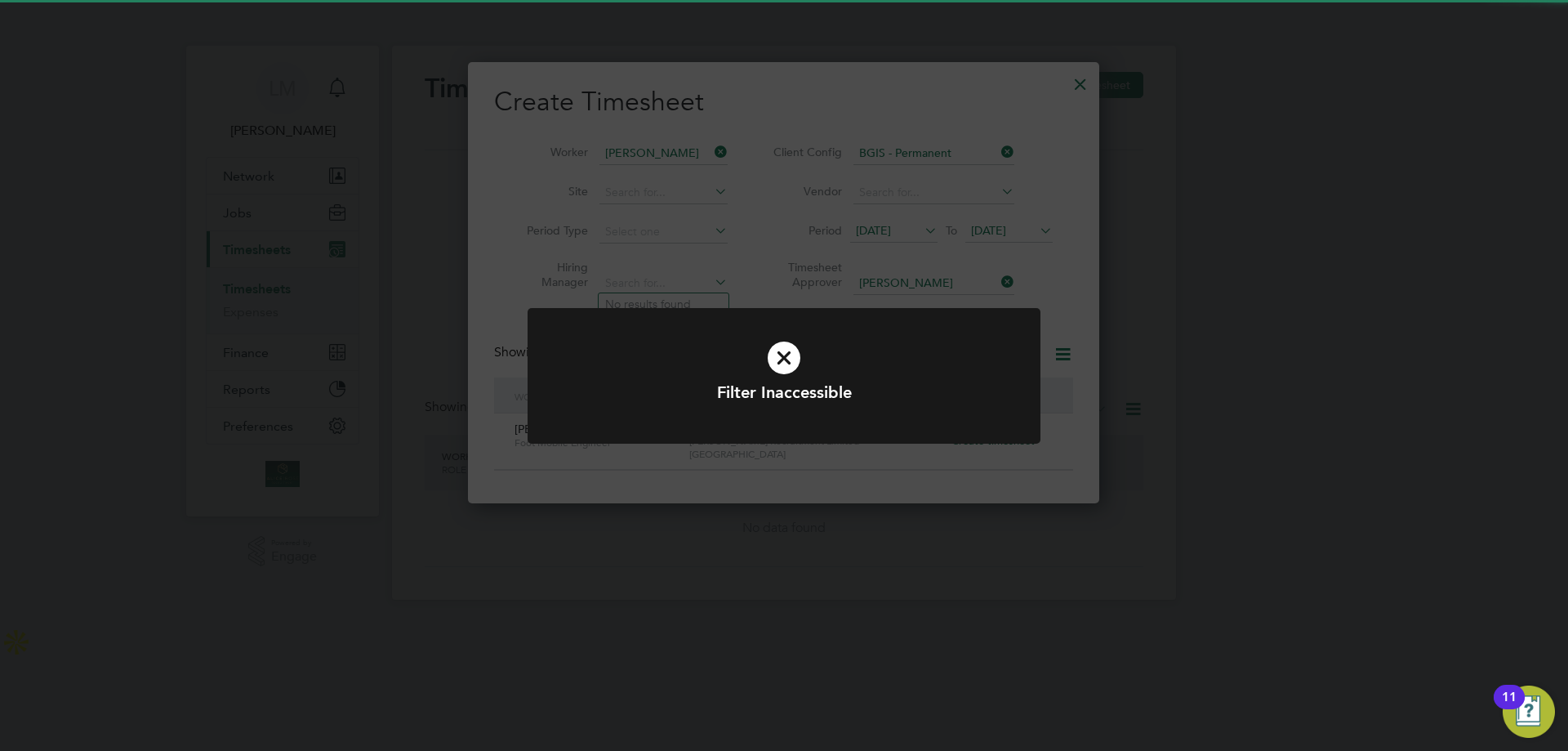
drag, startPoint x: 778, startPoint y: 341, endPoint x: 773, endPoint y: 323, distance: 18.7
click at [778, 331] on icon at bounding box center [784, 358] width 425 height 64
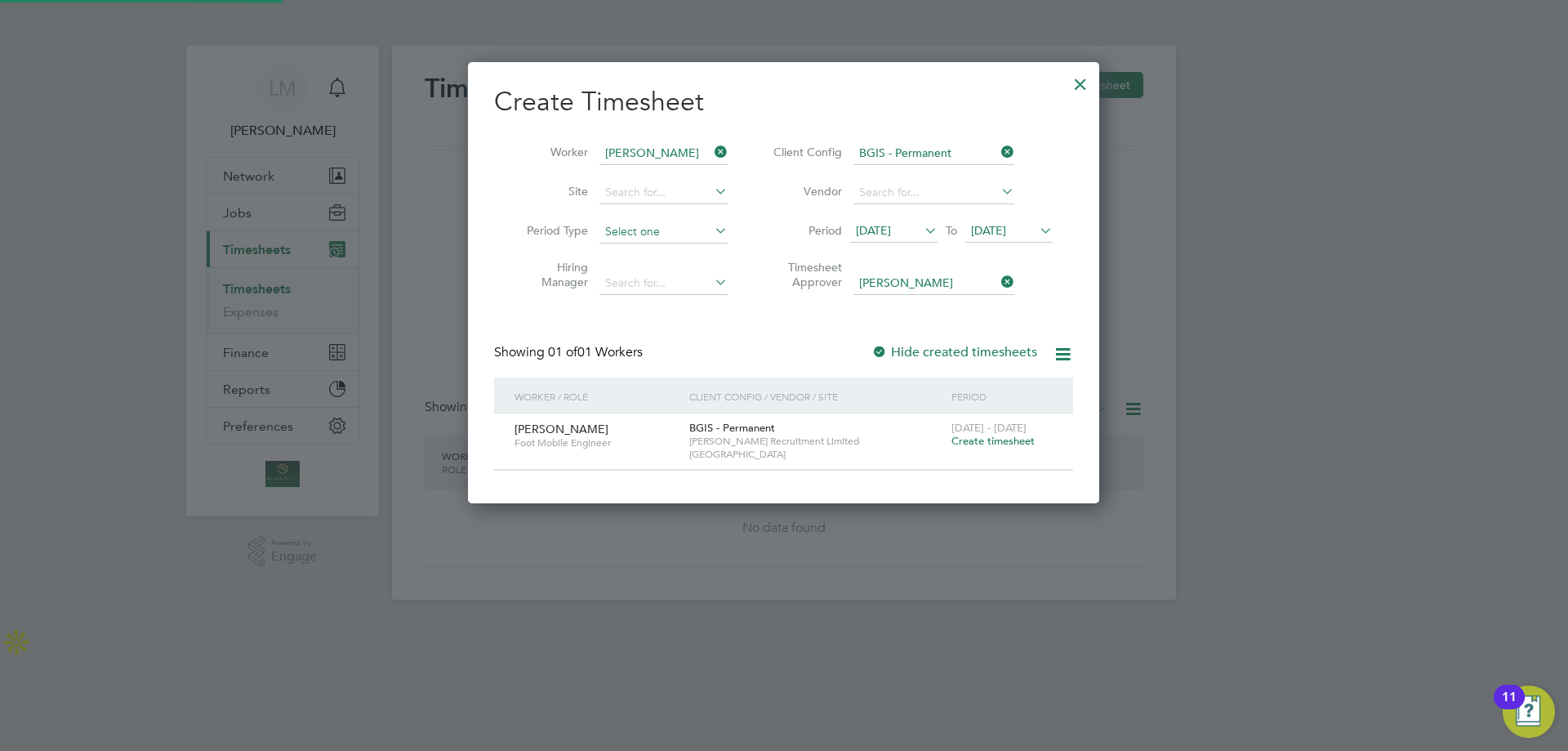
scroll to position [8, 8]
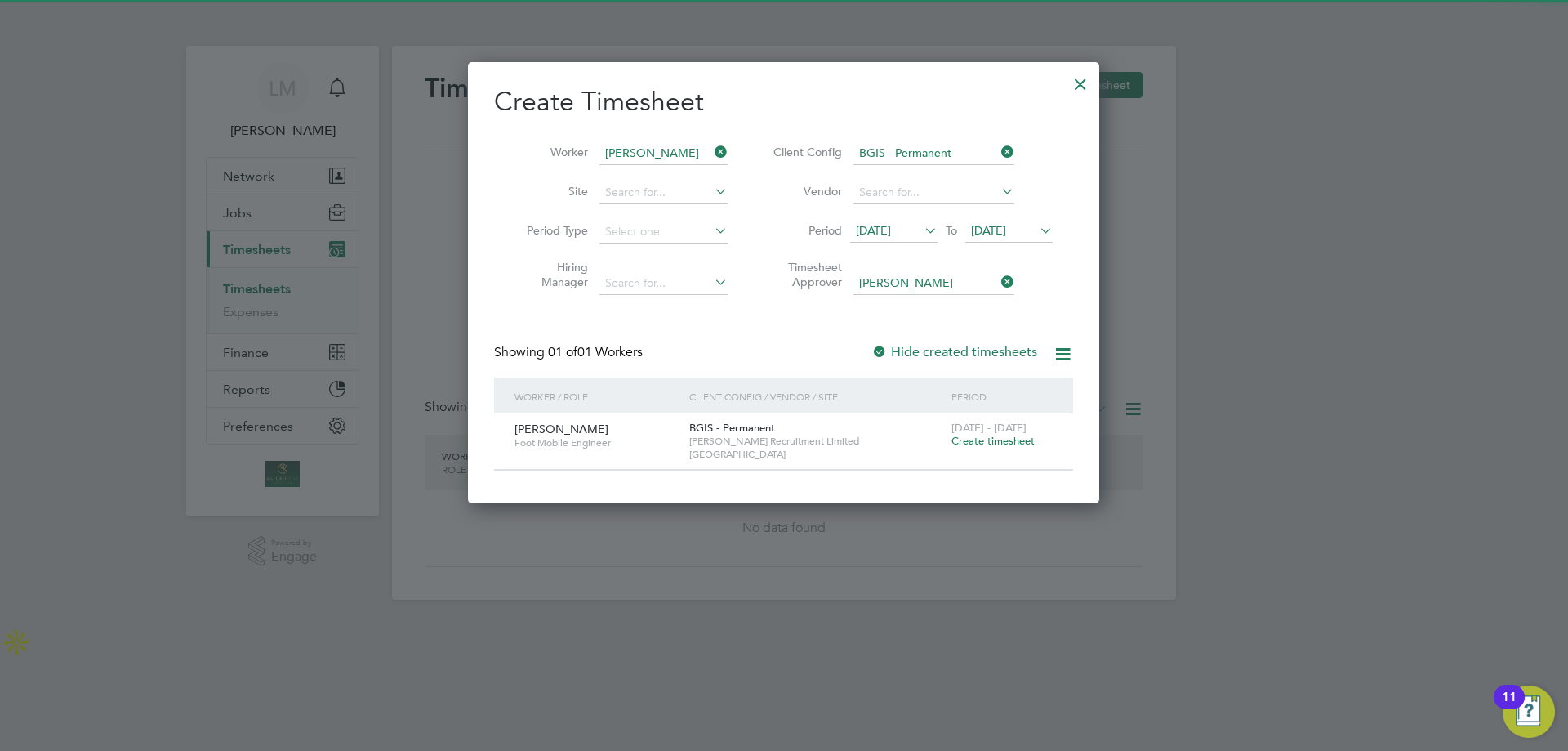
click at [711, 222] on icon at bounding box center [711, 231] width 0 height 23
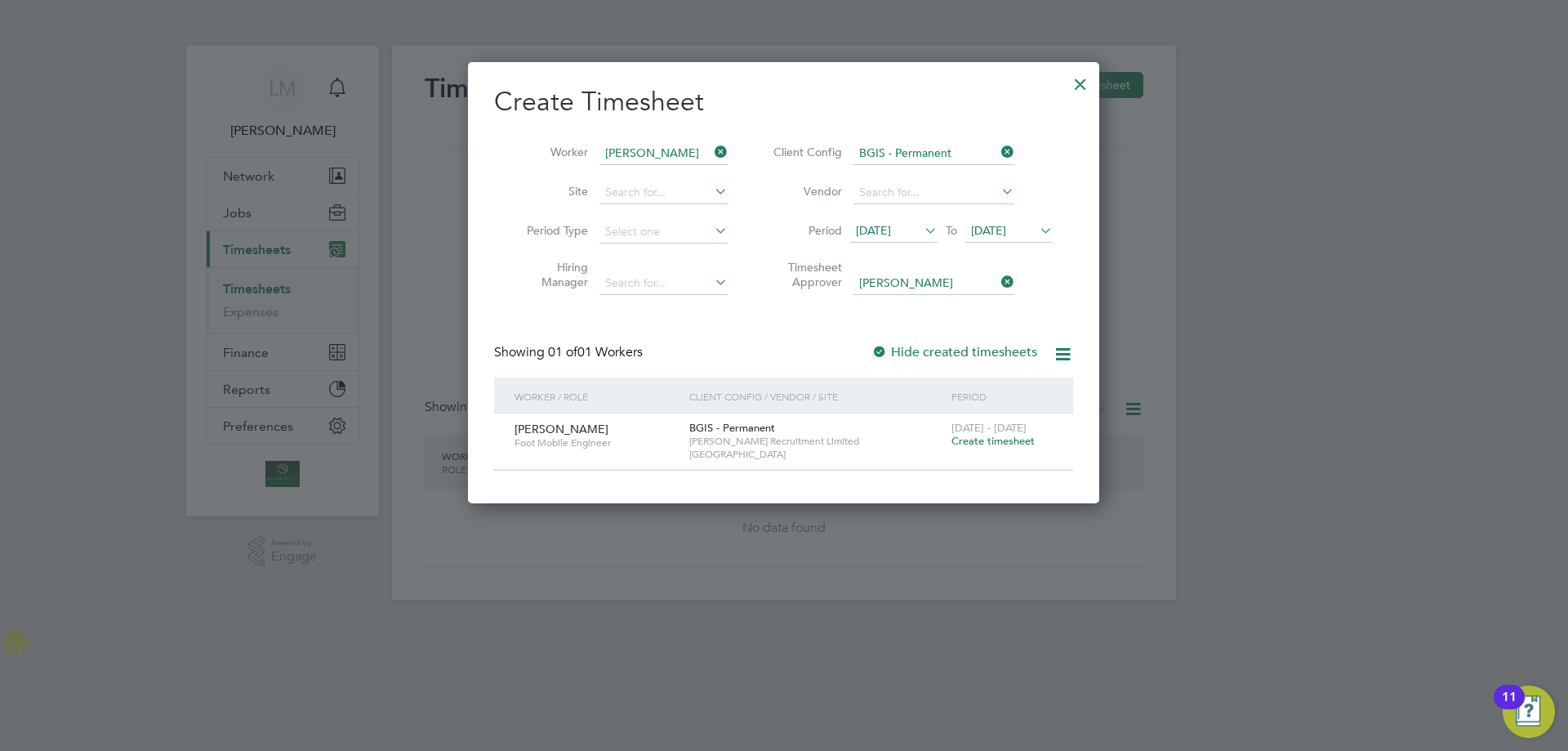
click at [711, 231] on icon at bounding box center [711, 231] width 0 height 23
click at [680, 230] on input at bounding box center [664, 232] width 128 height 23
click at [631, 250] on li "Any" at bounding box center [664, 253] width 129 height 21
type input "Any"
click at [649, 189] on input at bounding box center [664, 193] width 128 height 23
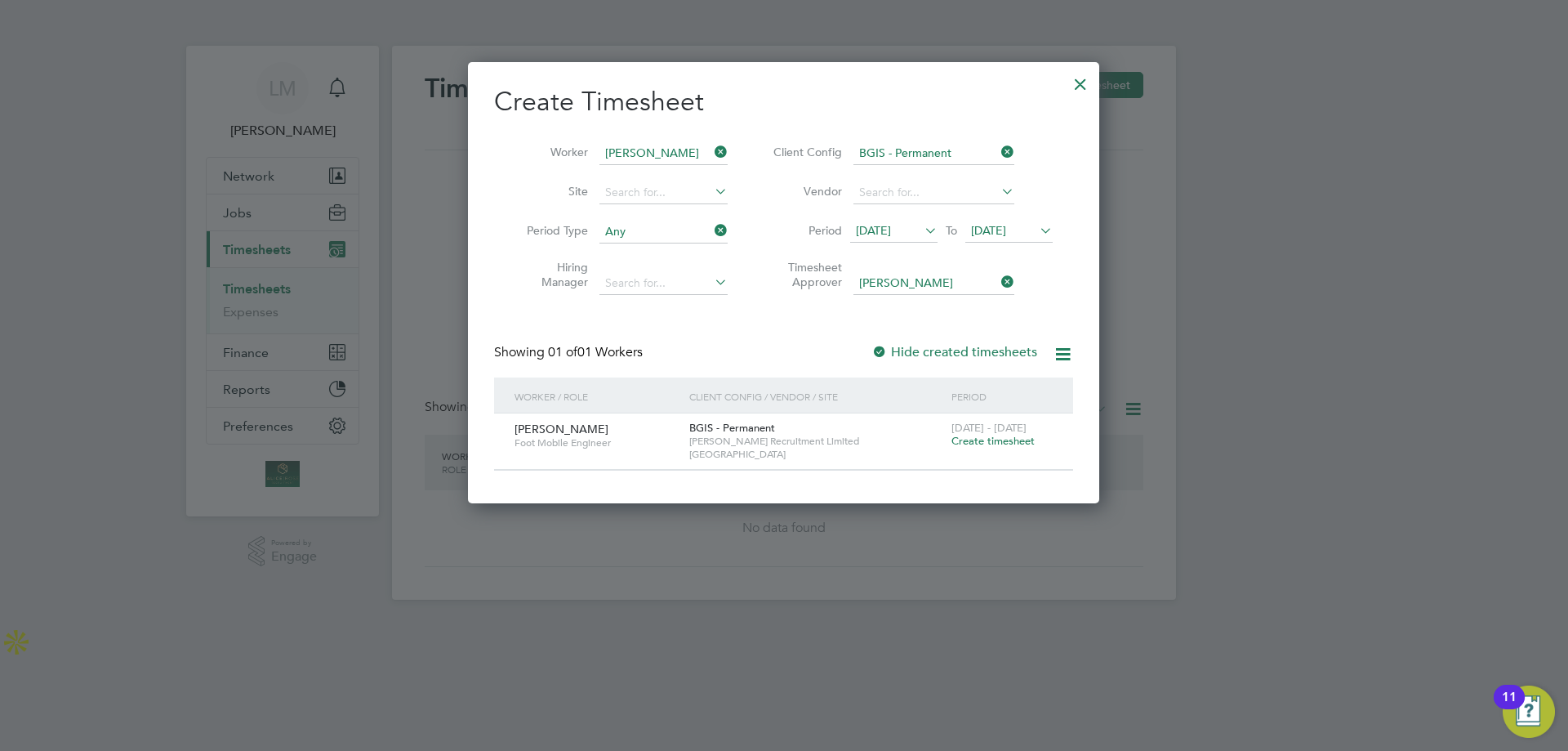
click at [562, 314] on div "Create Timesheet Worker Louis Doctrove Site Period Type Any Hiring Manager Clie…" at bounding box center [783, 277] width 579 height 386
click at [930, 189] on input at bounding box center [933, 193] width 161 height 23
click at [794, 317] on div "Create Timesheet Worker Louis Doctrove Site Period Type Any Hiring Manager Clie…" at bounding box center [783, 277] width 579 height 386
click at [976, 443] on span "Create timesheet" at bounding box center [993, 441] width 83 height 14
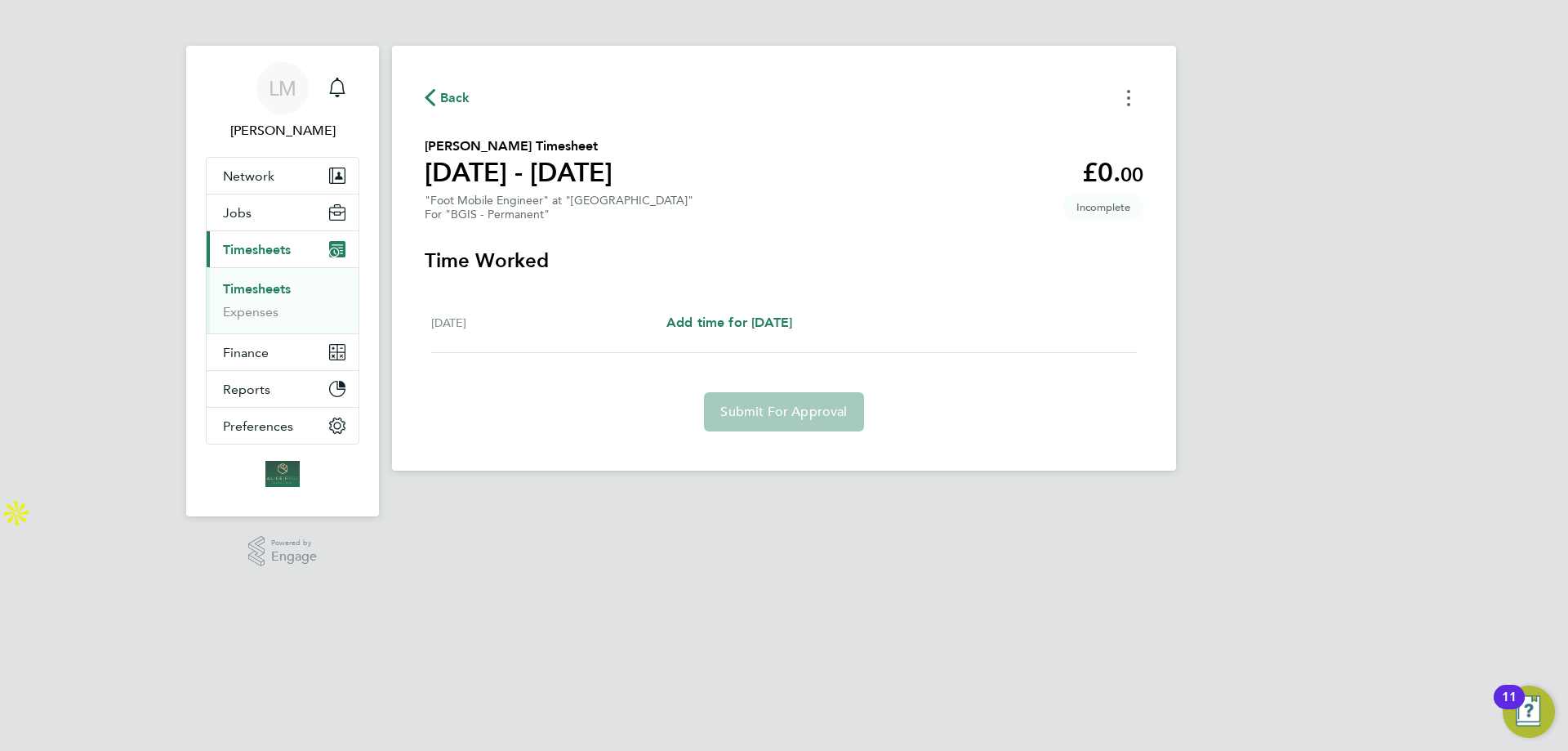
click at [1128, 102] on icon "Timesheets Menu" at bounding box center [1128, 98] width 3 height 16
click at [852, 216] on section "Louis Doctrove's Timesheet 29 Sept - 05 Oct 2025 £0. 00 "Foot Mobile Engineer" …" at bounding box center [784, 179] width 719 height 85
click at [525, 191] on section "Louis Doctrove's Timesheet 29 Sept - 05 Oct 2025 £0. 00 "Foot Mobile Engineer" …" at bounding box center [784, 179] width 719 height 85
click at [709, 319] on span "Add time for Mon 29 Sep" at bounding box center [729, 322] width 126 height 15
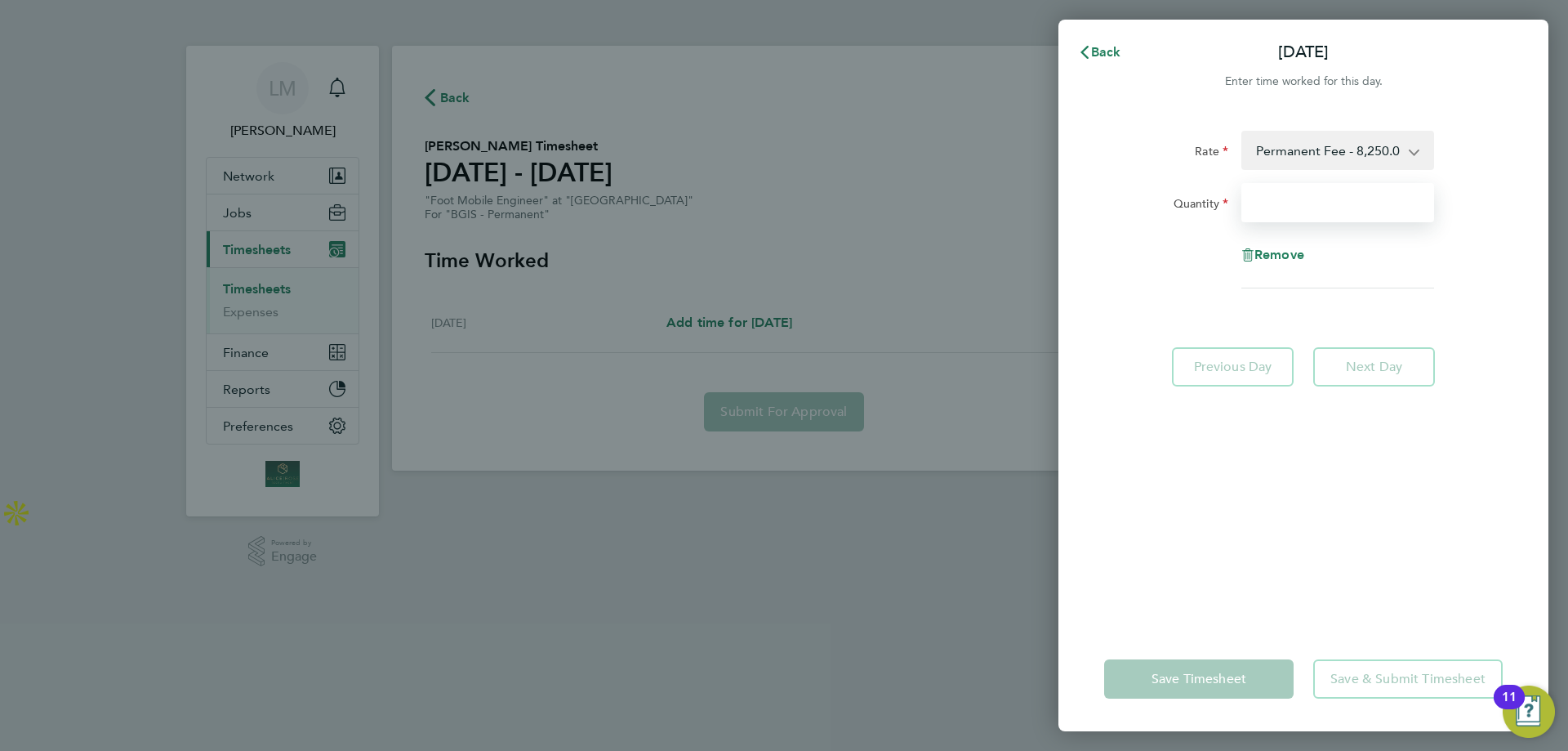
click at [1318, 209] on input "Quantity" at bounding box center [1338, 202] width 193 height 40
type input "1"
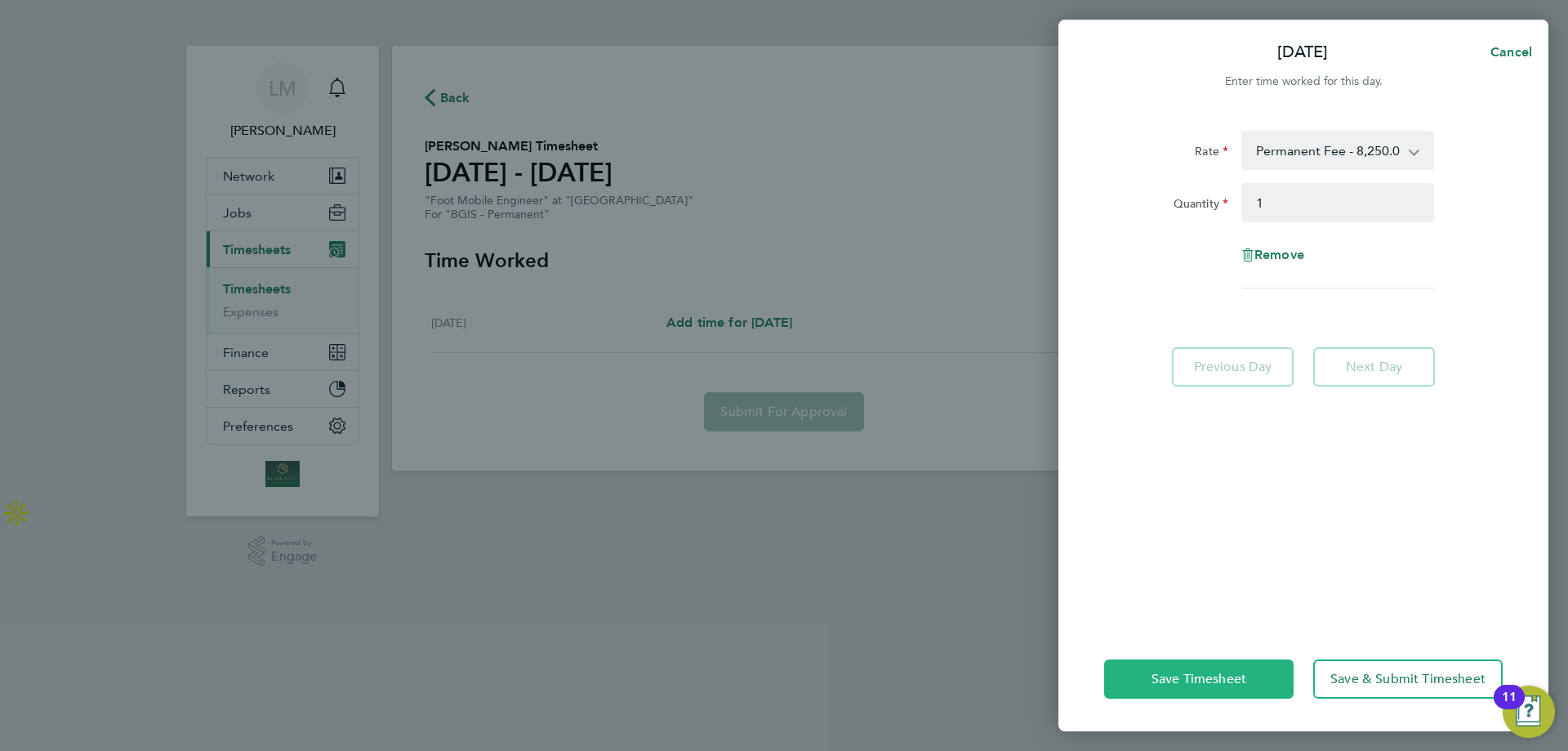
click at [1198, 683] on span "Save Timesheet" at bounding box center [1199, 679] width 95 height 16
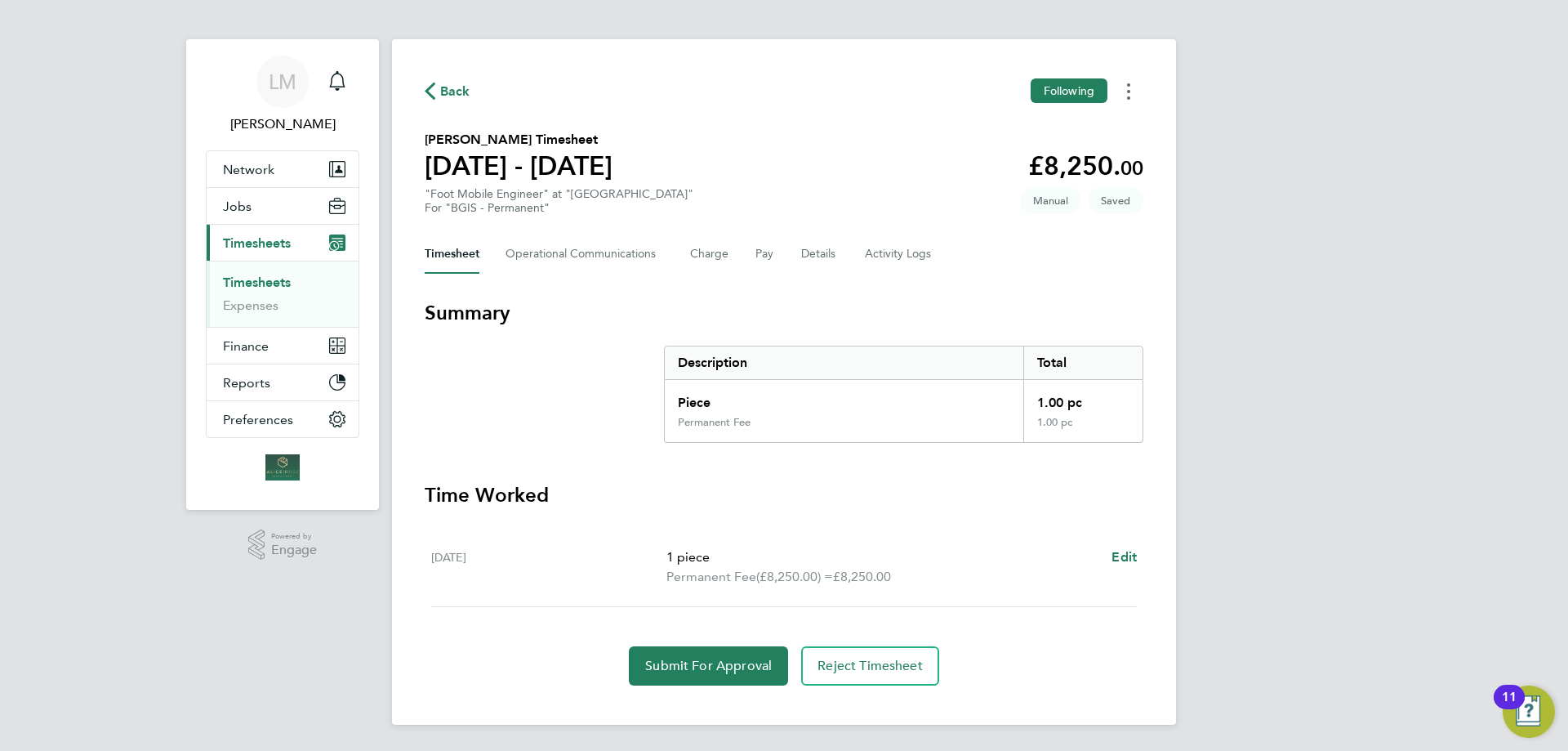
click at [1124, 91] on button "Timesheets Menu" at bounding box center [1128, 91] width 29 height 25
click at [838, 219] on div "Back Following Mark as absent Download timesheet Louis Doctrove's Timesheet 29 …" at bounding box center [784, 382] width 784 height 685
click at [613, 158] on h1 "[DATE] - [DATE]" at bounding box center [519, 166] width 187 height 33
click at [452, 88] on span "Back" at bounding box center [455, 92] width 30 height 19
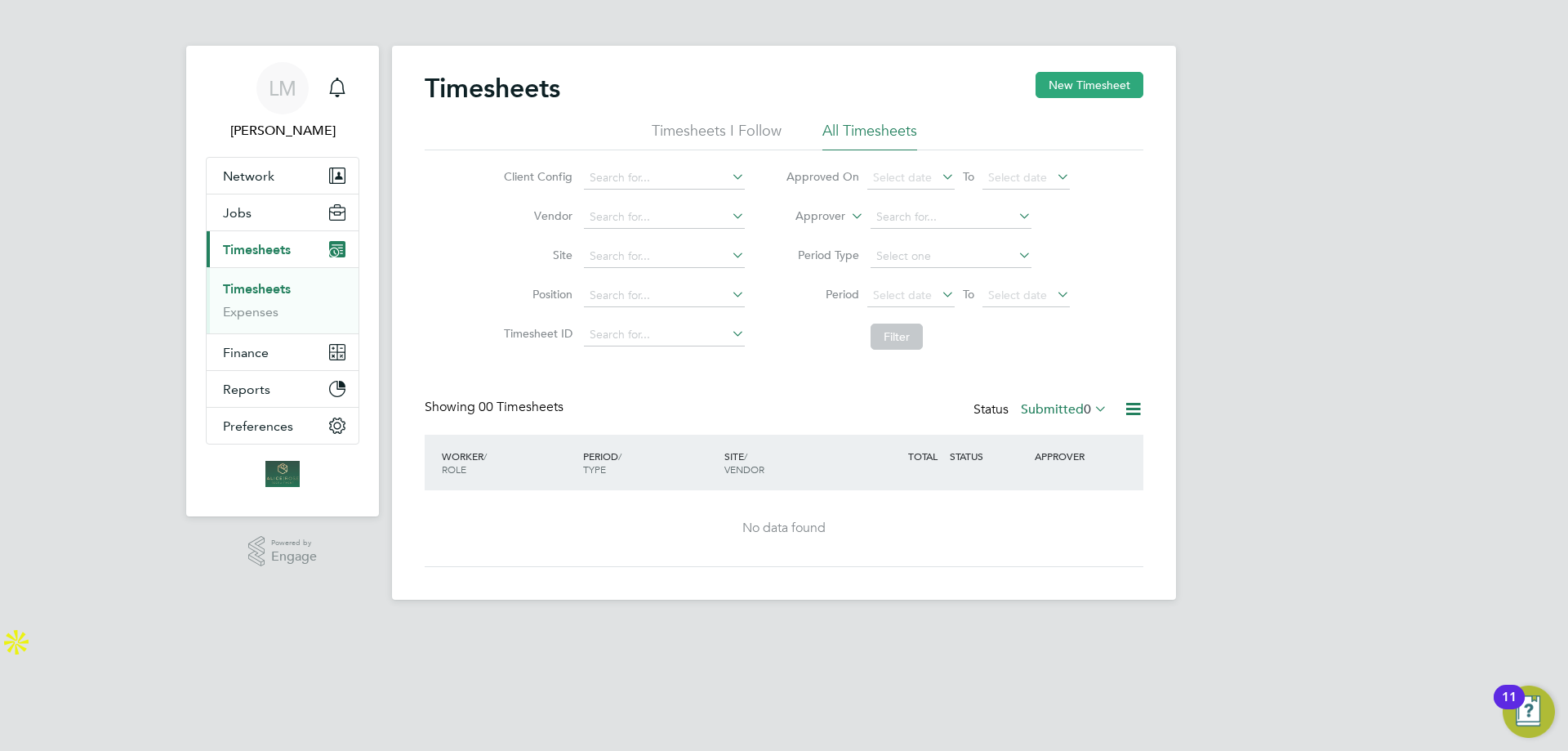
click at [1062, 84] on button "New Timesheet" at bounding box center [1090, 84] width 108 height 26
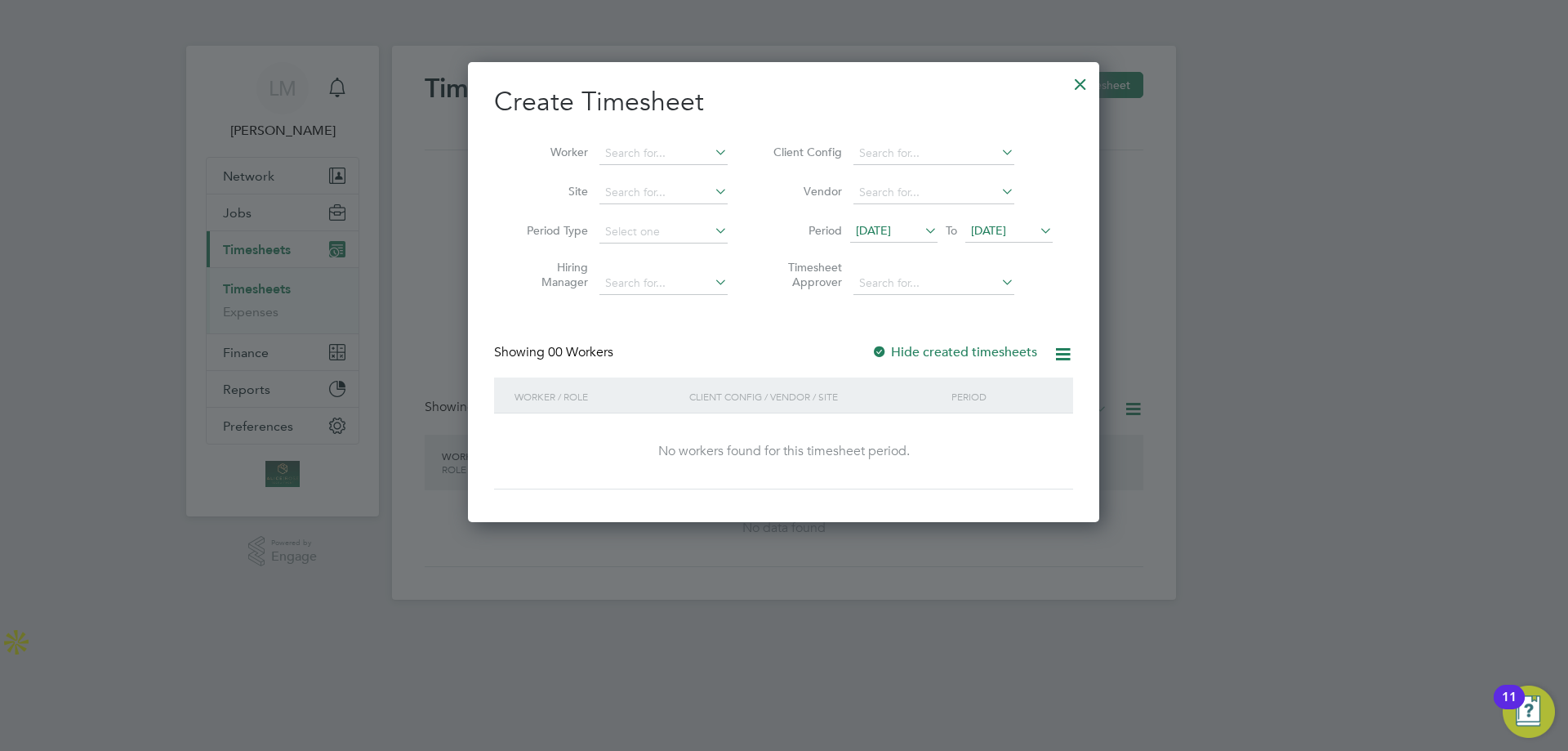
click at [654, 131] on div "Worker Site Period Type Hiring Manager Client Config Vendor Period 11 Sep 2025 …" at bounding box center [783, 214] width 579 height 177
click at [658, 151] on input at bounding box center [664, 154] width 128 height 23
click at [665, 187] on li "Louis Doctrove" at bounding box center [676, 197] width 156 height 22
type input "[PERSON_NAME]"
click at [898, 153] on input at bounding box center [933, 154] width 161 height 23
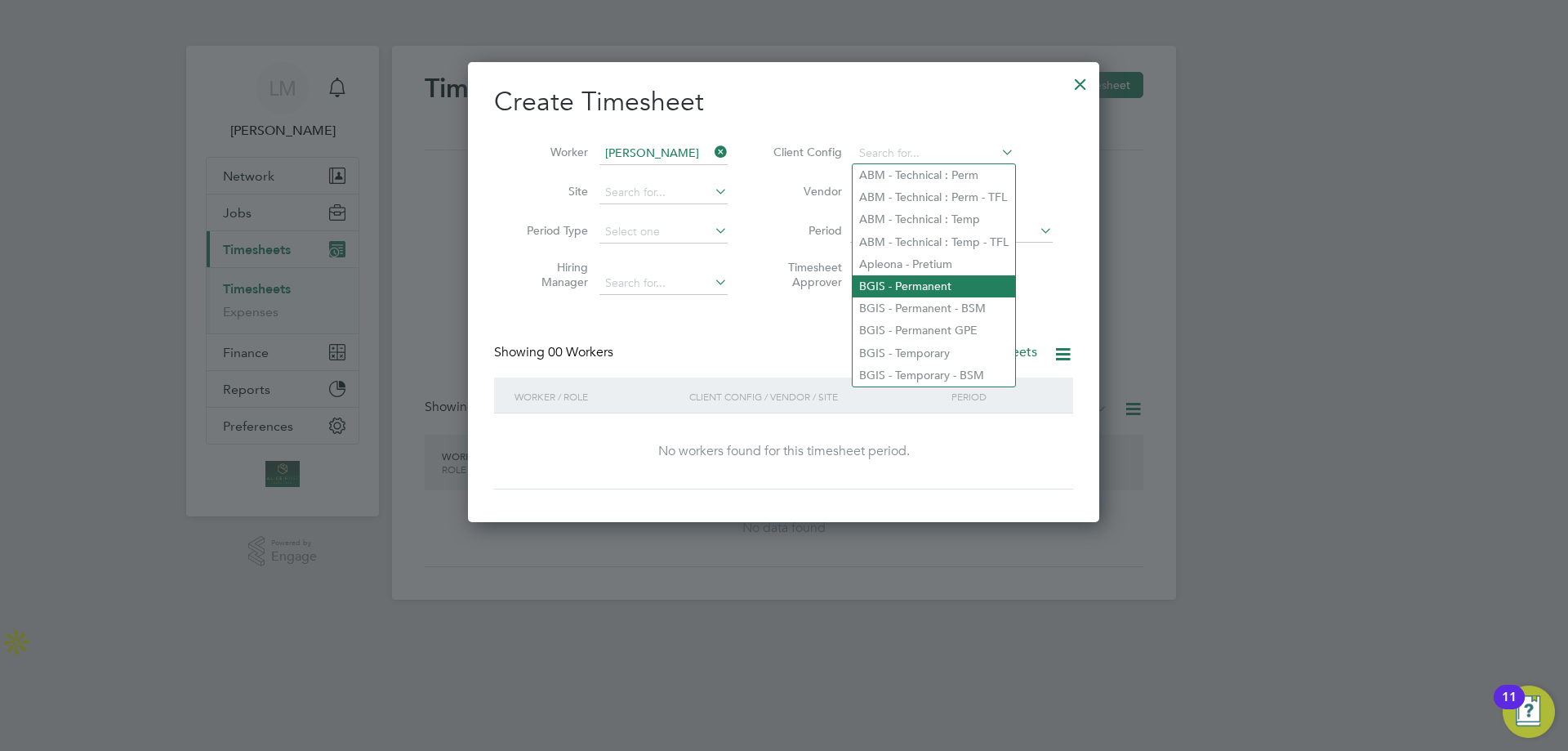
click at [917, 283] on li "BGIS - Permanent" at bounding box center [934, 286] width 162 height 22
type input "BGIS - Permanent"
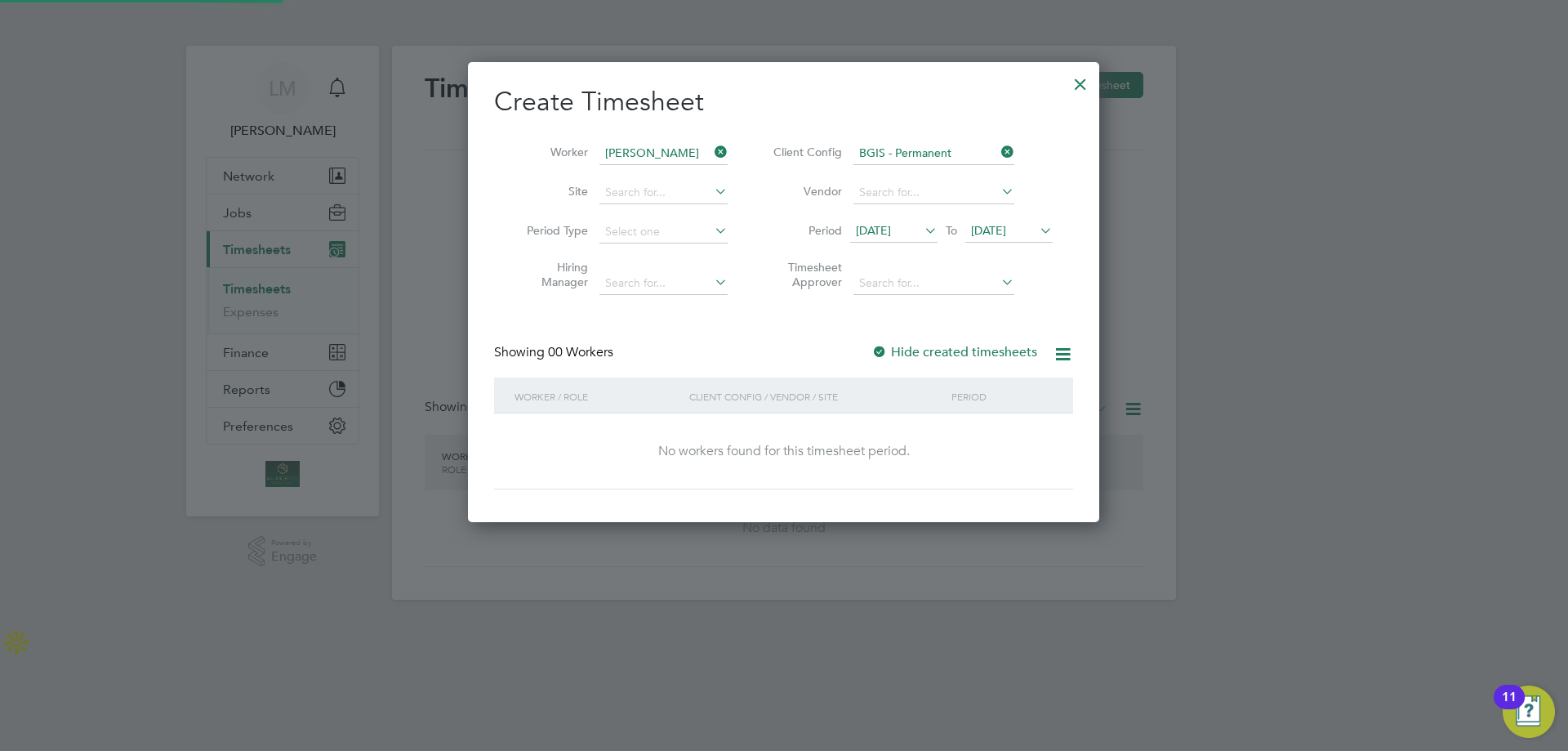
click at [891, 225] on span "[DATE]" at bounding box center [873, 230] width 35 height 14
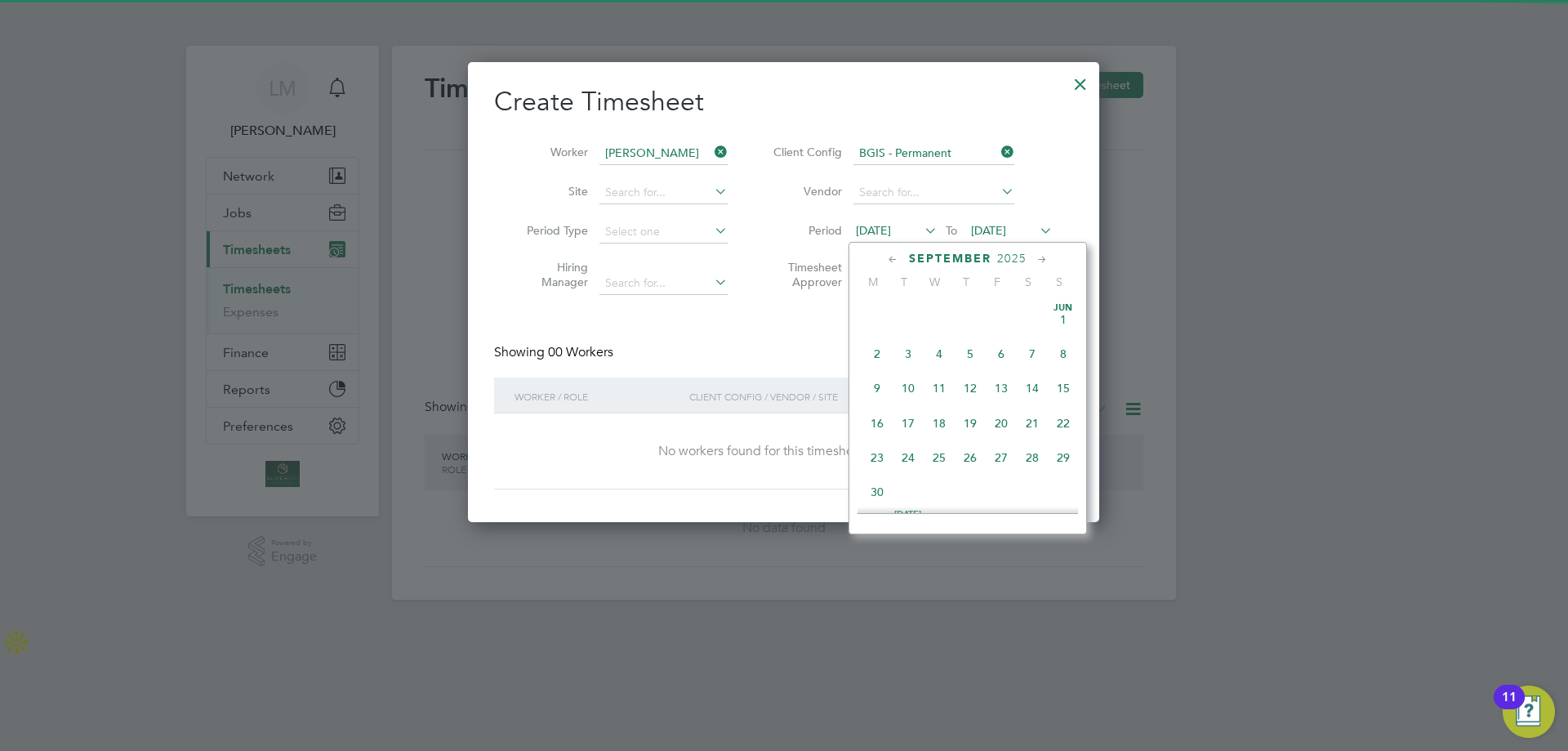
scroll to position [531, 0]
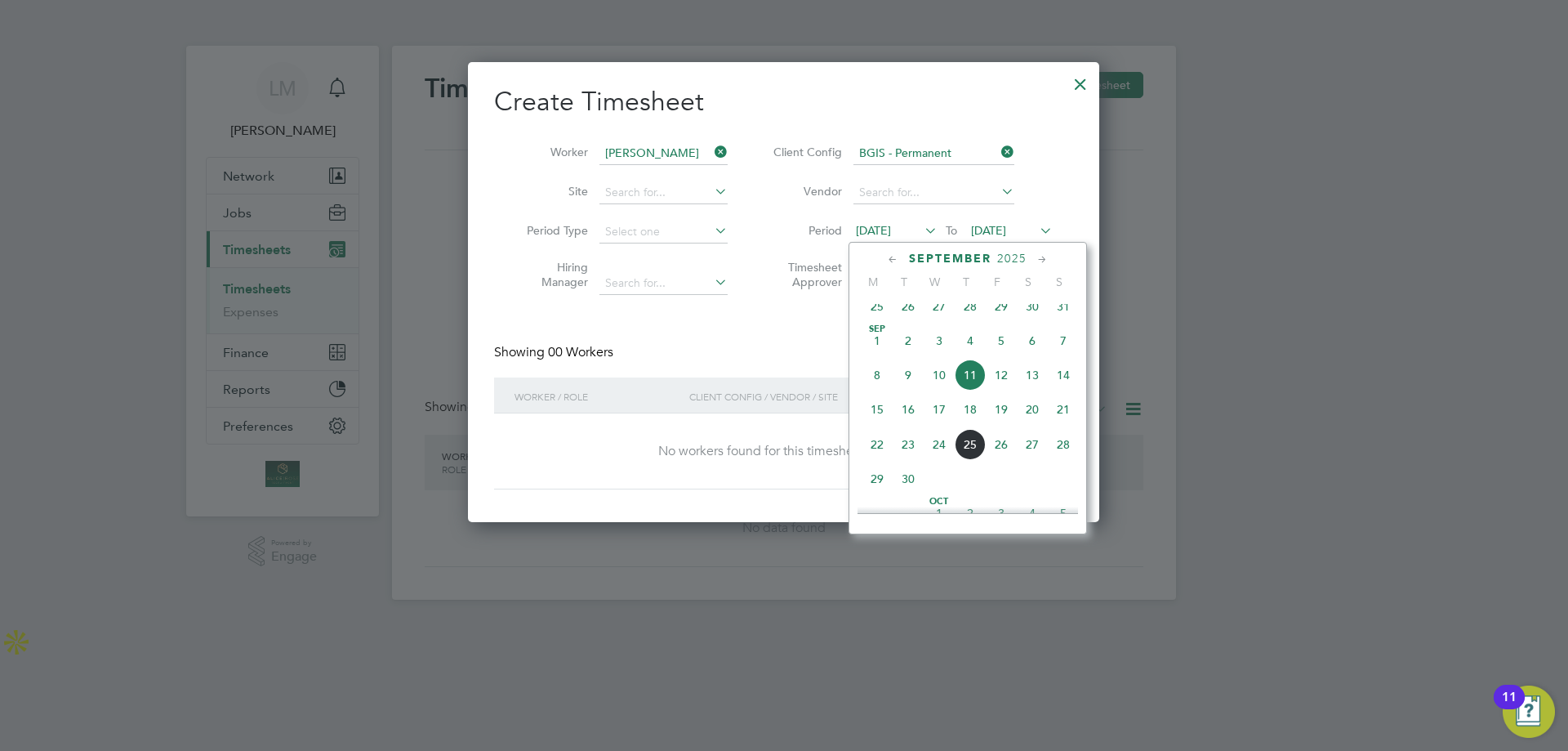
click at [878, 489] on span "29" at bounding box center [877, 478] width 31 height 31
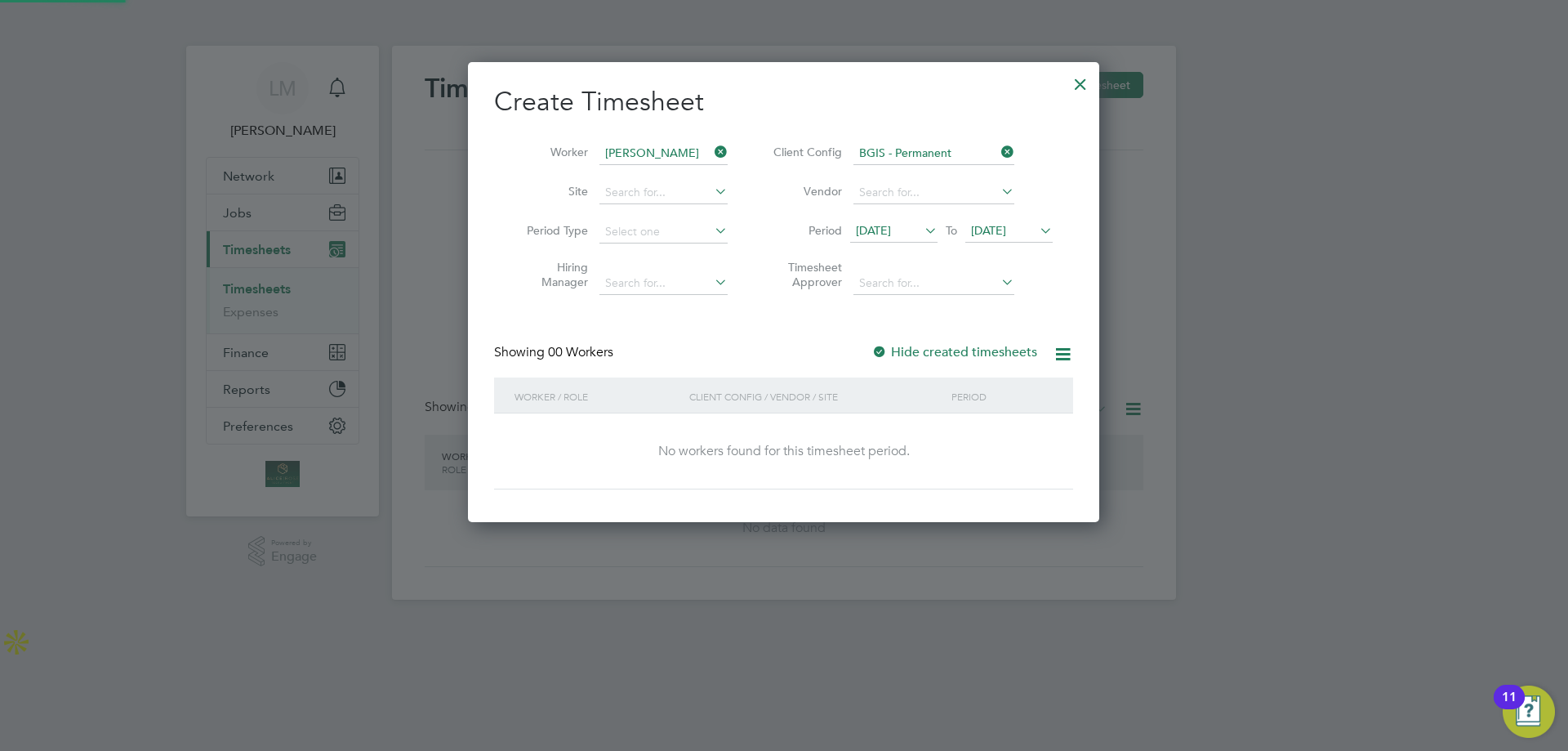
scroll to position [461, 632]
click at [990, 235] on span "[DATE]" at bounding box center [988, 230] width 35 height 14
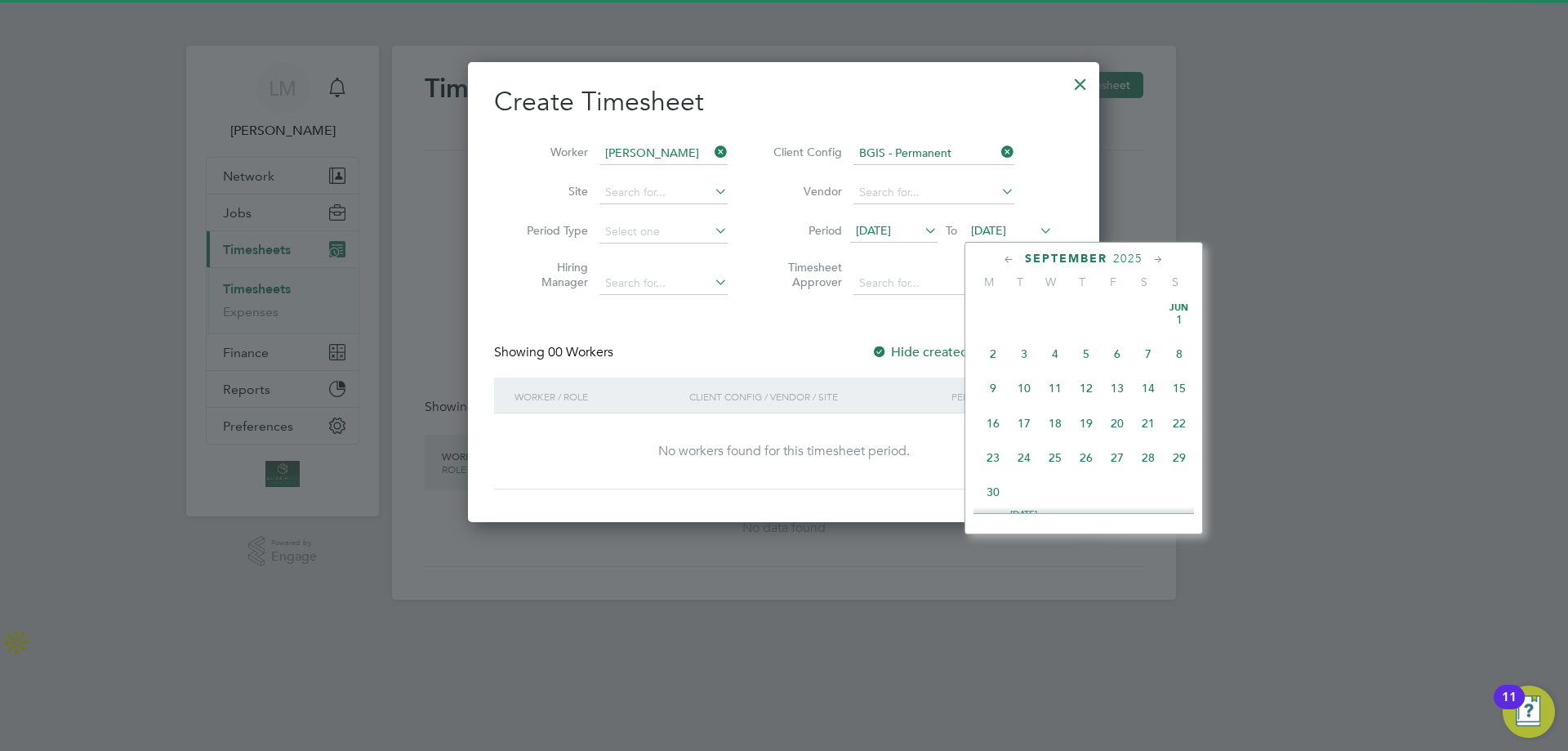
scroll to position [637, 0]
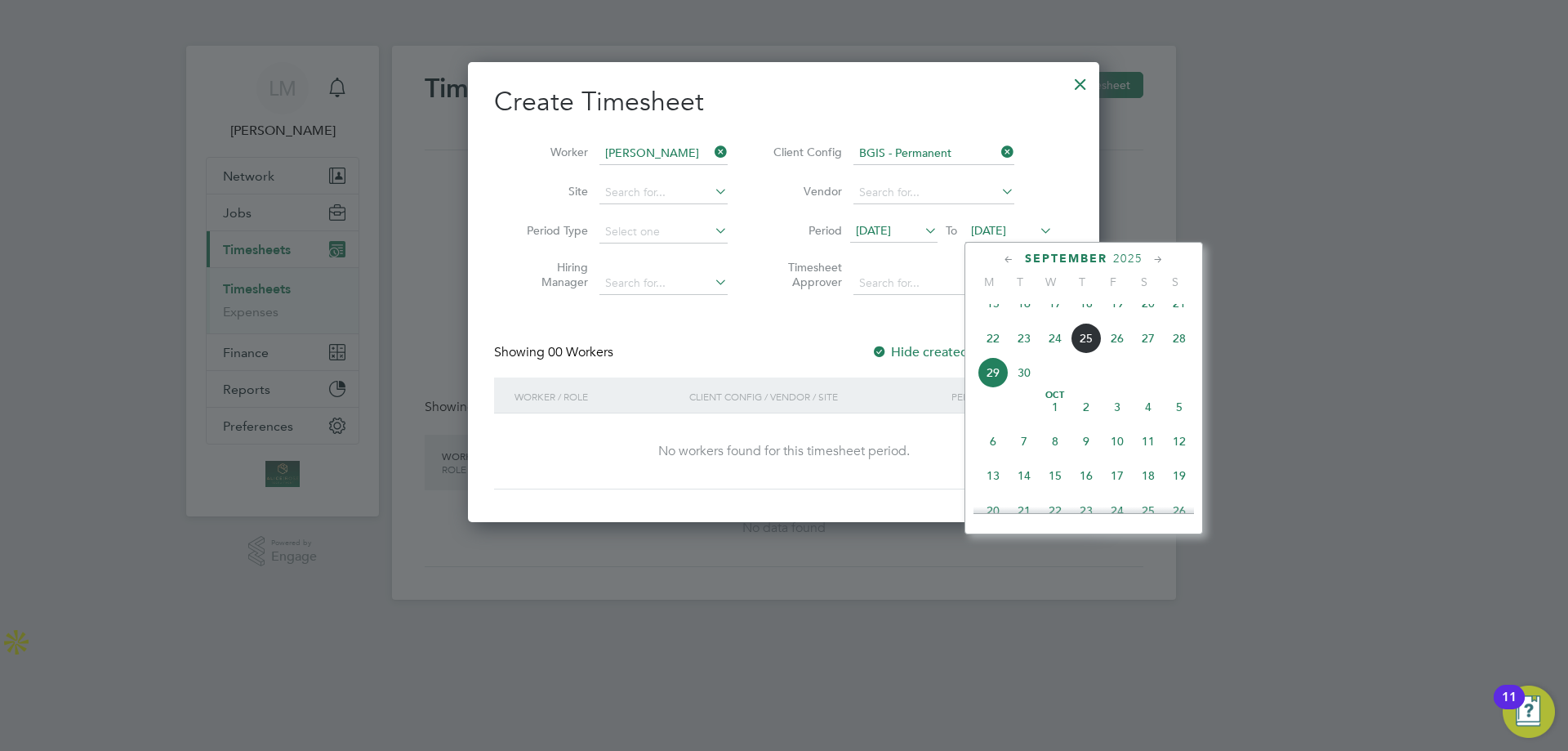
click at [996, 389] on span "29" at bounding box center [993, 372] width 31 height 31
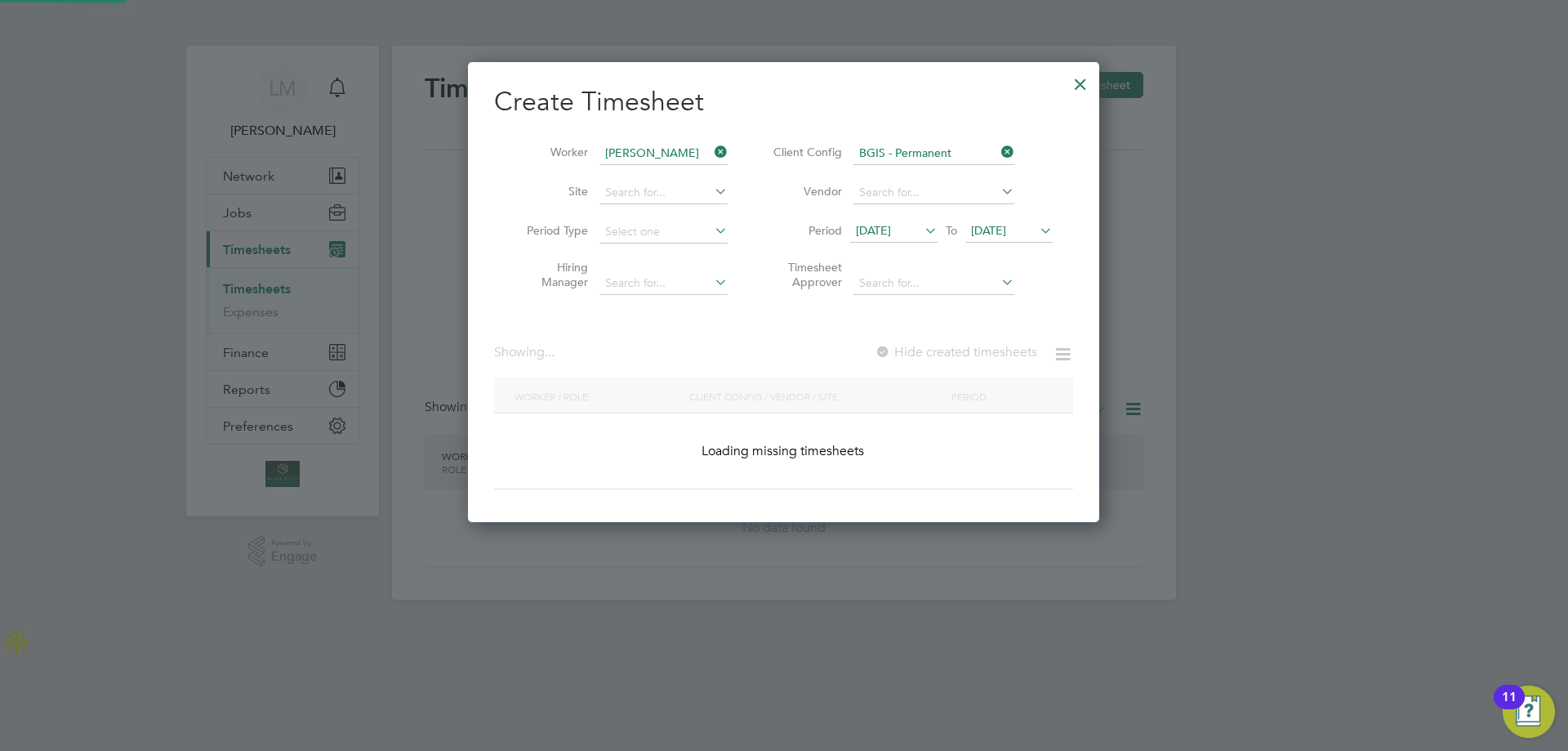
scroll to position [8, 8]
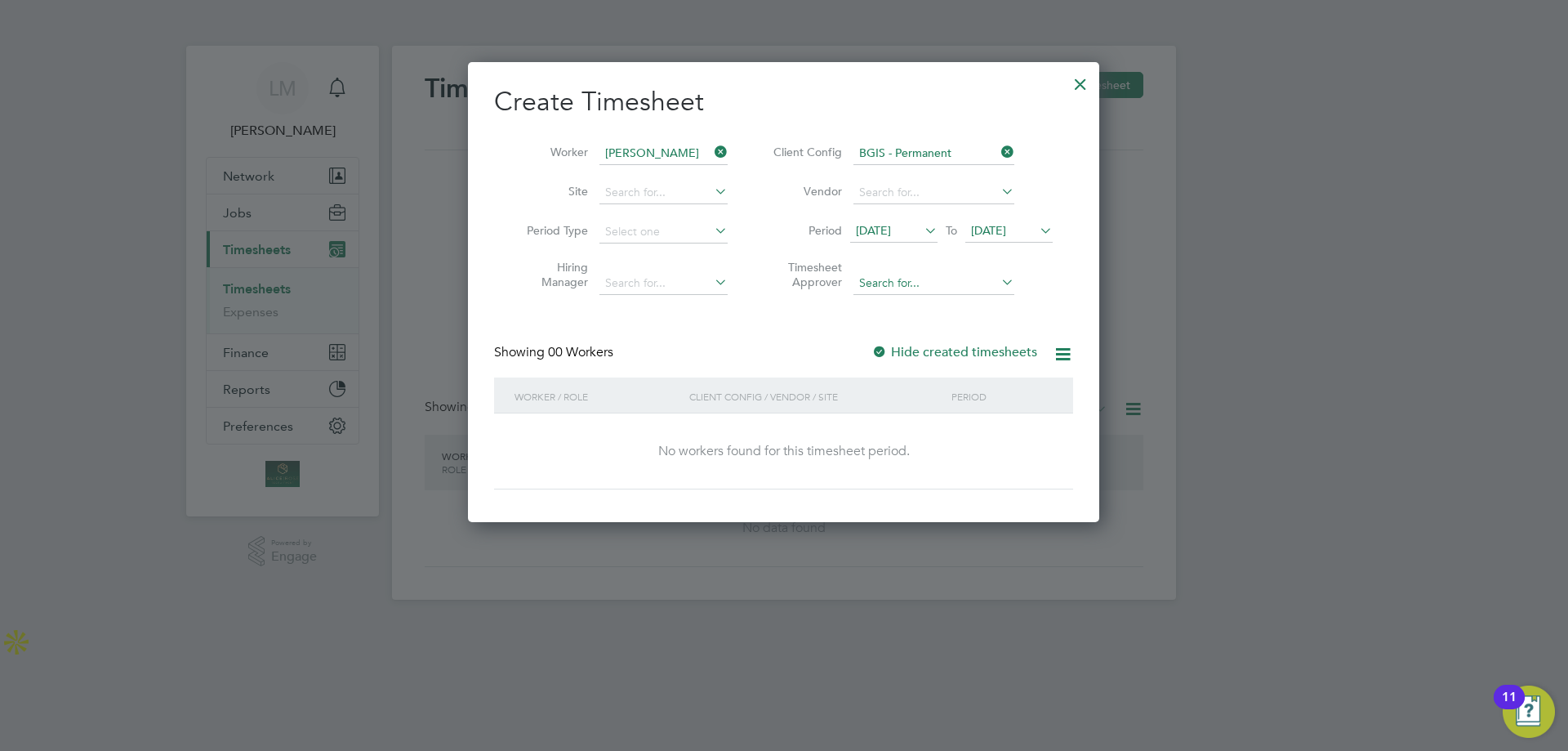
click at [918, 283] on input at bounding box center [933, 284] width 161 height 23
click at [885, 299] on b "Hamza" at bounding box center [877, 304] width 37 height 14
type input "[PERSON_NAME]"
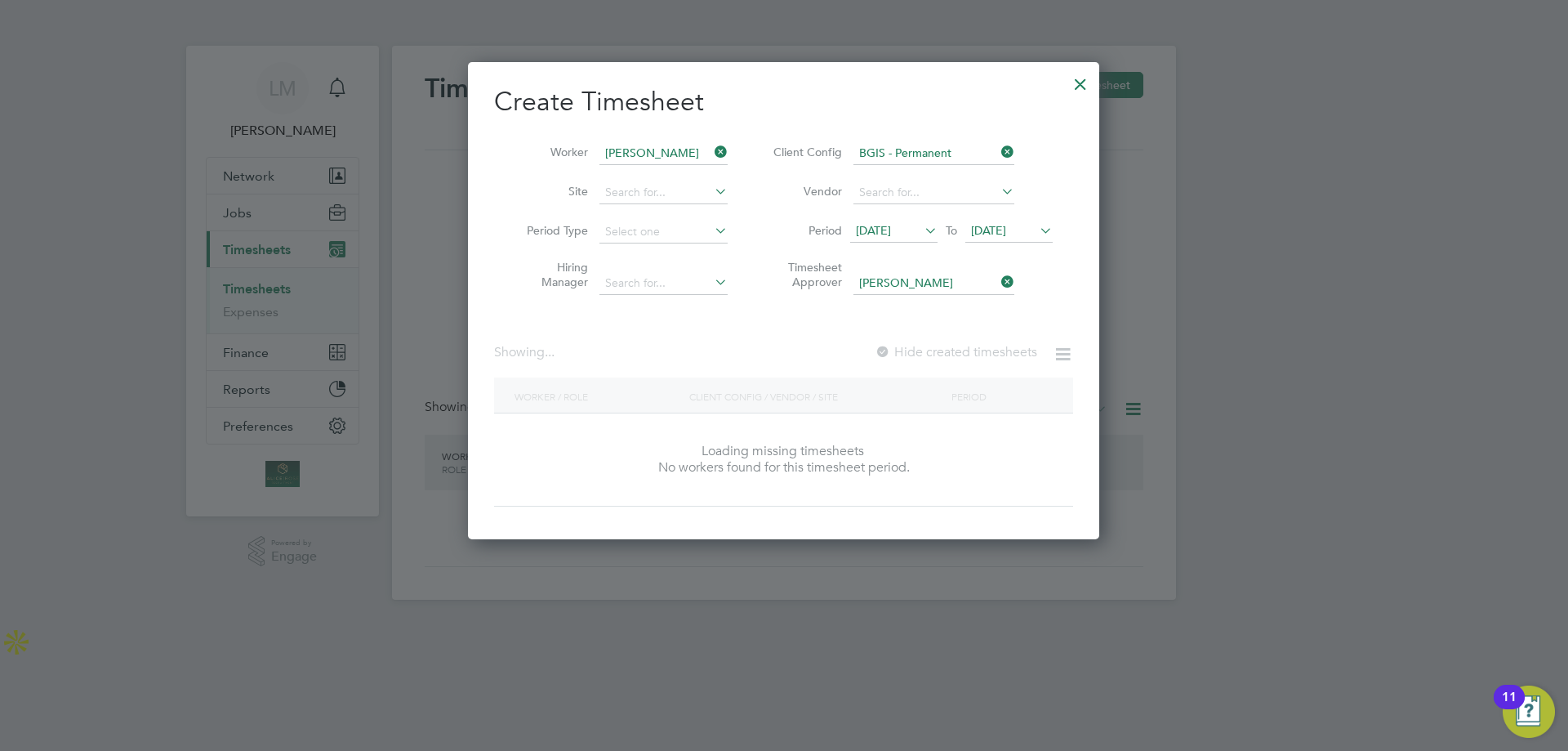
scroll to position [461, 632]
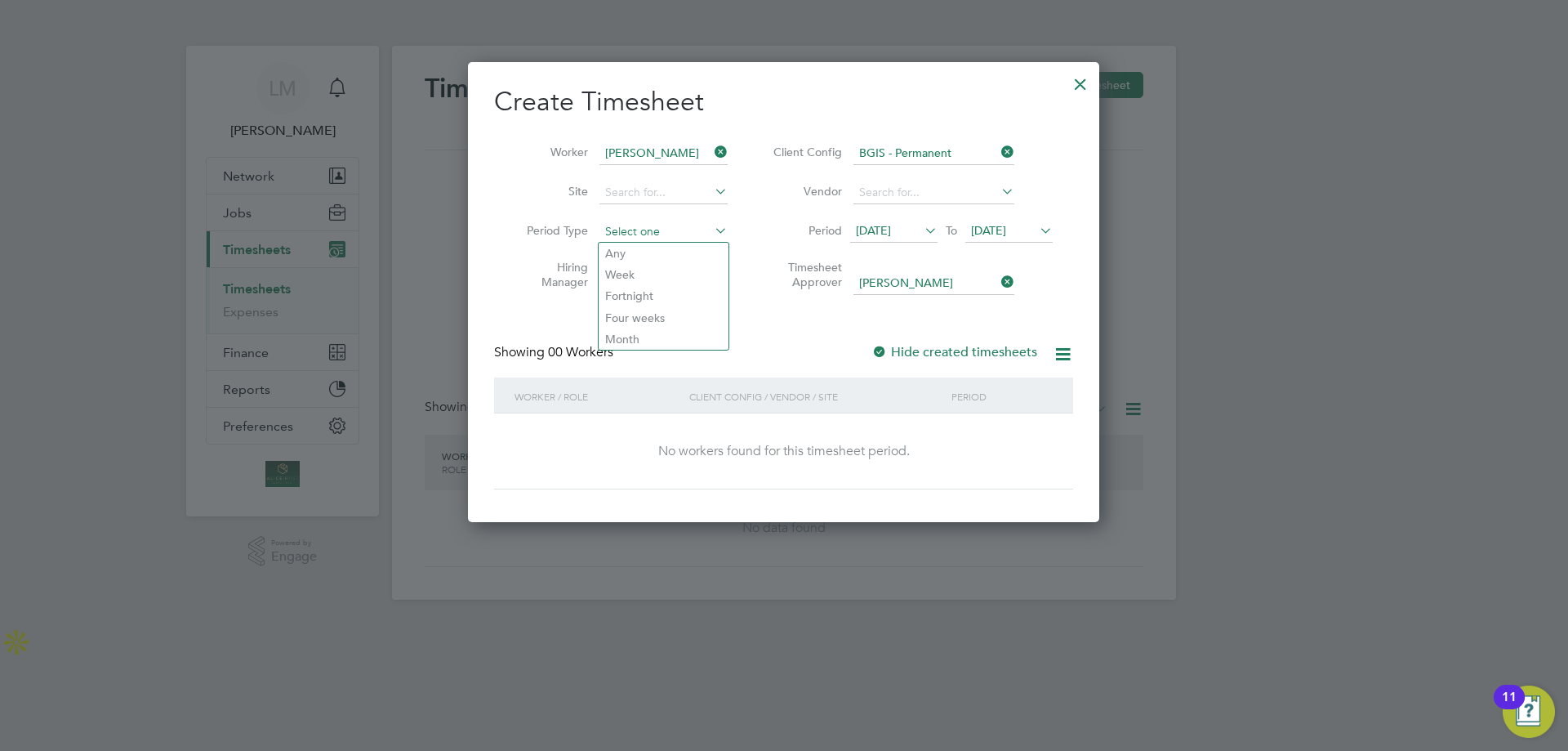
click at [638, 230] on input at bounding box center [664, 232] width 128 height 23
click at [637, 188] on input at bounding box center [664, 193] width 128 height 23
click at [816, 316] on div "Create Timesheet Worker Louis Doctrove Site Period Type Hiring Manager Client C…" at bounding box center [783, 287] width 579 height 404
click at [1039, 186] on li "Vendor" at bounding box center [910, 192] width 325 height 40
click at [891, 224] on span "[DATE]" at bounding box center [873, 230] width 35 height 14
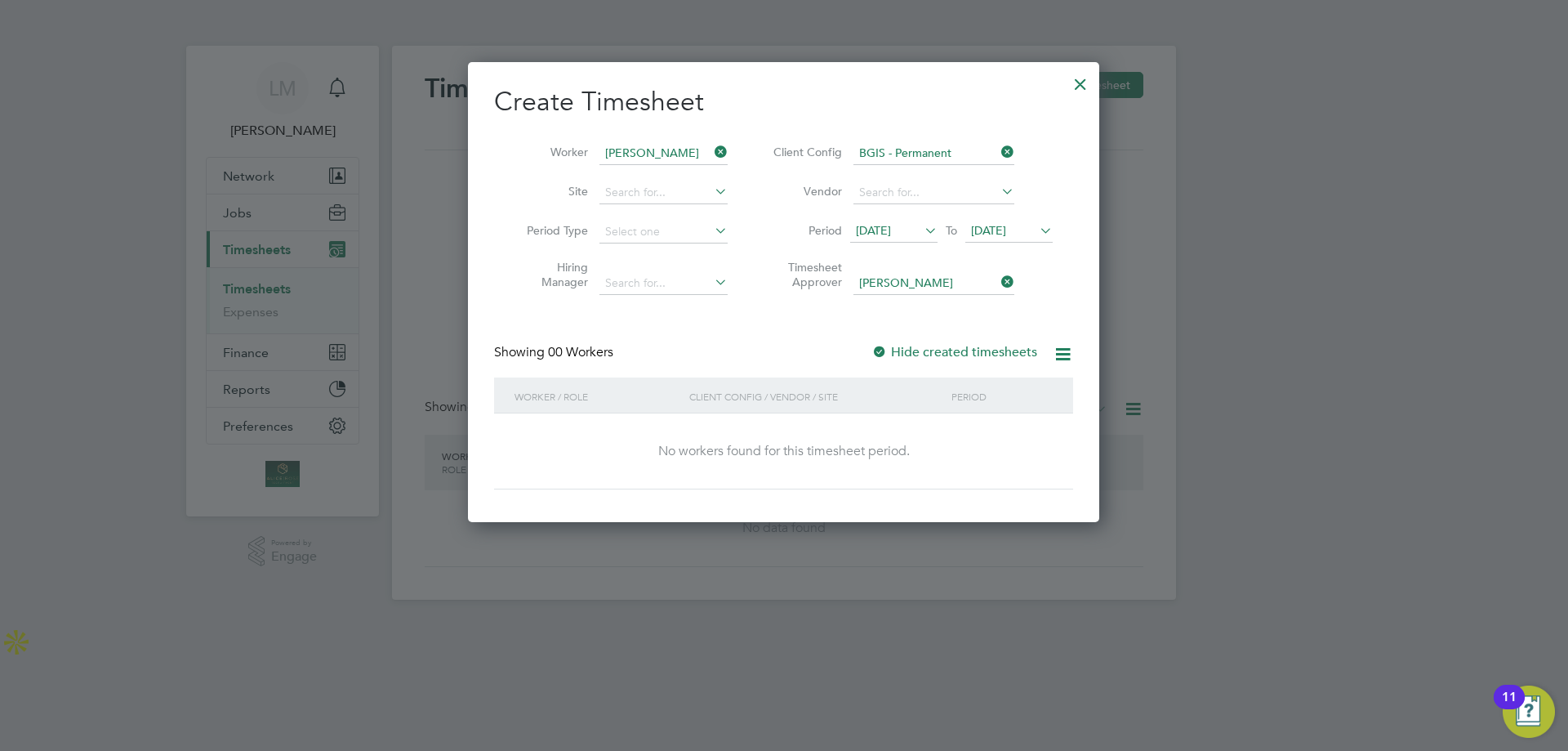
scroll to position [637, 0]
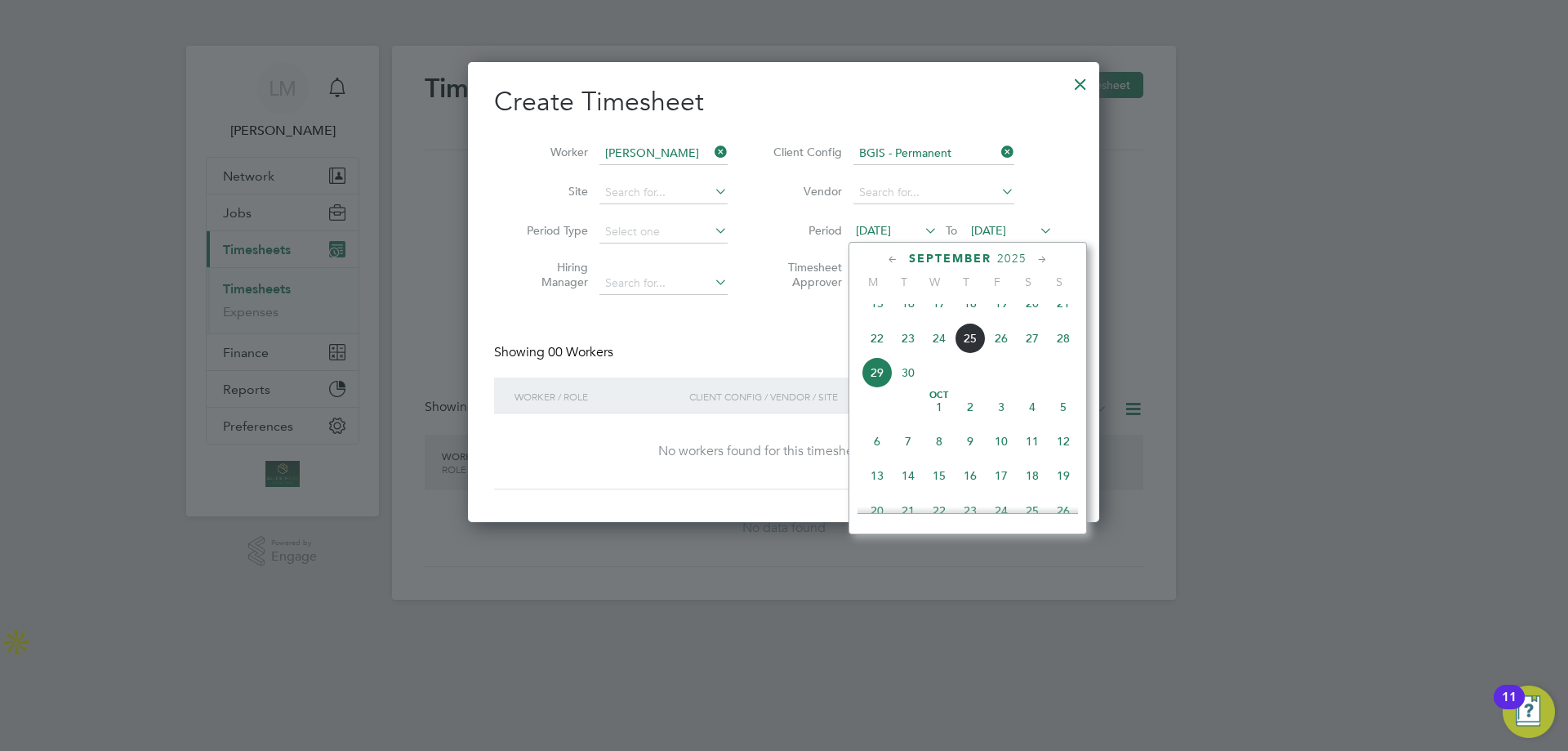
click at [870, 389] on span "29" at bounding box center [877, 372] width 31 height 31
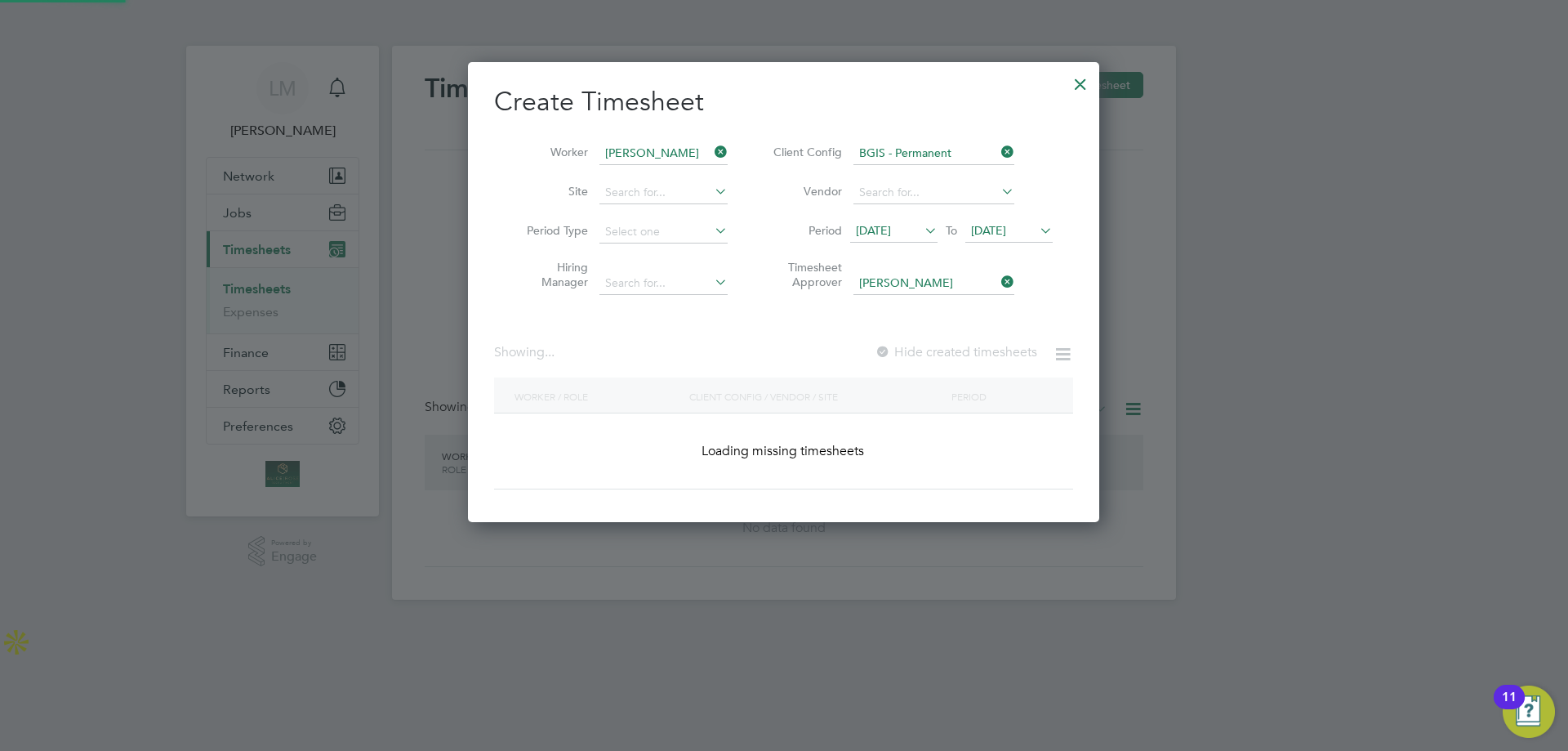
scroll to position [8, 8]
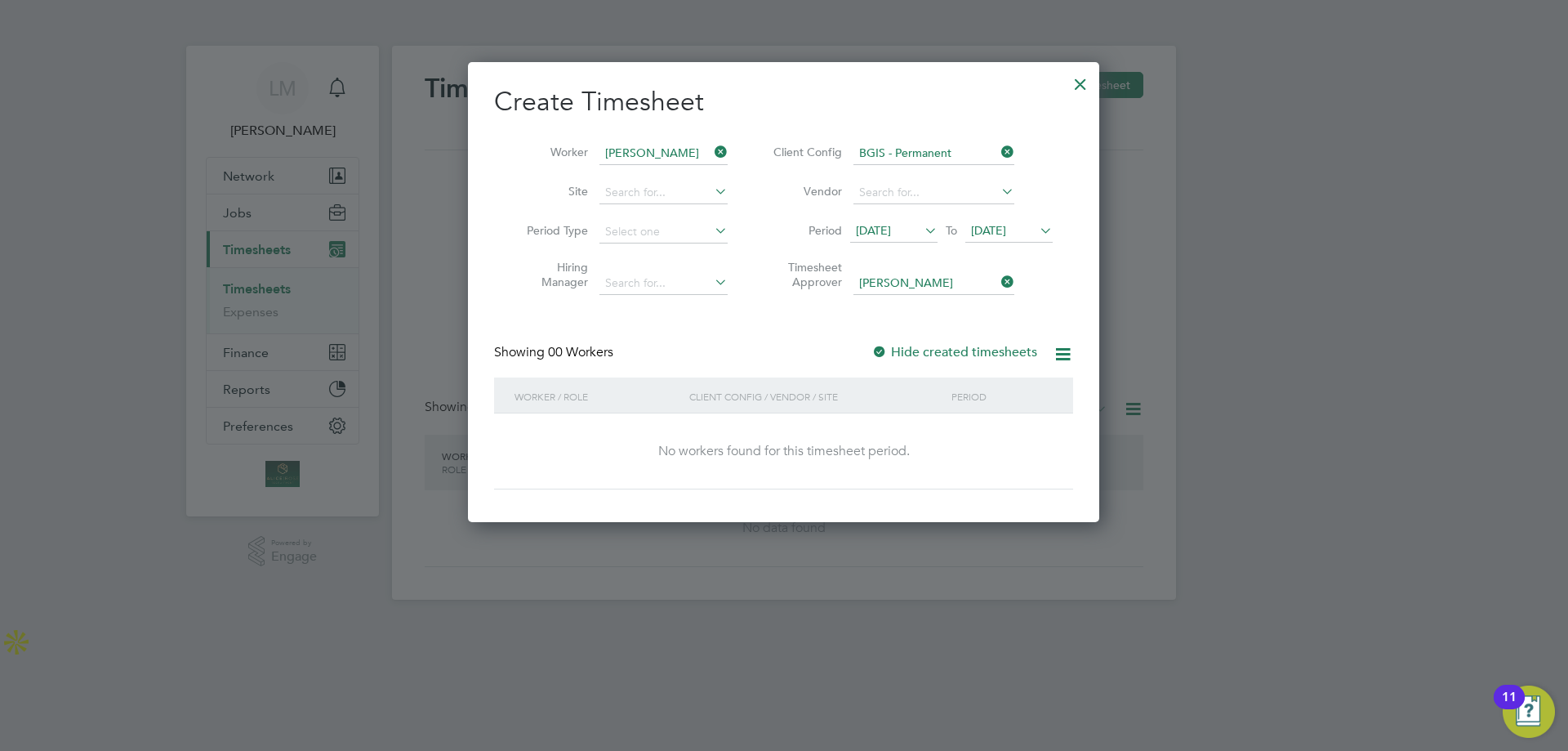
click at [999, 231] on span "[DATE]" at bounding box center [988, 230] width 35 height 14
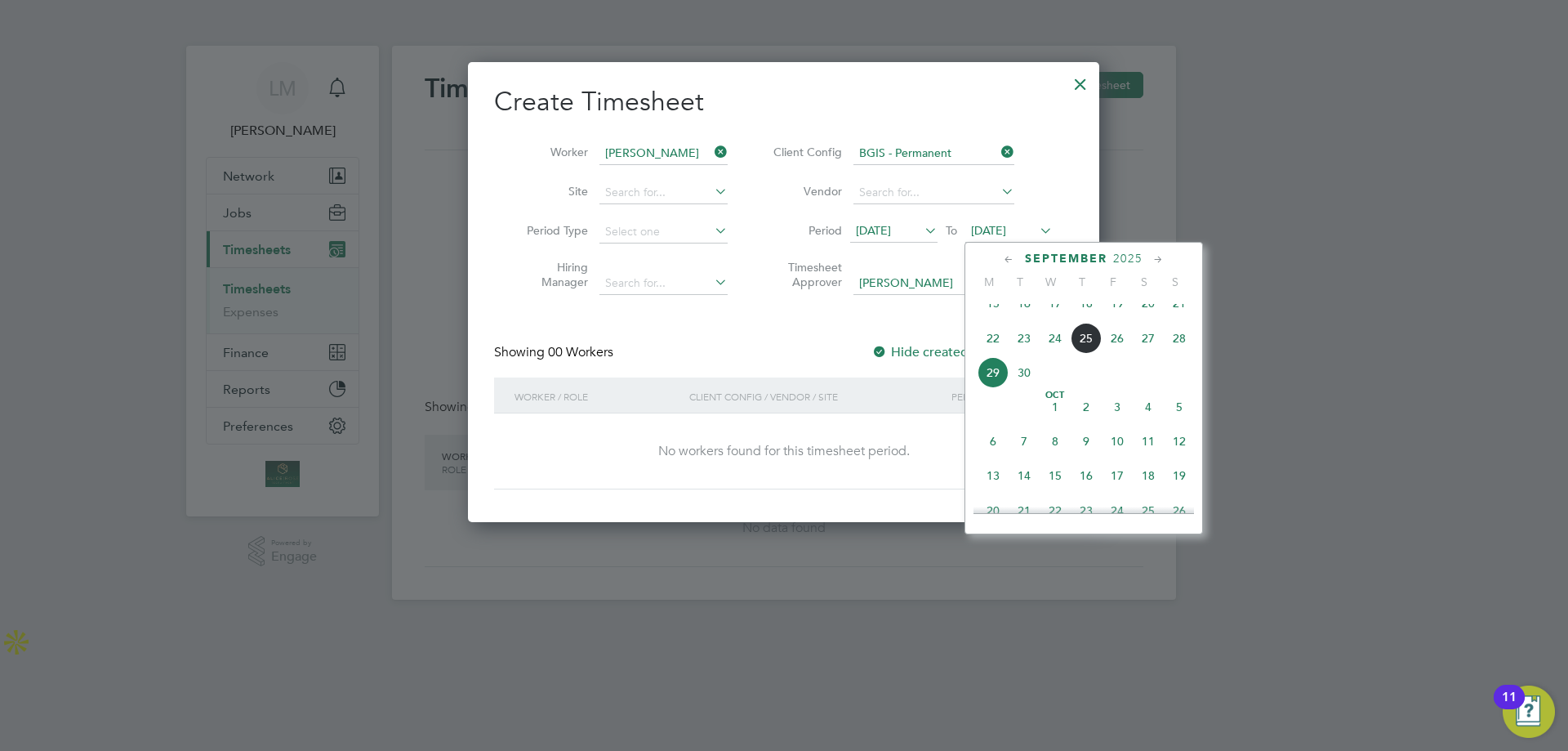
click at [985, 389] on span "29" at bounding box center [993, 372] width 31 height 31
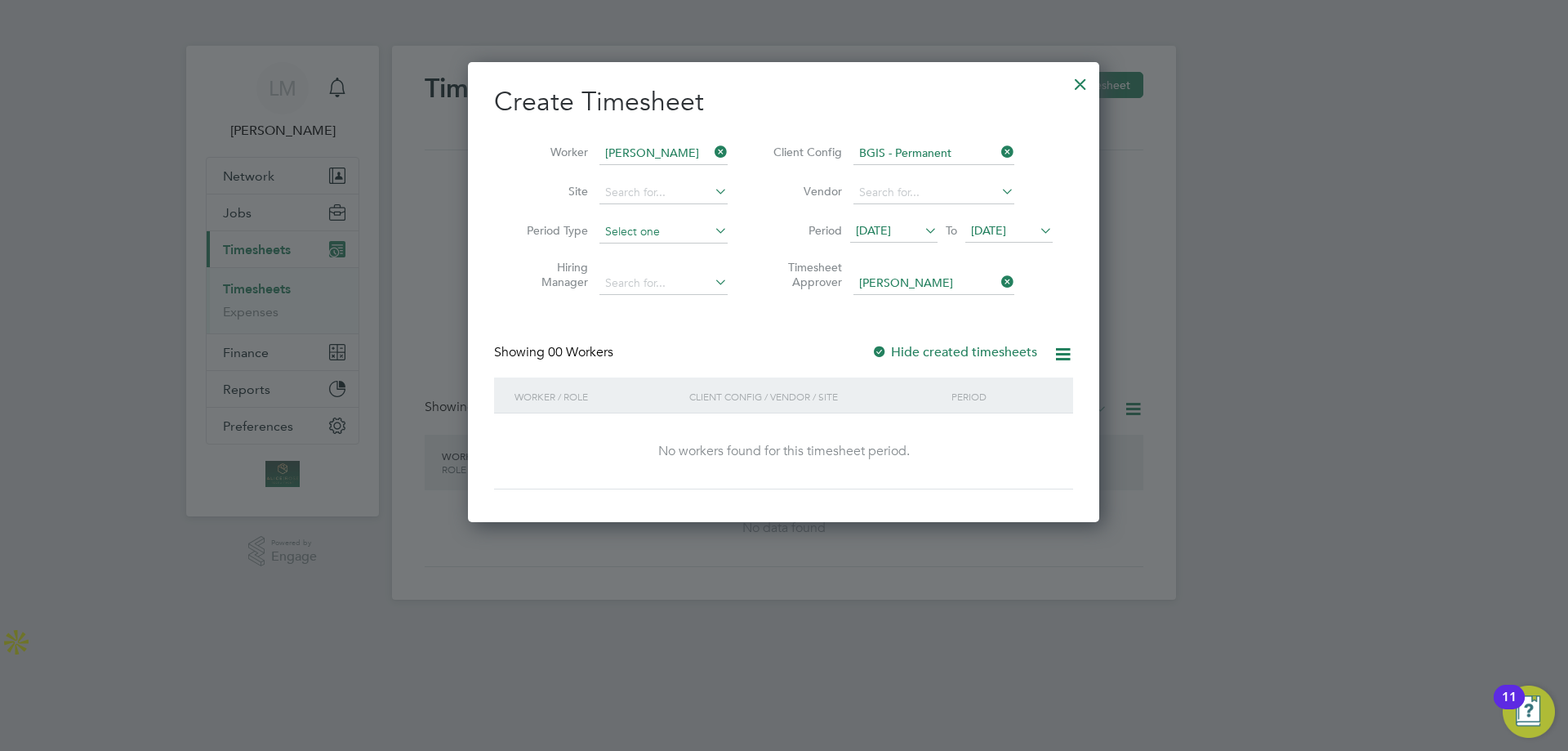
click at [635, 230] on input at bounding box center [664, 232] width 128 height 23
click at [658, 256] on li "Any" at bounding box center [664, 253] width 129 height 21
type input "Any"
click at [882, 190] on input at bounding box center [933, 193] width 161 height 23
click at [786, 340] on div "Create Timesheet Worker Louis Doctrove Site Period Type Any Hiring Manager Clie…" at bounding box center [783, 287] width 579 height 404
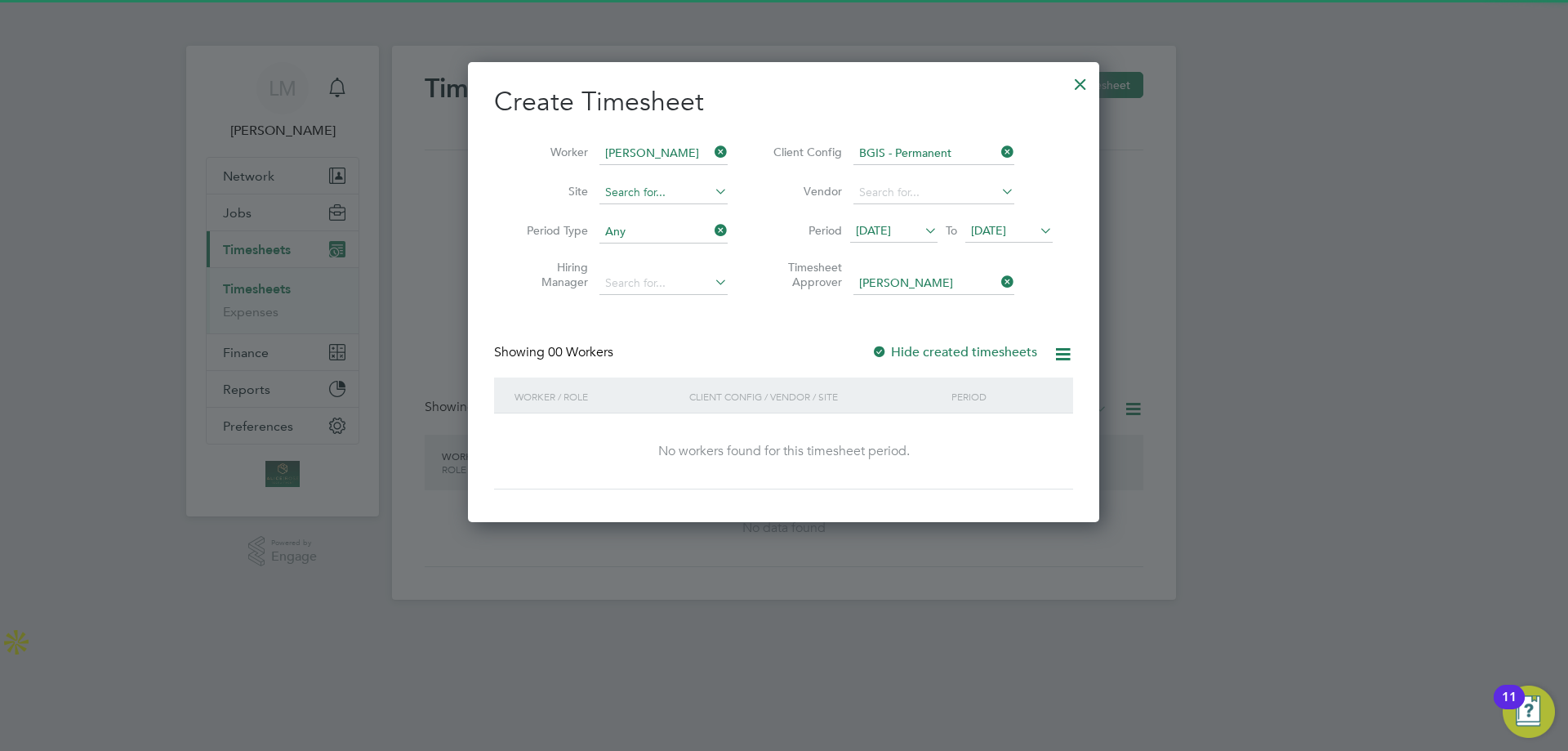
click at [639, 196] on input at bounding box center [664, 193] width 128 height 23
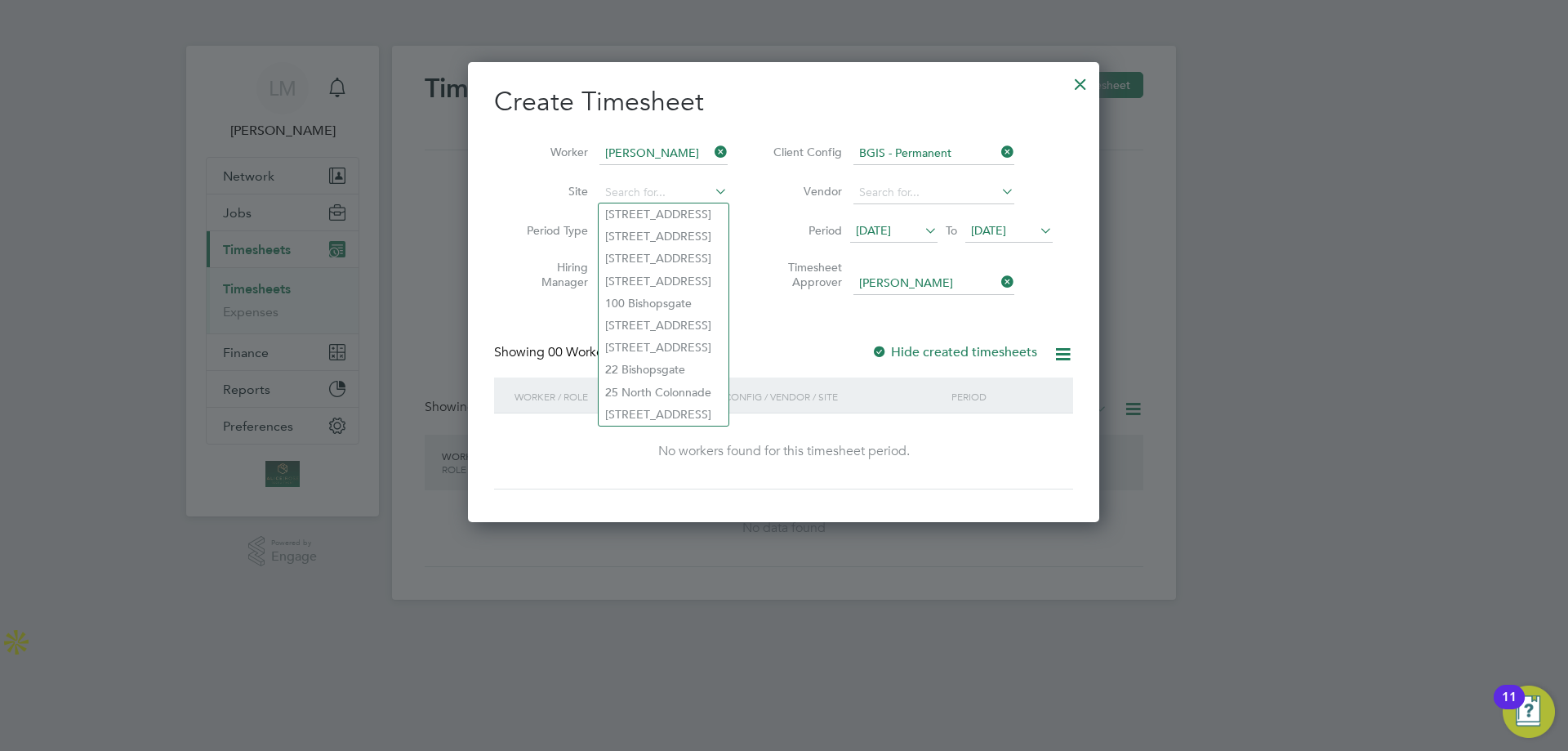
click at [573, 326] on div "Create Timesheet Worker Louis Doctrove Site Period Type Any Hiring Manager Clie…" at bounding box center [783, 287] width 579 height 404
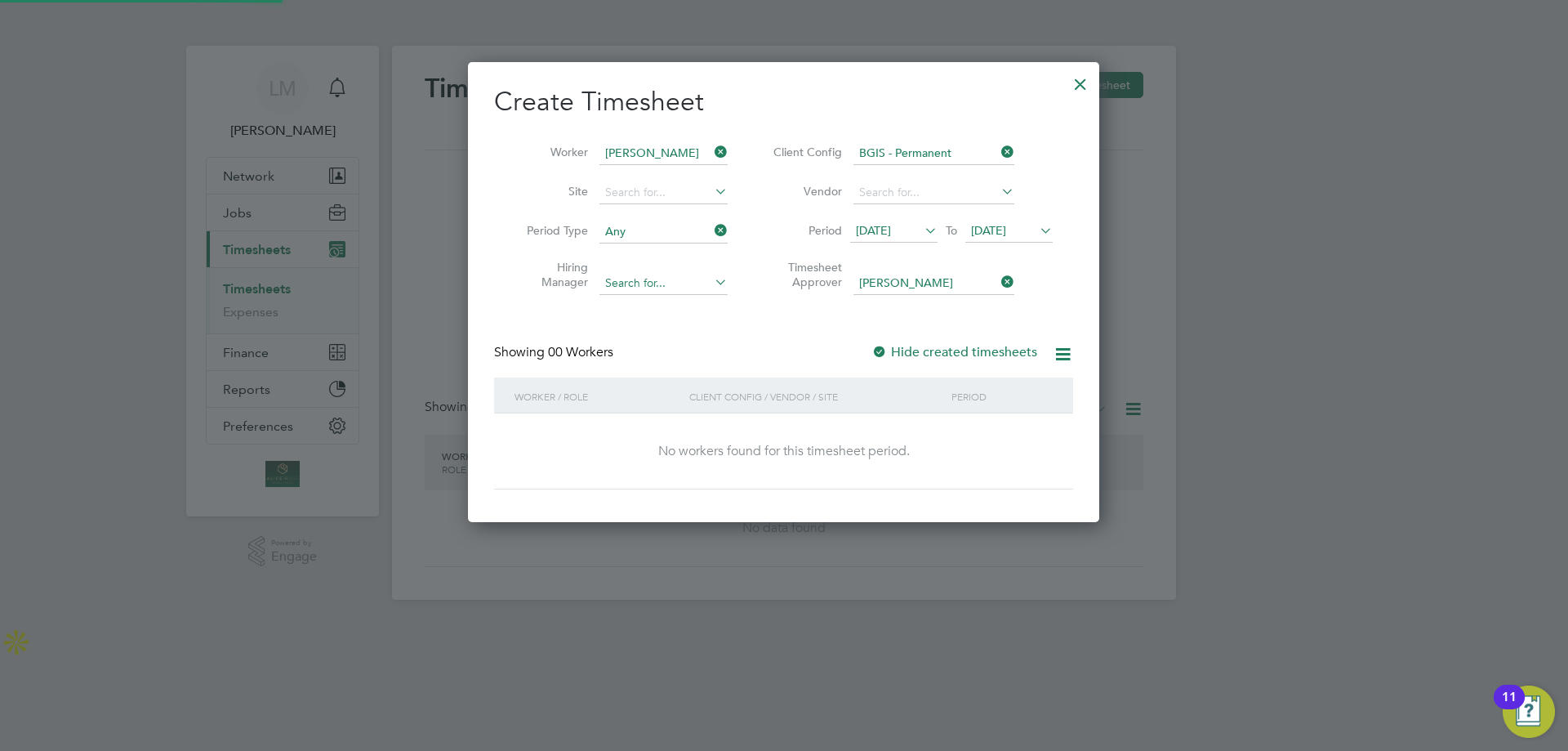
click at [652, 277] on div "Timesheets New Timesheet Timesheets I Follow All Timesheets Client Config Vendo…" at bounding box center [784, 322] width 784 height 554
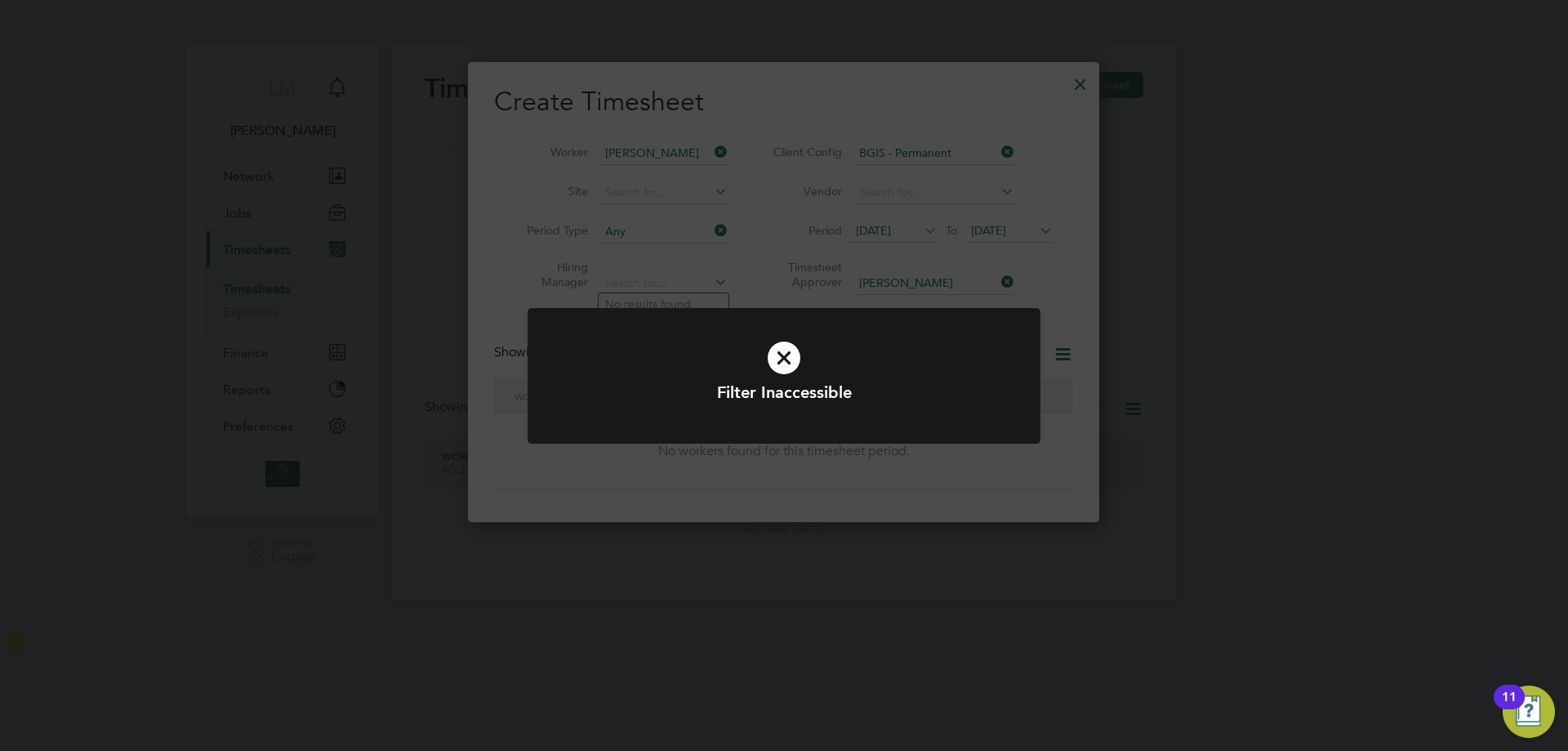
click at [521, 336] on div "Filter Inaccessible Cancel Okay" at bounding box center [784, 375] width 1568 height 751
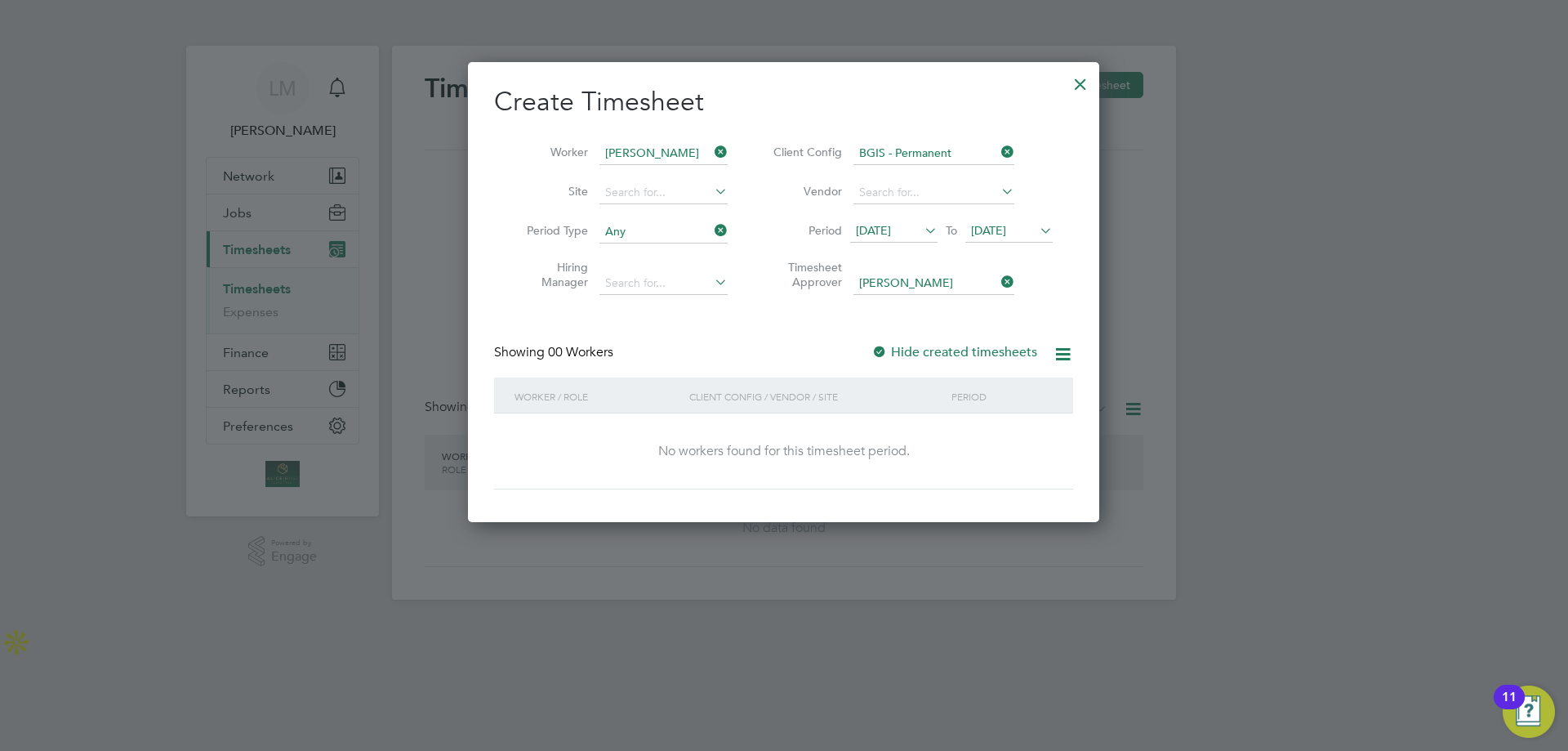
click at [1078, 77] on div at bounding box center [1080, 80] width 29 height 29
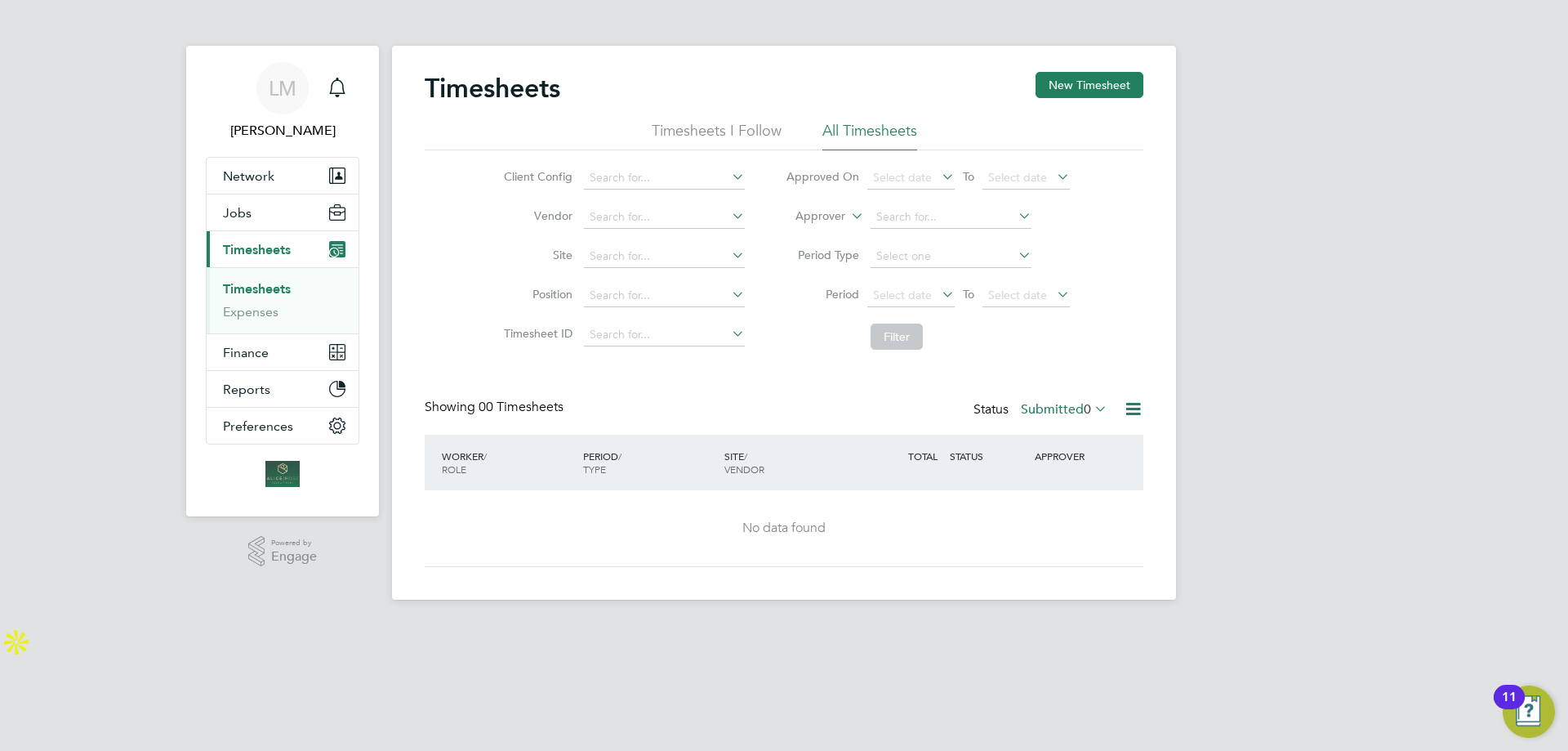
click at [271, 293] on link "Timesheets" at bounding box center [257, 289] width 68 height 15
click at [1091, 86] on button "New Timesheet" at bounding box center [1090, 84] width 108 height 26
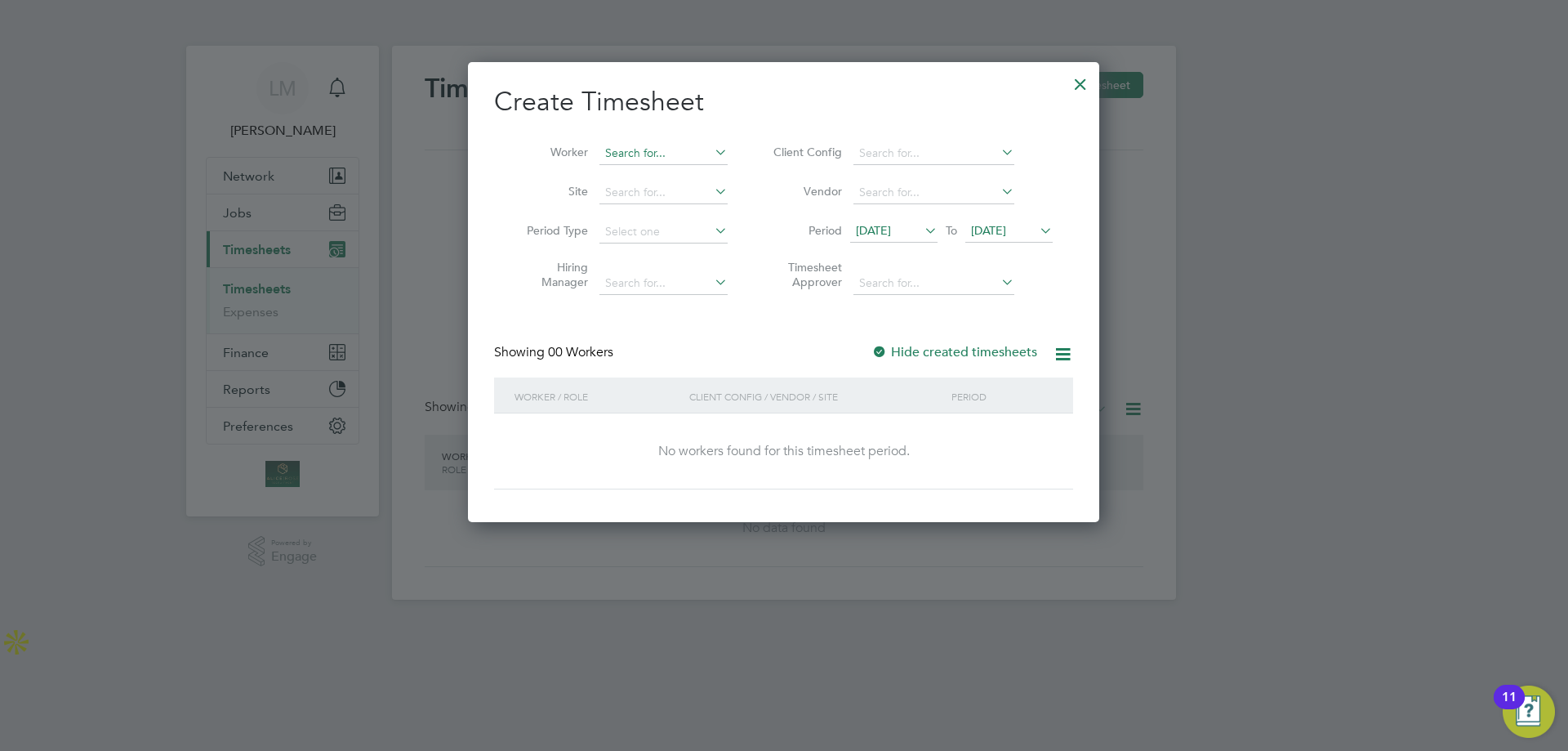
click at [642, 143] on input at bounding box center [664, 154] width 128 height 23
click at [635, 198] on li "Louis Doctrove" at bounding box center [676, 197] width 156 height 22
type input "[PERSON_NAME]"
click at [700, 196] on input at bounding box center [664, 193] width 128 height 23
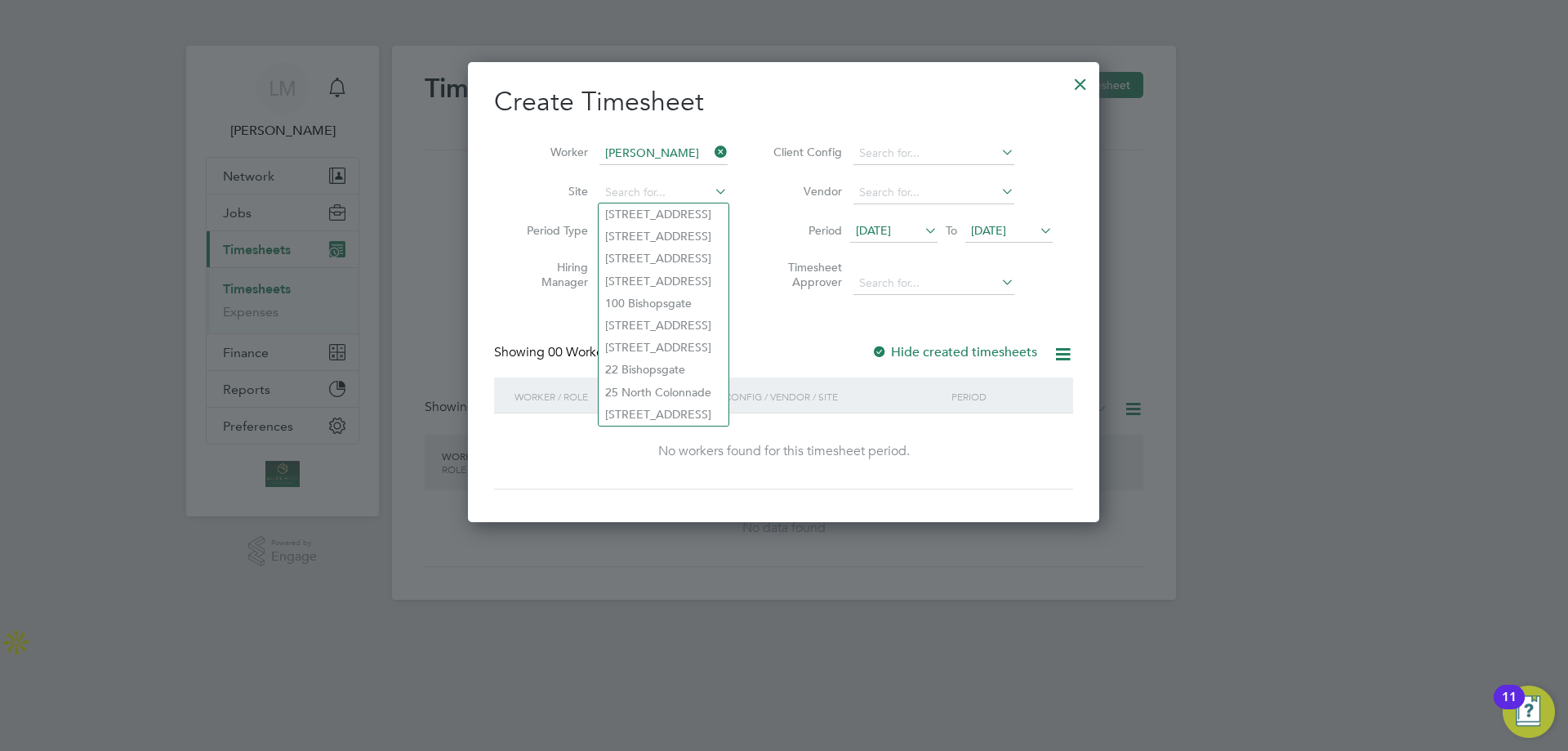
click at [806, 341] on div "Create Timesheet Worker Louis Doctrove Site Period Type Hiring Manager Client C…" at bounding box center [783, 287] width 579 height 404
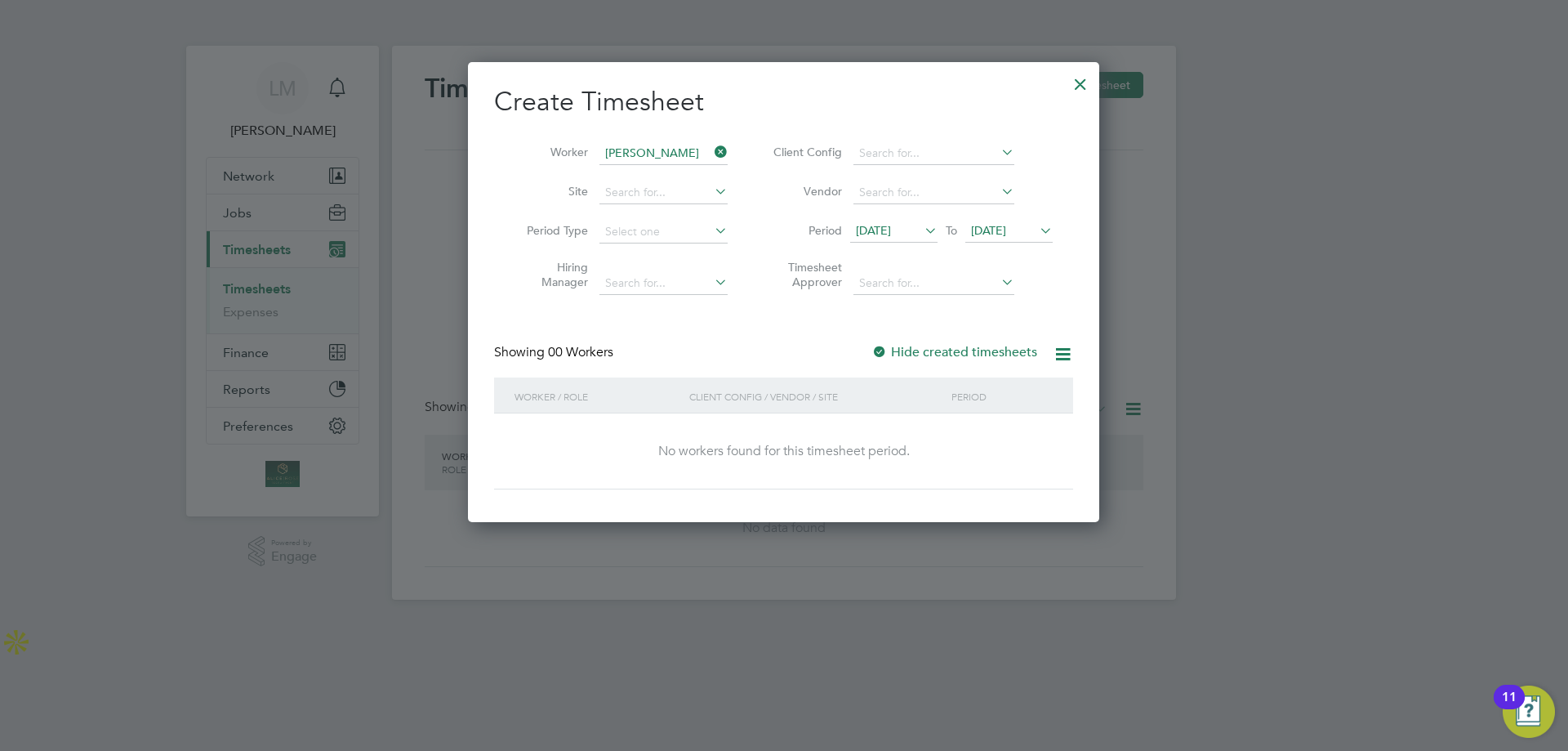
click at [922, 230] on icon at bounding box center [922, 231] width 0 height 23
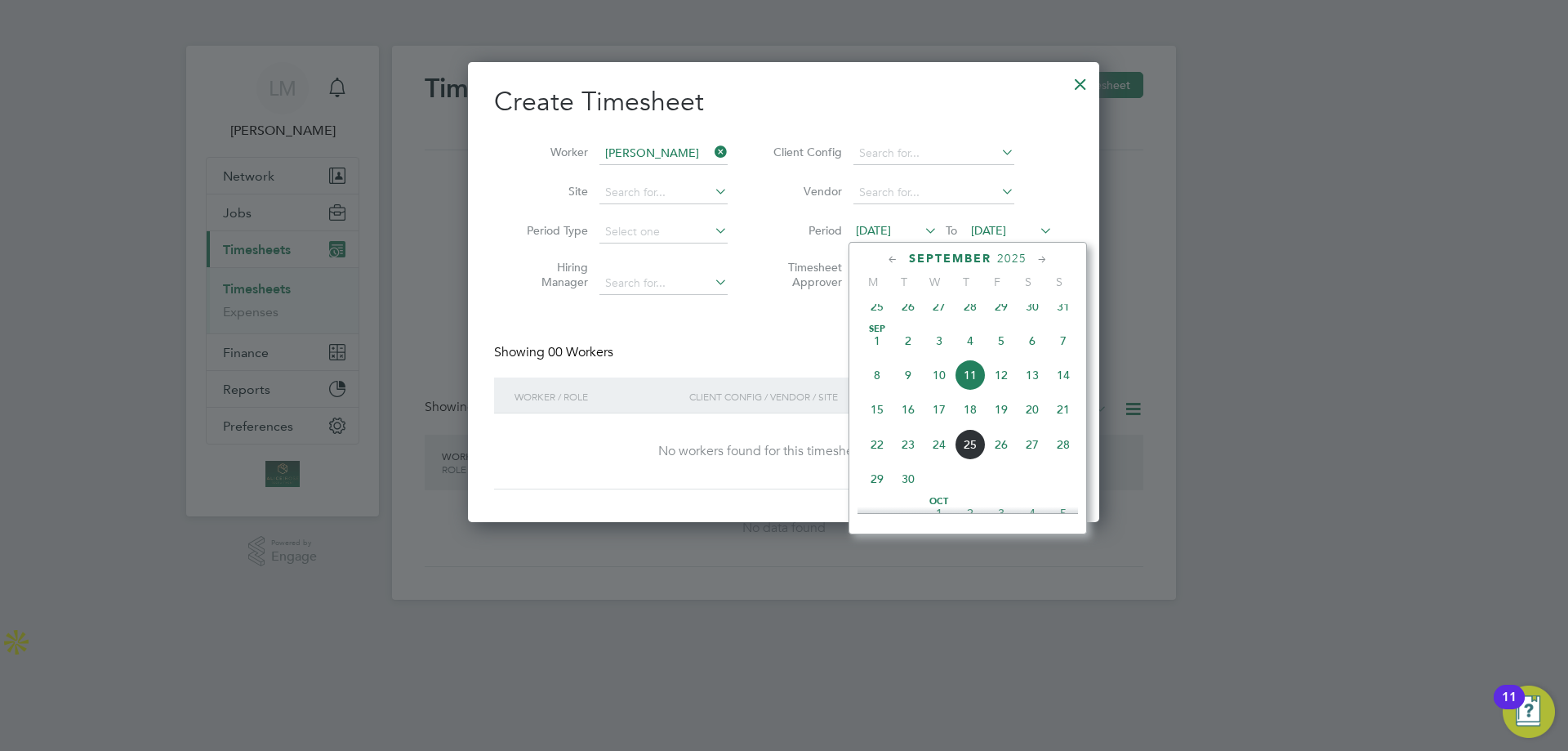
click at [875, 494] on span "29" at bounding box center [877, 478] width 31 height 31
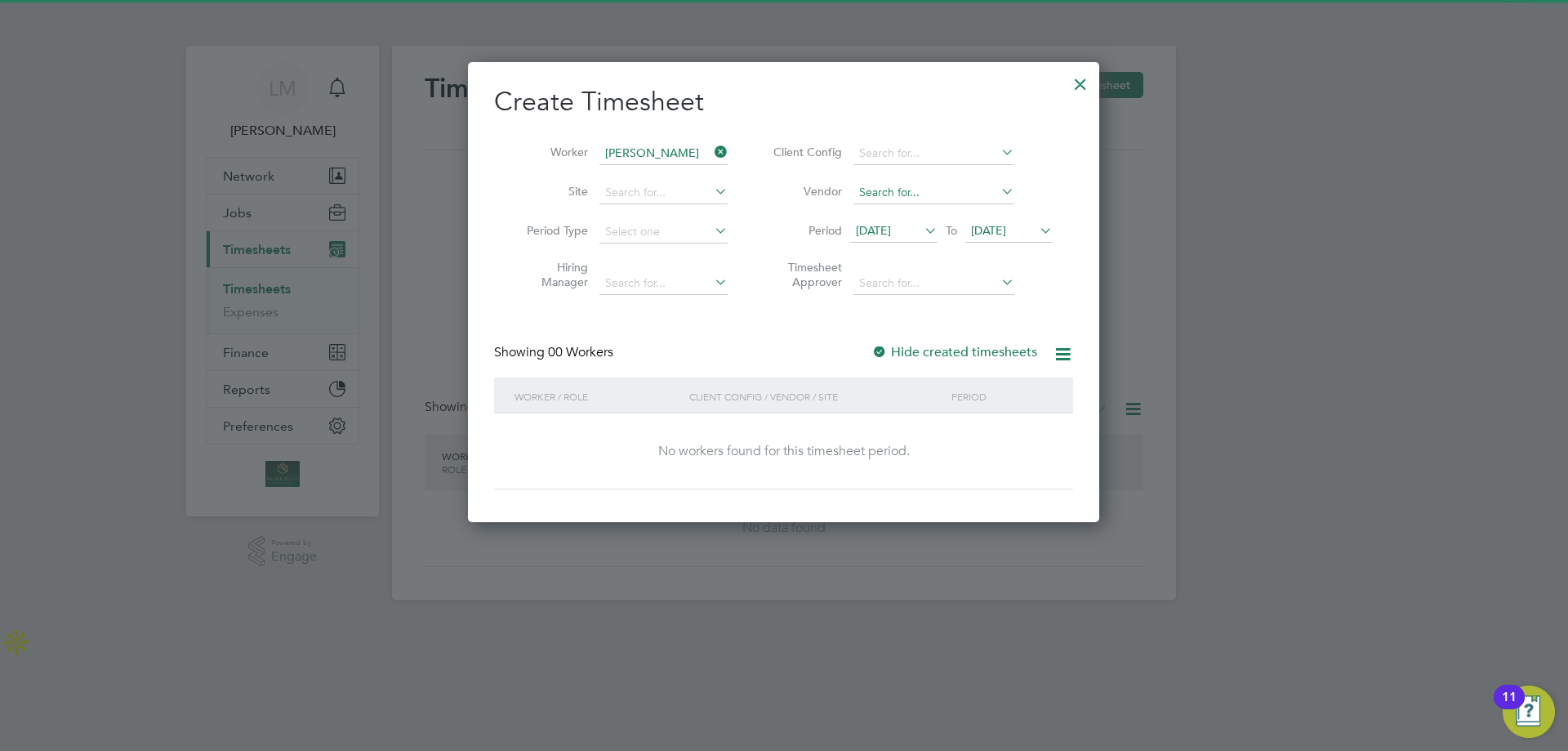
click at [905, 193] on input at bounding box center [933, 193] width 161 height 23
click at [890, 155] on input at bounding box center [933, 154] width 161 height 23
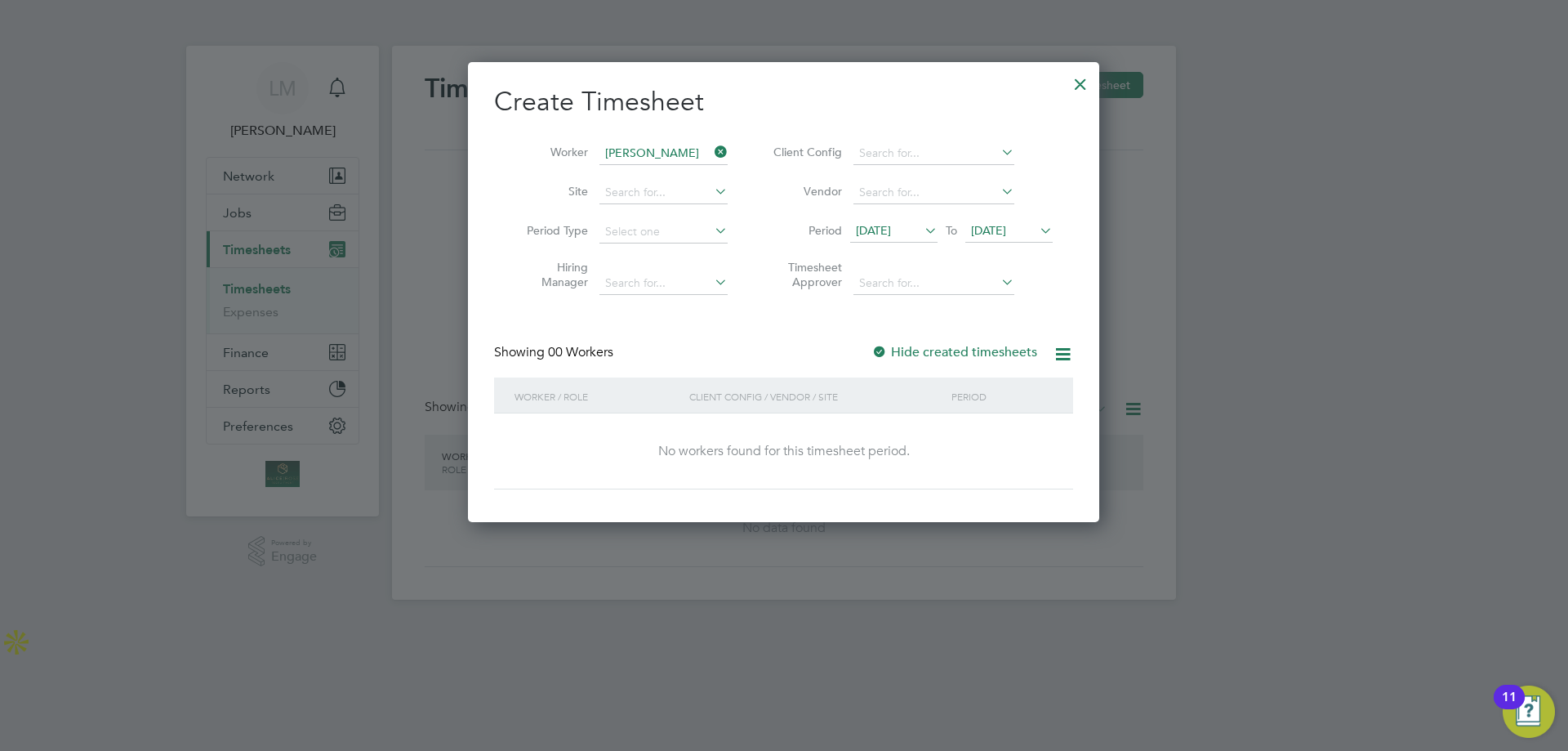
click at [912, 275] on li "BGIS - Permanent" at bounding box center [934, 286] width 162 height 22
type input "BGIS - Permanent"
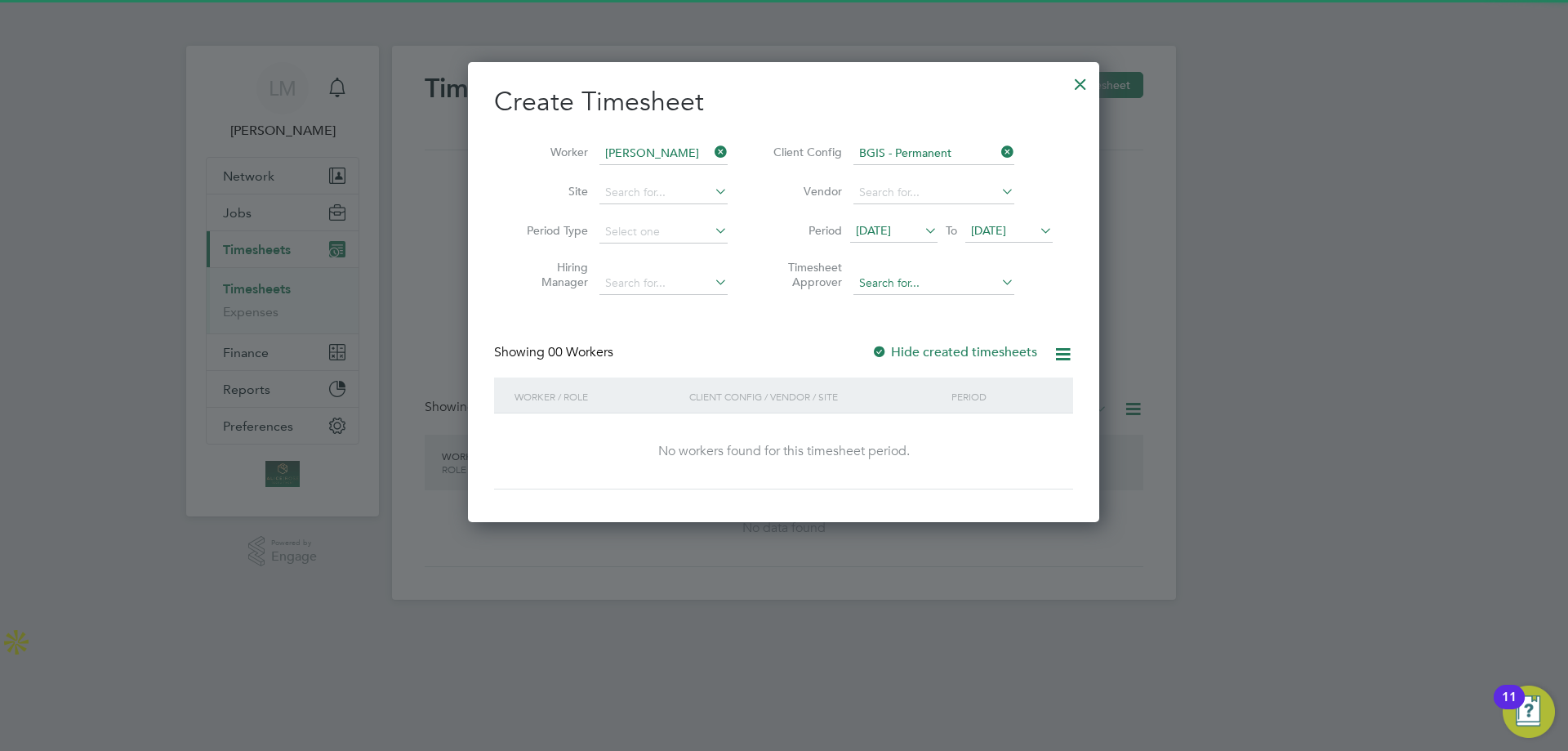
click at [900, 274] on input at bounding box center [933, 284] width 161 height 23
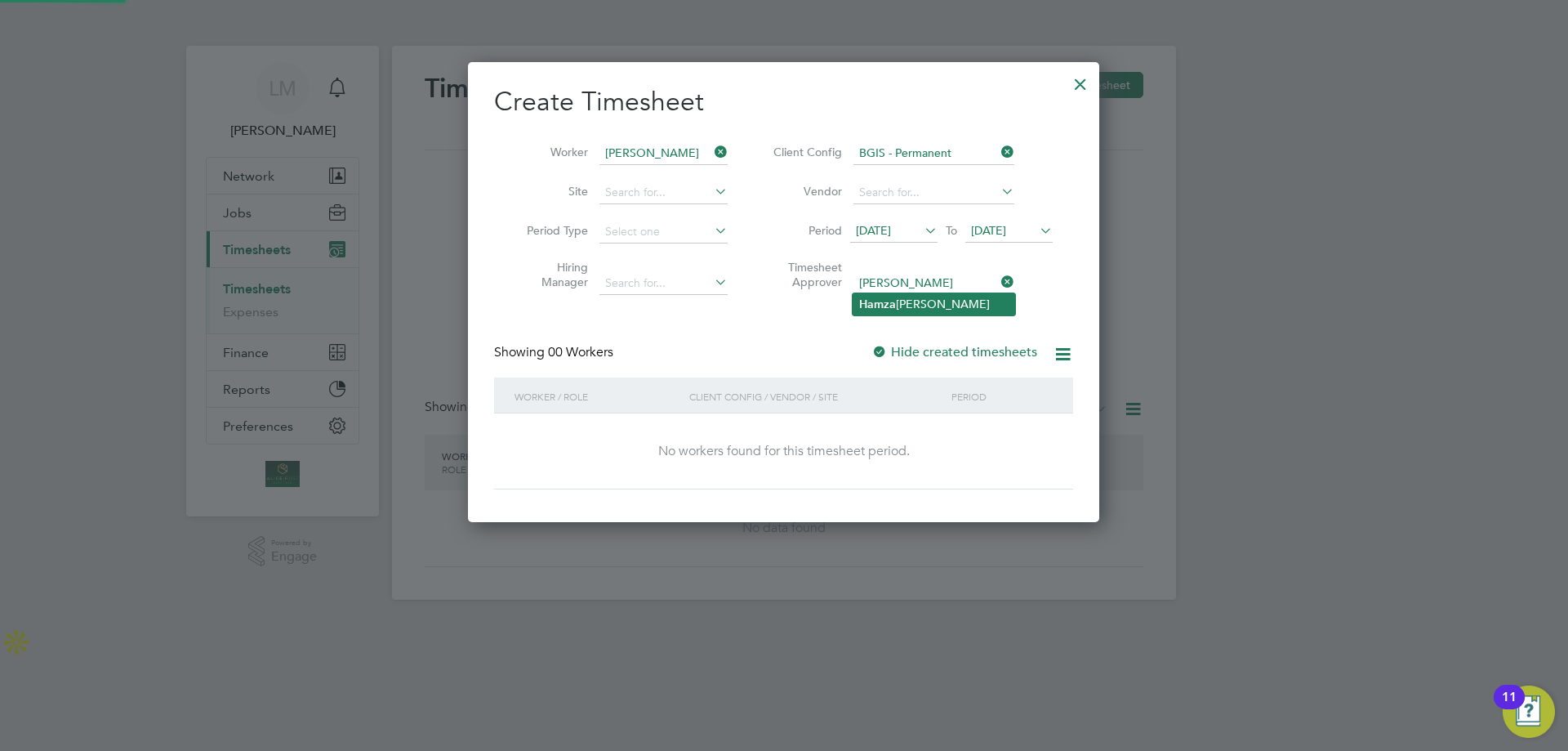
click at [941, 301] on li "[PERSON_NAME]" at bounding box center [934, 303] width 162 height 22
type input "[PERSON_NAME]"
click at [764, 318] on div "Create Timesheet Worker Louis Doctrove Site Period Type Hiring Manager Client C…" at bounding box center [783, 287] width 579 height 404
click at [1069, 354] on div "Create Timesheet Worker Louis Doctrove Site Period Type Hiring Manager Client C…" at bounding box center [783, 292] width 631 height 460
click at [1069, 355] on icon at bounding box center [1063, 354] width 20 height 20
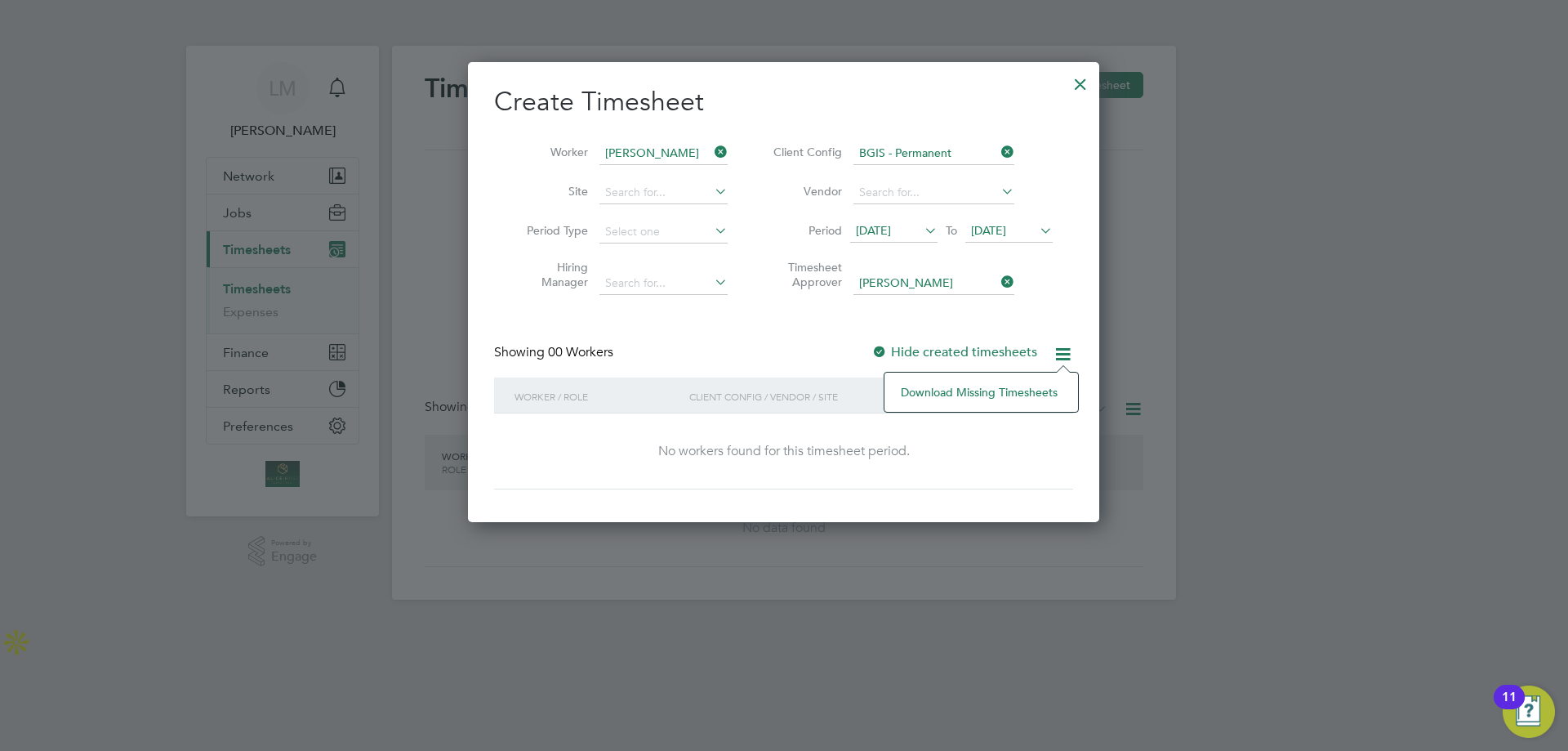
click at [1069, 355] on icon at bounding box center [1063, 354] width 20 height 20
click at [646, 284] on input at bounding box center [664, 284] width 128 height 23
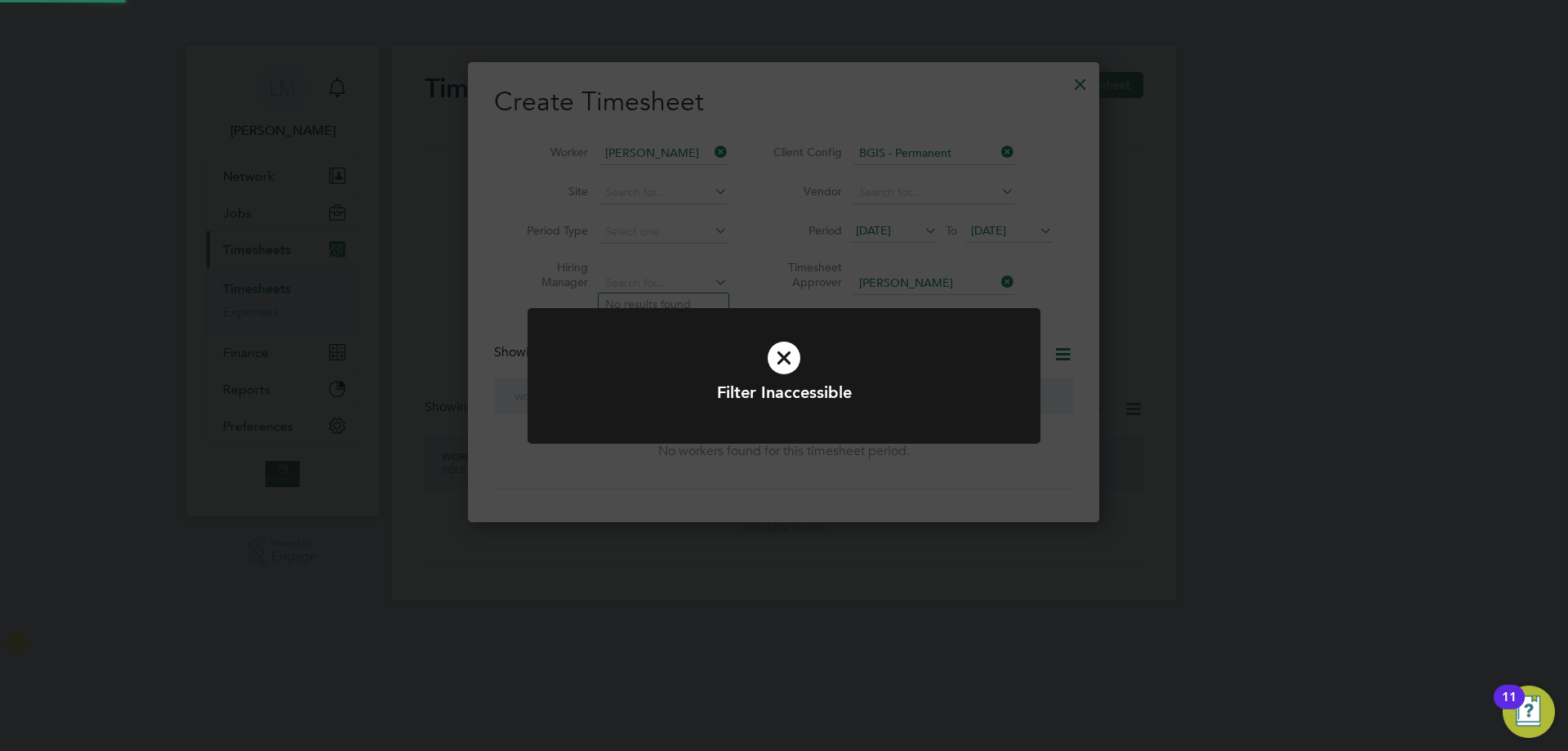
click at [674, 256] on div "Filter Inaccessible Cancel Okay" at bounding box center [784, 375] width 1568 height 751
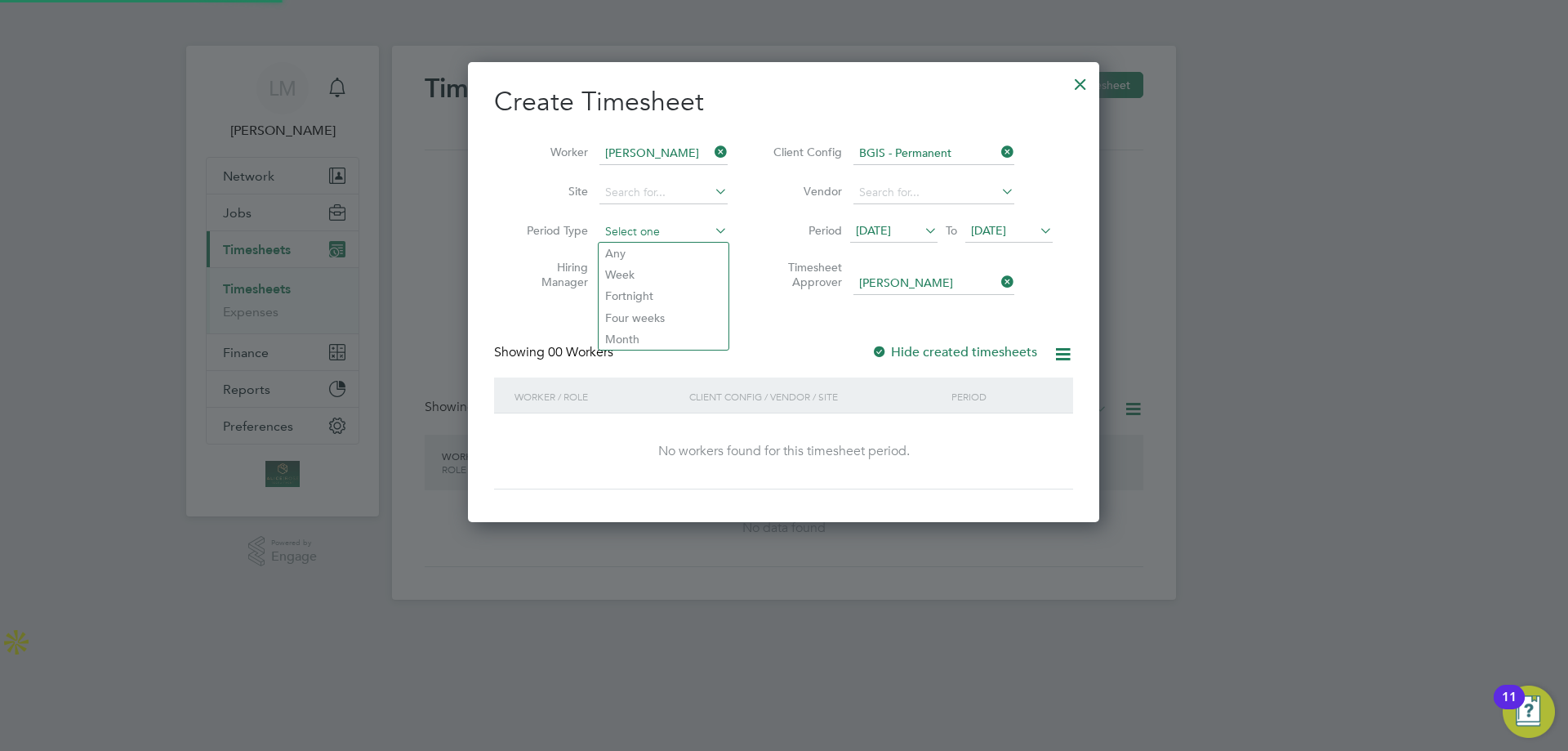
click at [657, 232] on input at bounding box center [664, 232] width 128 height 23
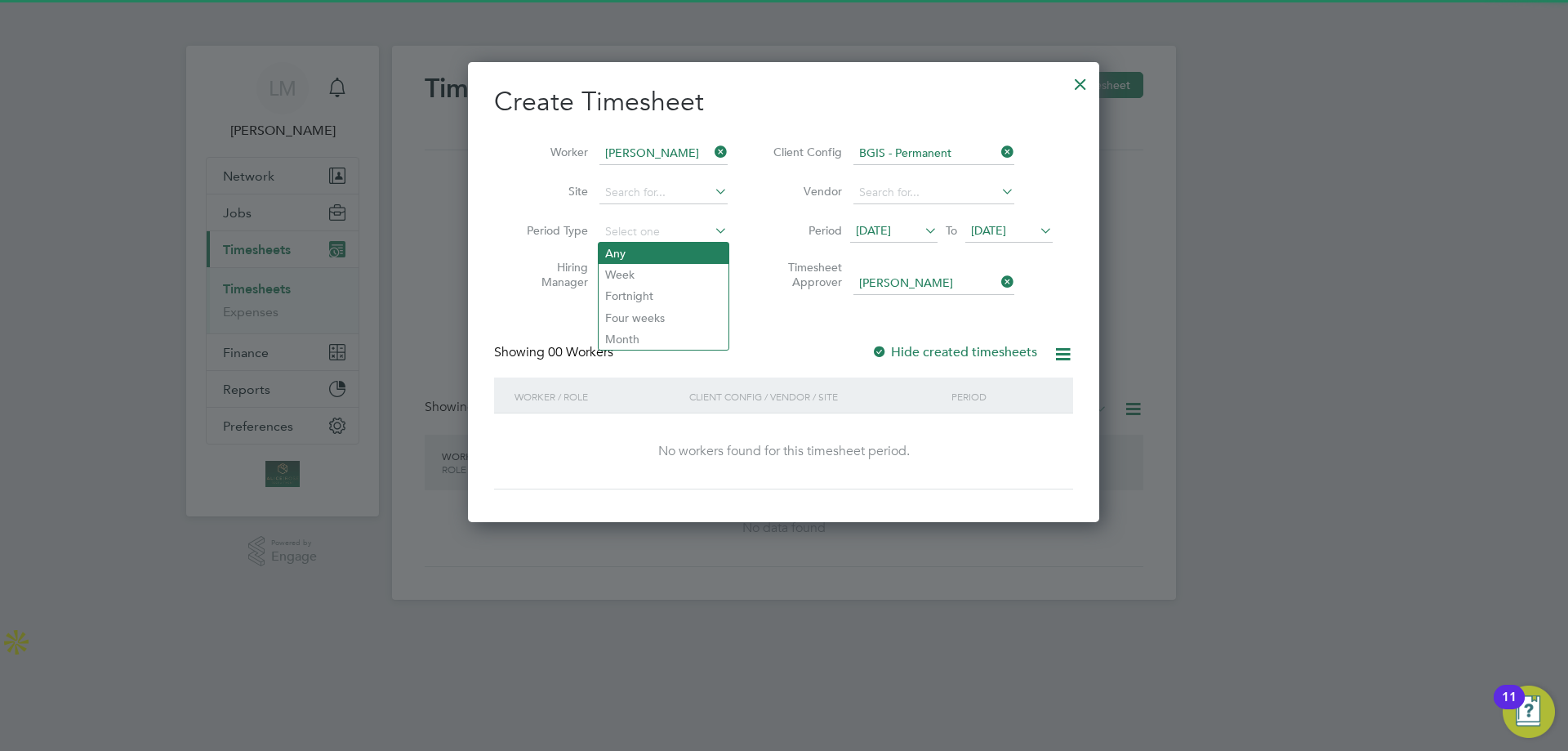
click at [663, 261] on li "Any" at bounding box center [664, 253] width 129 height 21
type input "Any"
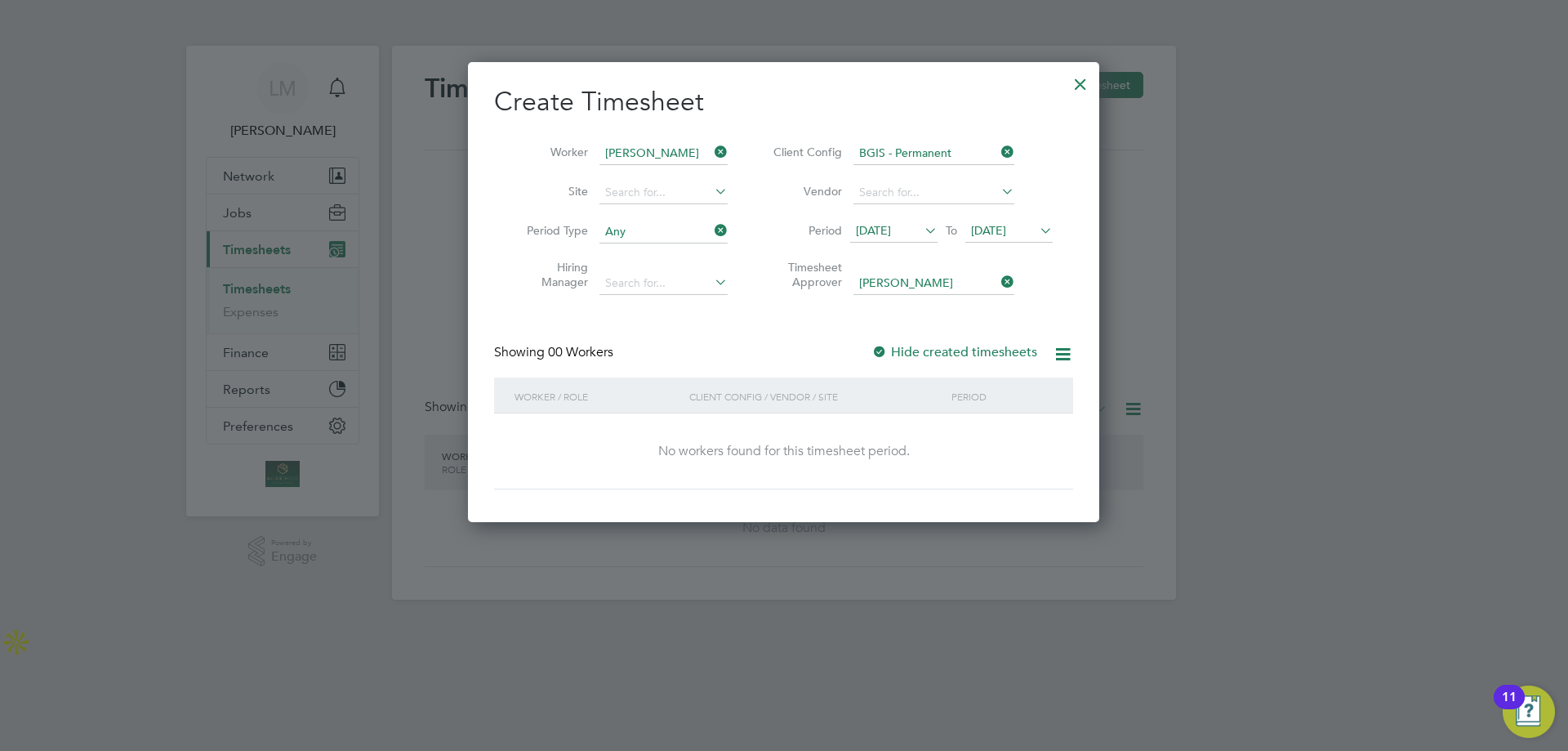
click at [922, 224] on icon at bounding box center [922, 231] width 0 height 23
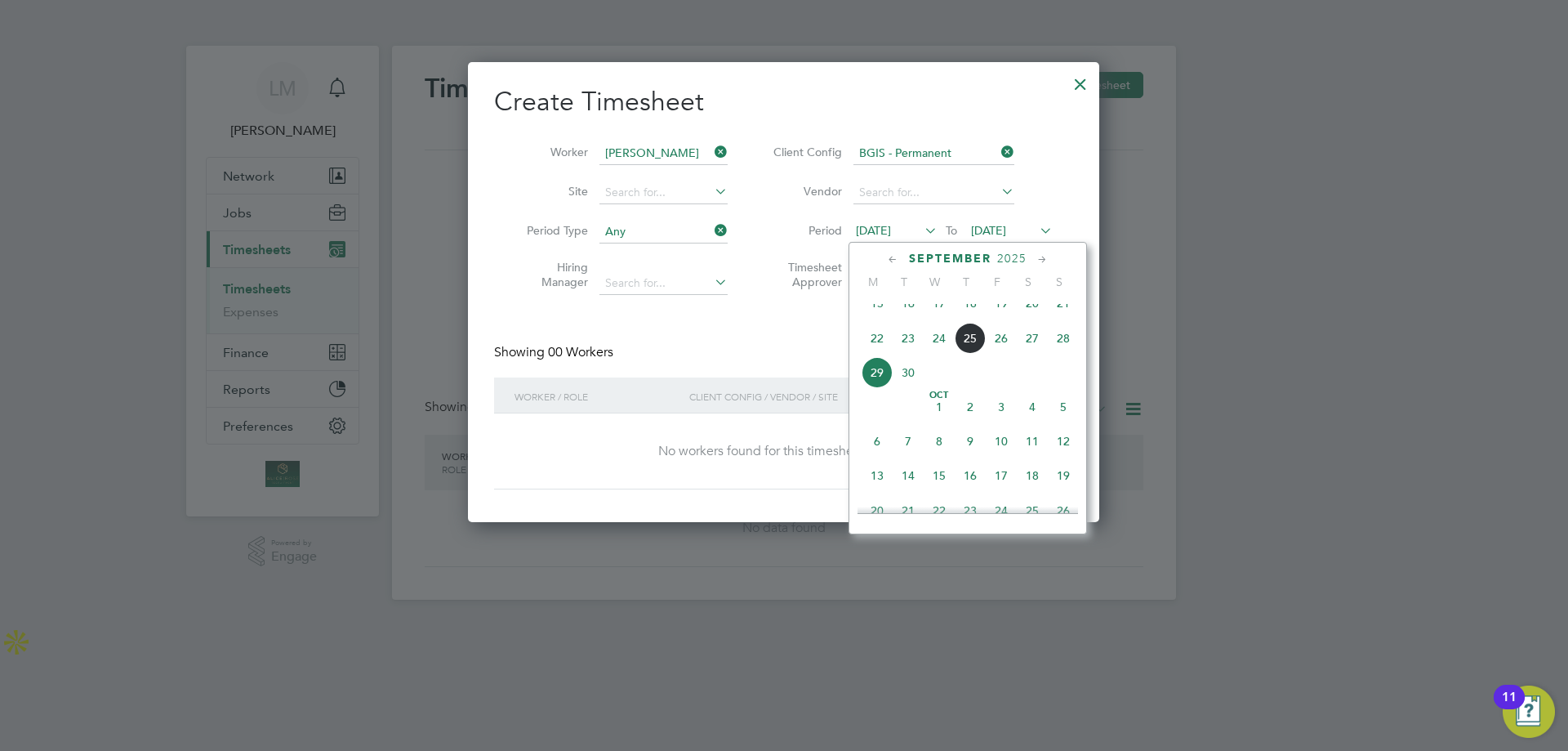
click at [980, 354] on span "25" at bounding box center [970, 338] width 31 height 31
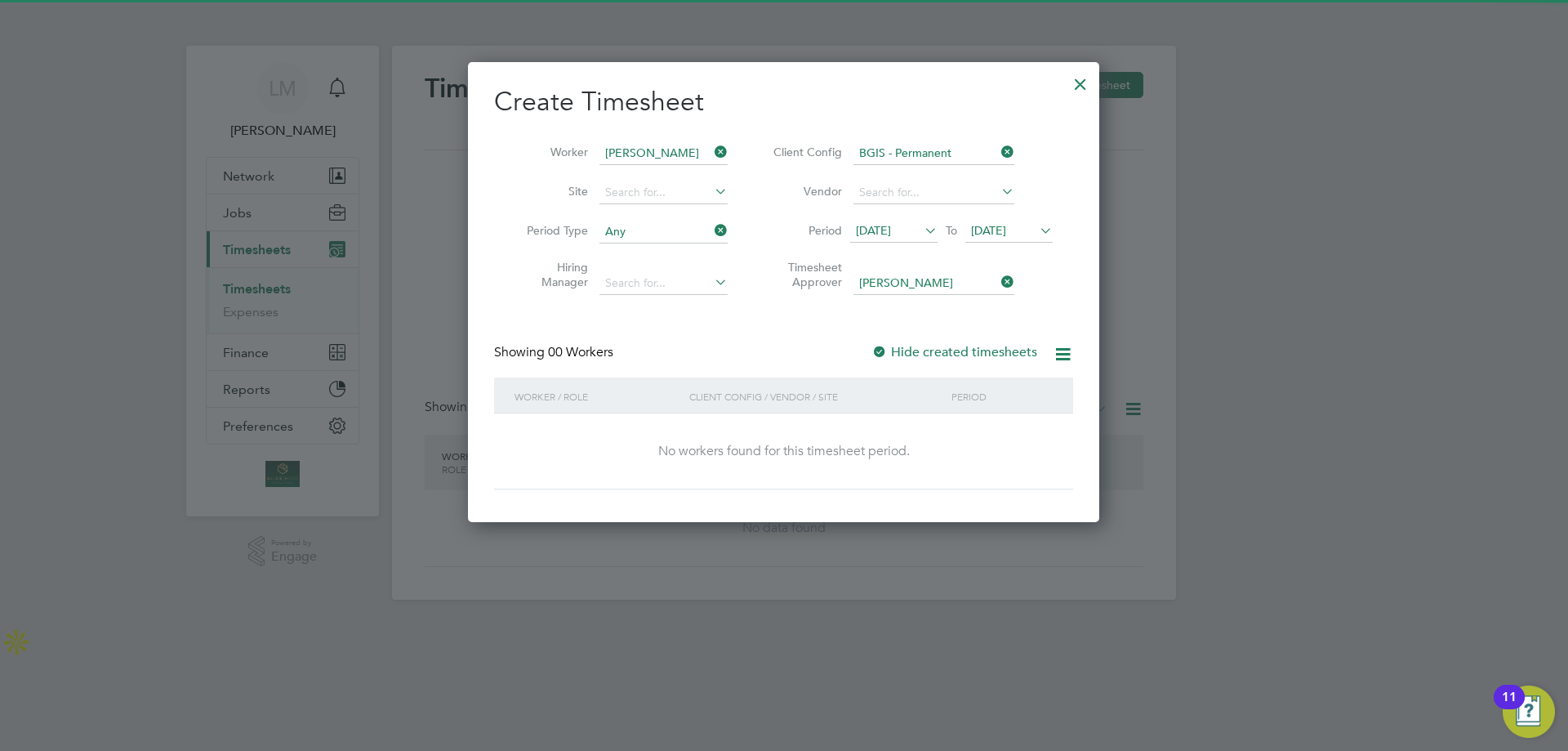
click at [922, 229] on icon at bounding box center [922, 231] width 0 height 23
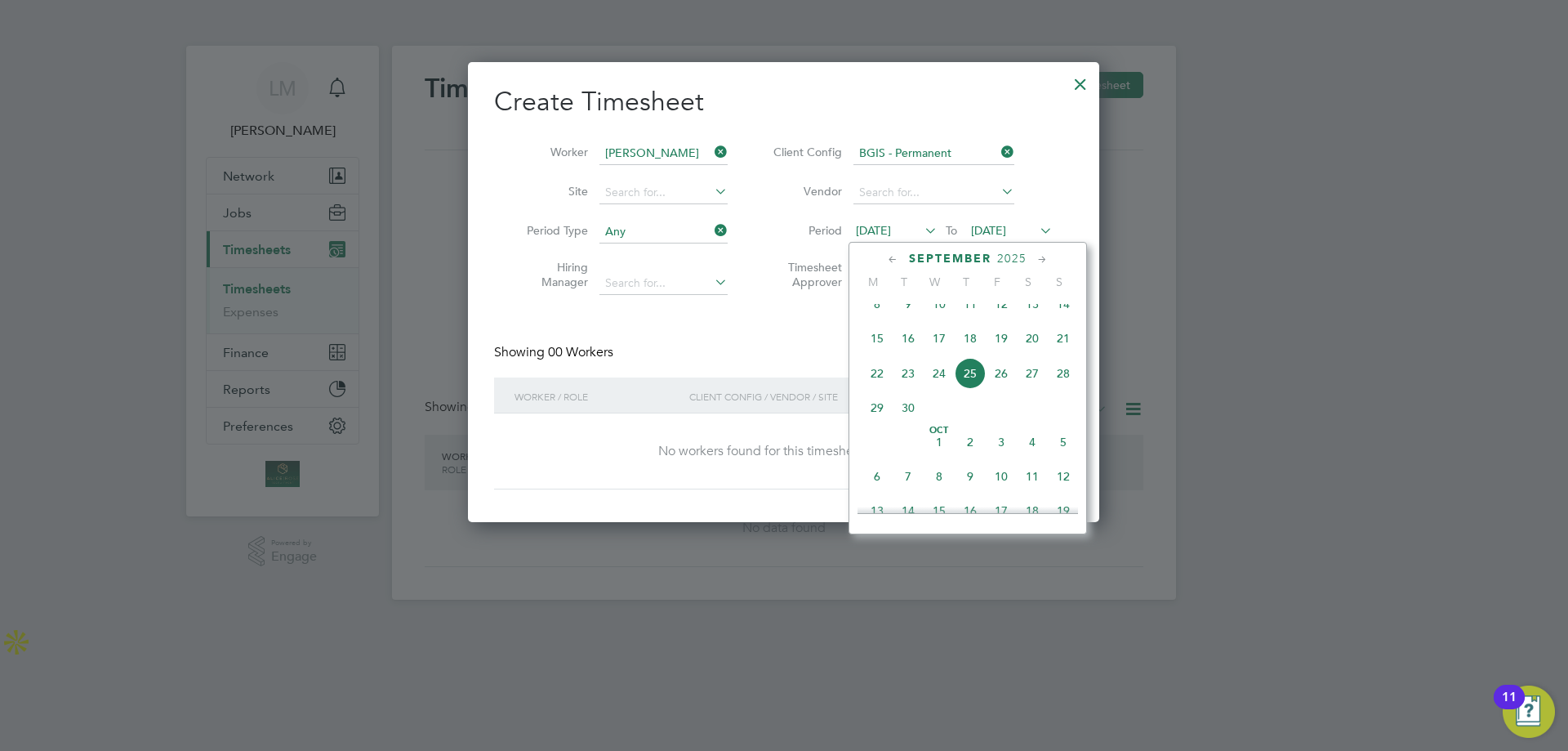
click at [1007, 389] on span "26" at bounding box center [1001, 373] width 31 height 31
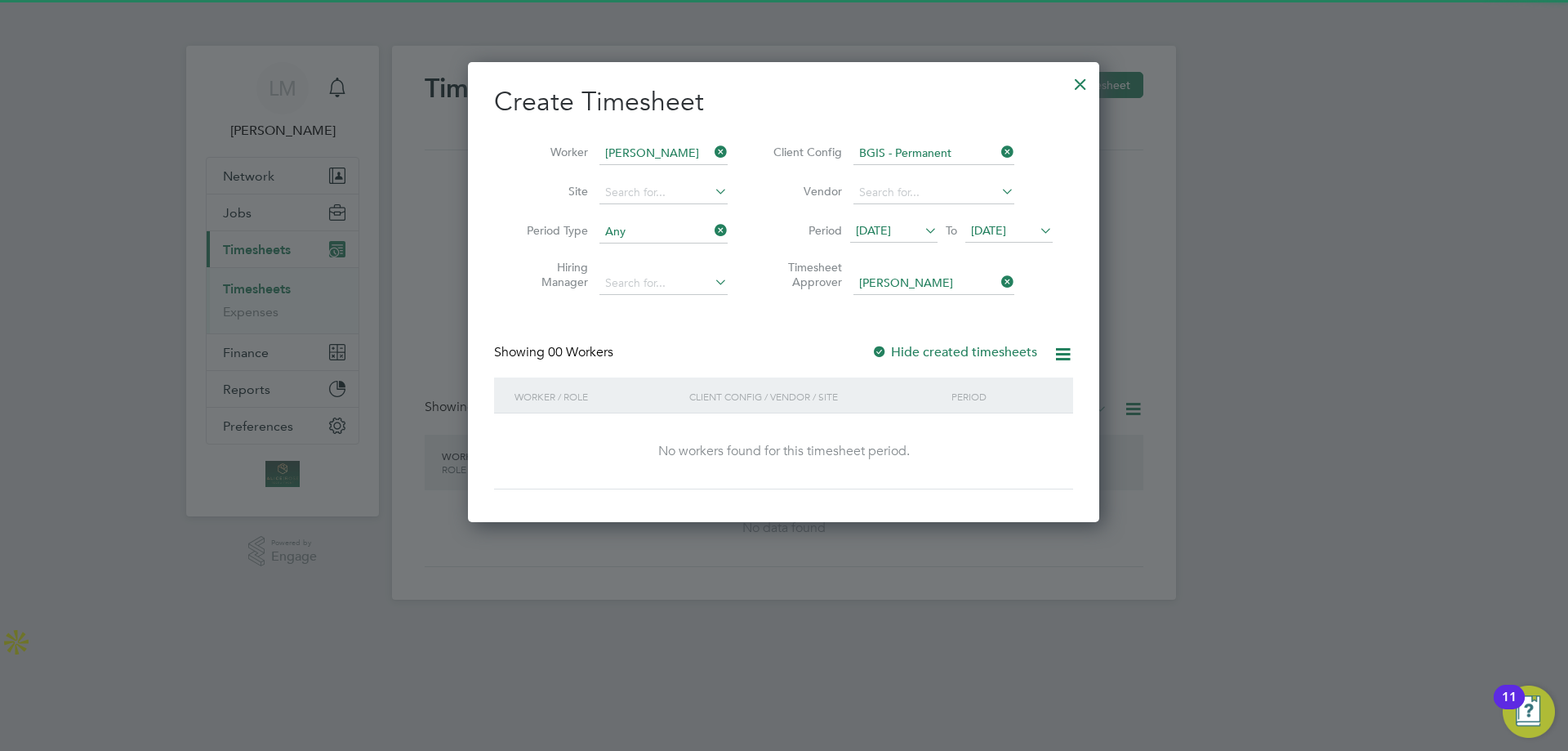
click at [943, 233] on span "To" at bounding box center [952, 230] width 21 height 21
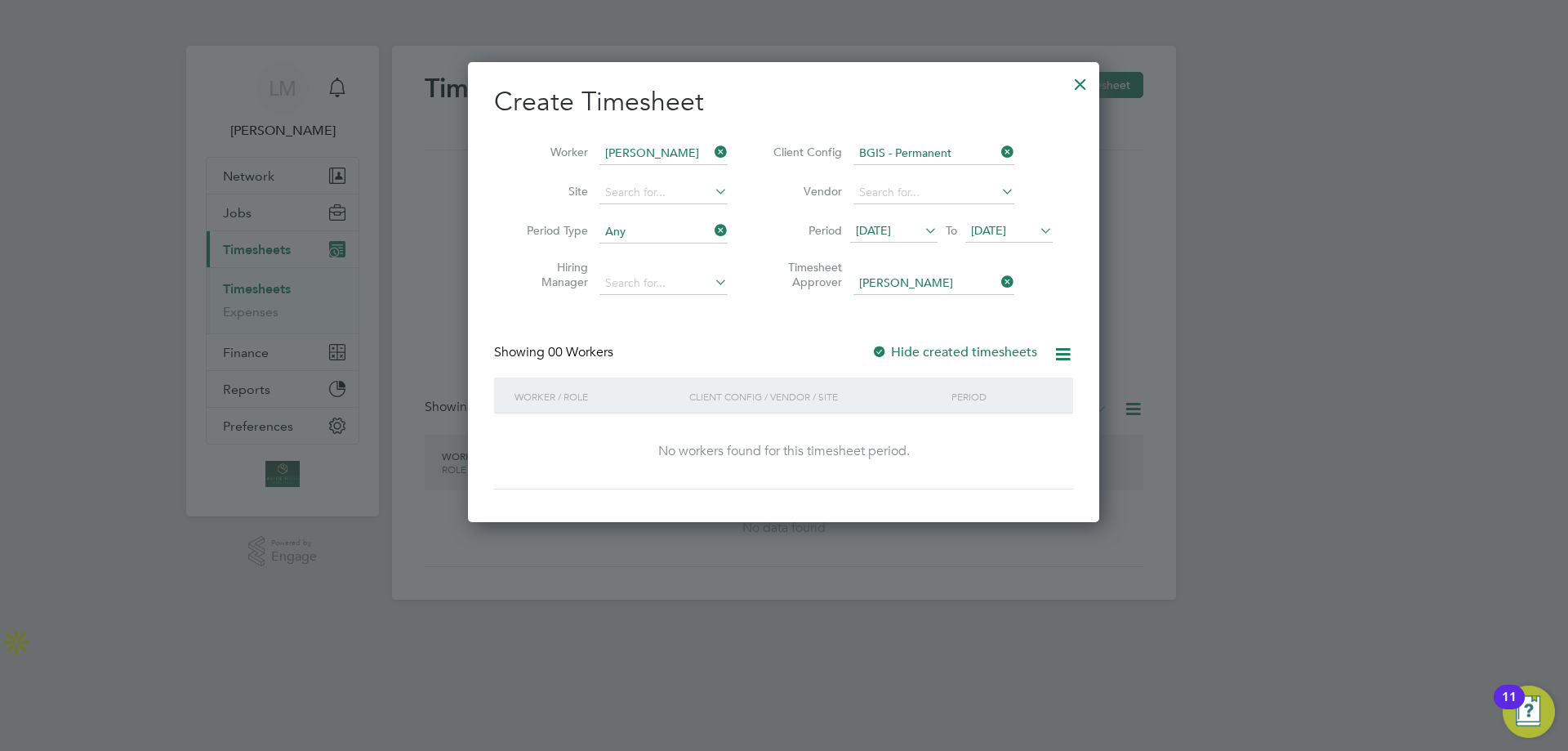
click at [922, 230] on icon at bounding box center [922, 231] width 0 height 23
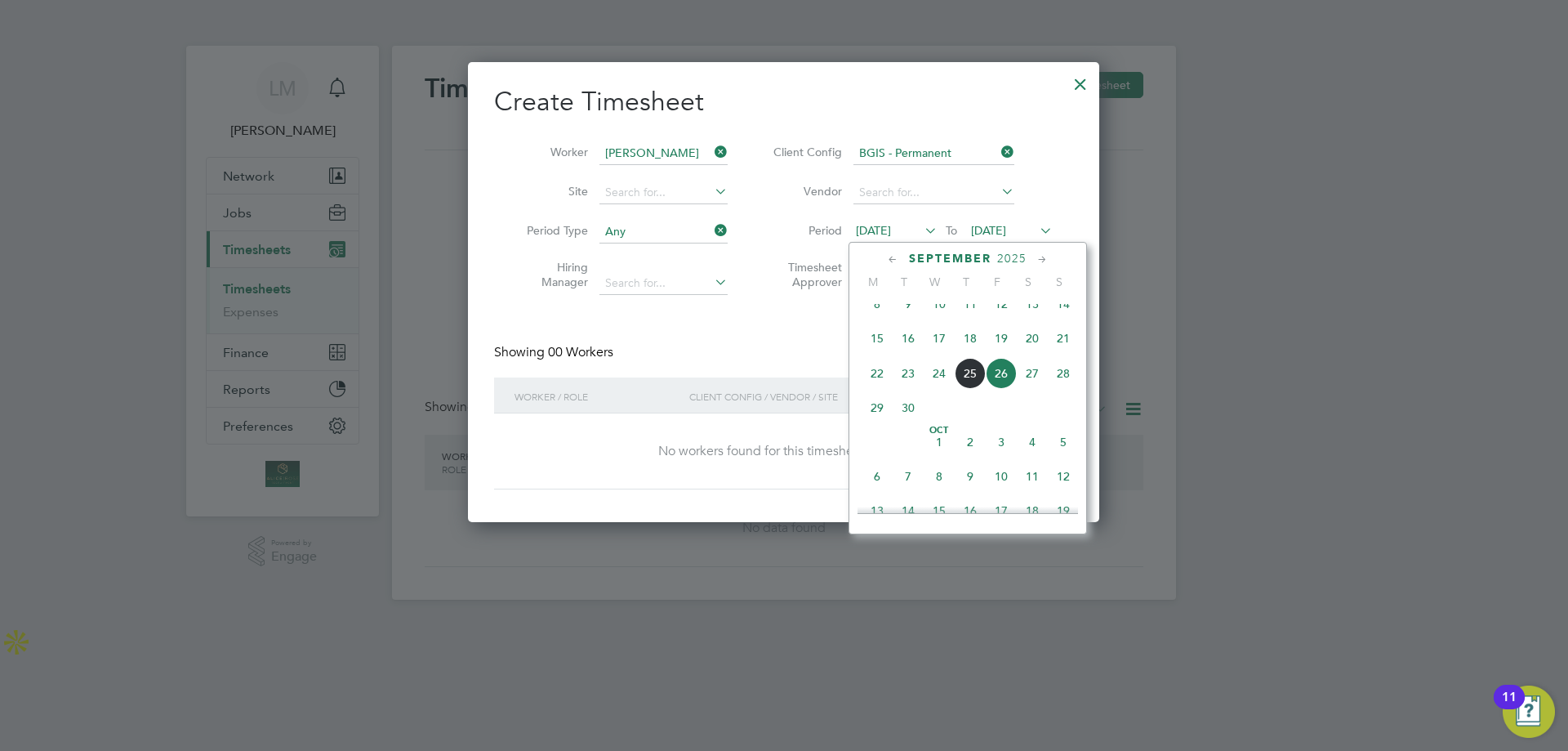
drag, startPoint x: 868, startPoint y: 420, endPoint x: 982, endPoint y: 284, distance: 177.5
click at [868, 419] on span "29" at bounding box center [877, 408] width 31 height 31
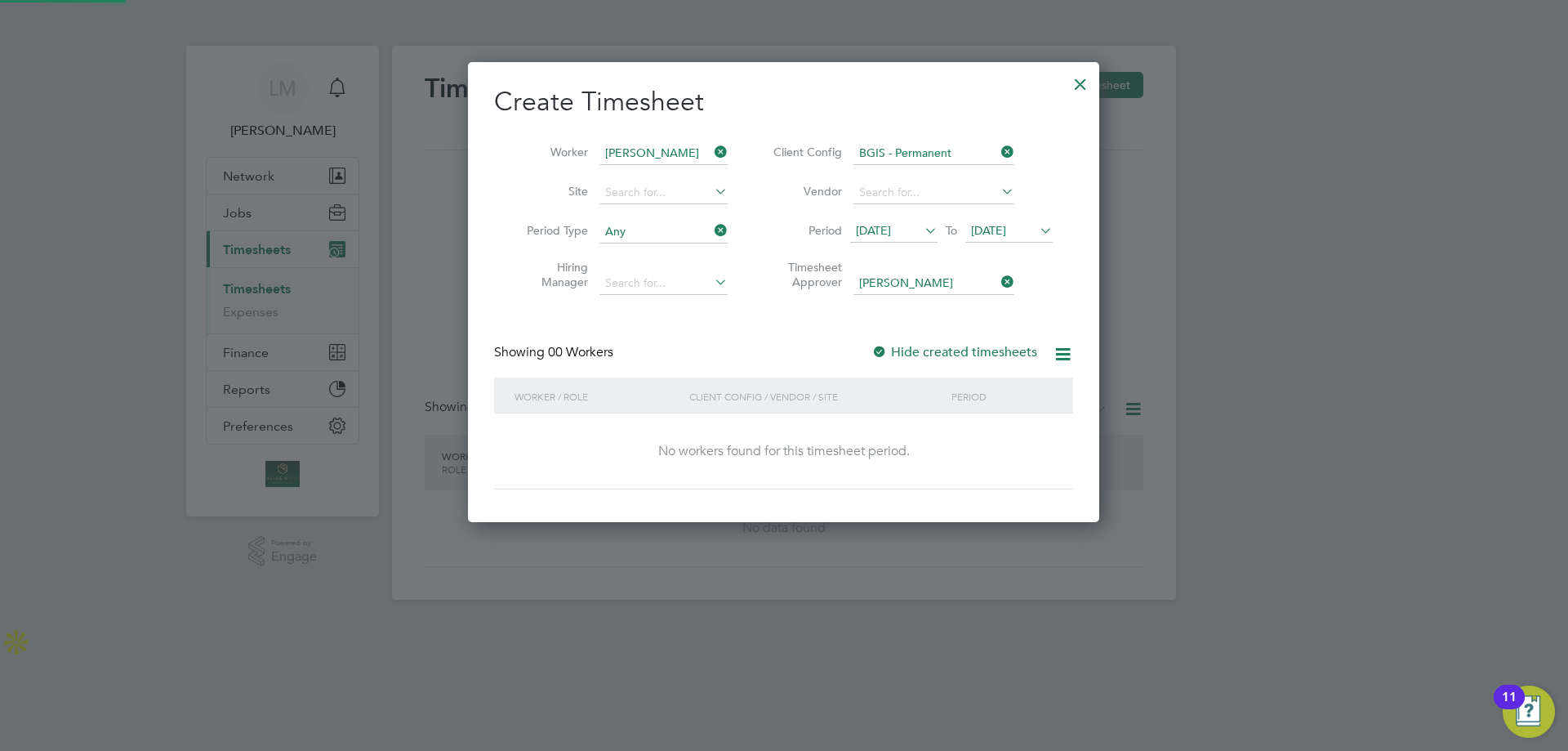
click at [1002, 228] on span "[DATE]" at bounding box center [988, 230] width 35 height 14
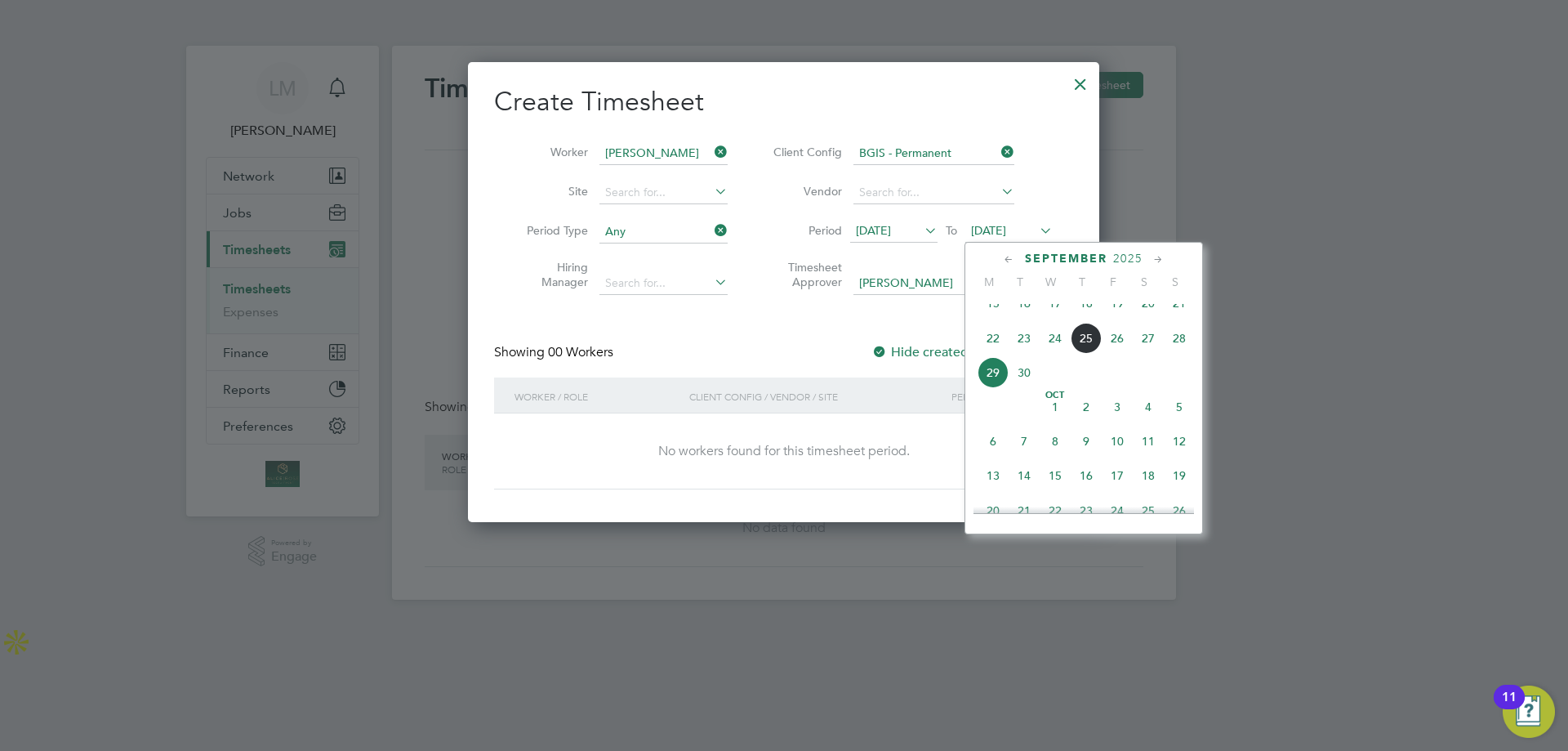
click at [1176, 420] on span "5" at bounding box center [1180, 407] width 31 height 31
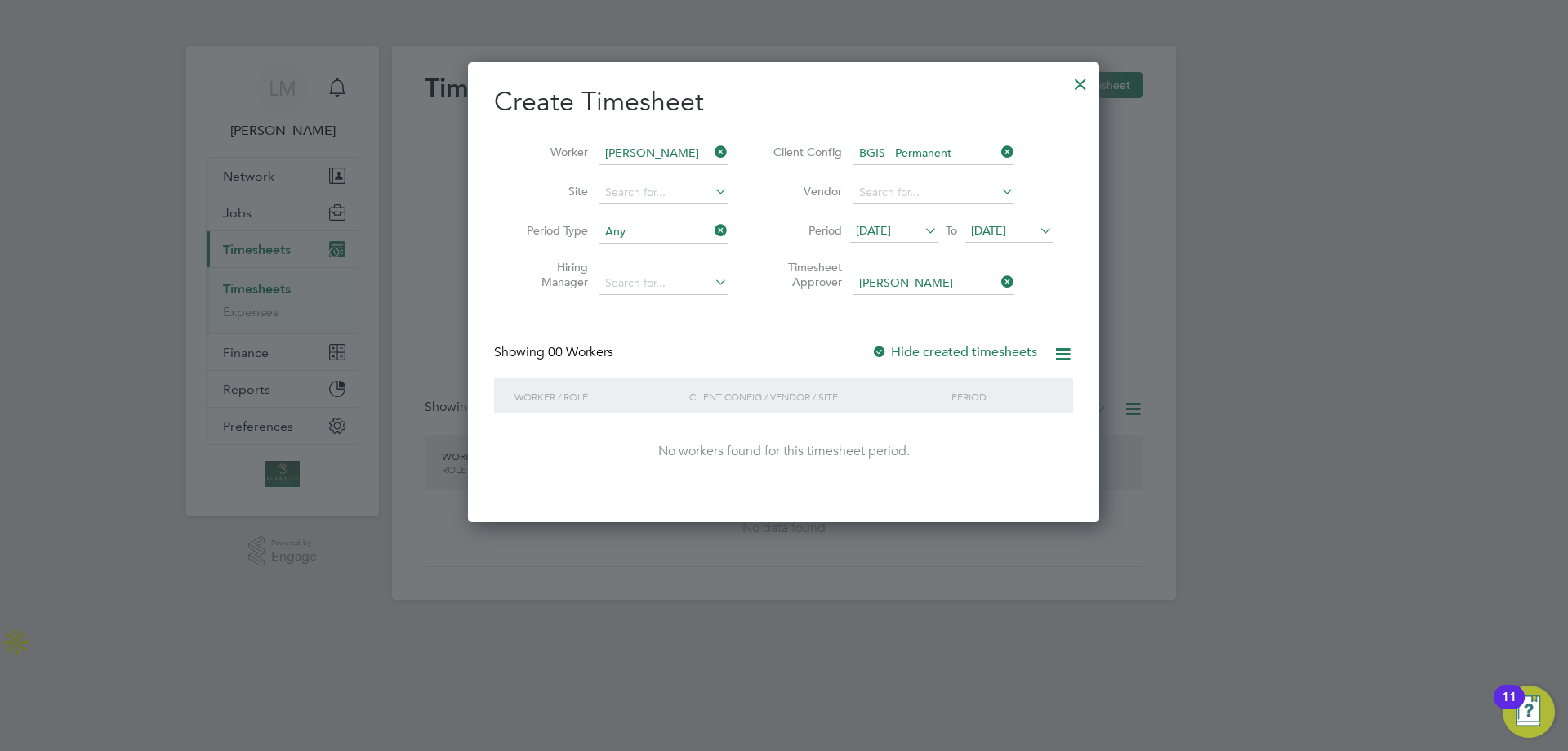
click at [924, 329] on div "Create Timesheet Worker Louis Doctrove Site Period Type Any Hiring Manager Clie…" at bounding box center [783, 287] width 579 height 404
click at [656, 273] on input at bounding box center [664, 284] width 128 height 23
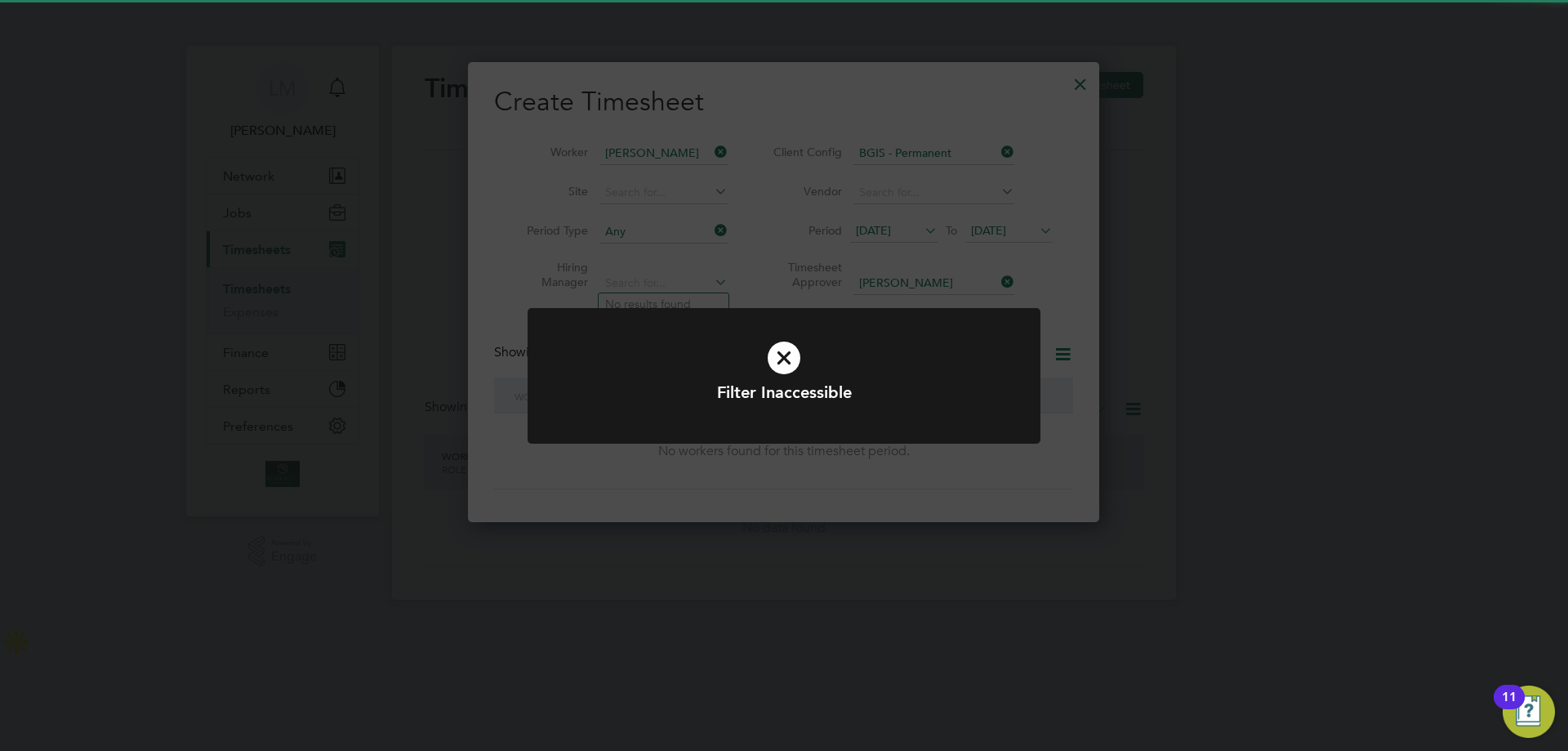
drag, startPoint x: 557, startPoint y: 368, endPoint x: 499, endPoint y: 299, distance: 90.1
click at [556, 360] on div at bounding box center [784, 376] width 513 height 135
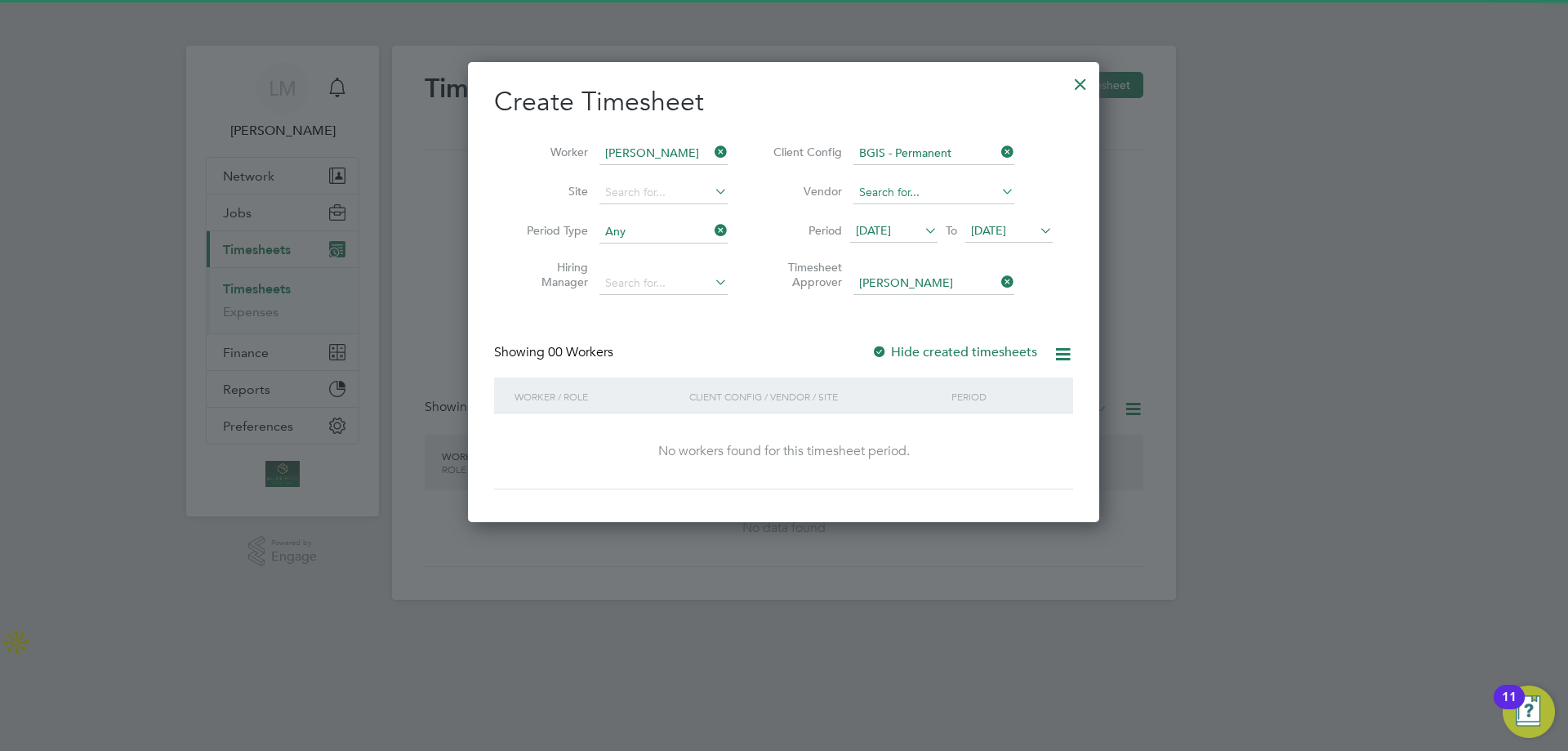
click at [899, 191] on input at bounding box center [933, 193] width 161 height 23
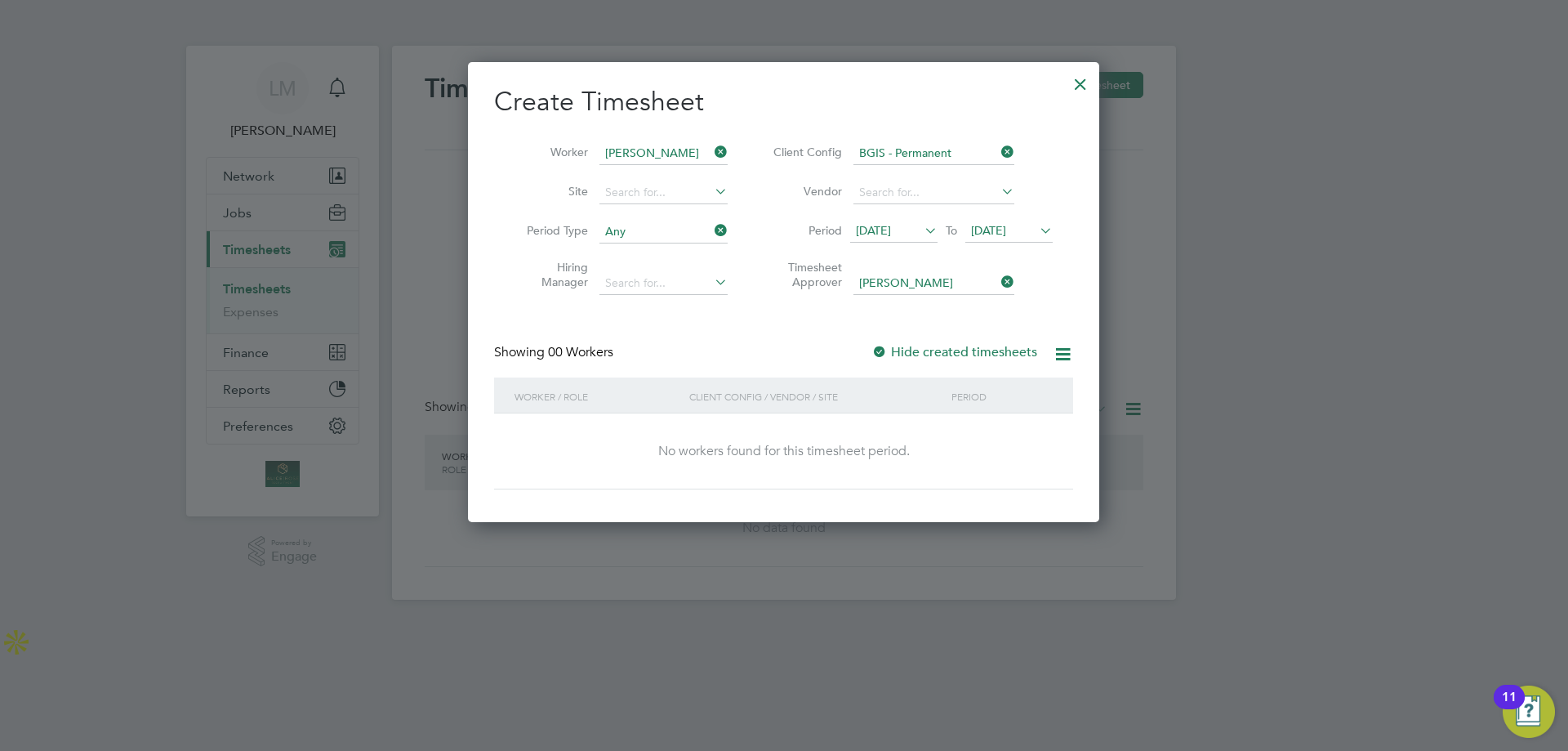
drag, startPoint x: 663, startPoint y: 334, endPoint x: 718, endPoint y: 248, distance: 102.1
click at [670, 331] on div "Create Timesheet Worker Louis Doctrove Site Period Type Any Hiring Manager Clie…" at bounding box center [783, 287] width 579 height 404
click at [711, 228] on icon at bounding box center [711, 231] width 0 height 23
click at [668, 193] on input at bounding box center [664, 193] width 128 height 23
click at [512, 303] on div "Create Timesheet Worker Louis Doctrove Site Period Type Hiring Manager Client C…" at bounding box center [783, 287] width 579 height 404
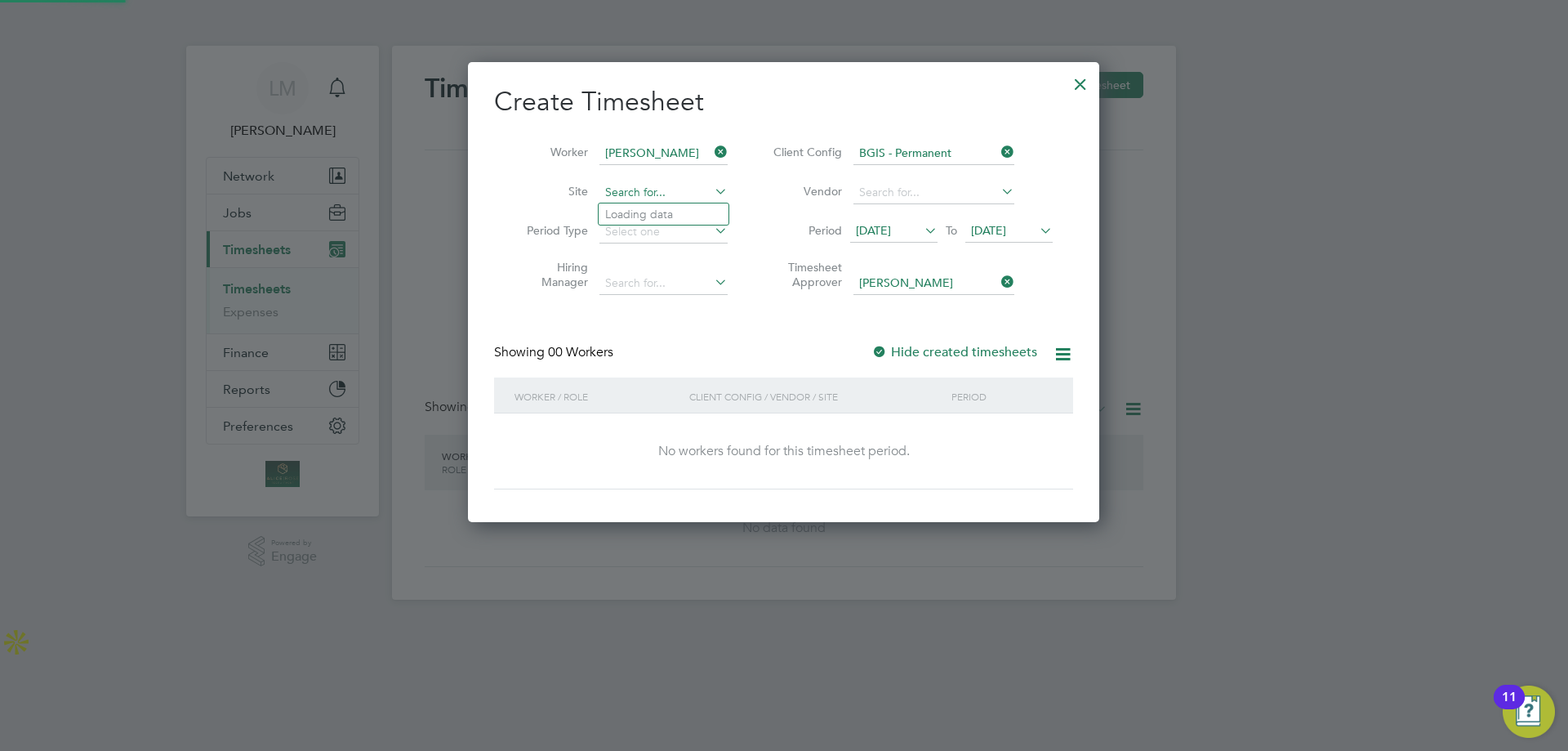
click at [679, 193] on input at bounding box center [664, 193] width 128 height 23
click at [674, 204] on li "New S treet Square" at bounding box center [681, 215] width 165 height 22
type input "[GEOGRAPHIC_DATA]"
click at [758, 328] on div "Create Timesheet Worker Louis Doctrove Site New Street Square Period Type Hirin…" at bounding box center [783, 287] width 579 height 404
click at [657, 237] on input at bounding box center [664, 232] width 128 height 23
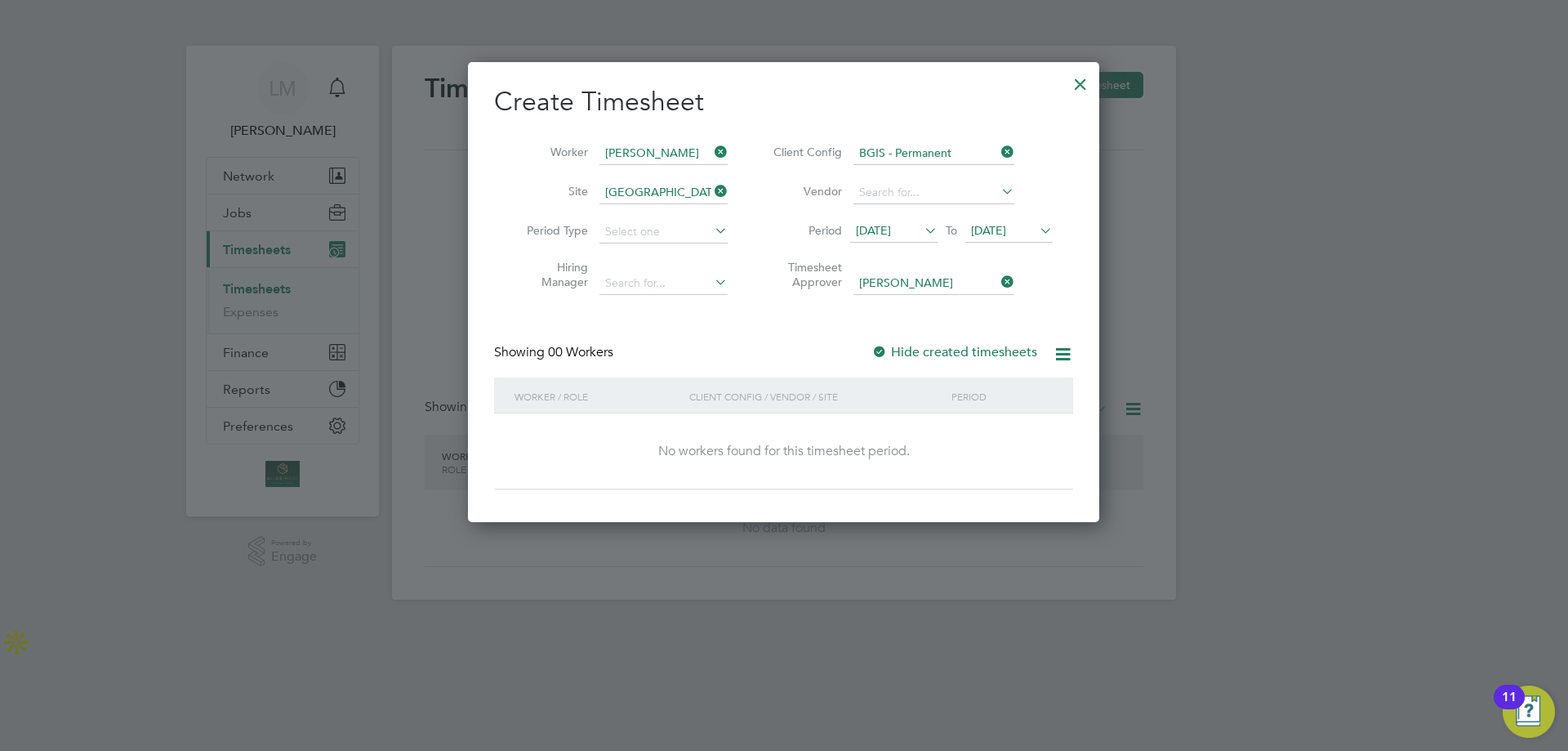
click at [651, 258] on li "Any" at bounding box center [664, 253] width 129 height 21
type input "Any"
click at [632, 286] on input at bounding box center [664, 284] width 128 height 23
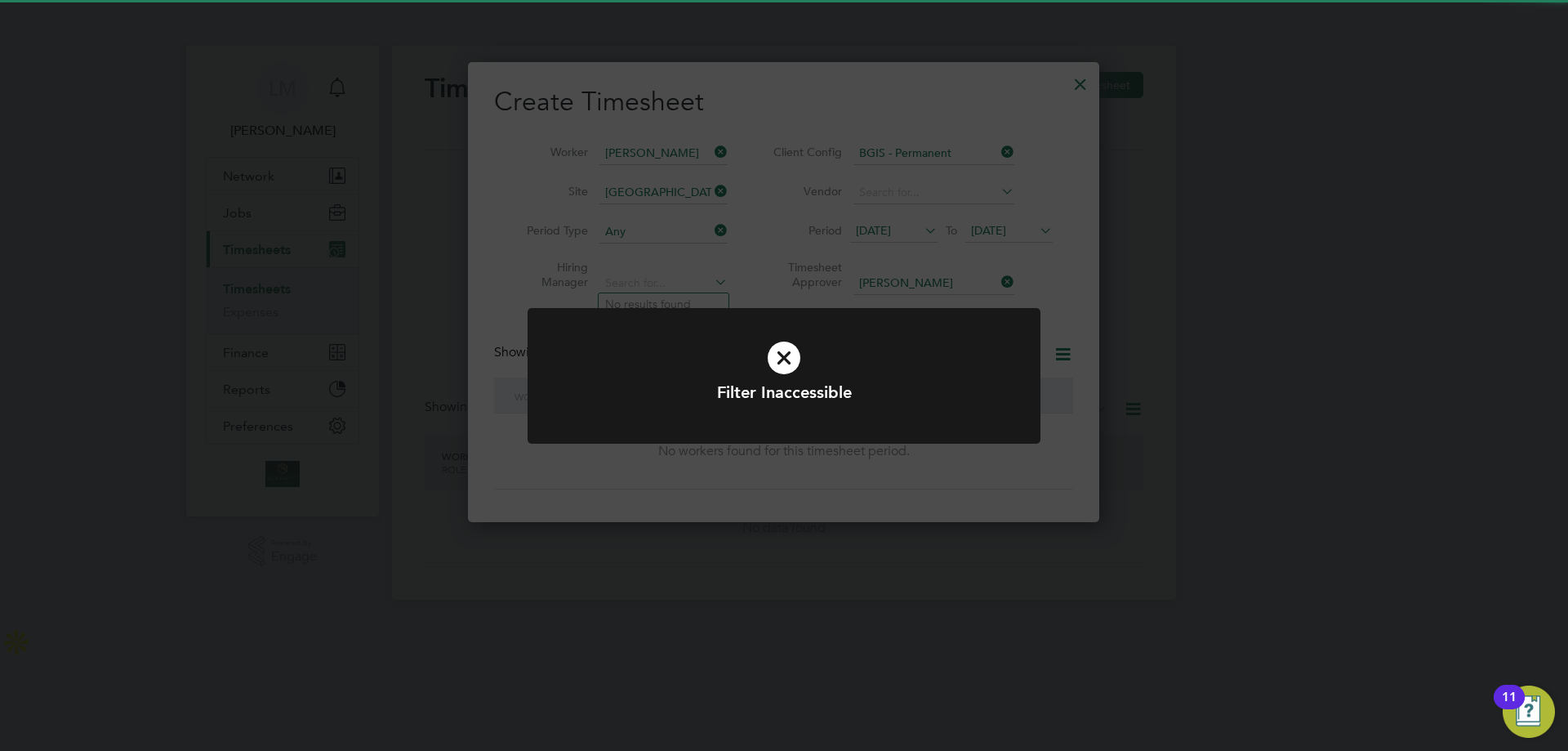
click at [506, 285] on div "Filter Inaccessible Cancel Okay" at bounding box center [784, 375] width 1568 height 751
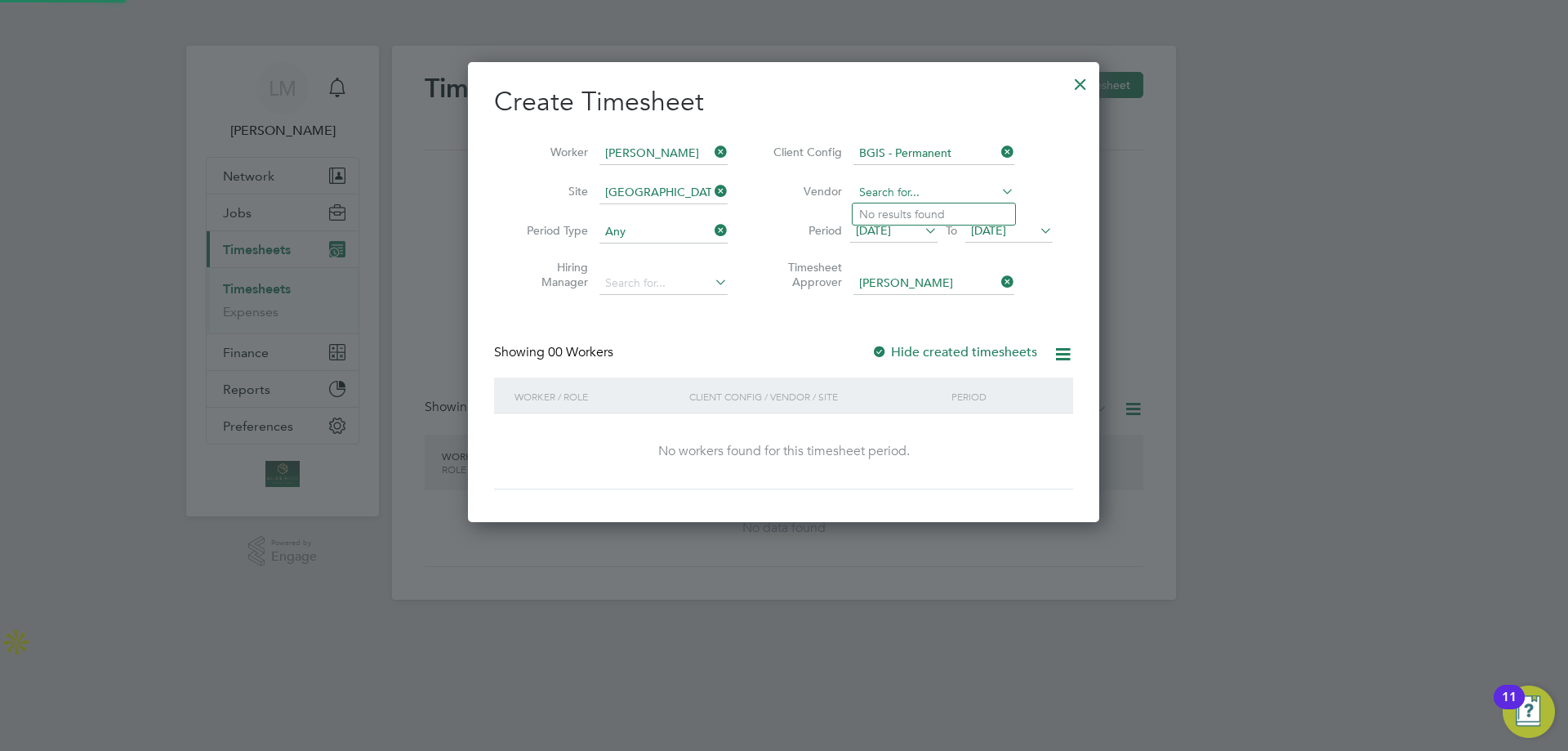
click at [931, 192] on input at bounding box center [933, 193] width 161 height 23
click at [842, 284] on li "Timesheet Approver Hamza Idris" at bounding box center [910, 276] width 325 height 51
click at [1088, 83] on div at bounding box center [1080, 80] width 29 height 29
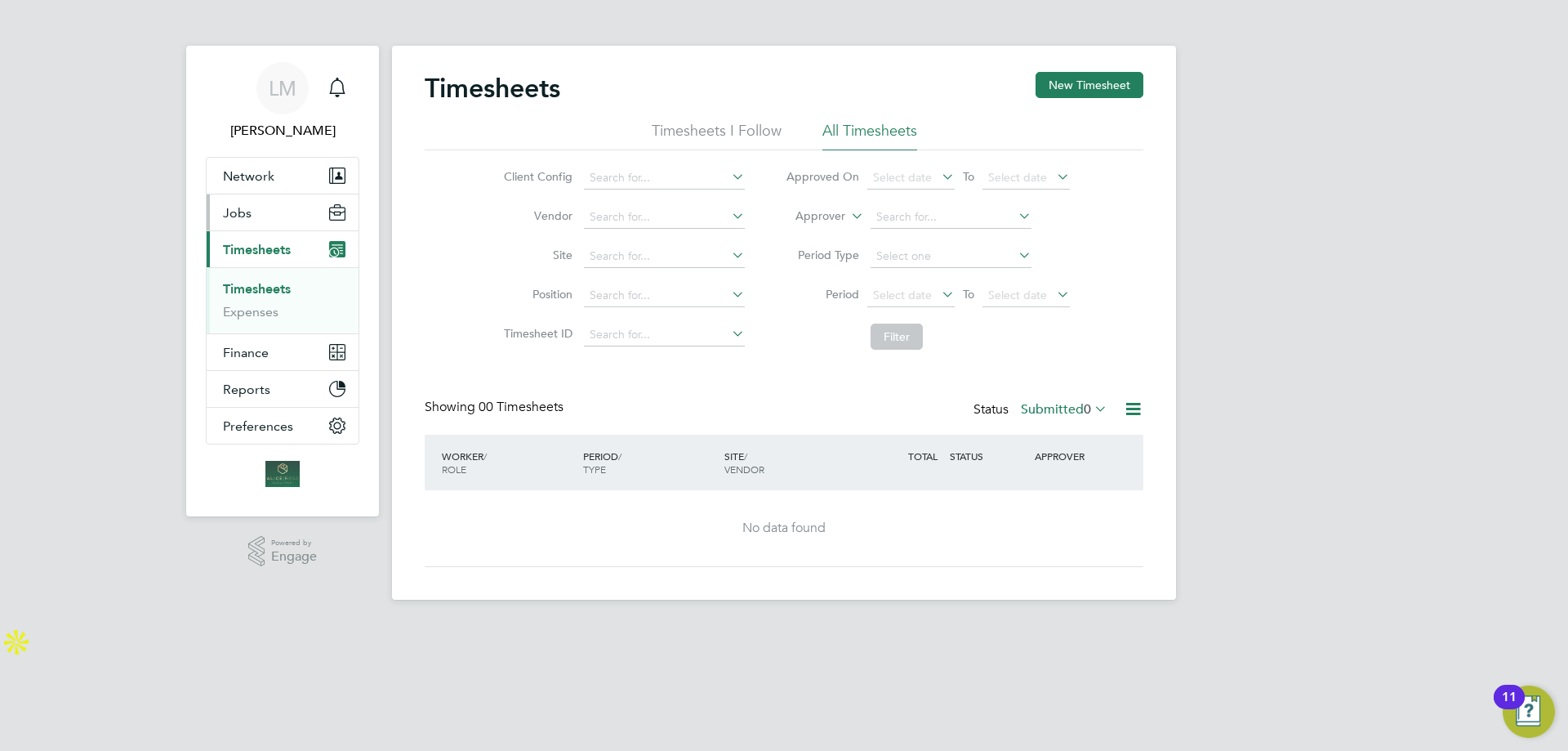
click at [251, 214] on button "Jobs" at bounding box center [282, 212] width 152 height 36
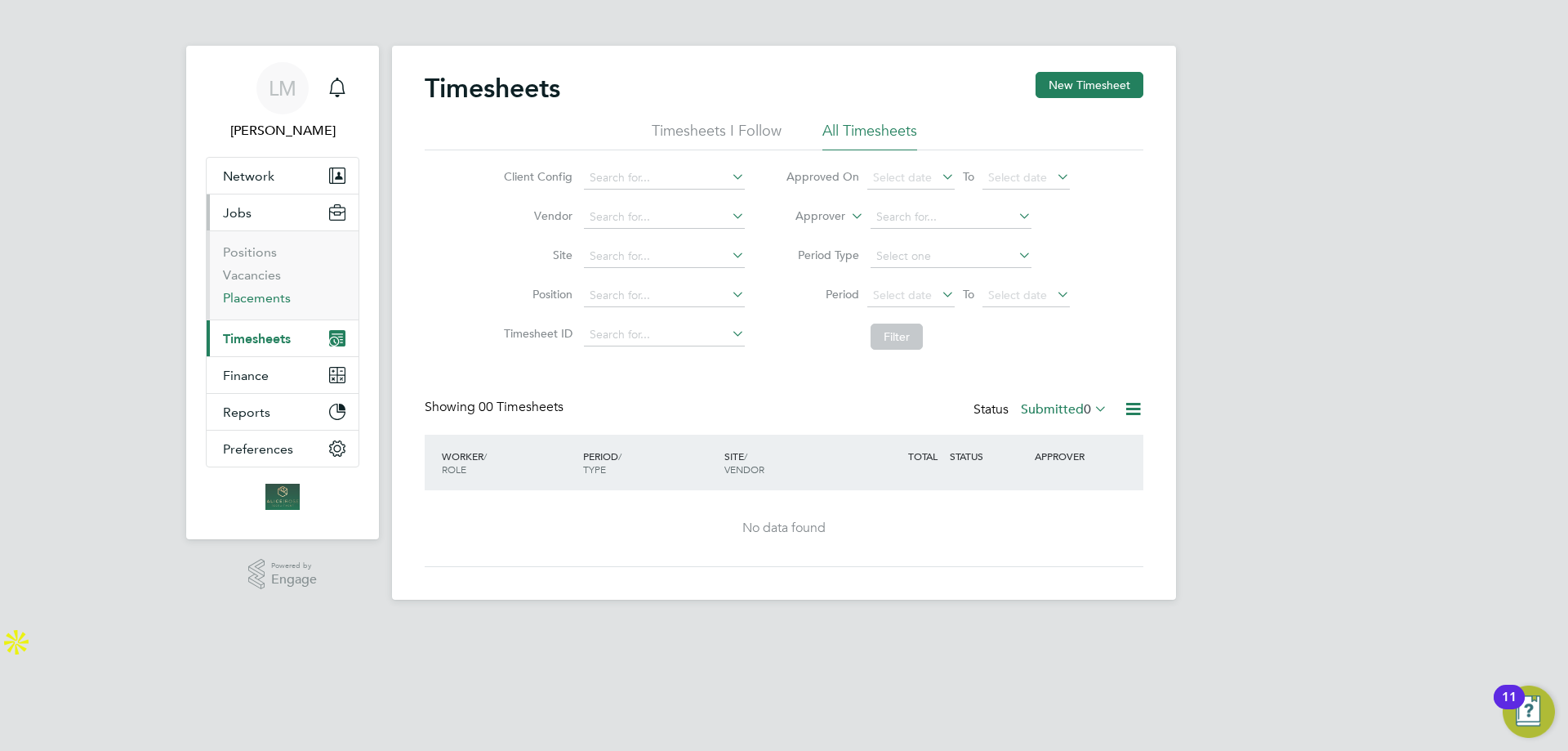
click at [257, 296] on link "Placements" at bounding box center [257, 298] width 68 height 15
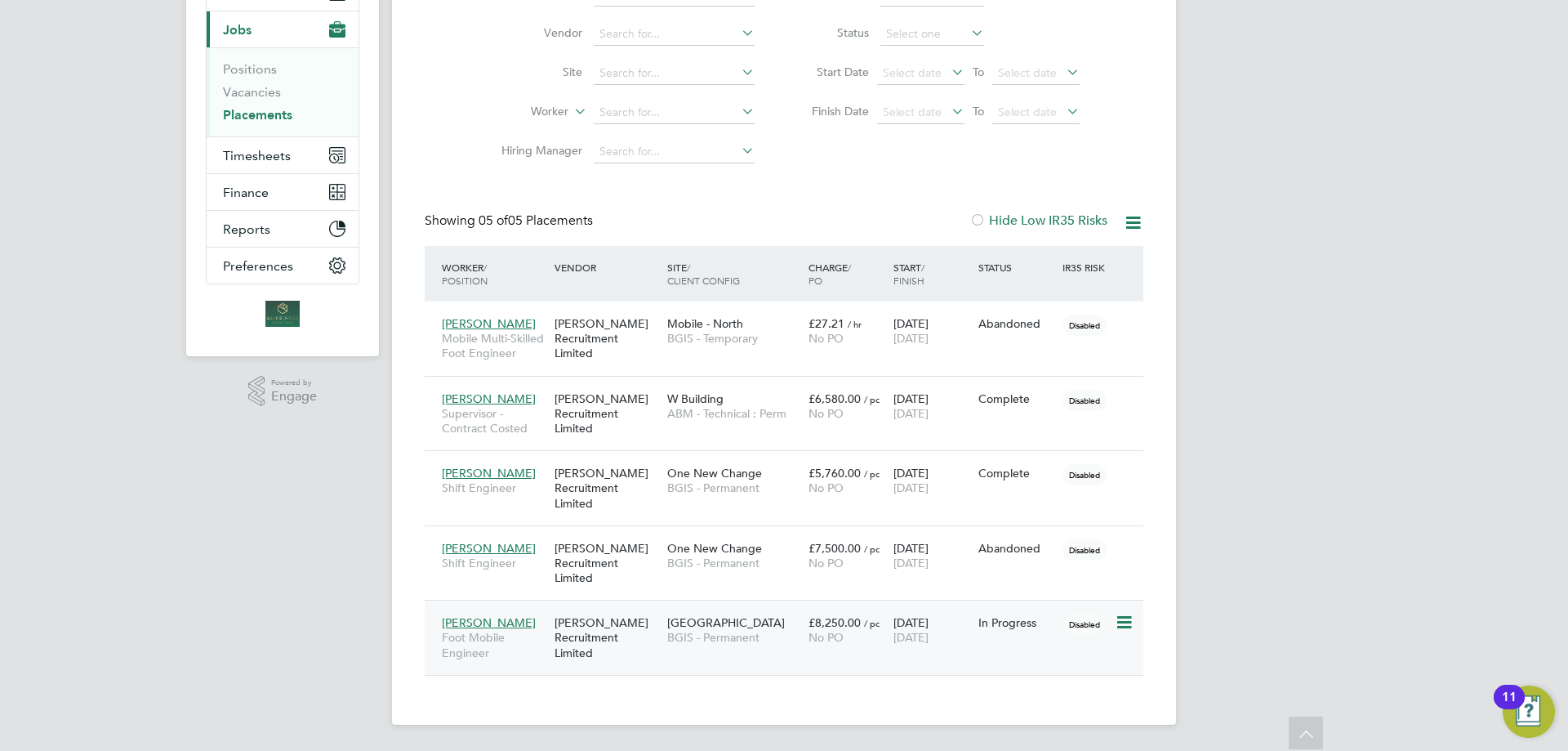
click at [524, 652] on span "Foot Mobile Engineer" at bounding box center [494, 645] width 104 height 29
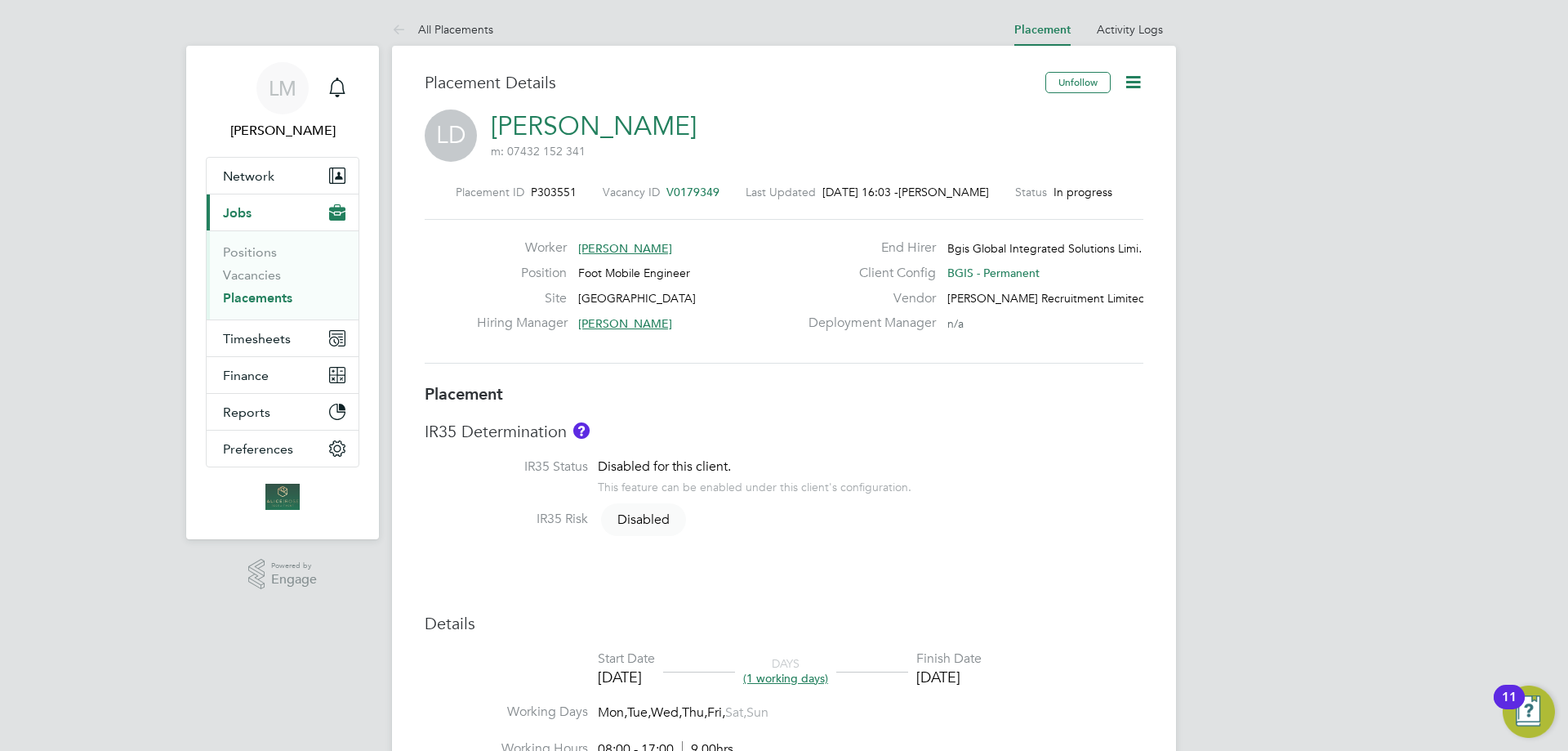
click at [1139, 83] on icon at bounding box center [1132, 81] width 20 height 20
click at [1081, 149] on li "Timesheet Settings" at bounding box center [1080, 144] width 120 height 23
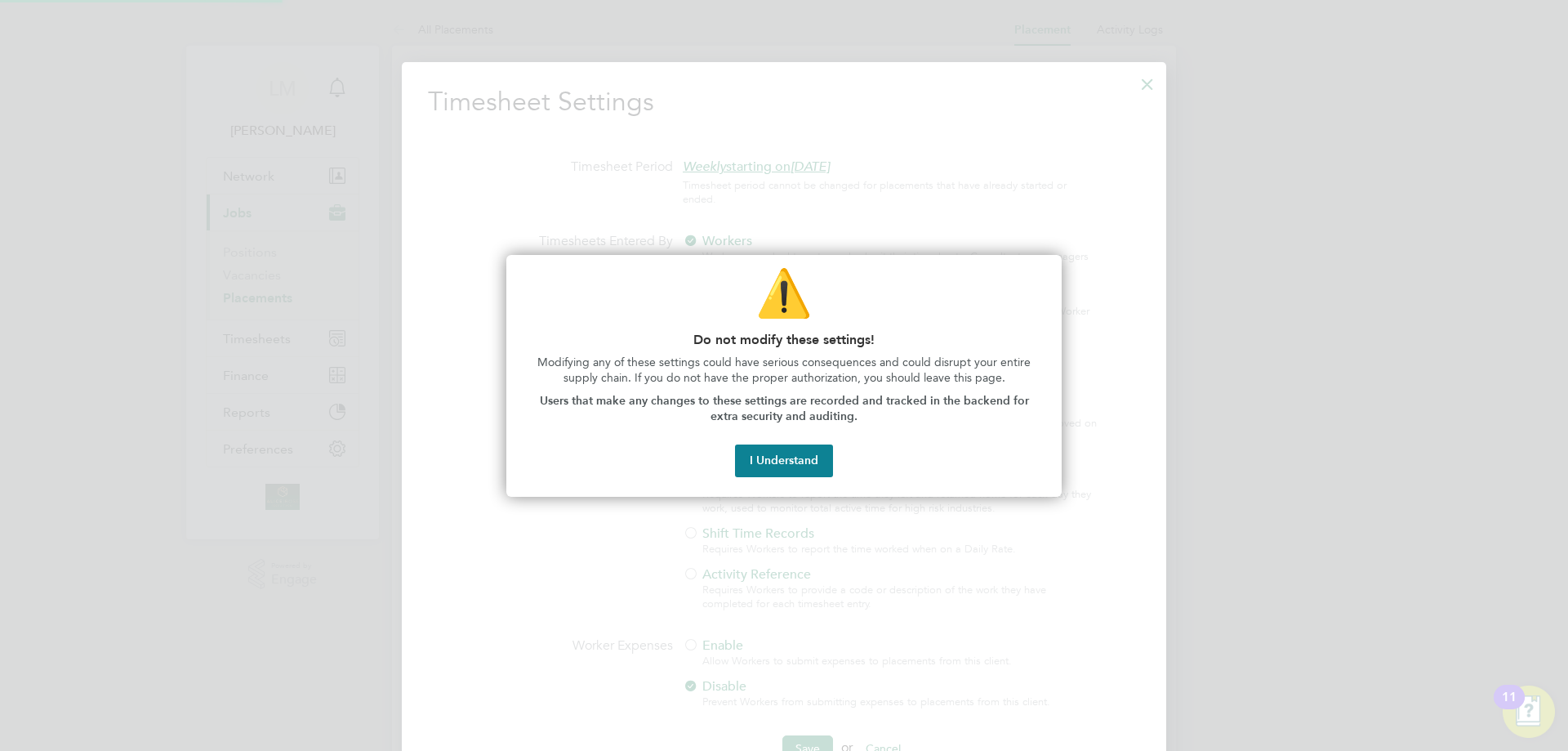
scroll to position [8, 8]
click at [798, 465] on button "I Understand" at bounding box center [784, 461] width 98 height 33
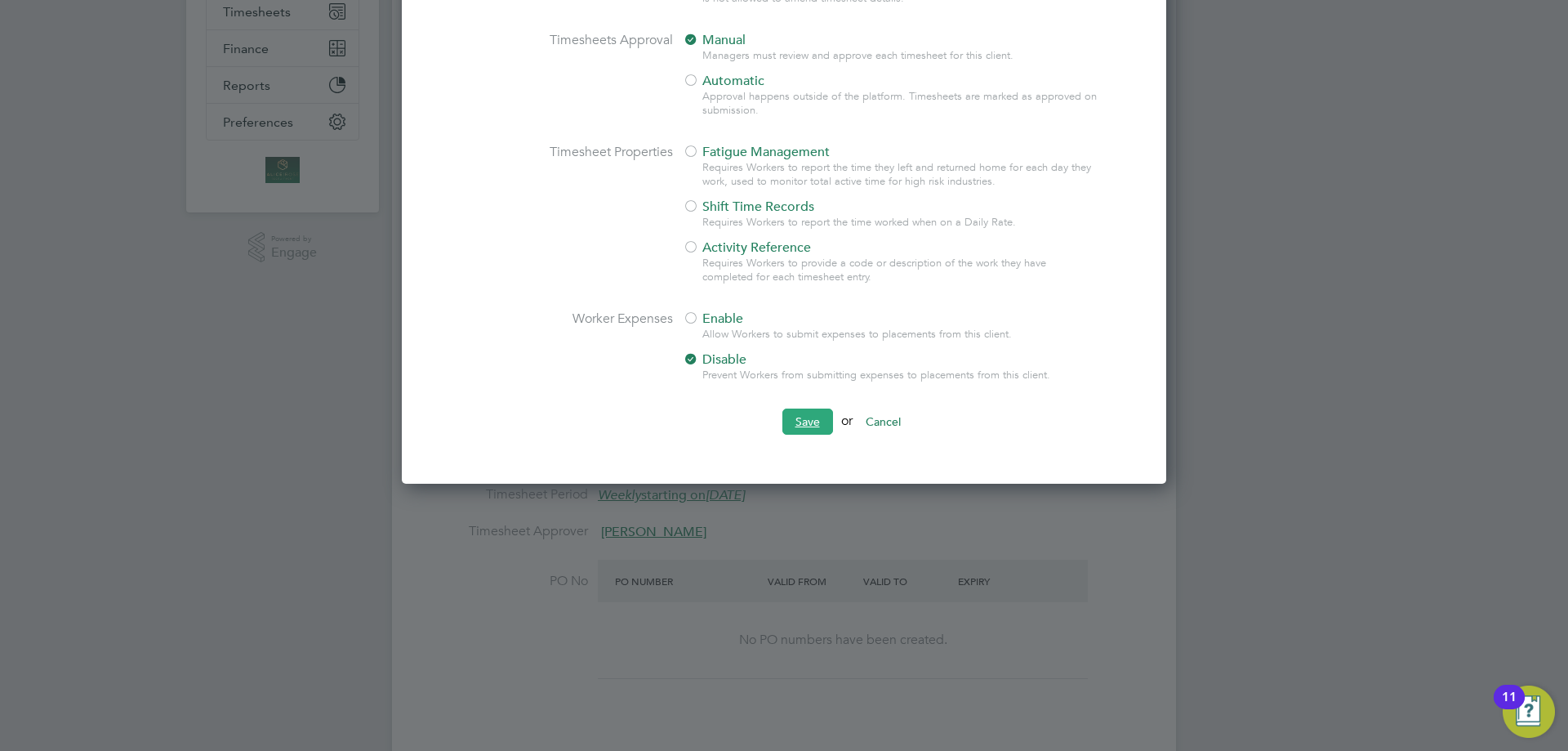
click at [807, 425] on button "Save" at bounding box center [808, 421] width 50 height 26
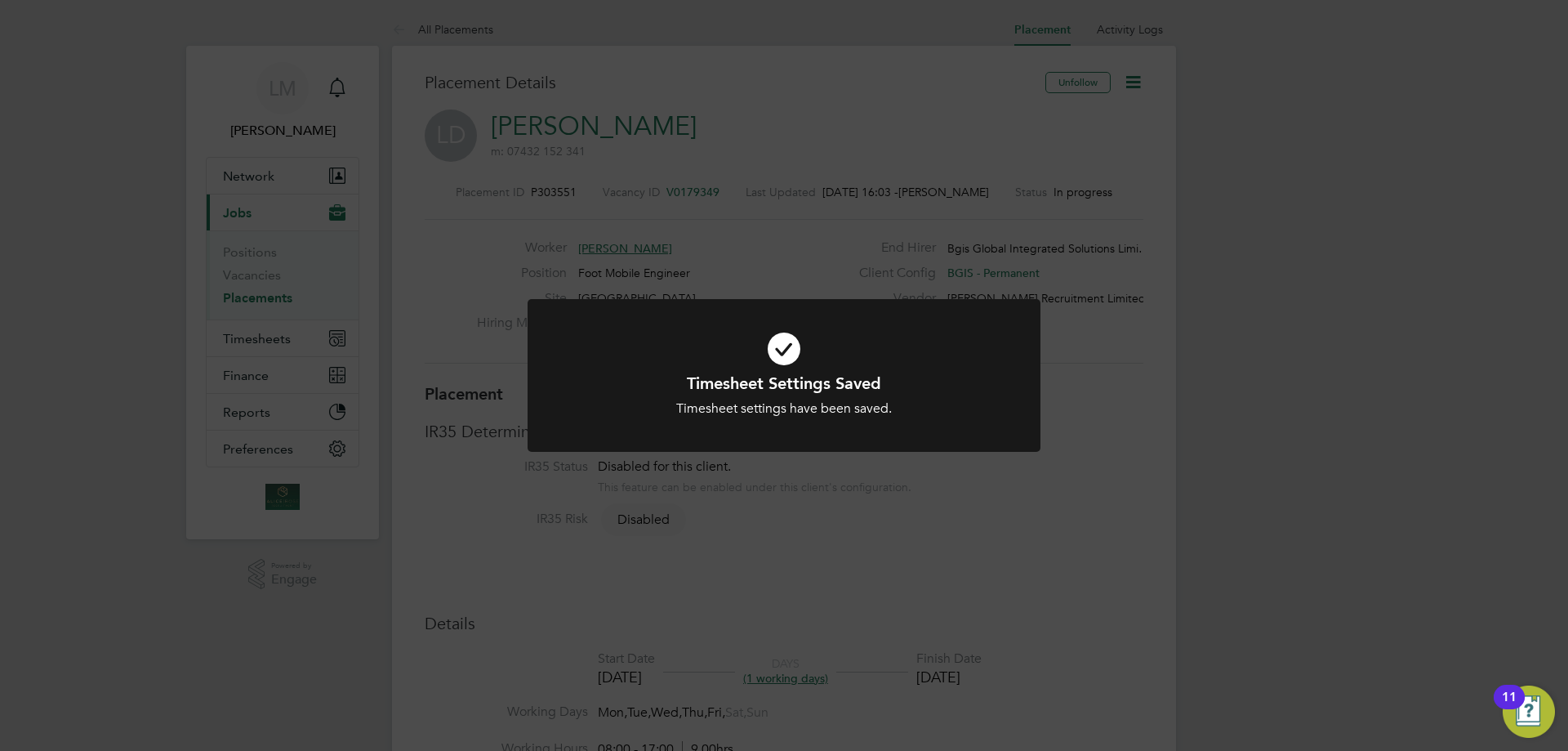
click at [1411, 399] on div "Timesheet Settings Saved Timesheet settings have been saved. Cancel Okay" at bounding box center [784, 375] width 1568 height 751
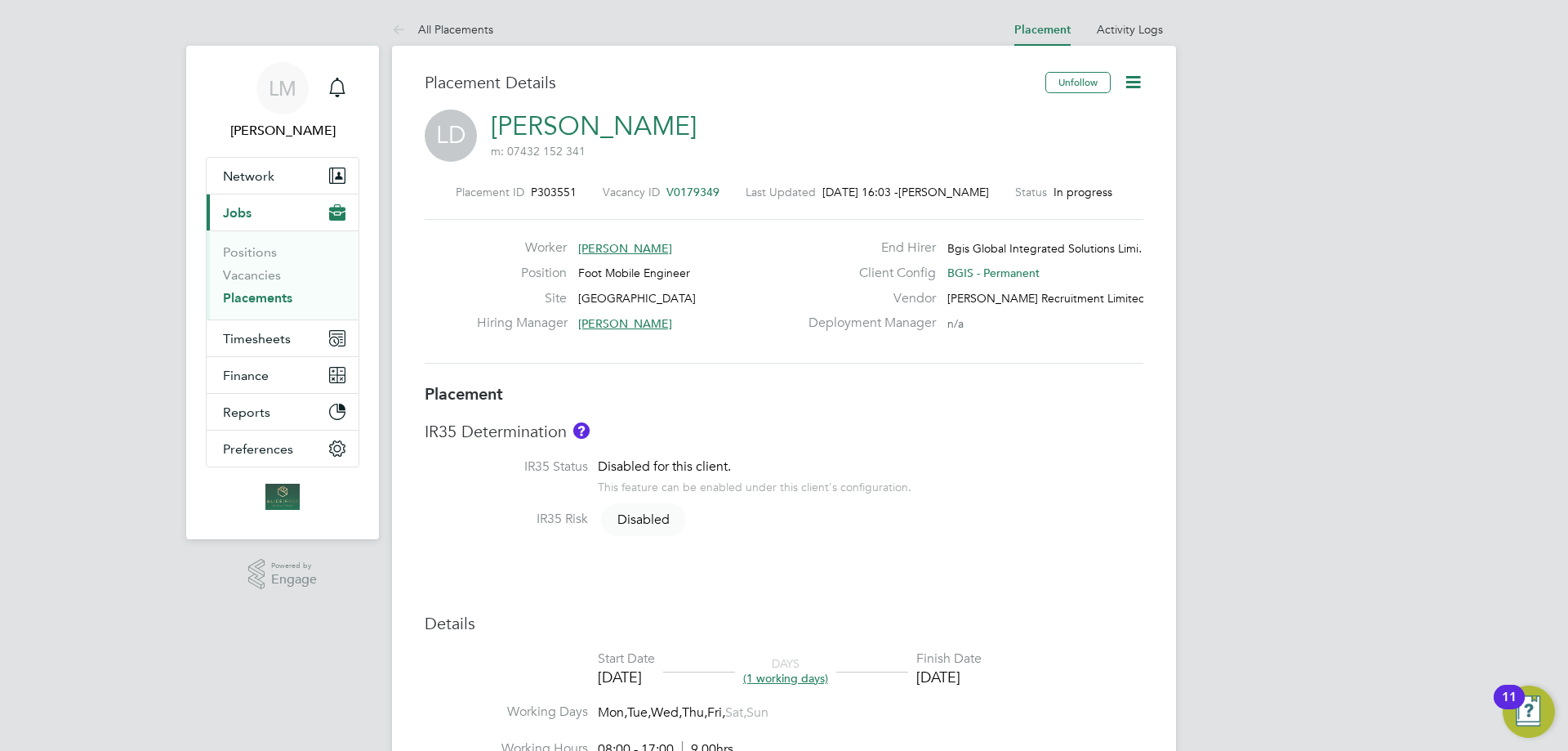
click at [1135, 80] on icon at bounding box center [1132, 81] width 20 height 20
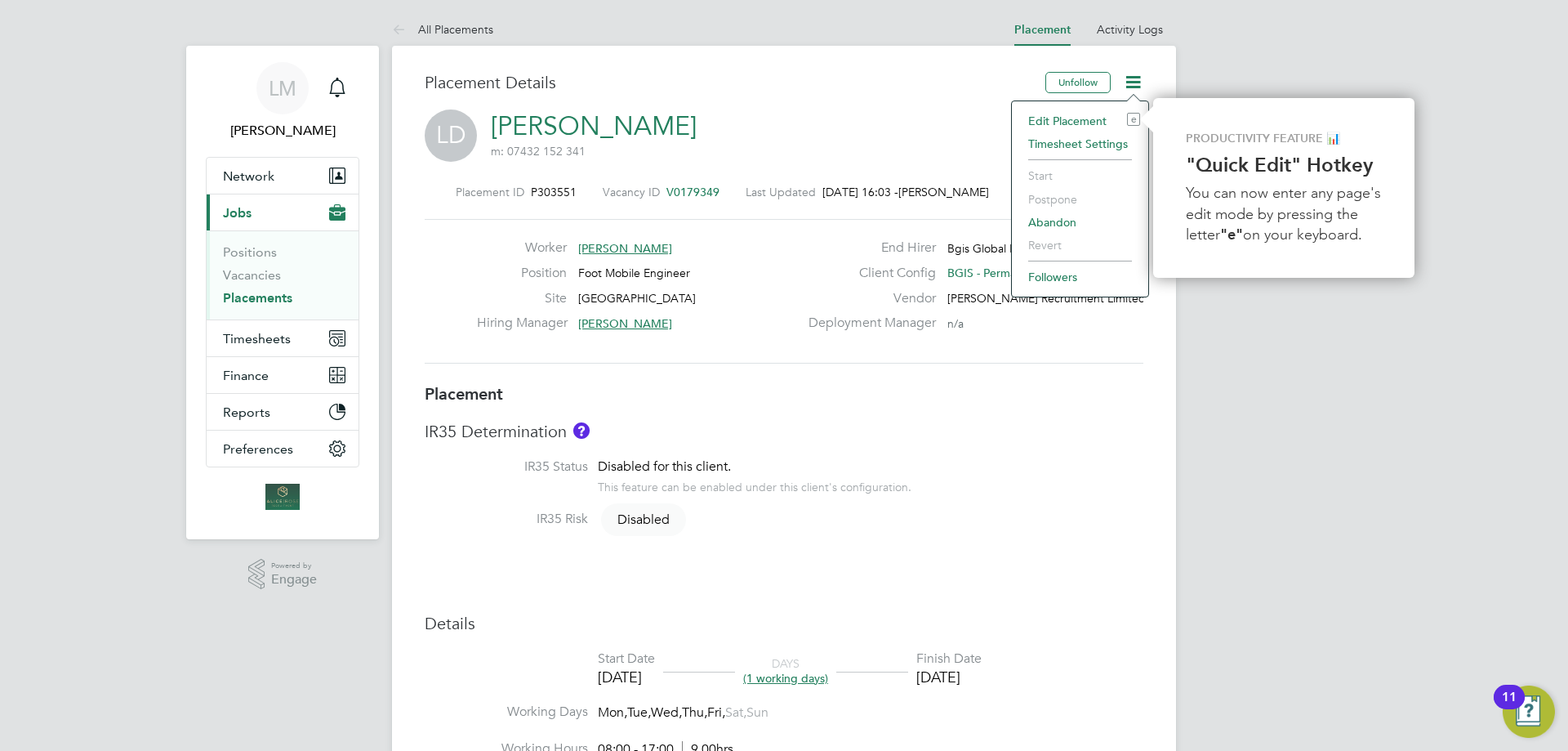
click at [1083, 124] on li "Edit Placement e" at bounding box center [1080, 121] width 120 height 23
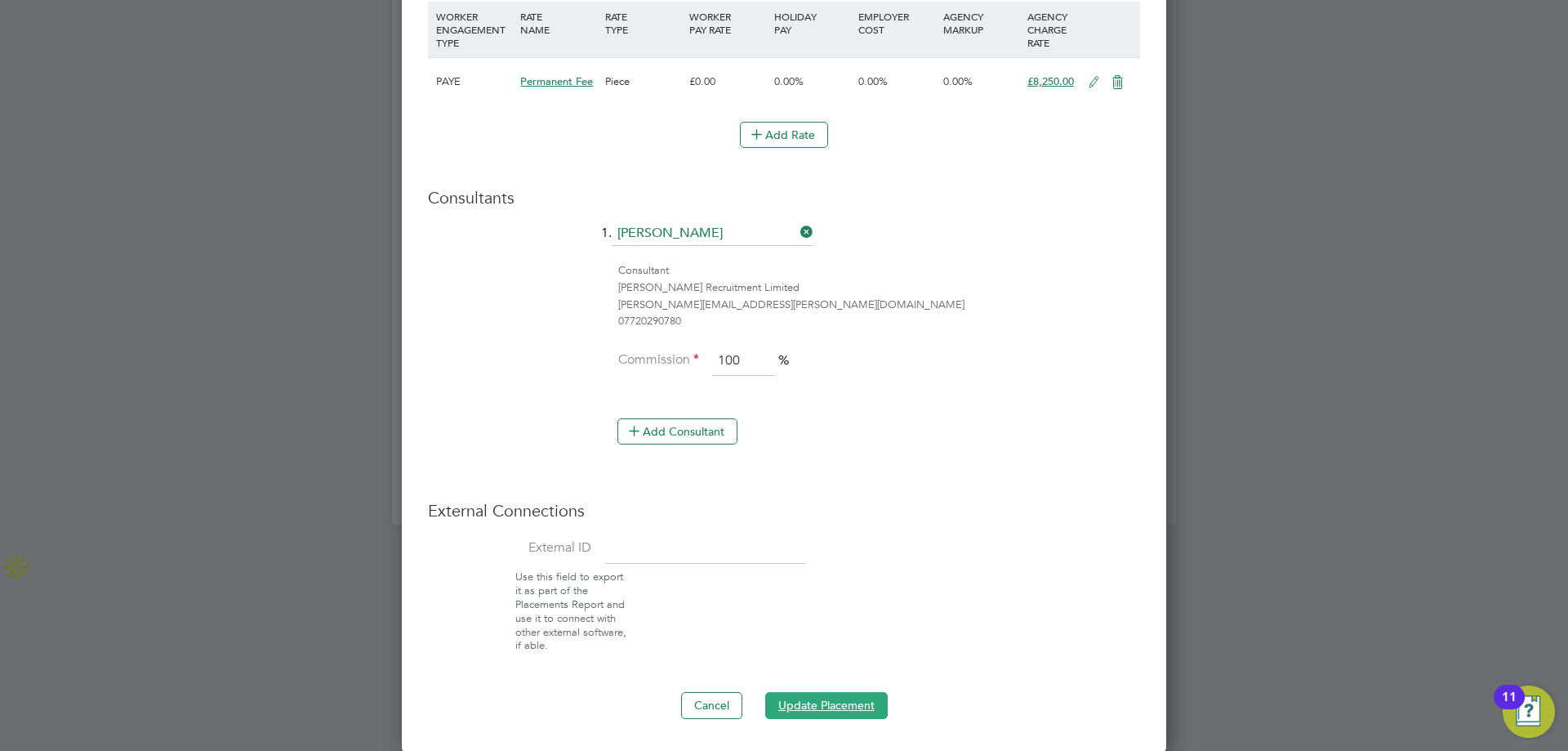
click at [806, 708] on button "Update Placement" at bounding box center [826, 705] width 123 height 26
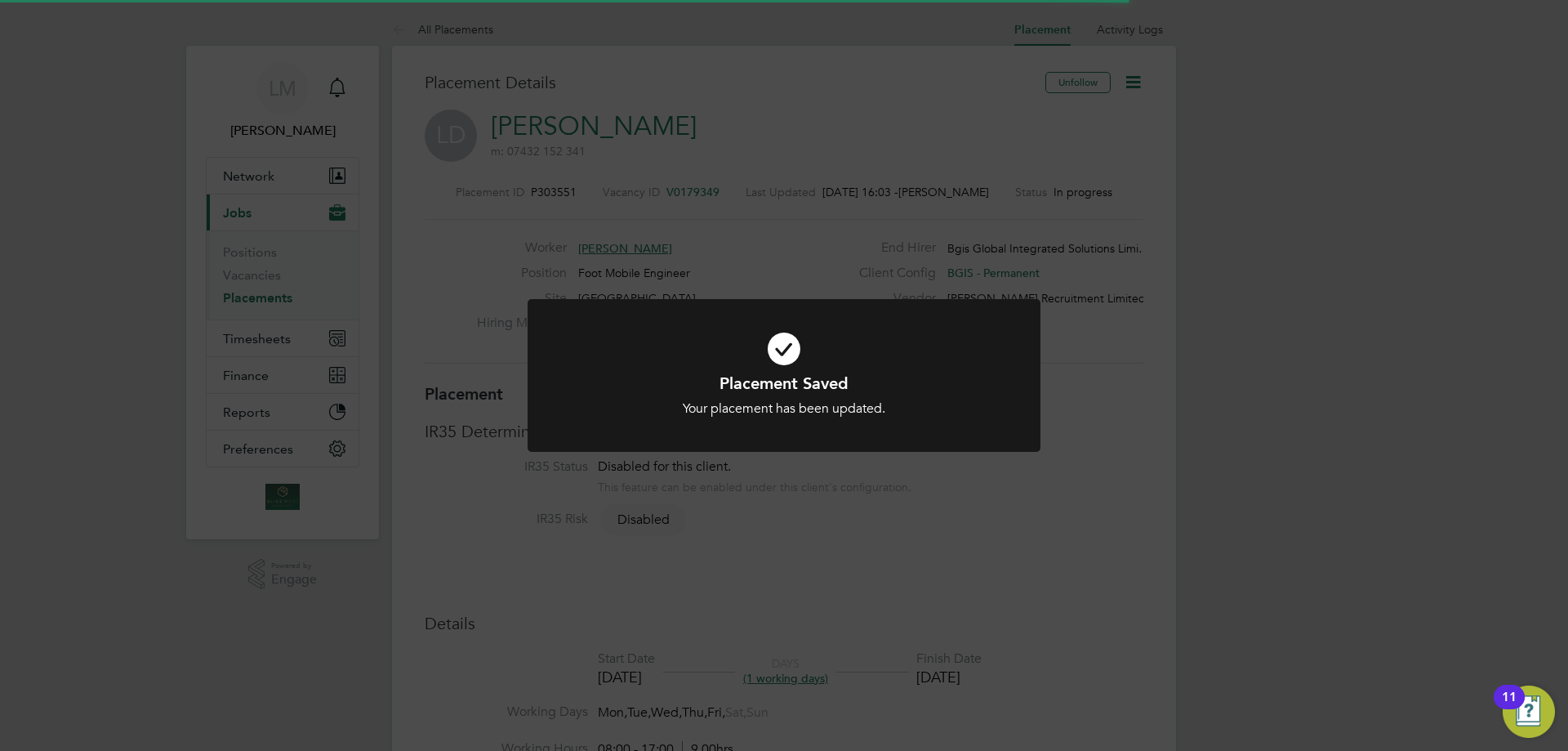
click at [1300, 364] on div "Placement Saved Your placement has been updated. Cancel Okay" at bounding box center [784, 375] width 1568 height 751
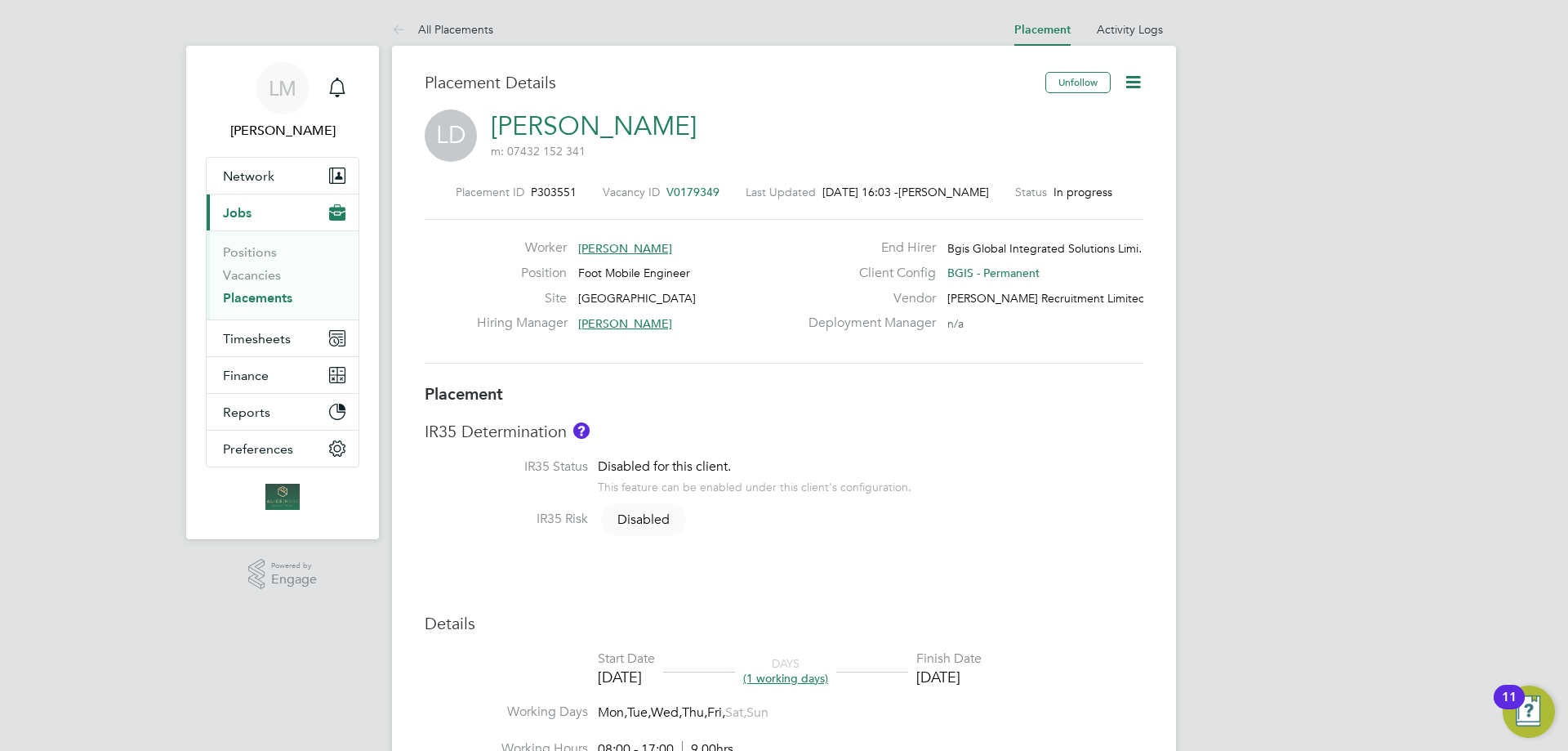
click at [1138, 79] on icon at bounding box center [1132, 81] width 20 height 20
drag, startPoint x: 260, startPoint y: 338, endPoint x: 281, endPoint y: 337, distance: 21.0
click at [260, 337] on span "Timesheets" at bounding box center [257, 338] width 68 height 15
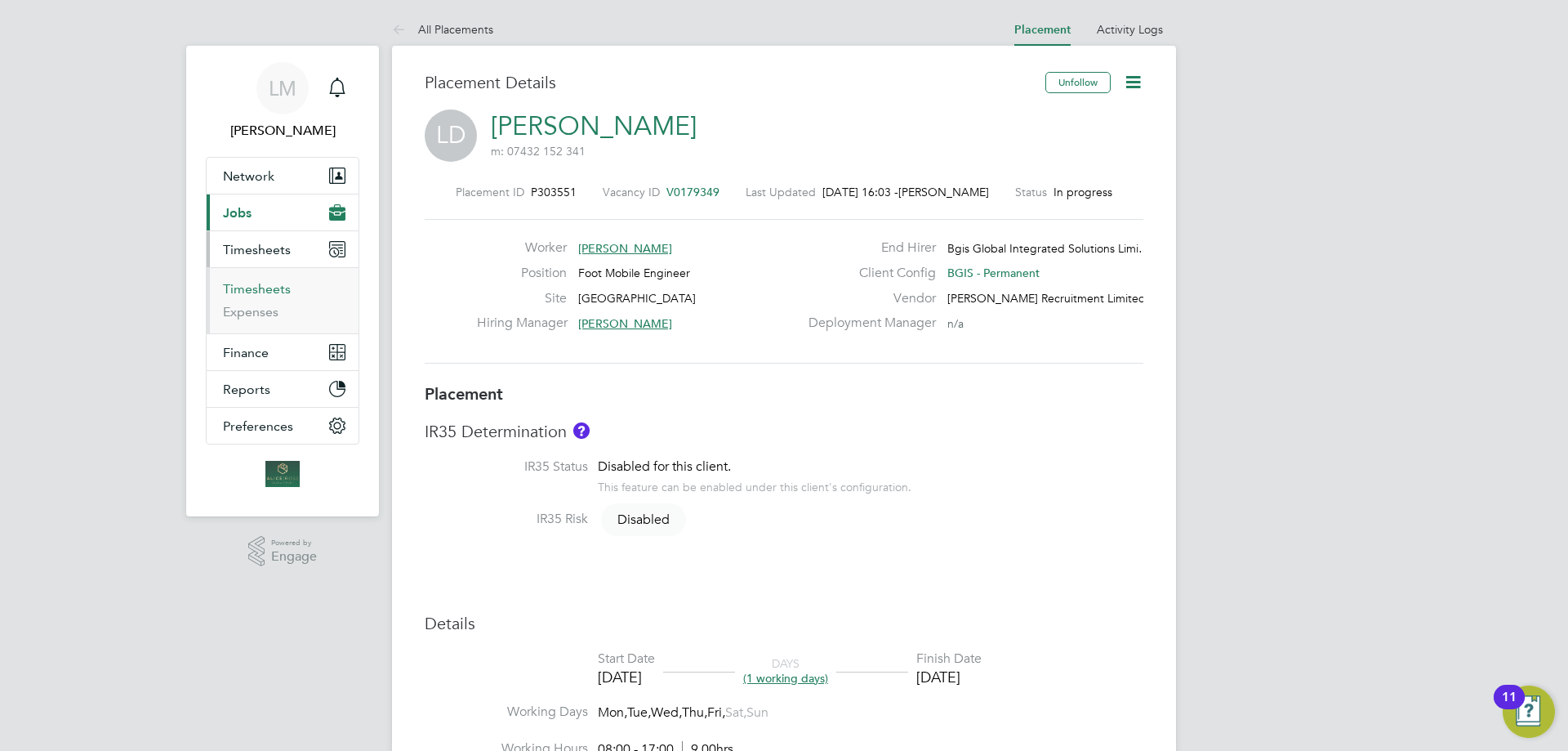
click at [245, 290] on link "Timesheets" at bounding box center [257, 289] width 68 height 15
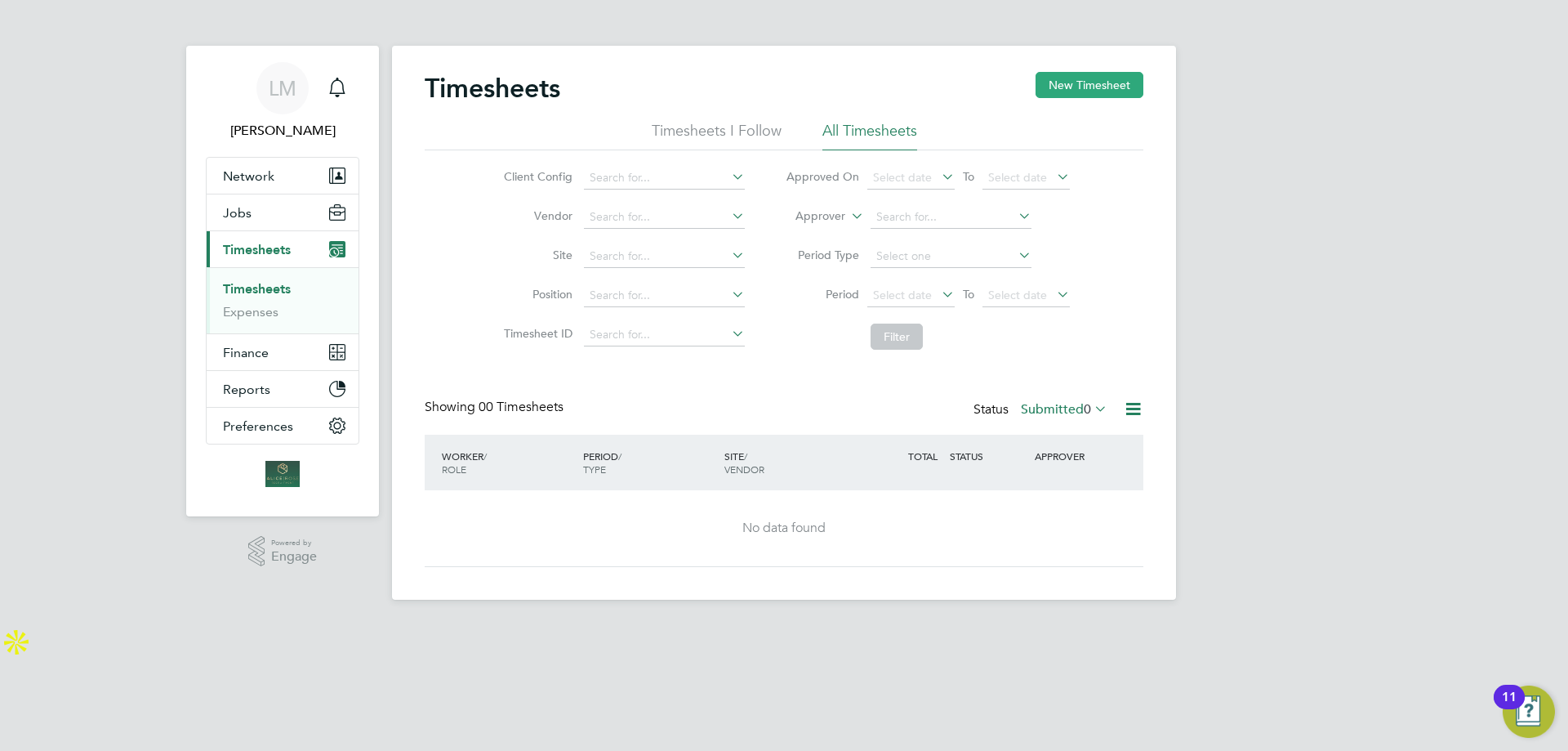
click at [1058, 82] on button "New Timesheet" at bounding box center [1090, 84] width 108 height 26
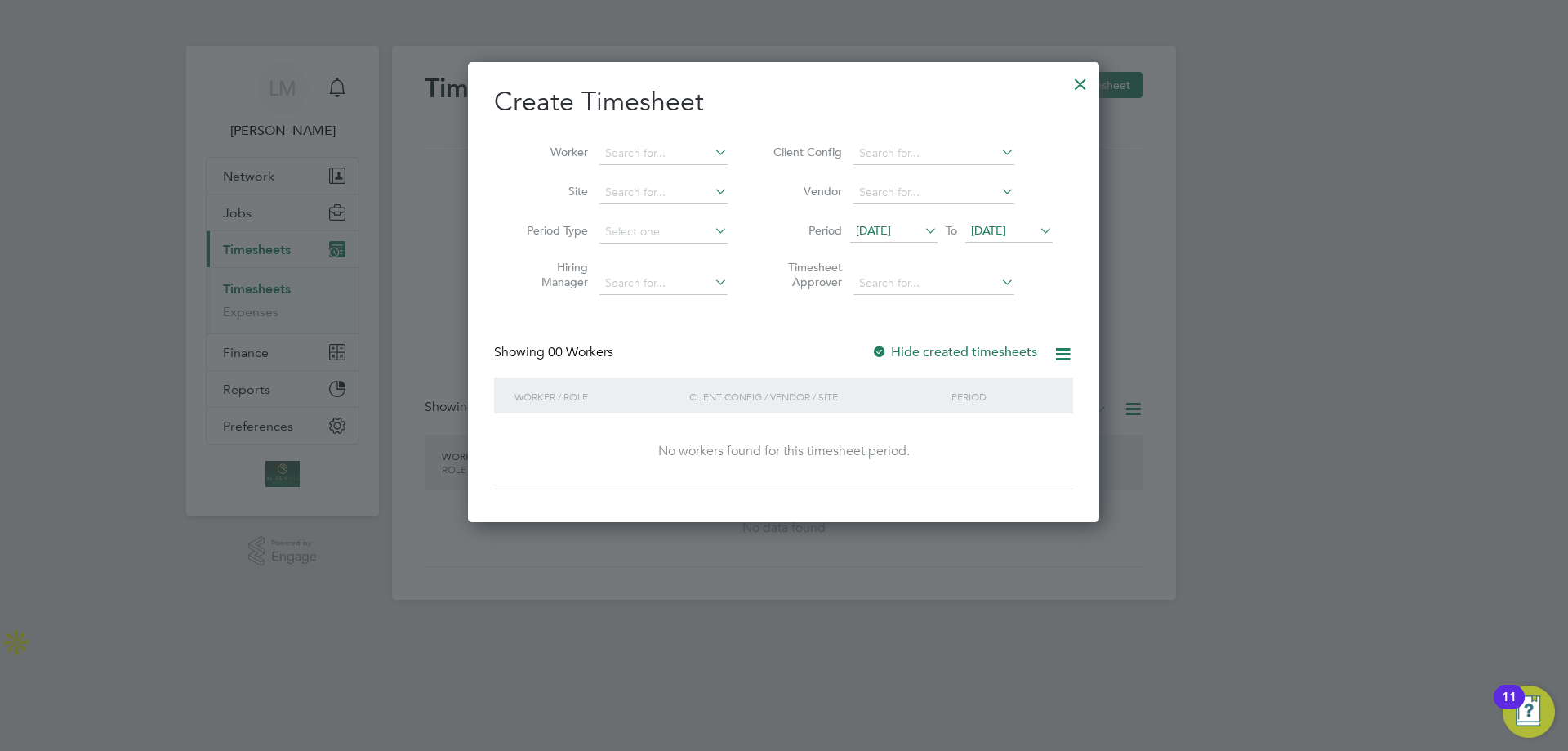
click at [1086, 72] on div at bounding box center [1080, 80] width 29 height 29
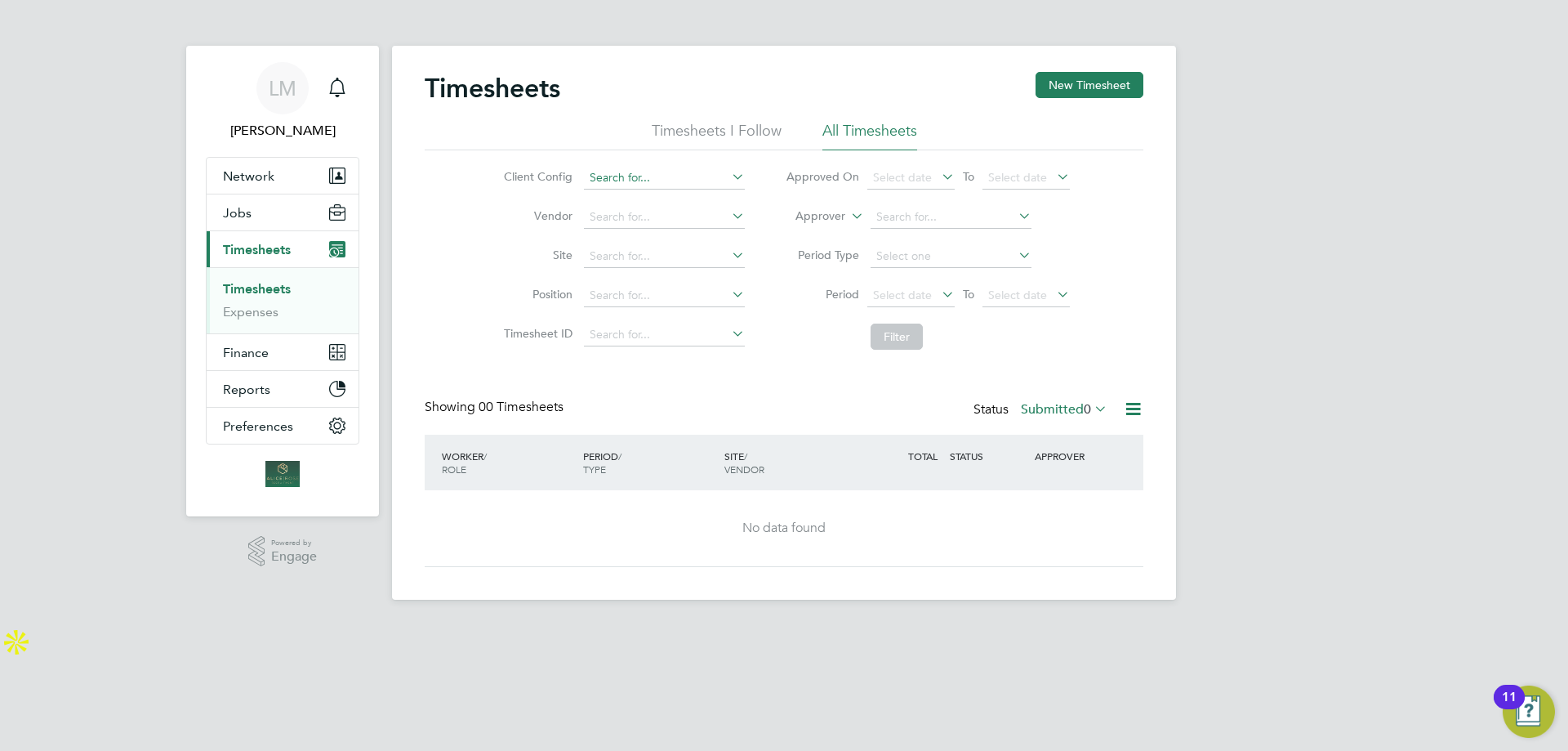
click at [613, 177] on input at bounding box center [664, 178] width 161 height 23
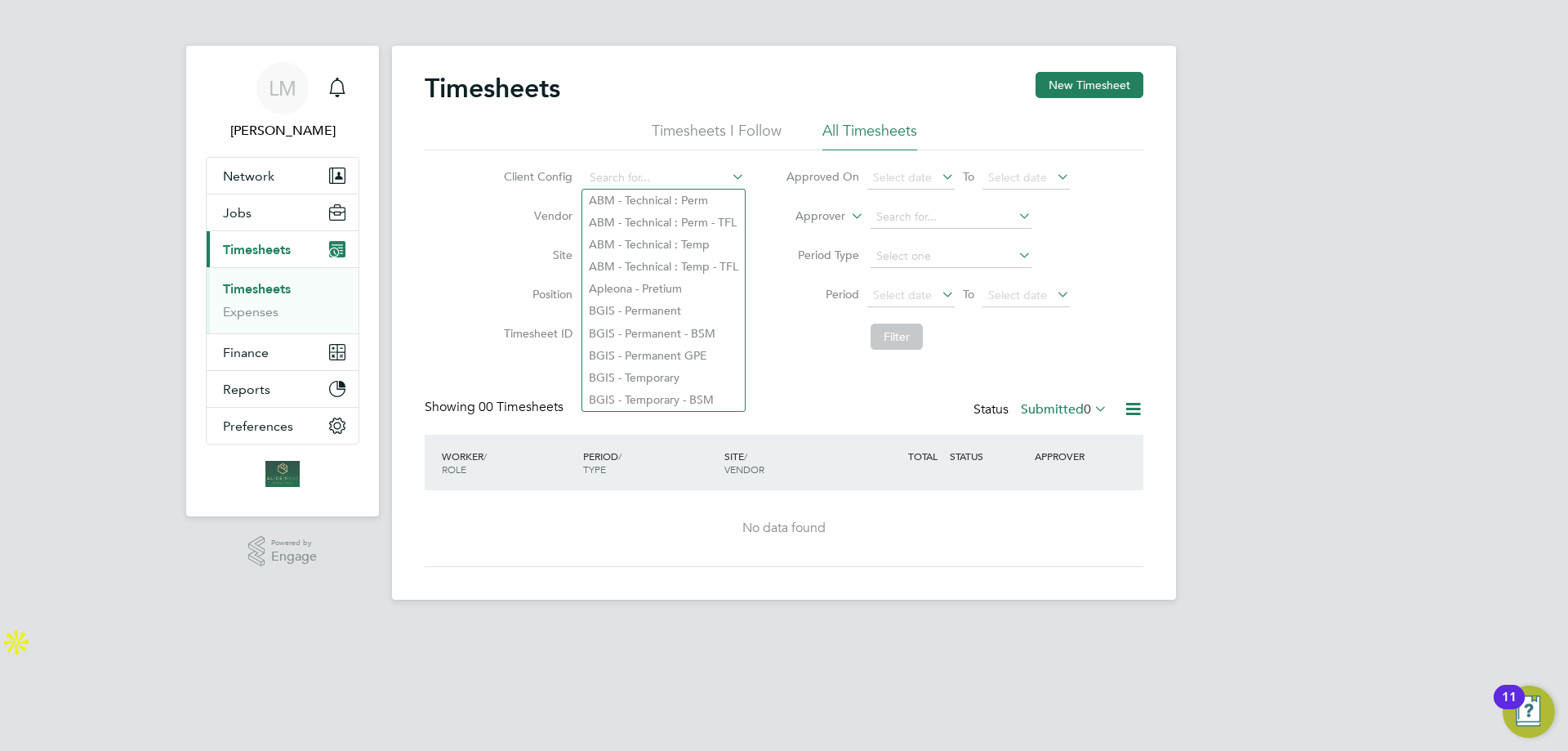
drag, startPoint x: 827, startPoint y: 353, endPoint x: 825, endPoint y: 368, distance: 15.1
click at [825, 368] on div "Timesheets New Timesheet Timesheets I Follow All Timesheets Client Config Vendo…" at bounding box center [784, 319] width 719 height 495
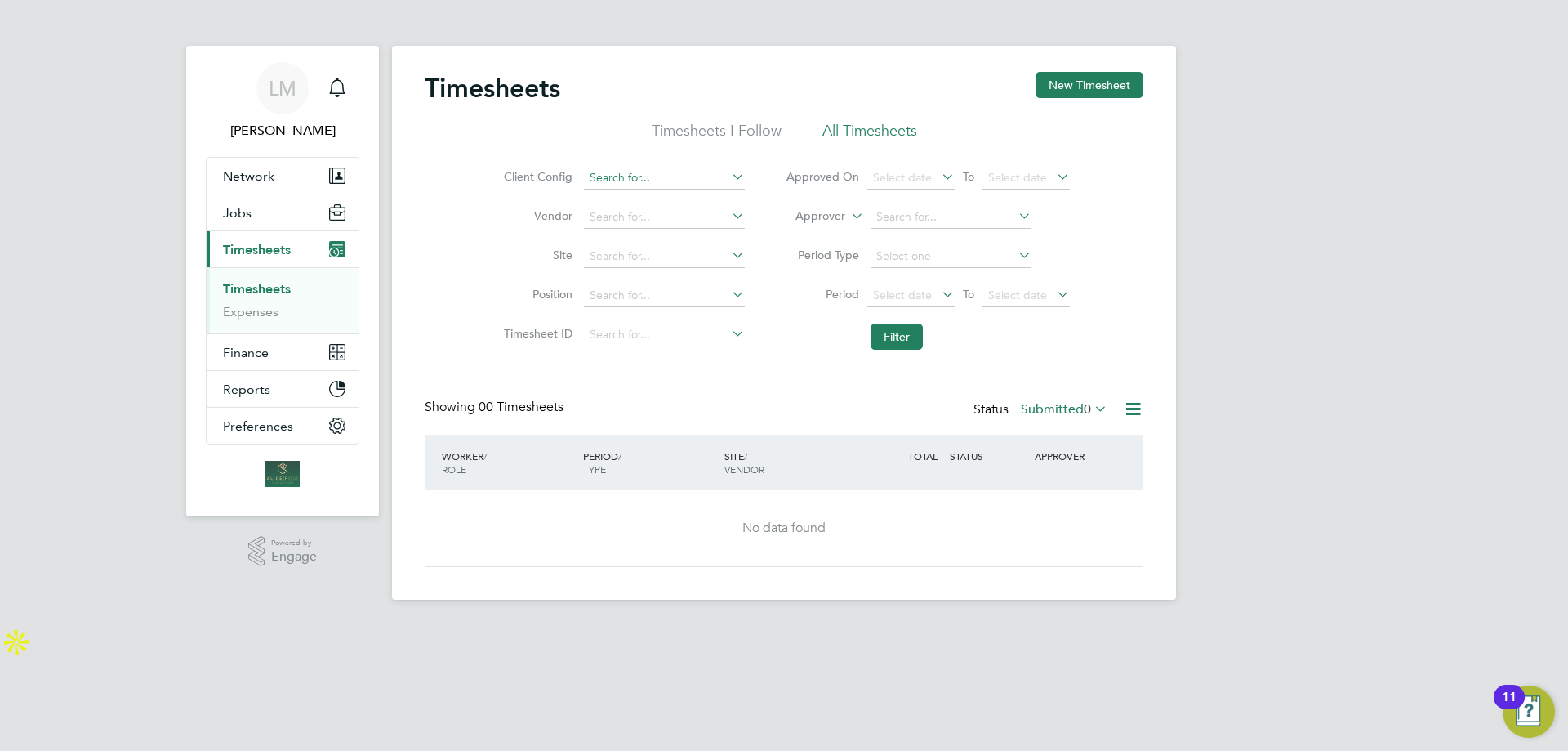
click at [607, 169] on input at bounding box center [664, 178] width 161 height 23
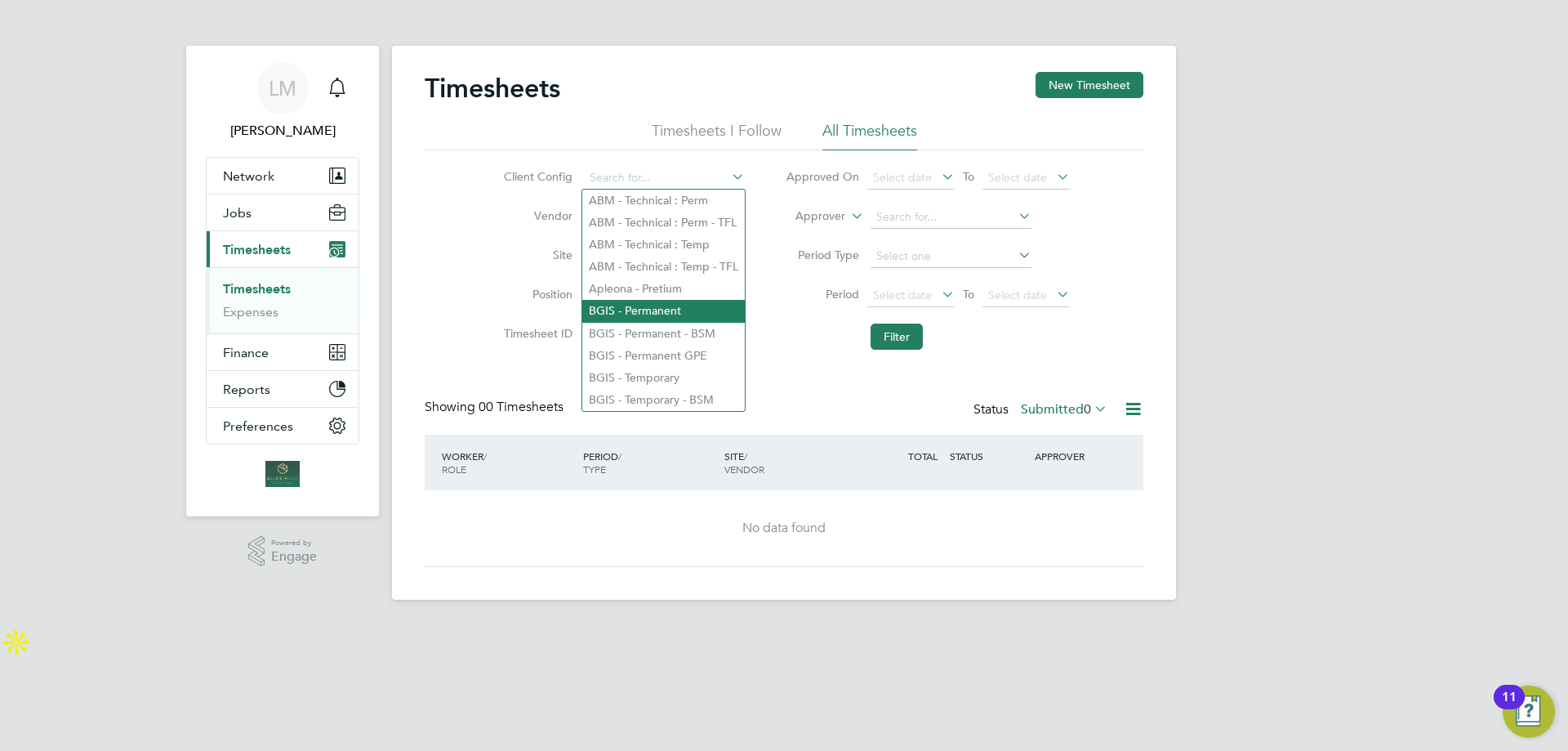
click at [638, 303] on li "BGIS - Permanent" at bounding box center [664, 310] width 162 height 22
type input "BGIS - Permanent"
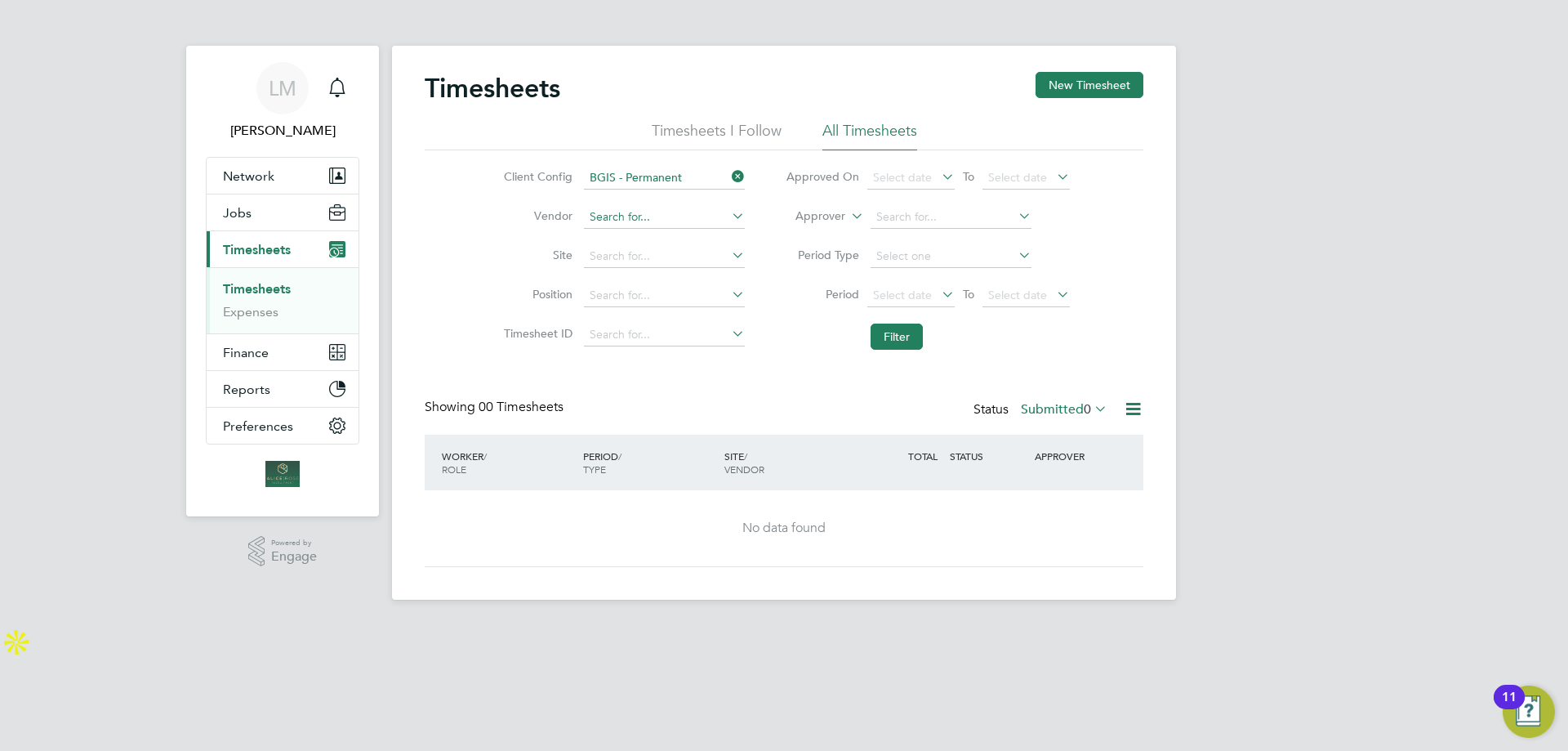
click at [639, 226] on input at bounding box center [664, 217] width 161 height 23
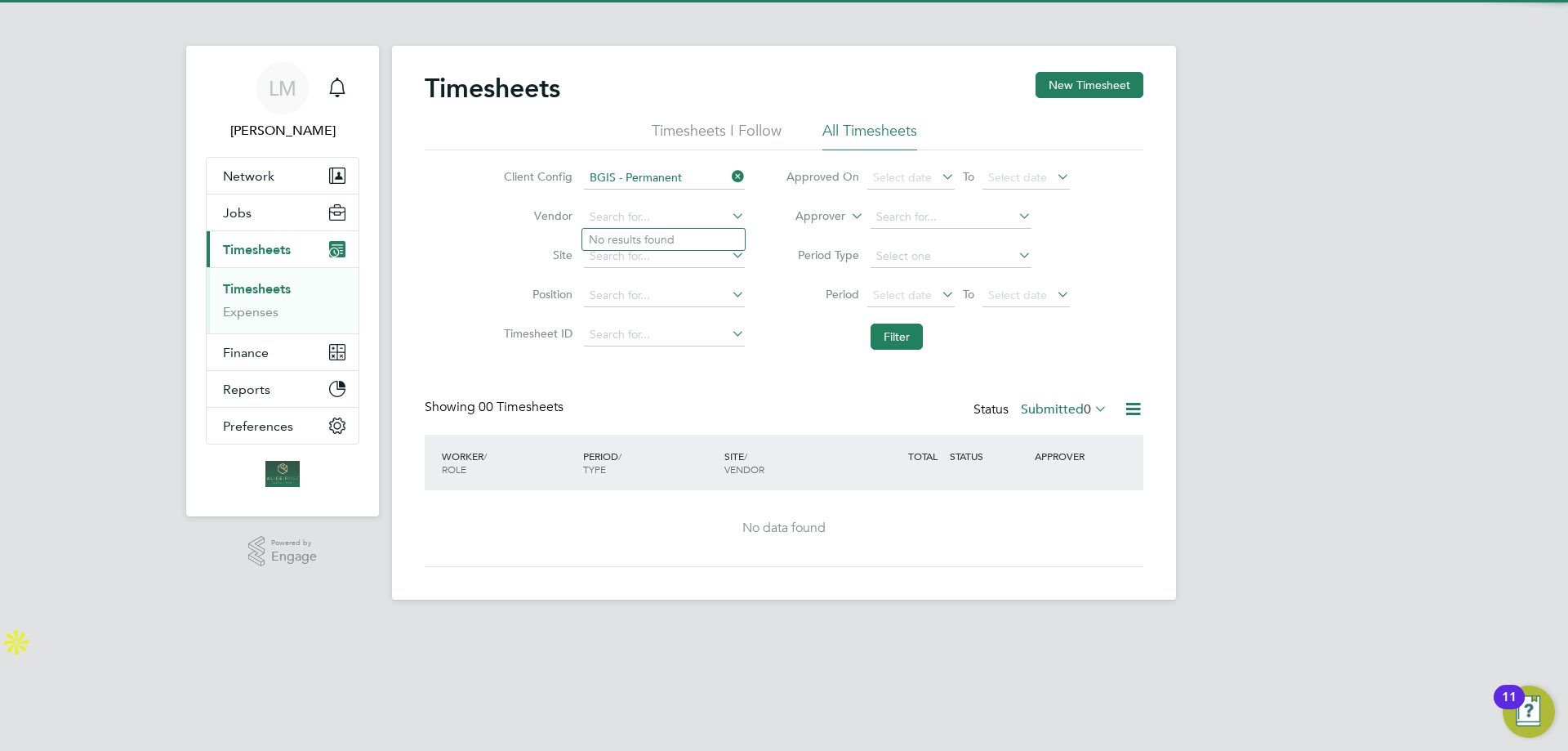
click at [516, 256] on label "Site" at bounding box center [536, 254] width 73 height 14
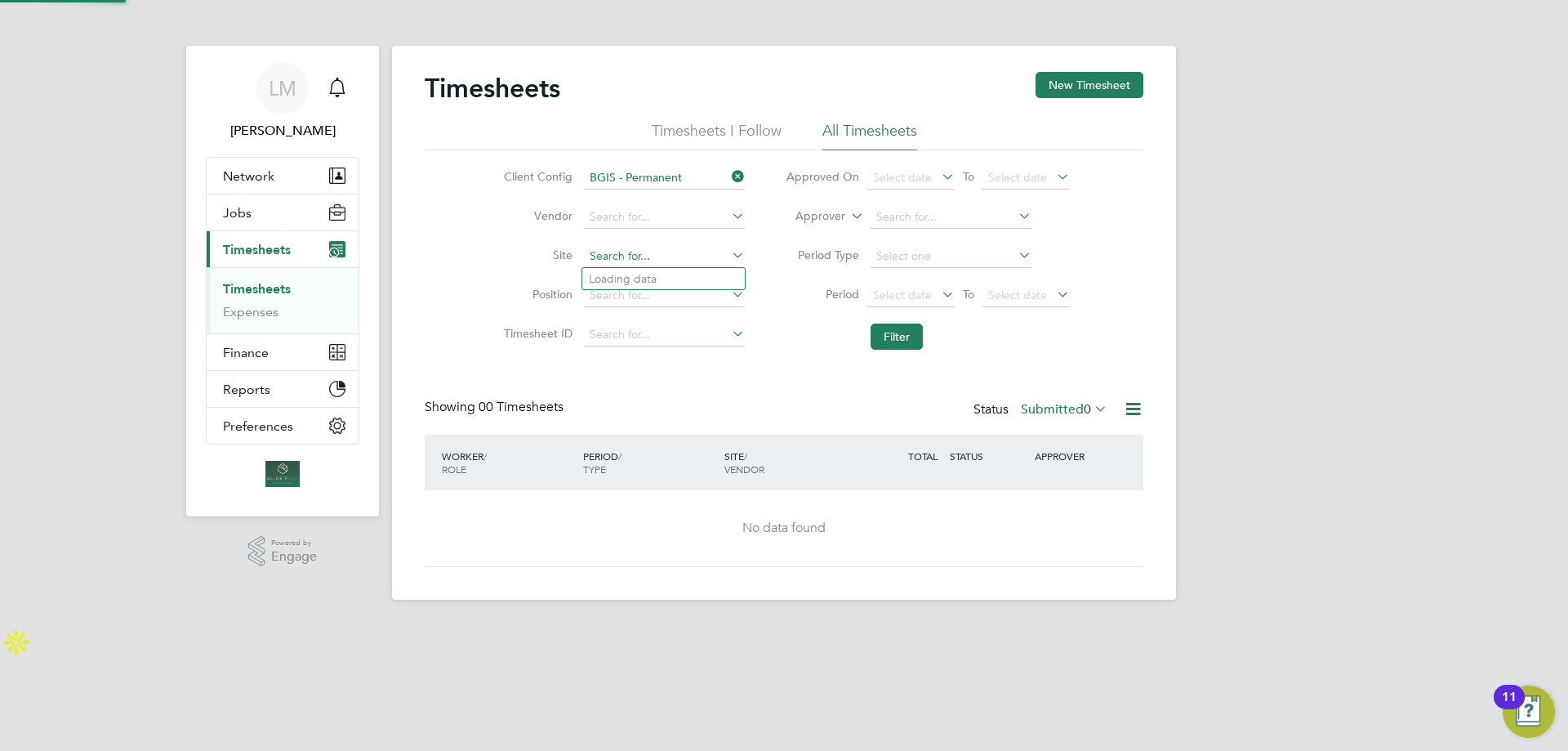
click at [625, 264] on input at bounding box center [664, 257] width 161 height 23
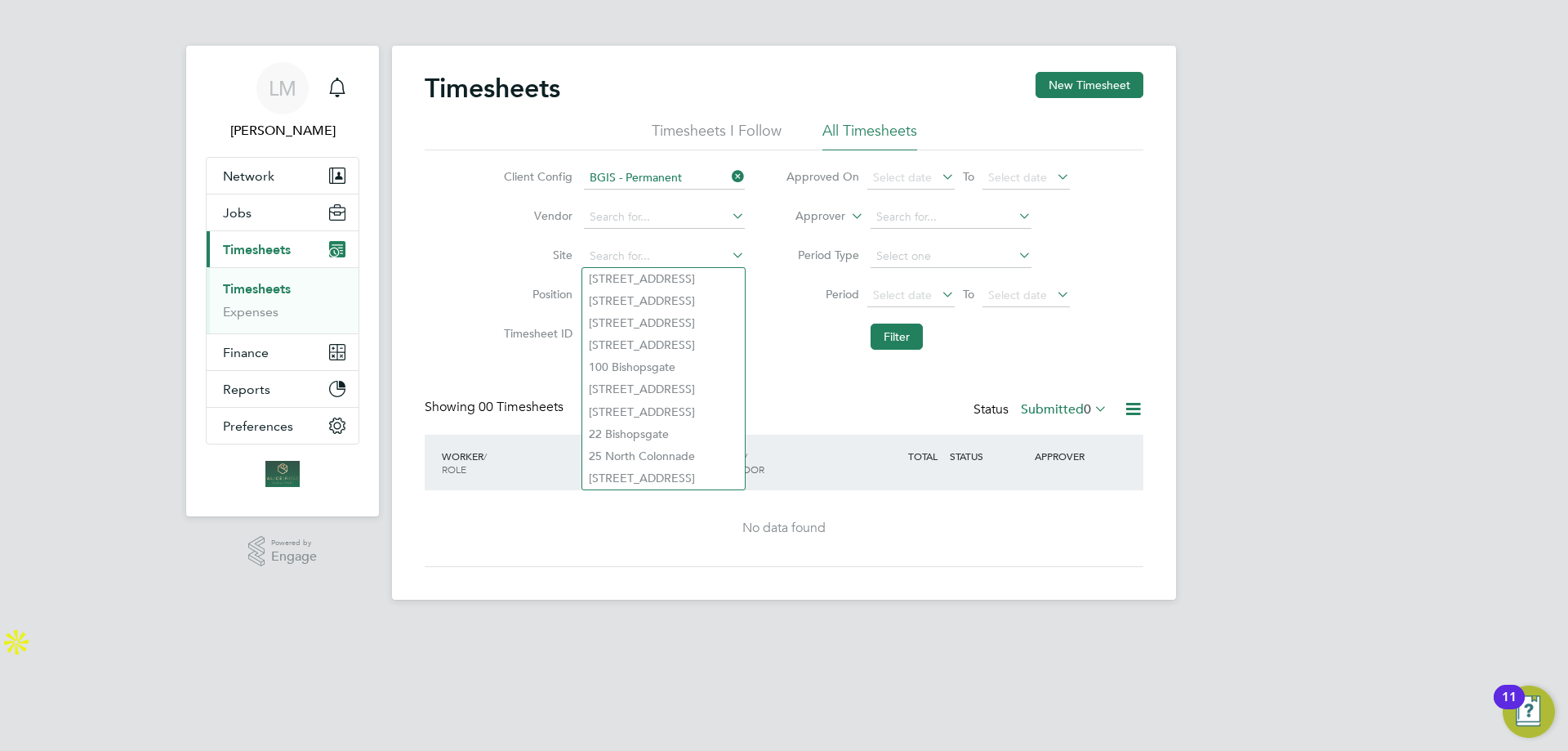
click at [472, 251] on div "Client Config BGIS - Permanent Vendor Site Position Timesheet ID Approved On Se…" at bounding box center [784, 254] width 719 height 208
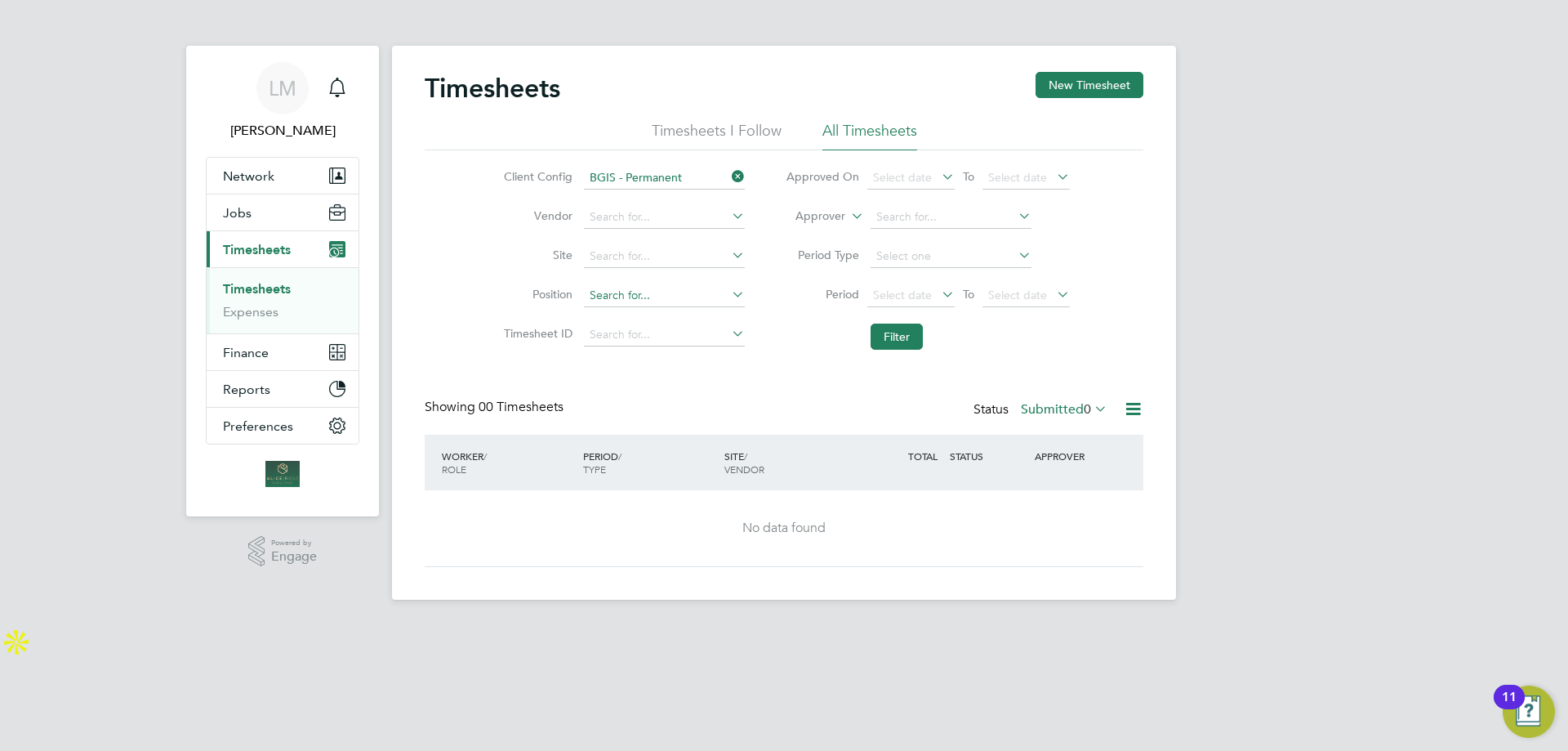
click at [611, 293] on input at bounding box center [664, 296] width 161 height 23
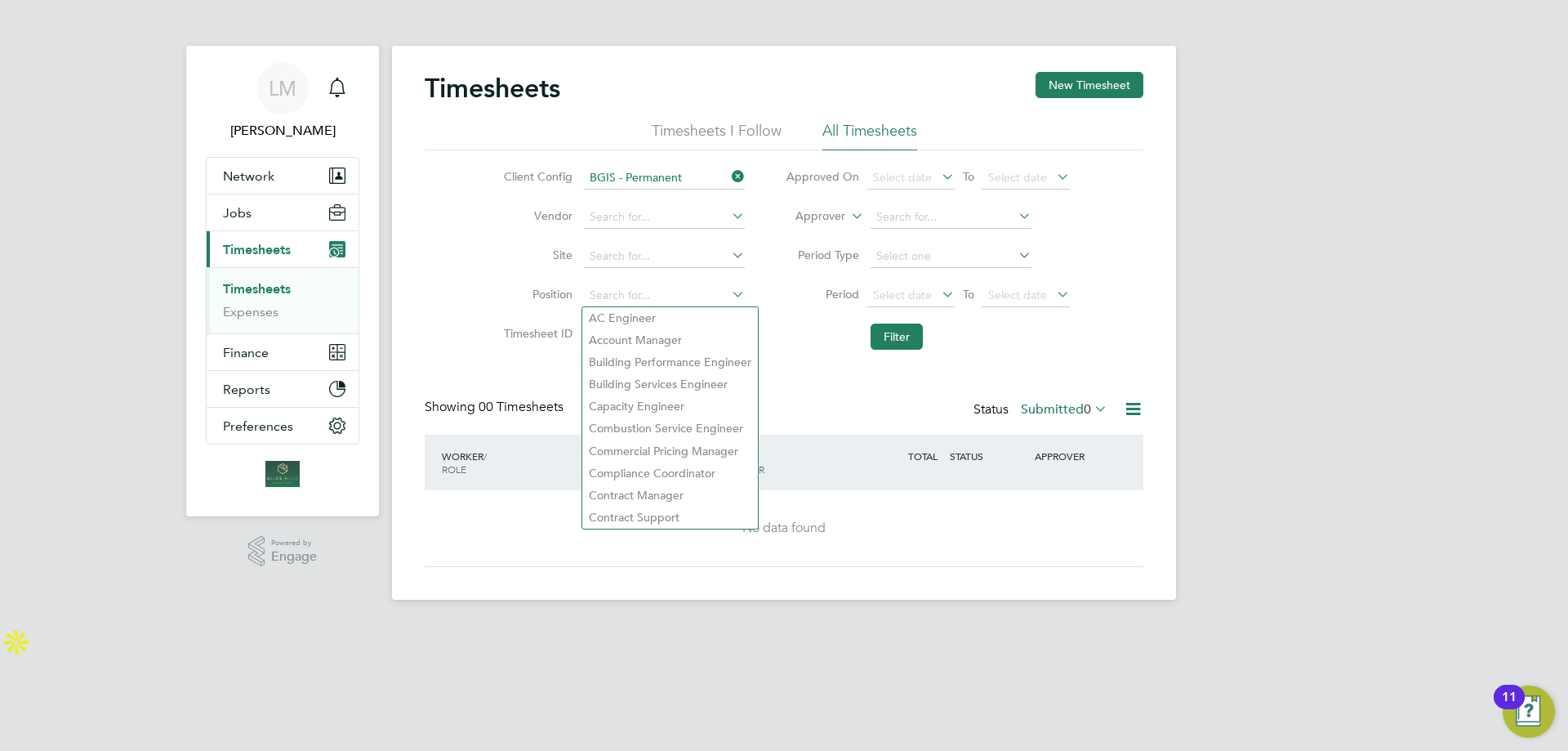
click at [817, 372] on div "Timesheets New Timesheet Timesheets I Follow All Timesheets Client Config BGIS …" at bounding box center [784, 319] width 719 height 495
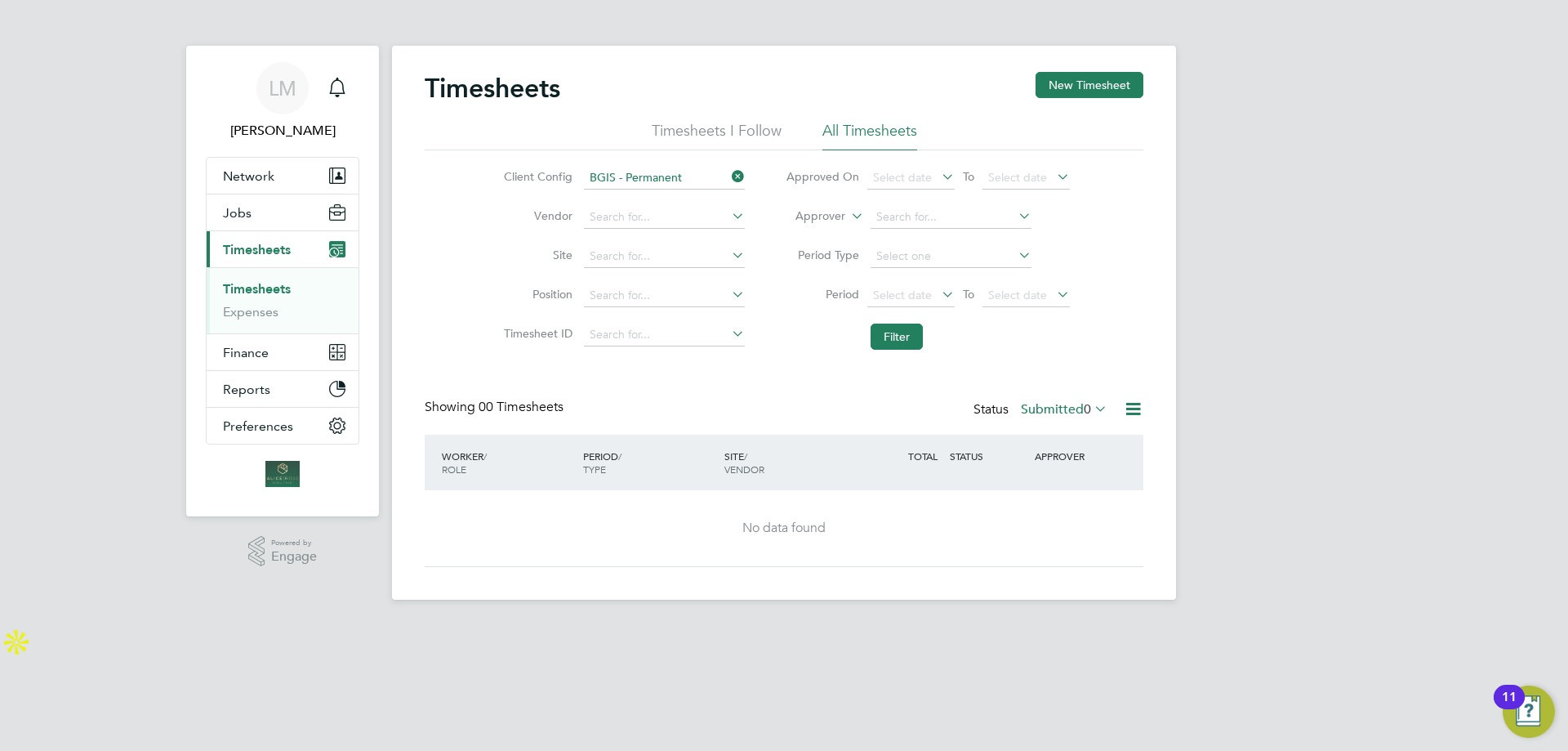
click at [728, 178] on icon at bounding box center [728, 177] width 0 height 23
click at [731, 134] on li "Timesheets I Follow" at bounding box center [717, 135] width 129 height 29
click at [870, 134] on li "All Timesheets" at bounding box center [870, 135] width 95 height 29
click at [1106, 100] on div "Timesheets New Timesheet" at bounding box center [784, 96] width 719 height 49
click at [1102, 95] on button "New Timesheet" at bounding box center [1090, 84] width 108 height 26
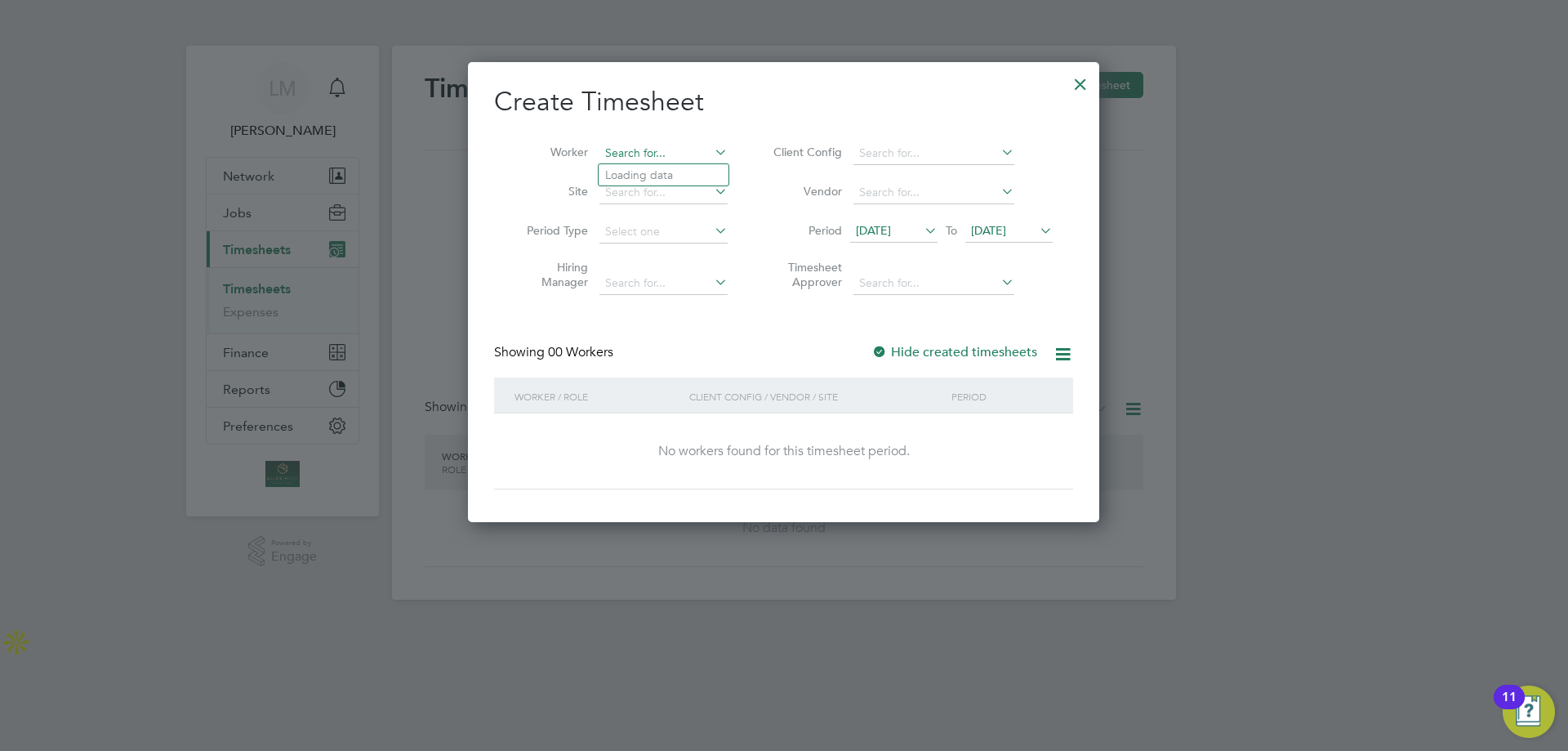
click at [670, 148] on input at bounding box center [664, 154] width 128 height 23
click at [656, 192] on li "[PERSON_NAME]" at bounding box center [664, 197] width 129 height 22
type input "[PERSON_NAME]"
click at [641, 189] on input at bounding box center [664, 193] width 128 height 23
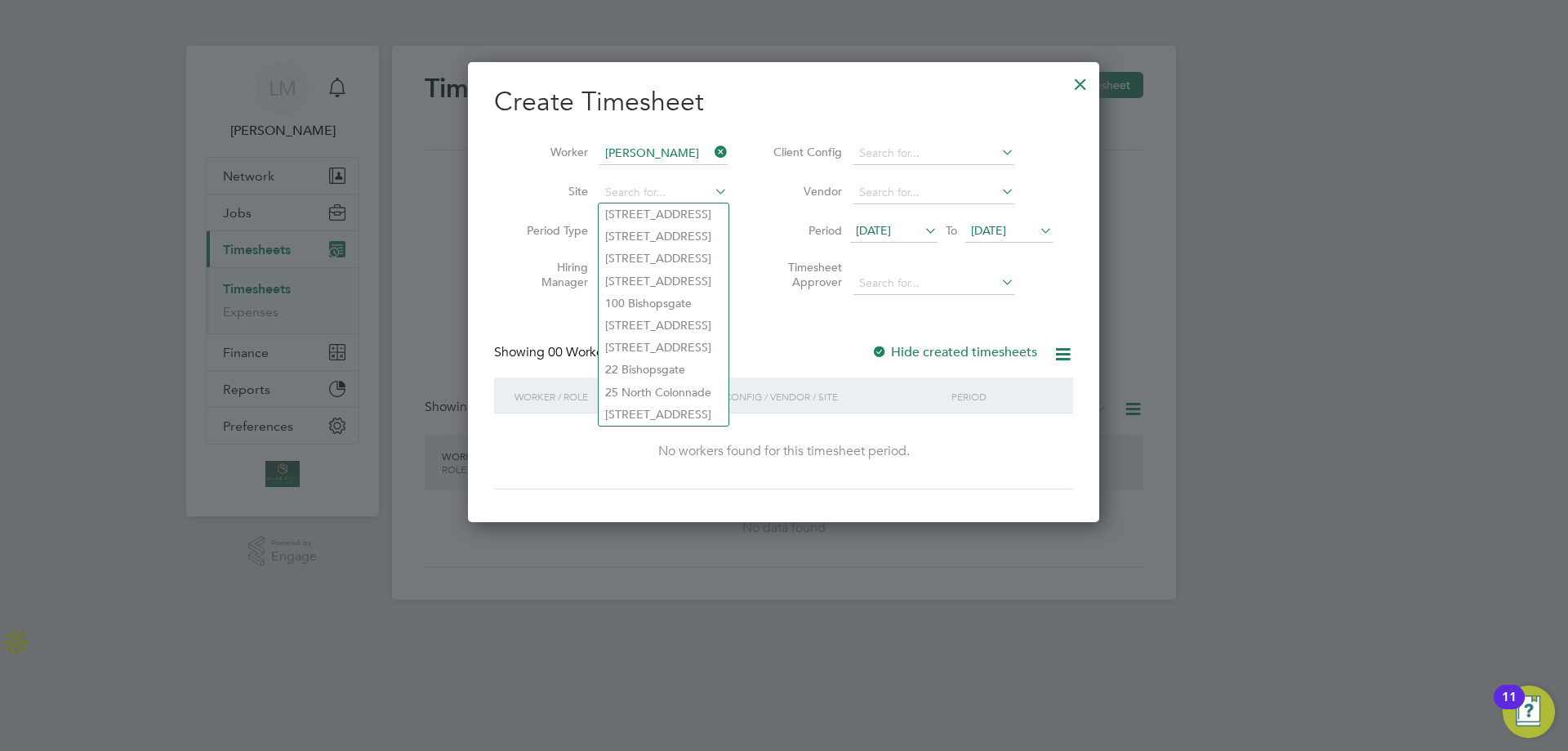
click at [499, 196] on li "Site" at bounding box center [620, 192] width 254 height 40
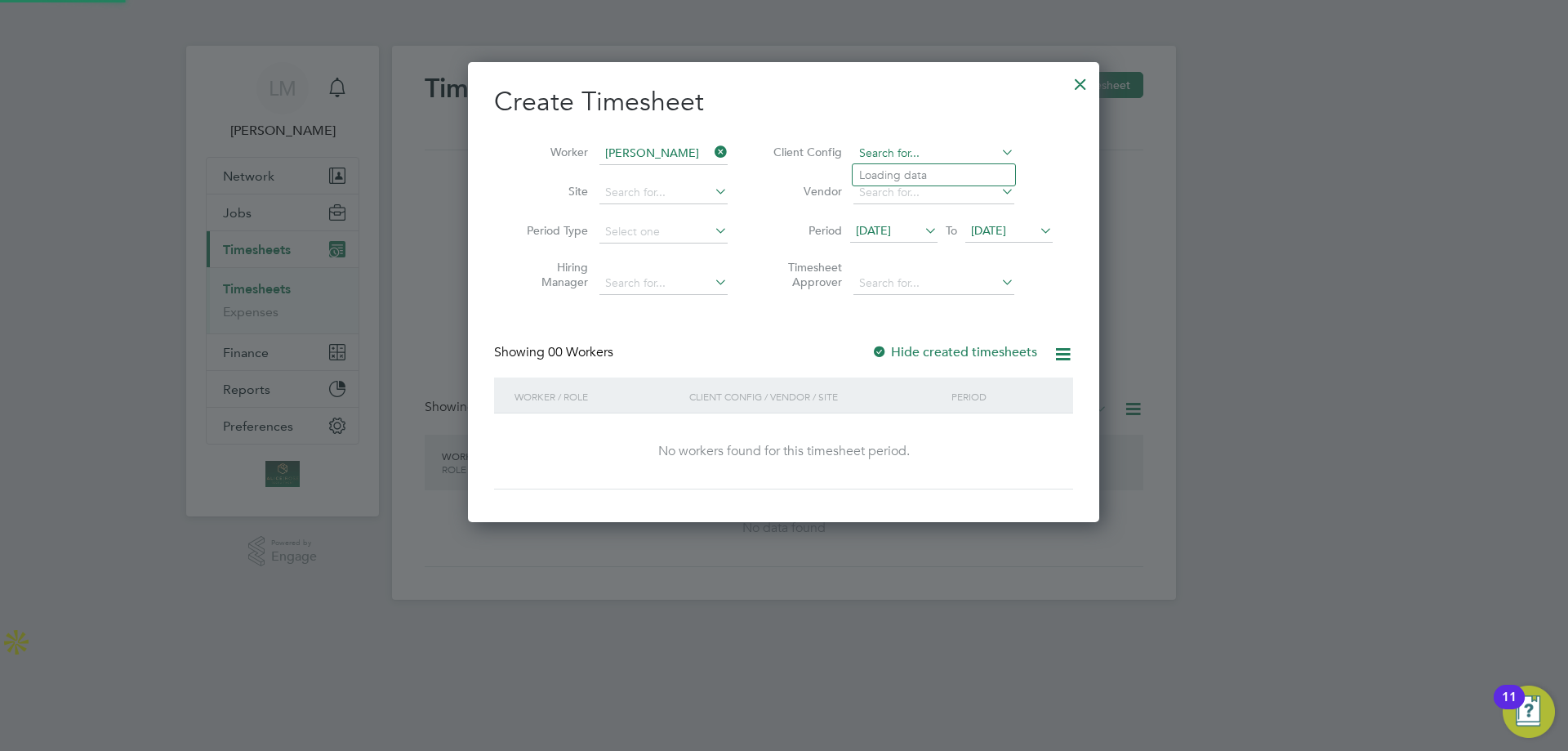
click at [898, 151] on input at bounding box center [933, 154] width 161 height 23
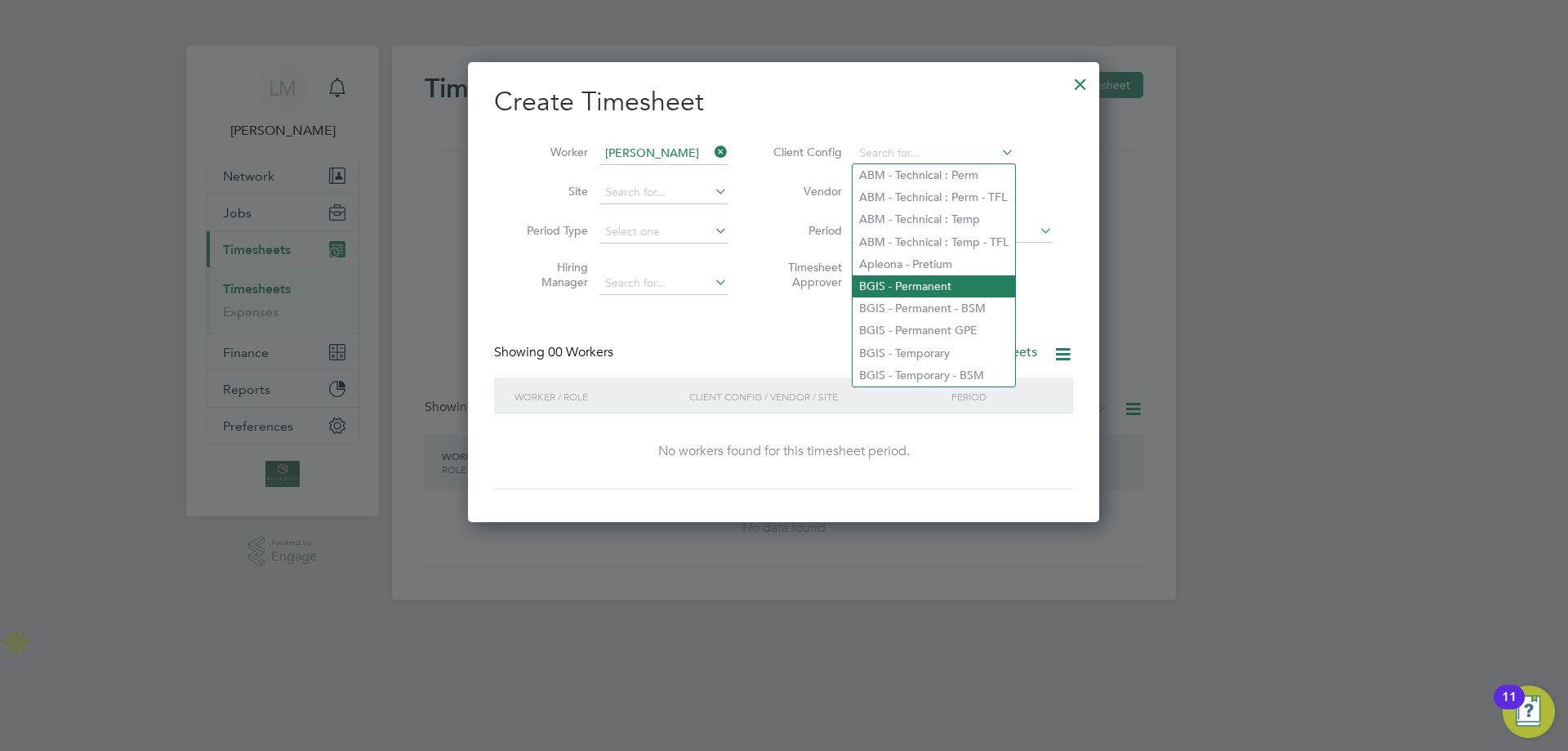
click at [923, 282] on li "BGIS - Permanent" at bounding box center [934, 286] width 162 height 22
type input "BGIS - Permanent"
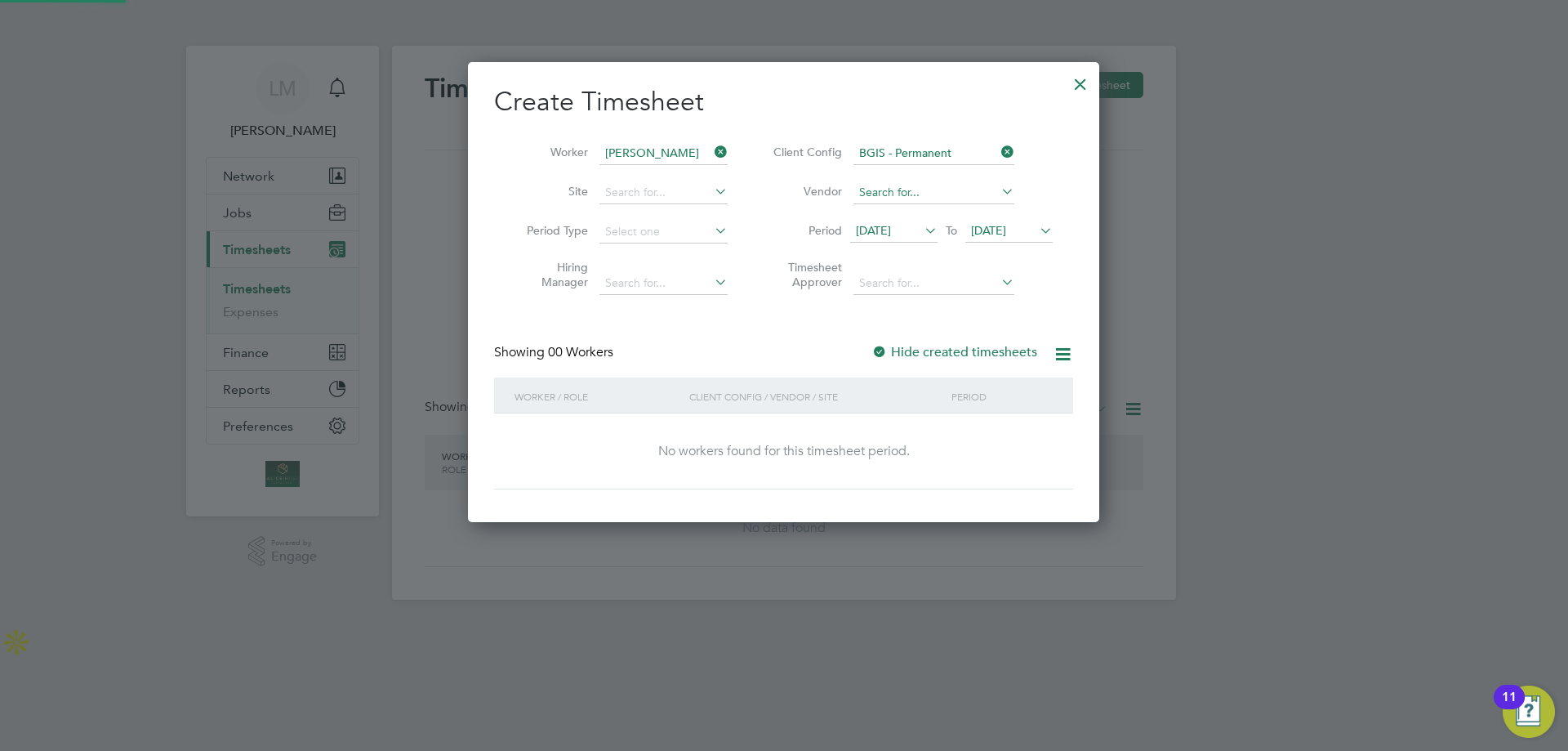
click at [917, 191] on input at bounding box center [933, 193] width 161 height 23
click at [1106, 304] on div at bounding box center [784, 375] width 1568 height 751
click at [670, 286] on div "Timesheets New Timesheet Timesheets I Follow All Timesheets Client Config Vendo…" at bounding box center [784, 322] width 784 height 554
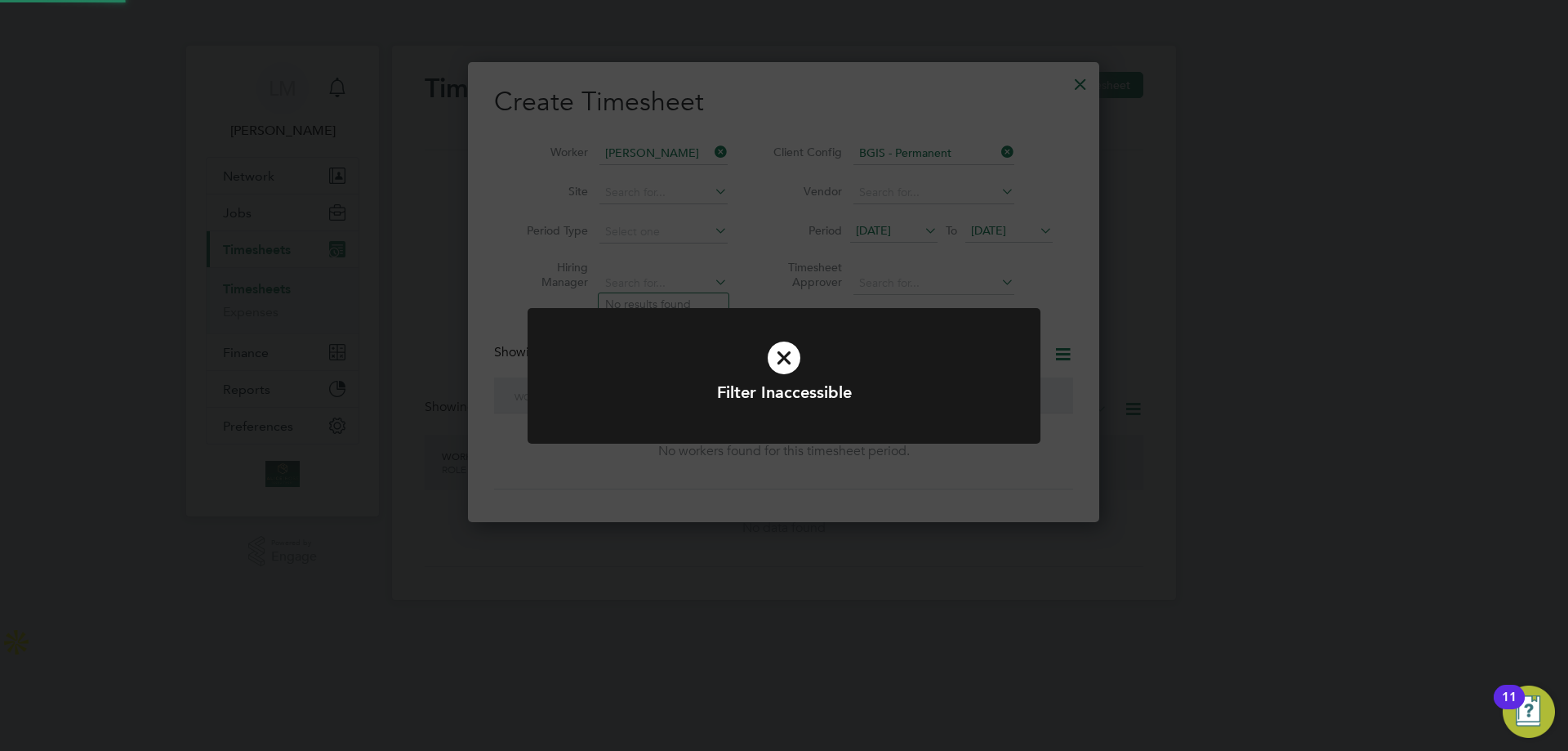
click at [965, 286] on div "Filter Inaccessible Cancel Okay" at bounding box center [784, 375] width 1568 height 751
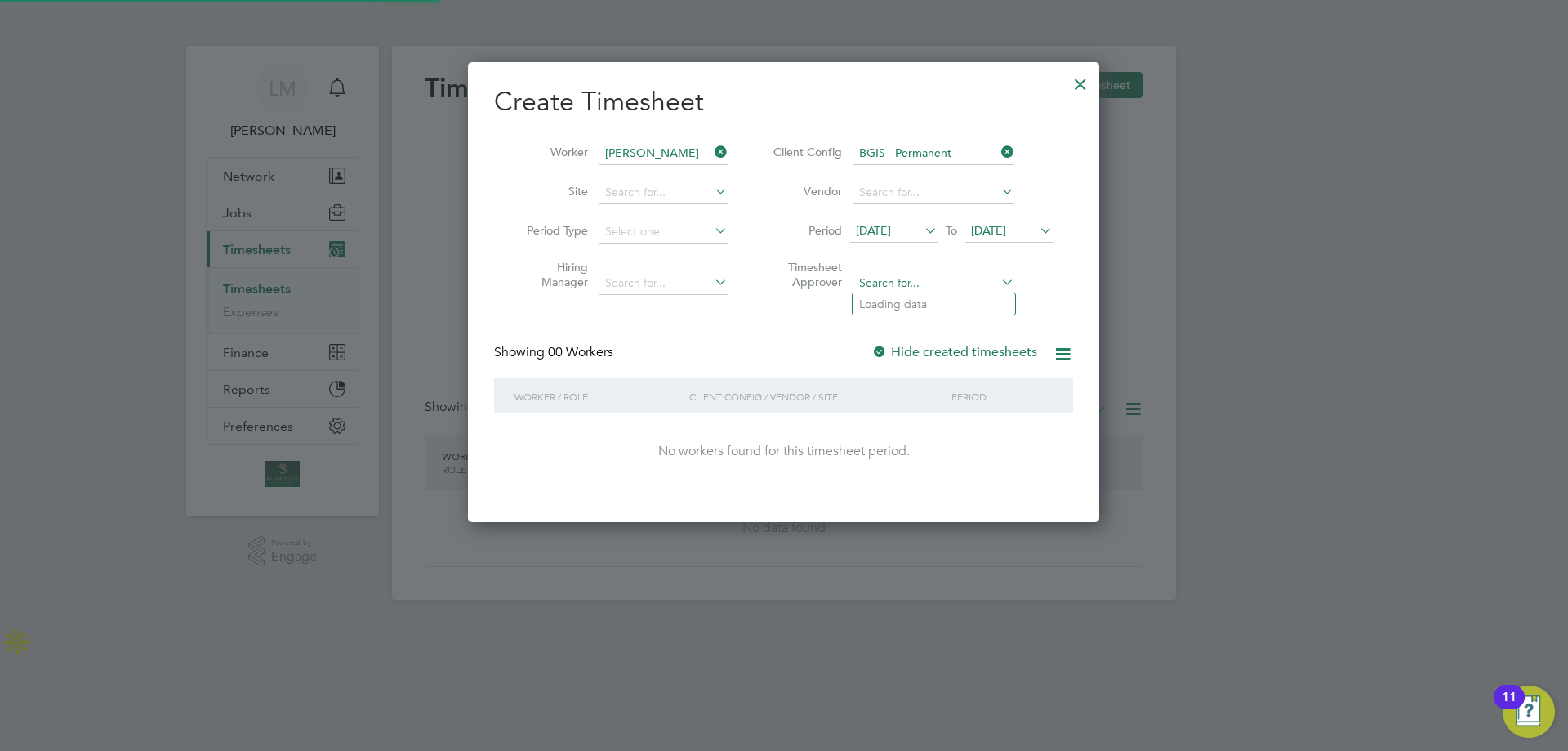
click at [930, 284] on input at bounding box center [933, 284] width 161 height 23
click at [944, 306] on li "[PERSON_NAME]" at bounding box center [934, 303] width 162 height 22
type input "[PERSON_NAME]"
click at [891, 227] on span "[DATE]" at bounding box center [873, 230] width 35 height 14
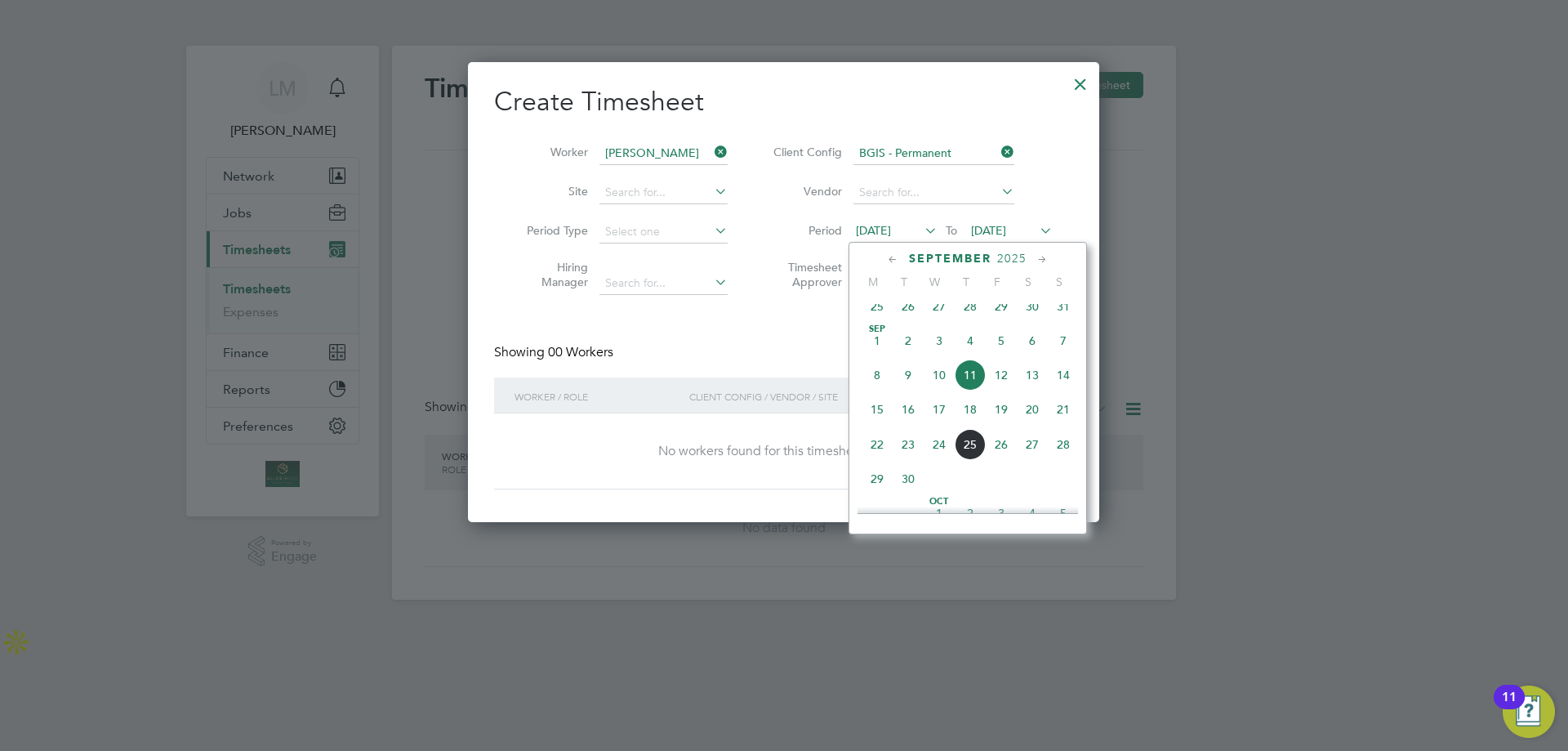
click at [876, 494] on span "29" at bounding box center [877, 478] width 31 height 31
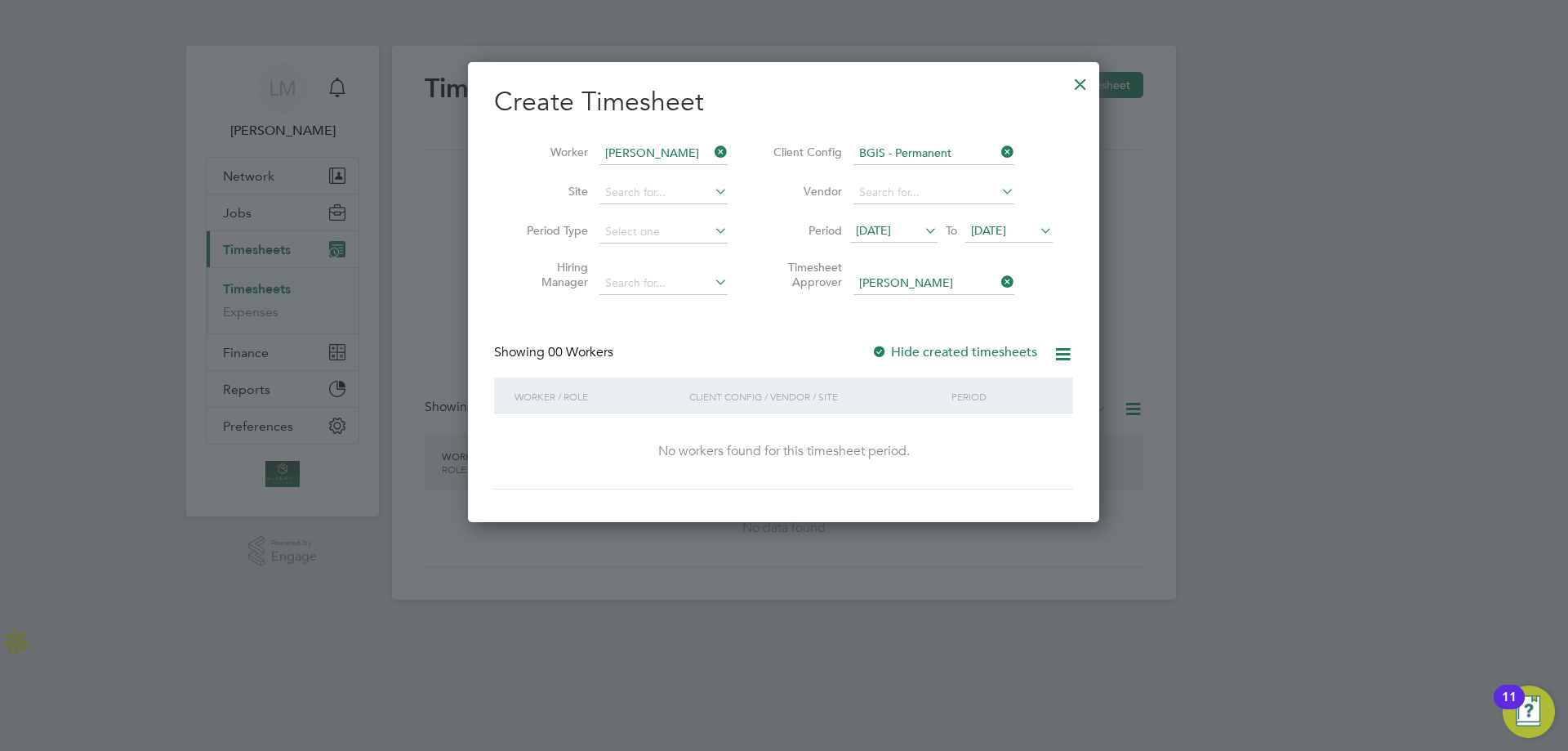
drag, startPoint x: 954, startPoint y: 406, endPoint x: 914, endPoint y: 407, distance: 40.0
click at [941, 414] on div "Worker / Role Client Config / Vendor / Site Period No workers found for this ti…" at bounding box center [783, 434] width 579 height 113
click at [1014, 439] on div "No workers found for this timesheet period." at bounding box center [784, 451] width 547 height 76
click at [1071, 344] on icon at bounding box center [1063, 354] width 20 height 20
click at [884, 353] on div at bounding box center [879, 353] width 16 height 16
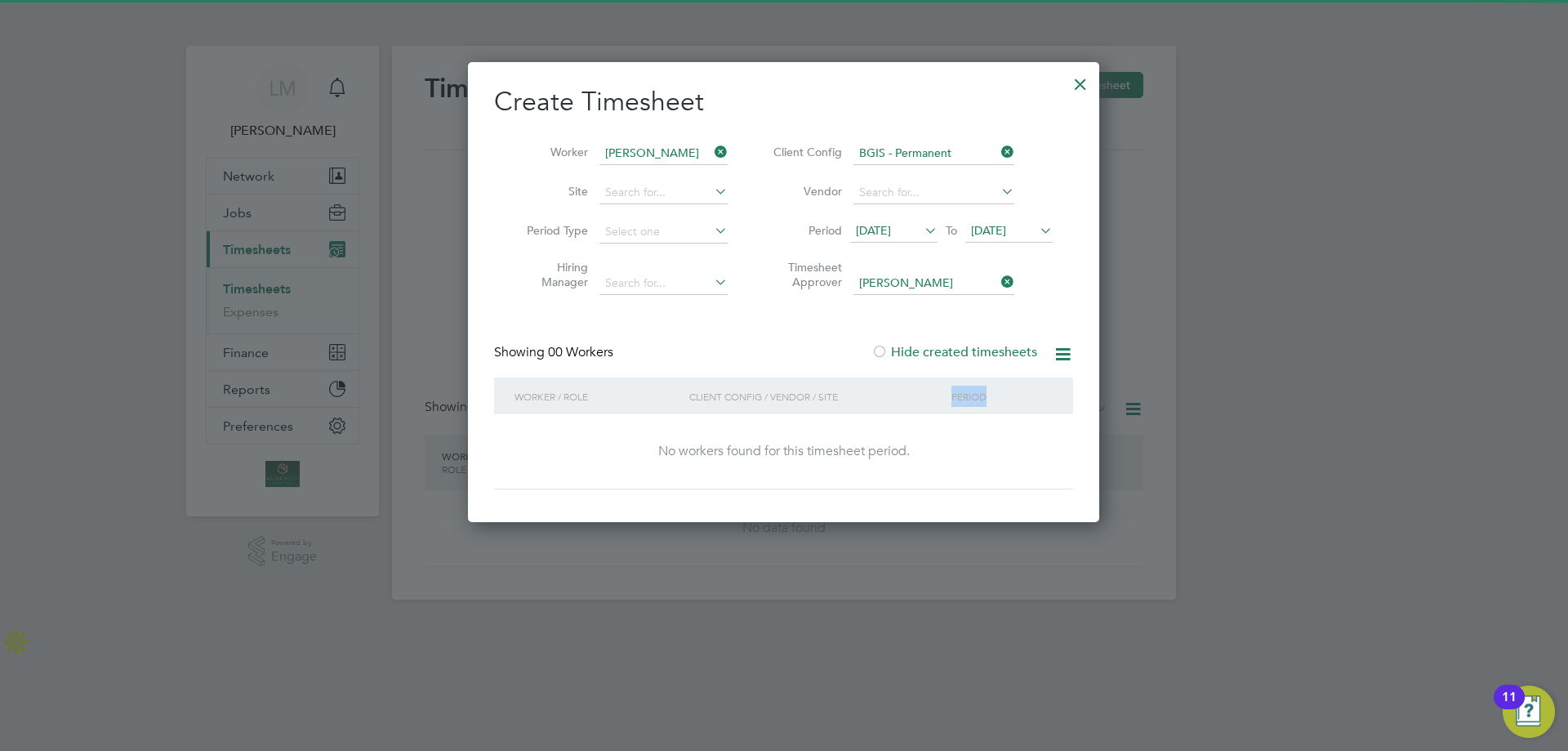
click at [885, 354] on div at bounding box center [879, 353] width 16 height 16
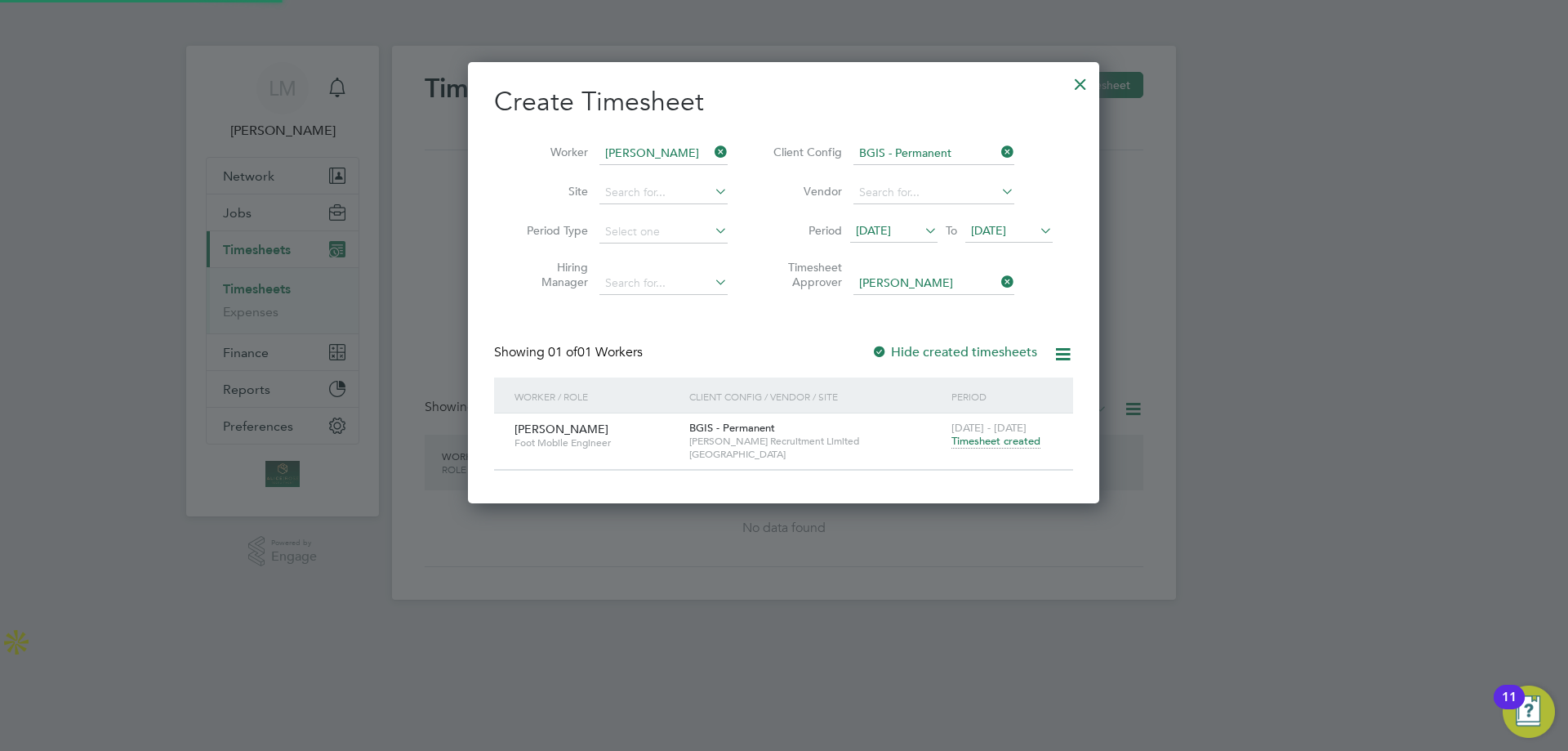
click at [763, 346] on div "Showing 01 of 01 Workers Hide created timesheets" at bounding box center [783, 361] width 579 height 34
click at [1007, 442] on span "Timesheet created" at bounding box center [996, 441] width 89 height 14
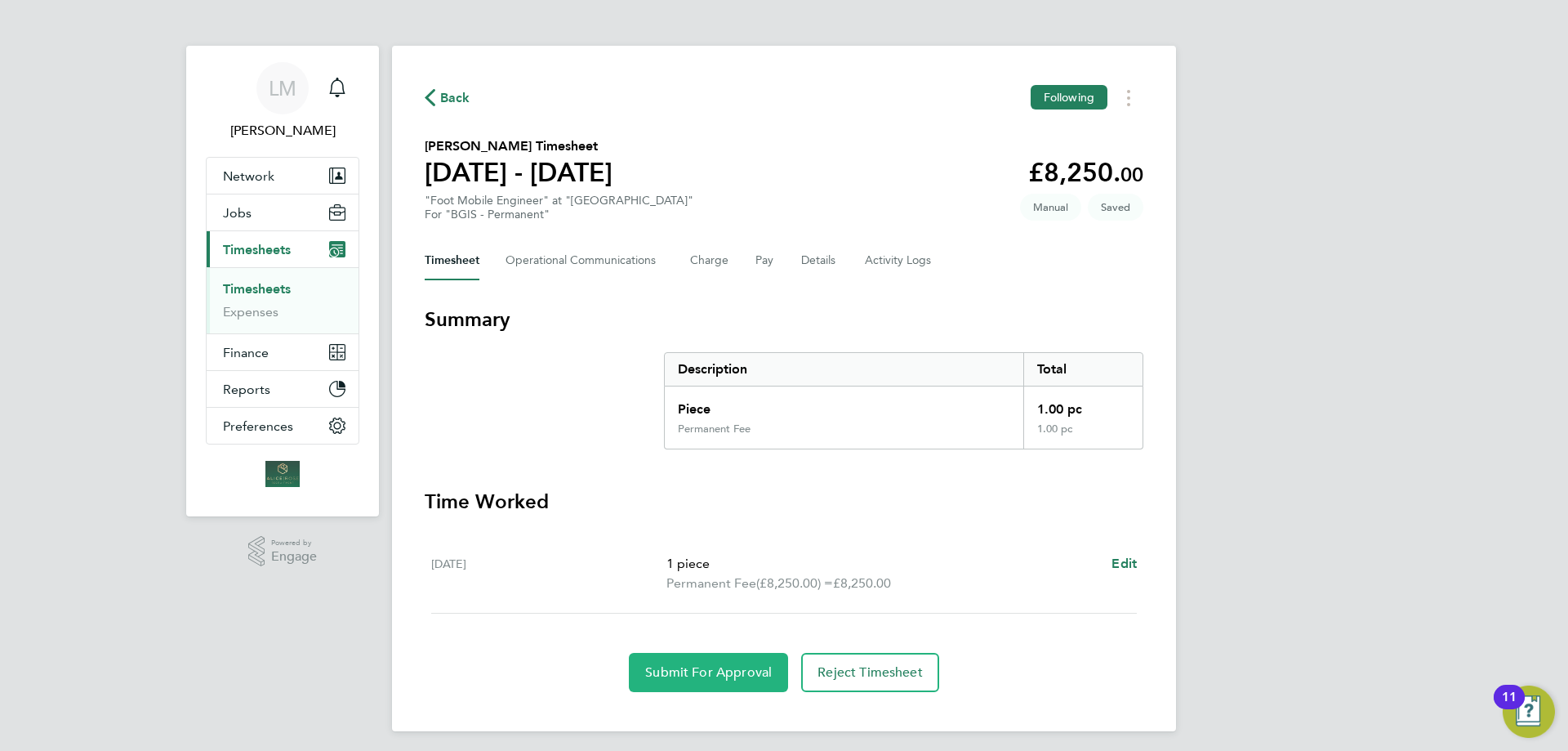
click at [715, 679] on span "Submit For Approval" at bounding box center [708, 672] width 127 height 16
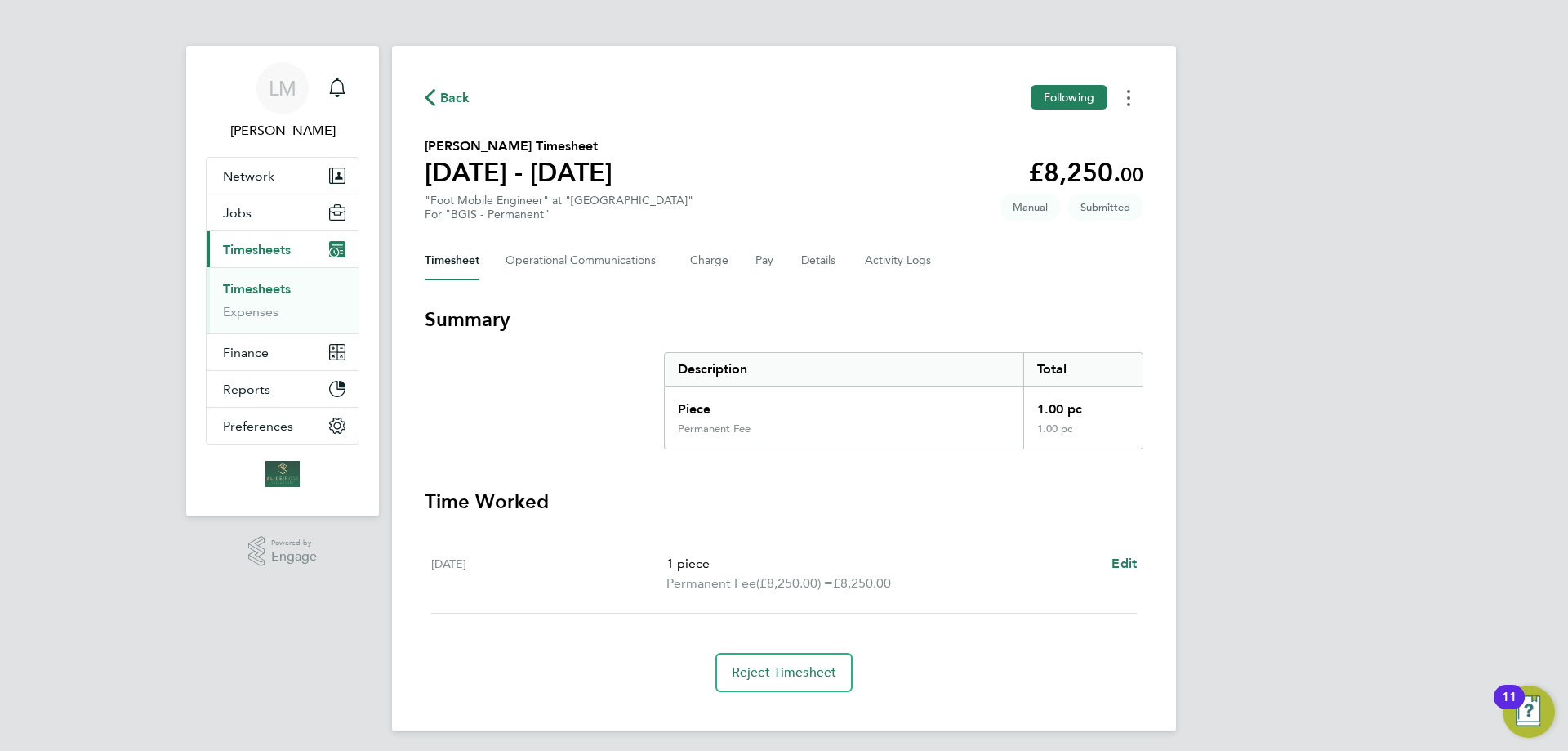
click at [1128, 105] on circle "Timesheets Menu" at bounding box center [1128, 104] width 3 height 3
click at [1076, 275] on div "Timesheet Operational Communications Charge Pay Details Activity Logs" at bounding box center [784, 260] width 719 height 40
